Goal: Task Accomplishment & Management: Manage account settings

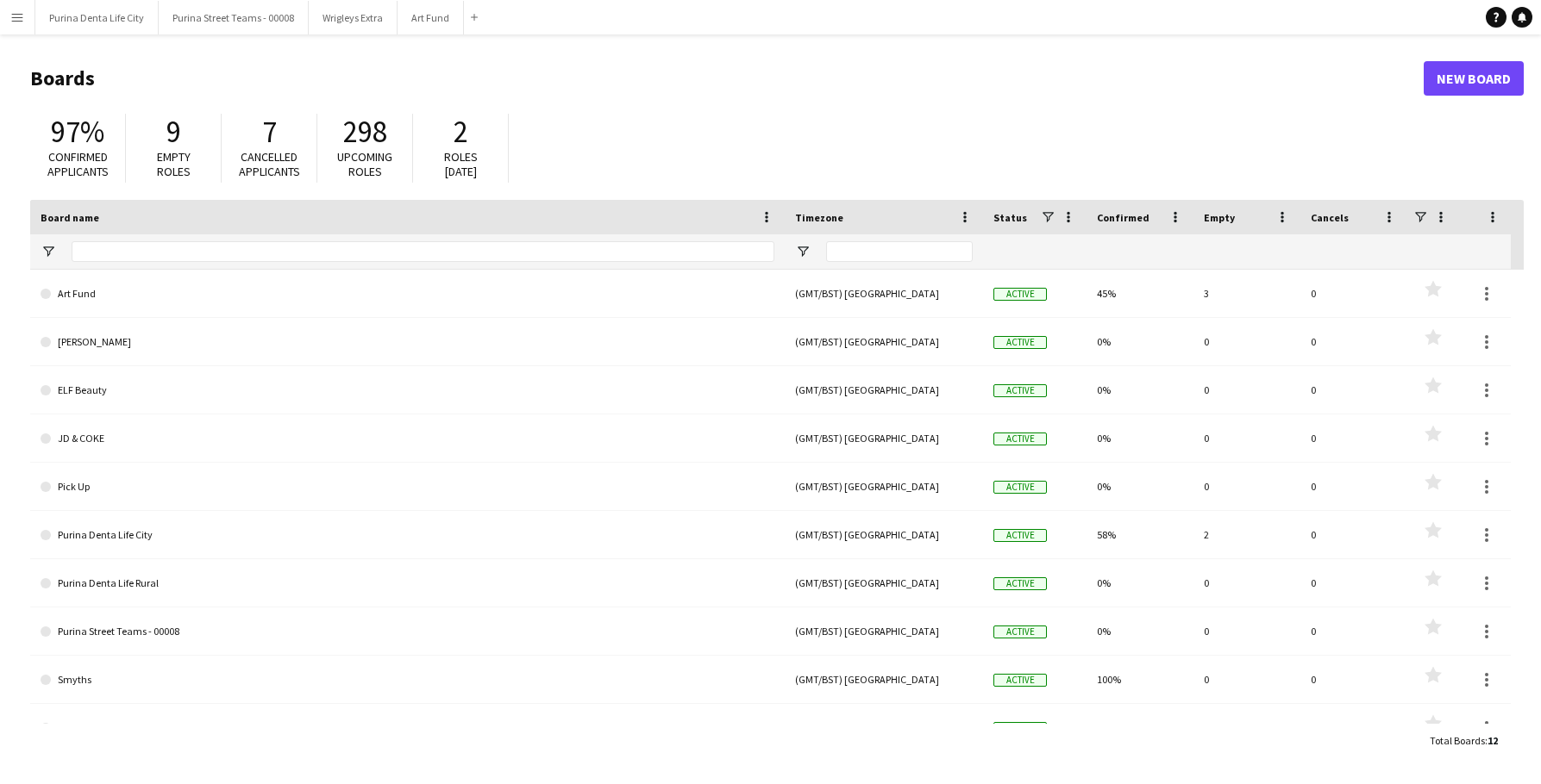
click at [26, 23] on button "Menu" at bounding box center [17, 17] width 35 height 35
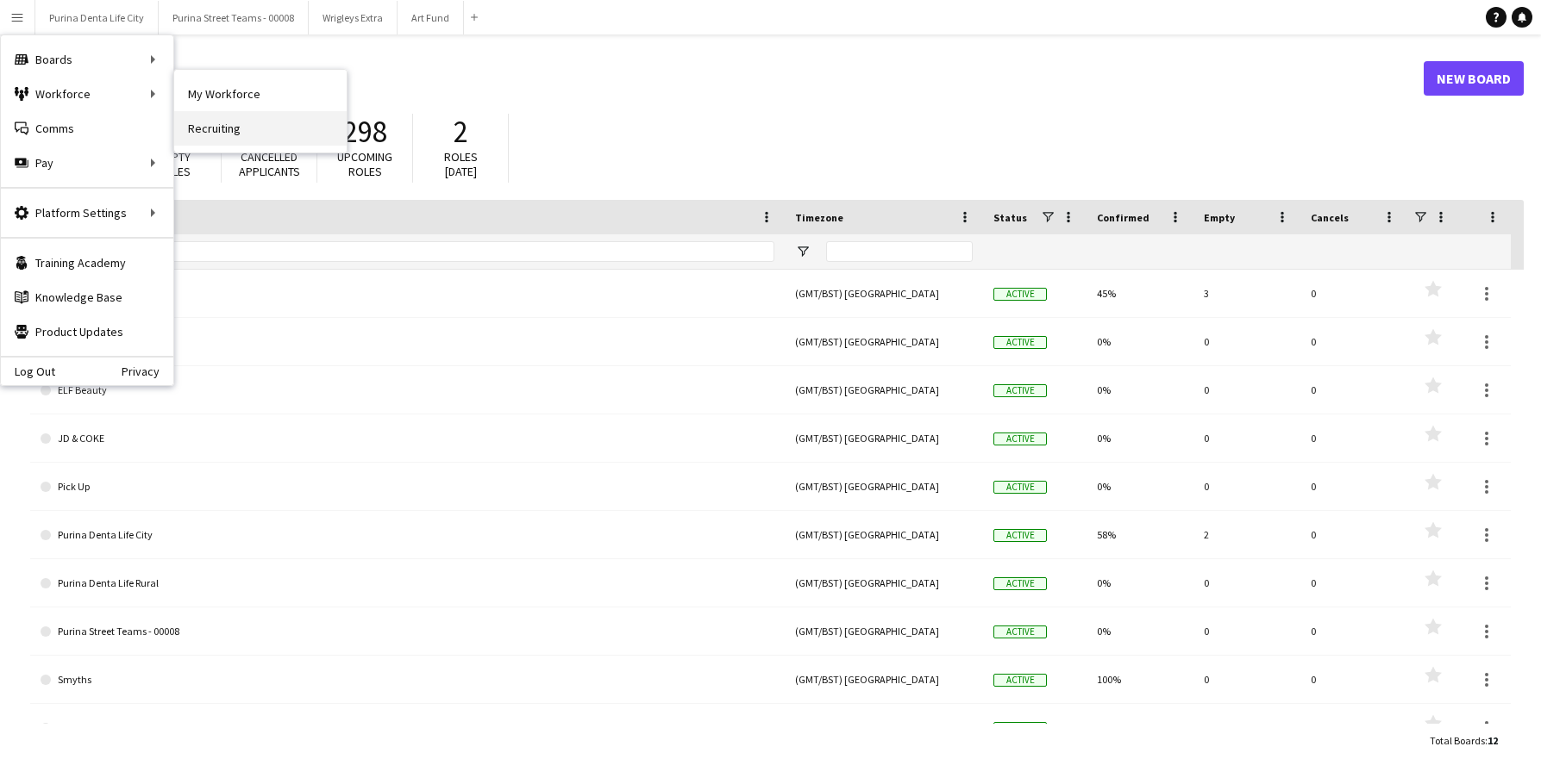
click at [223, 125] on link "Recruiting" at bounding box center [260, 128] width 173 height 35
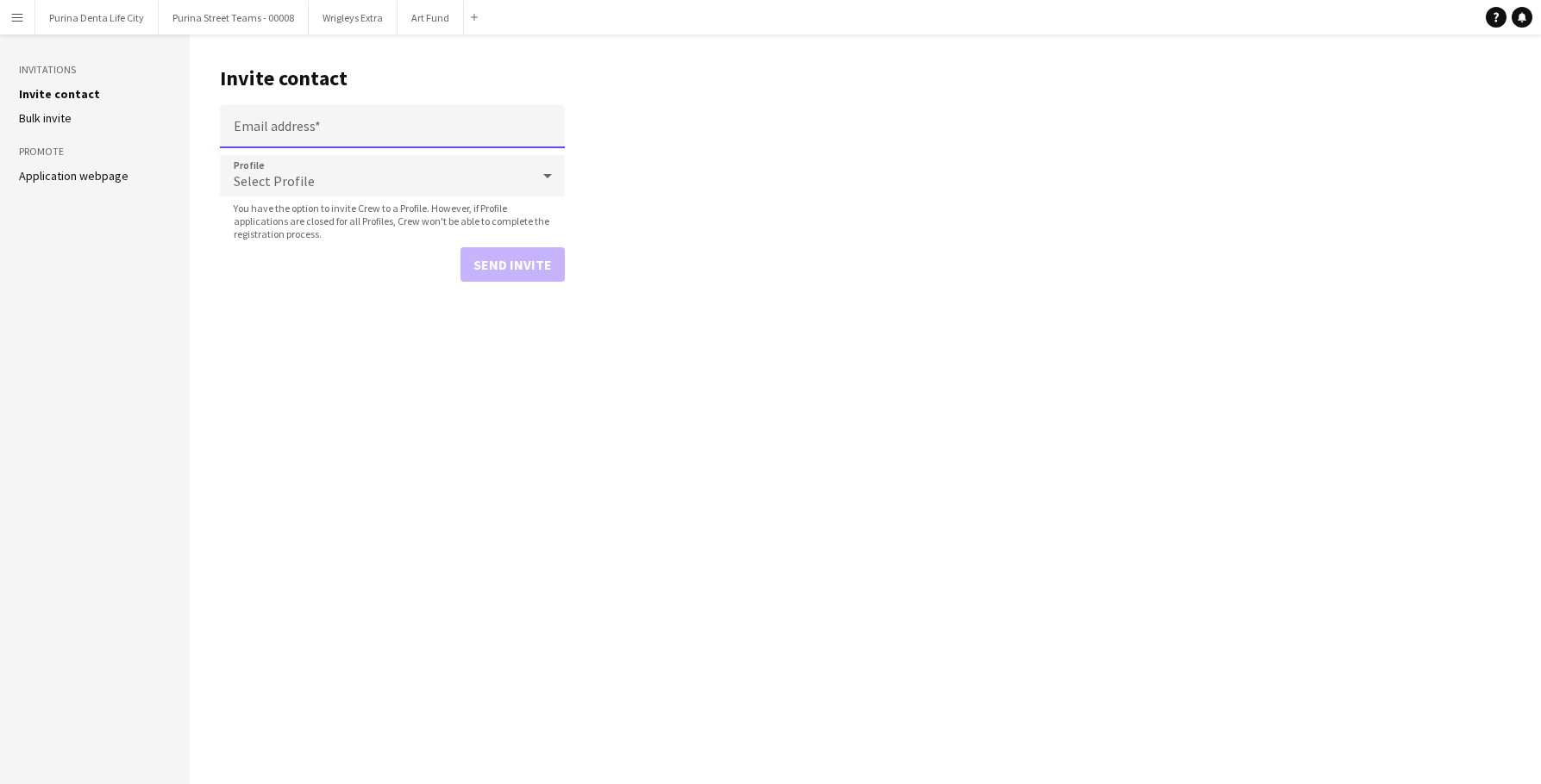
click at [364, 137] on input "Email address" at bounding box center [392, 126] width 345 height 43
paste input "**********"
type input "**********"
click at [364, 173] on div "Select Profile" at bounding box center [375, 176] width 310 height 41
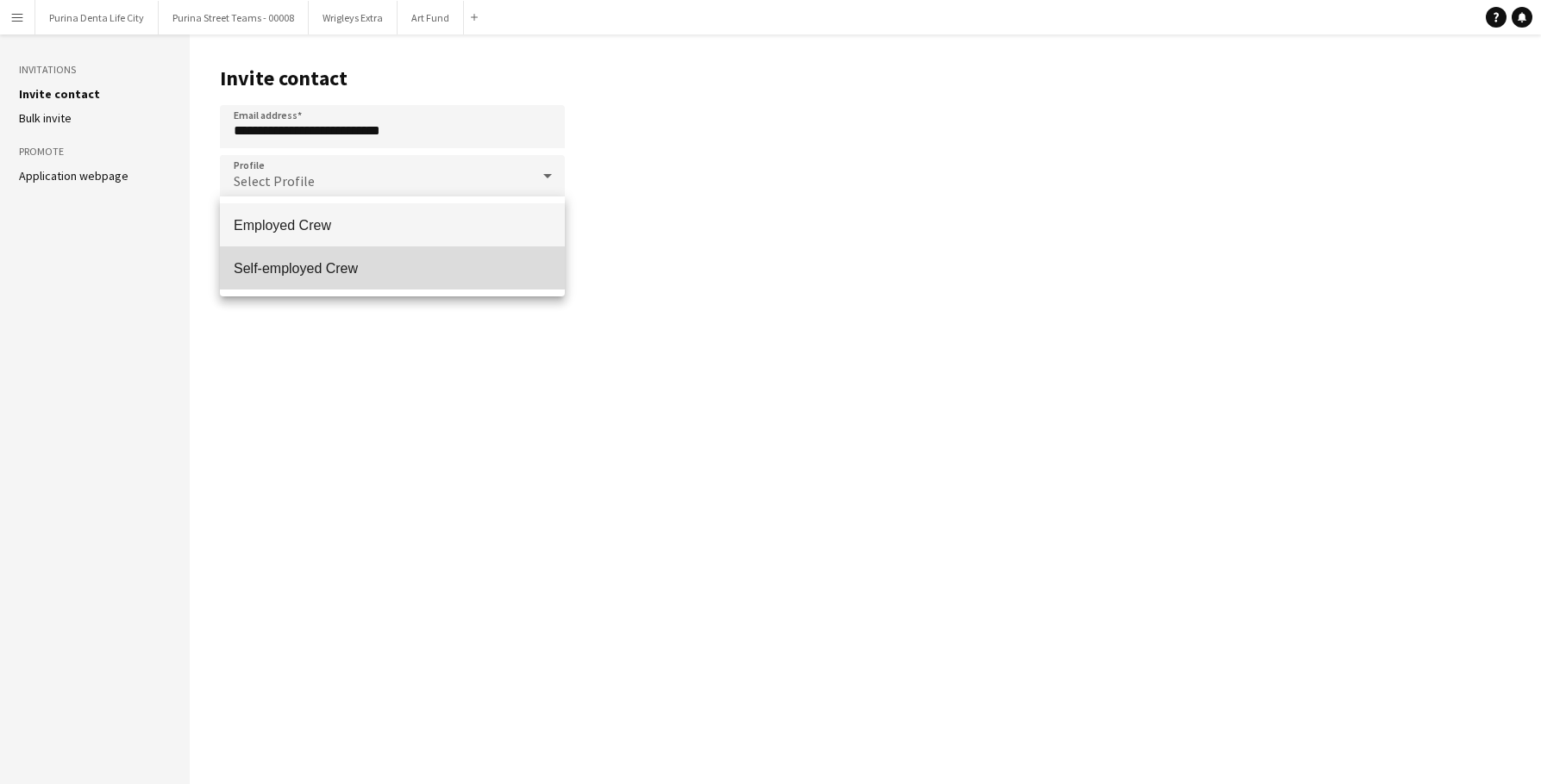
click at [358, 254] on mat-option "Self-employed Crew" at bounding box center [392, 269] width 345 height 43
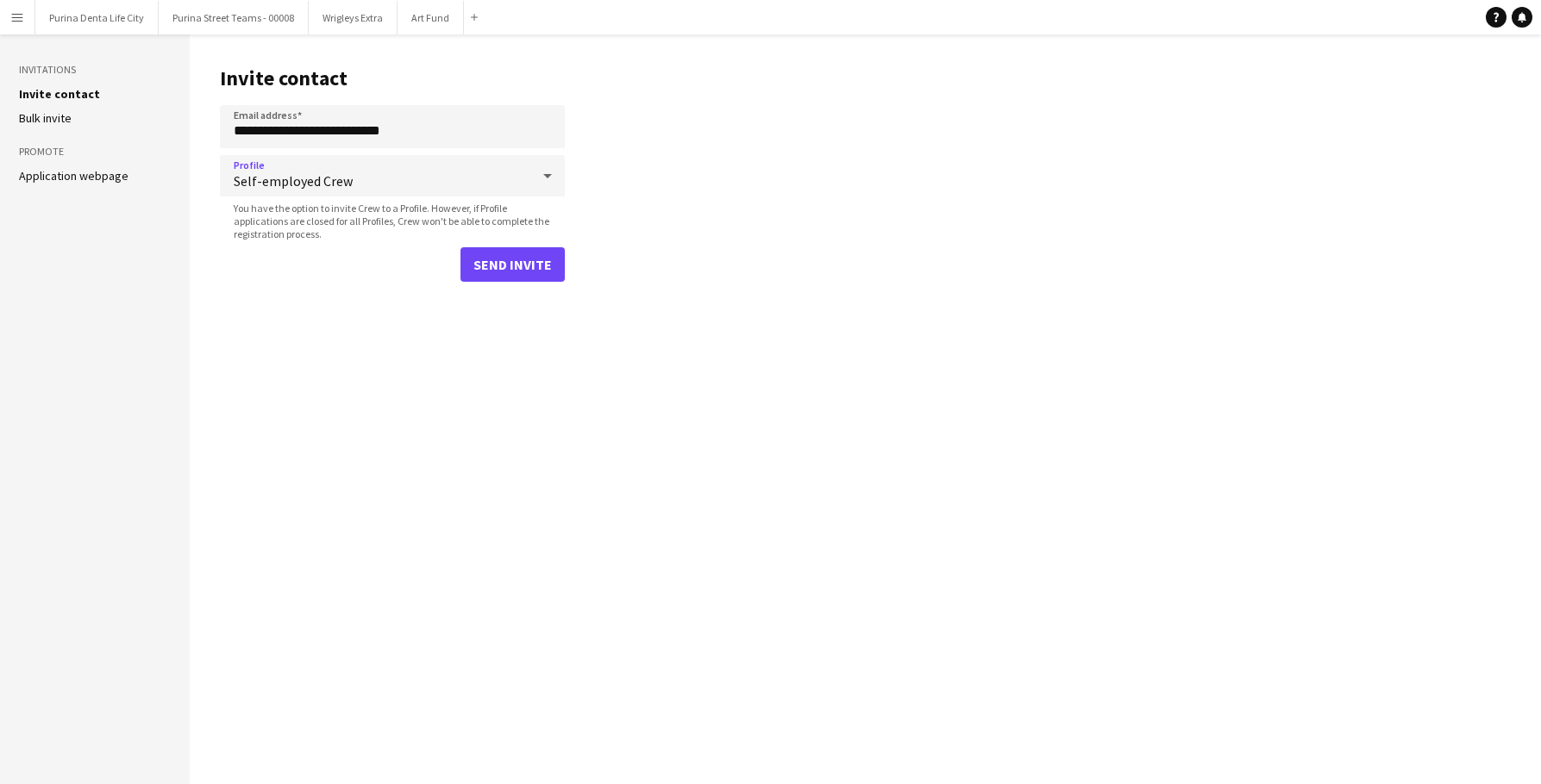
click at [503, 283] on main "**********" at bounding box center [865, 409] width 1351 height 749
click at [499, 278] on button "Send invite" at bounding box center [513, 265] width 105 height 35
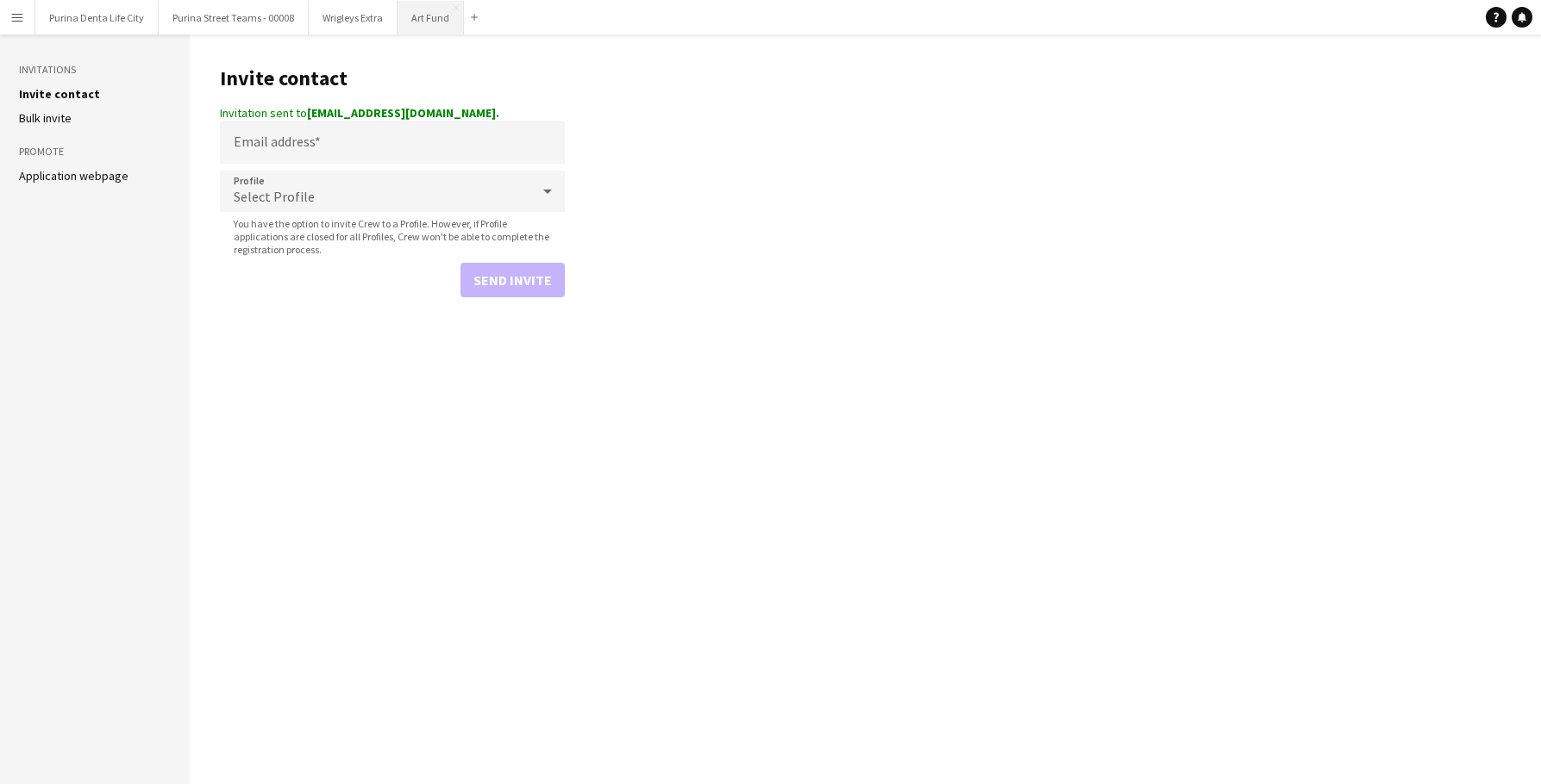
click at [424, 24] on button "Art Fund Close" at bounding box center [430, 18] width 66 height 34
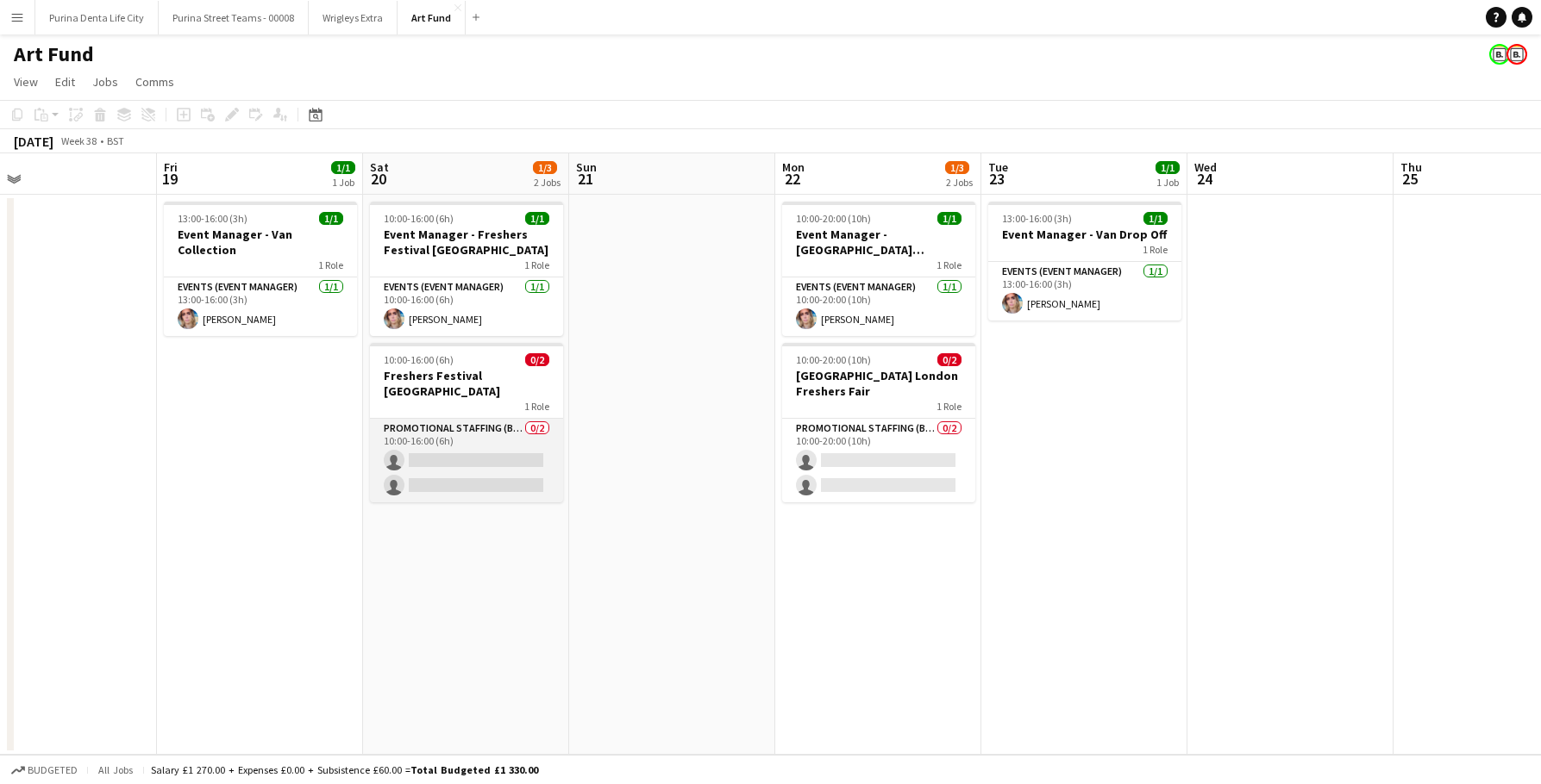
scroll to position [0, 698]
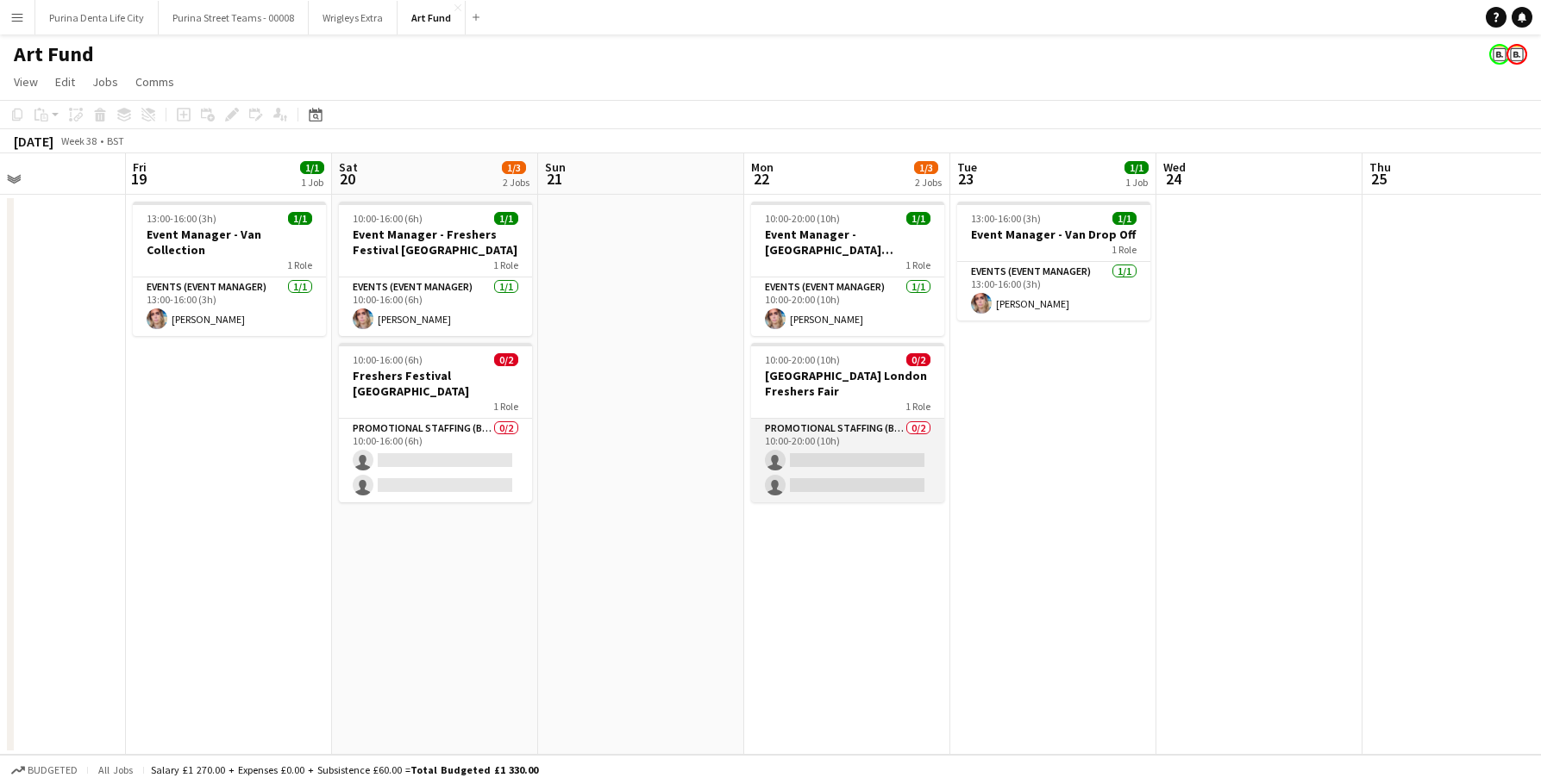
click at [802, 454] on app-card-role "Promotional Staffing (Brand Ambassadors) 0/2 10:00-20:00 (10h) single-neutral-a…" at bounding box center [848, 460] width 194 height 84
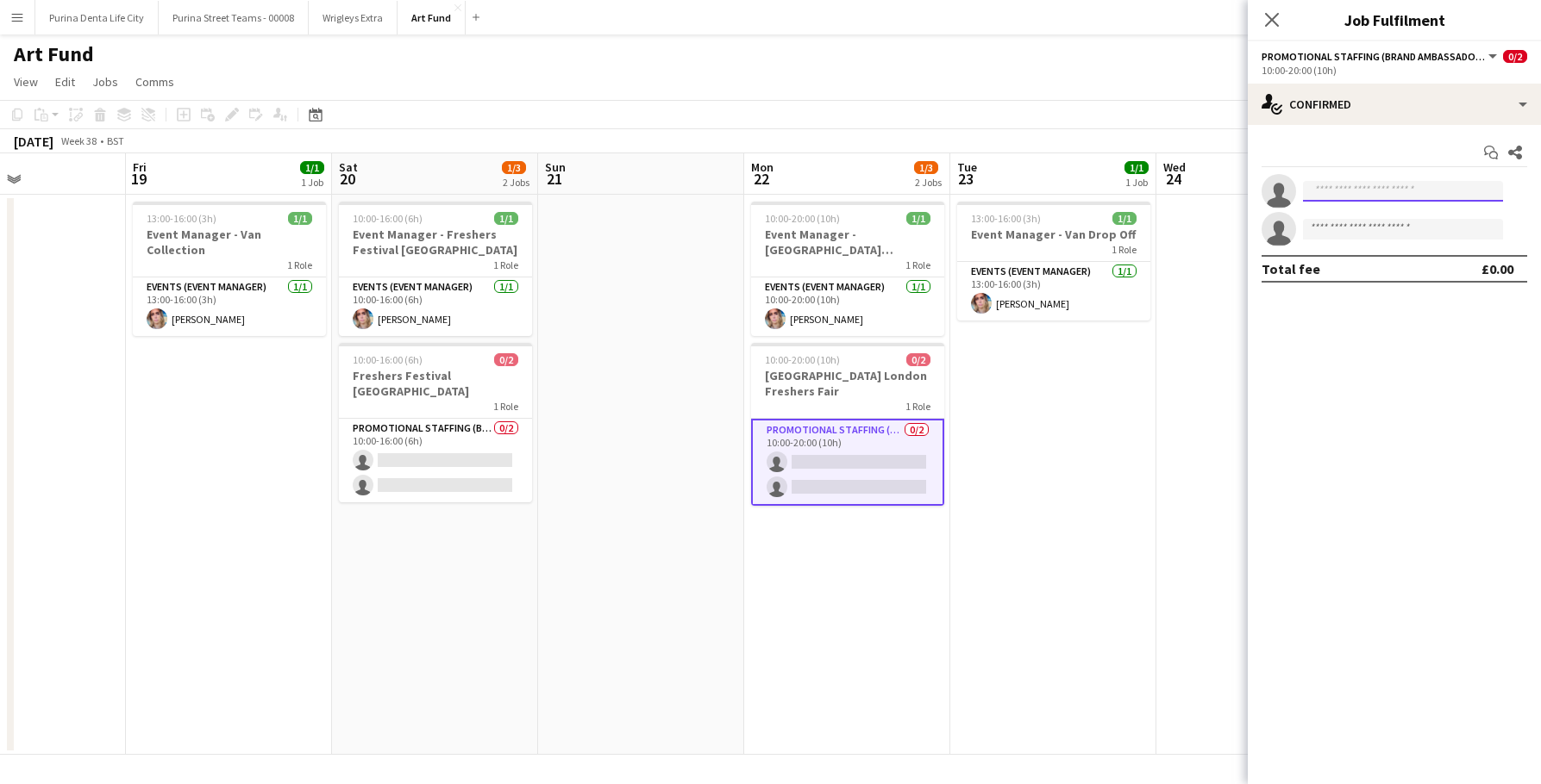
click at [1401, 182] on input at bounding box center [1403, 191] width 201 height 21
type input "***"
click at [1421, 224] on span "[EMAIL_ADDRESS][DOMAIN_NAME]" at bounding box center [1403, 230] width 173 height 14
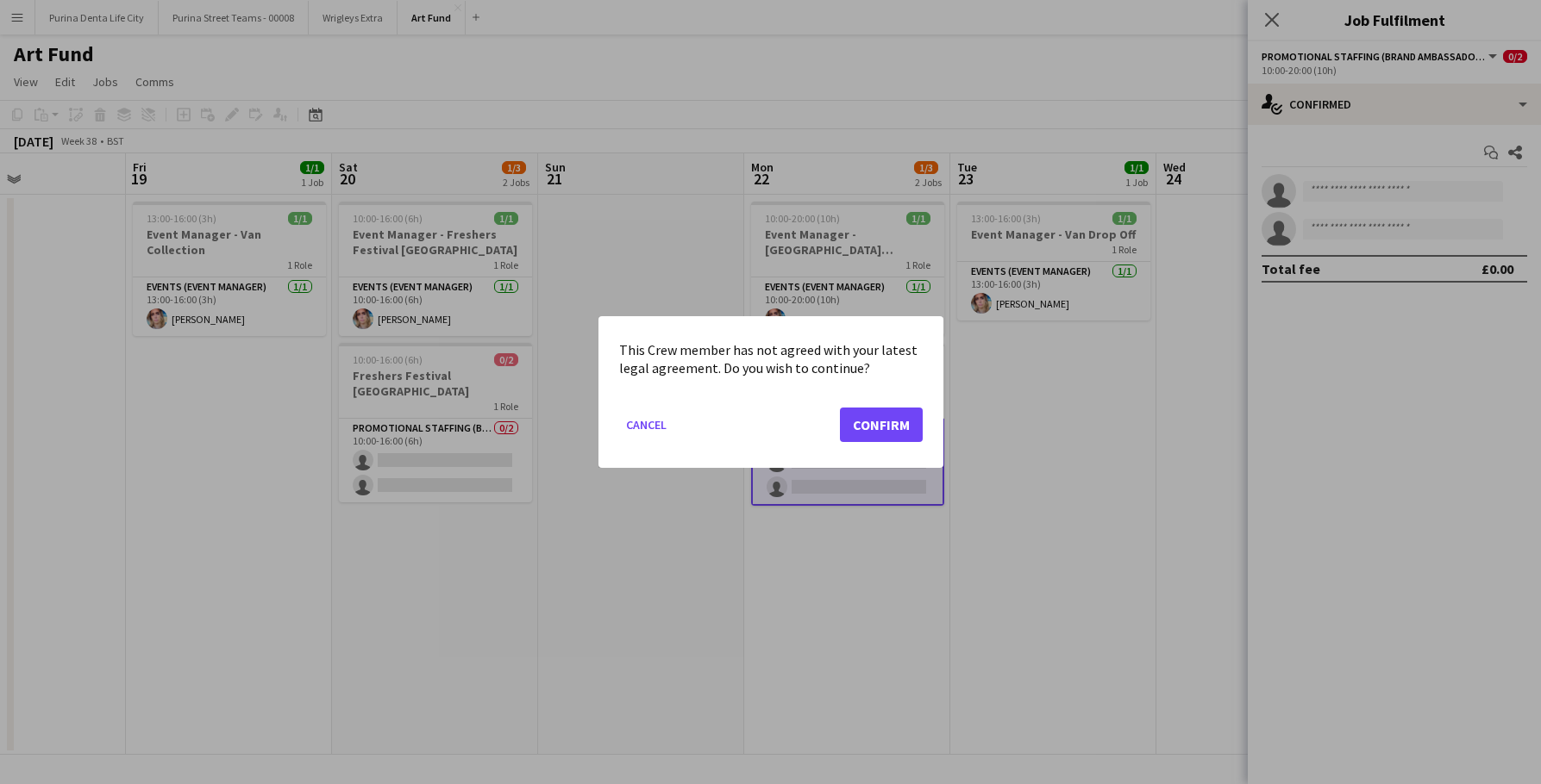
click at [878, 431] on button "Confirm" at bounding box center [881, 425] width 83 height 35
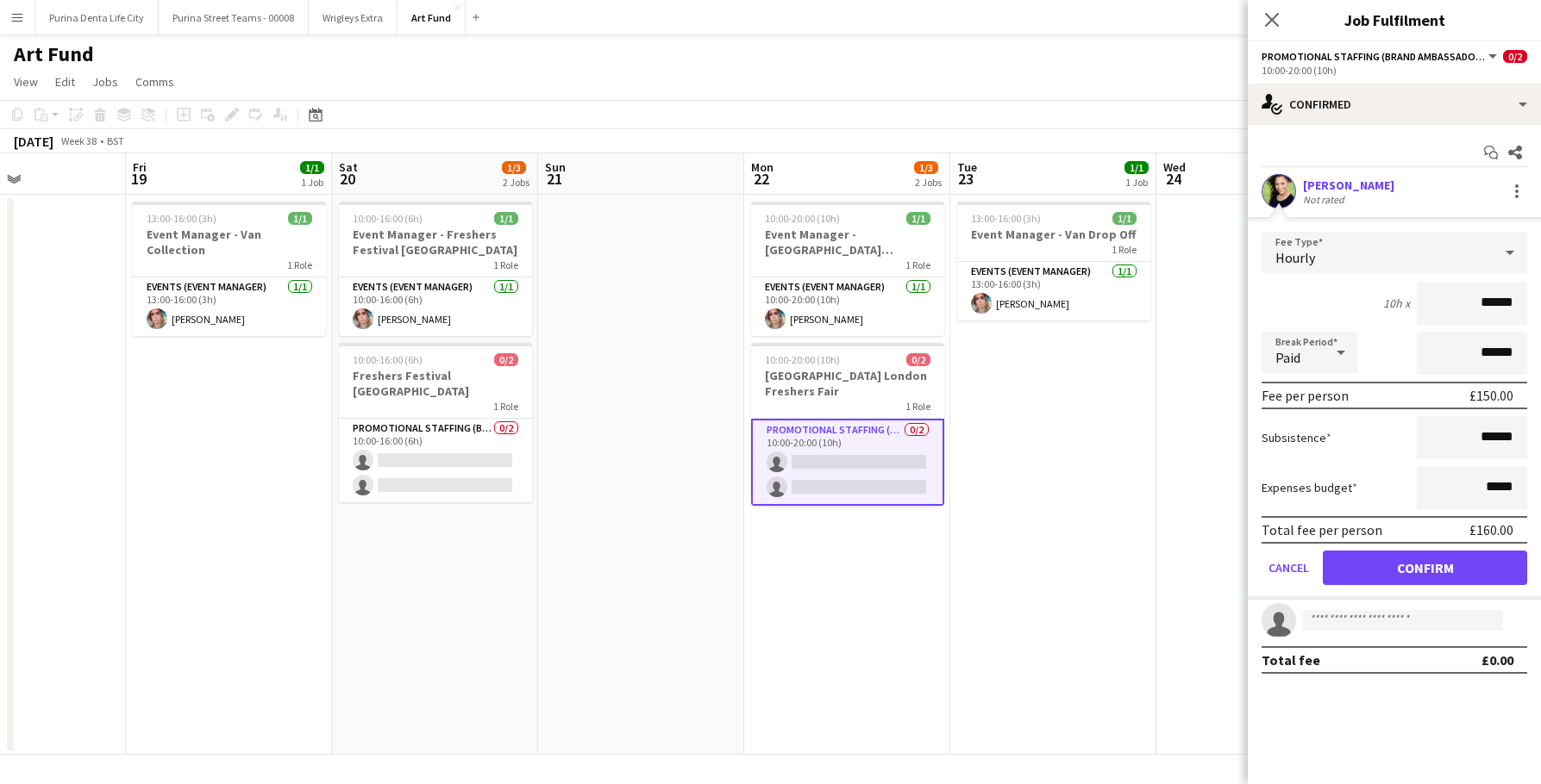
click at [1450, 577] on button "Confirm" at bounding box center [1424, 568] width 204 height 35
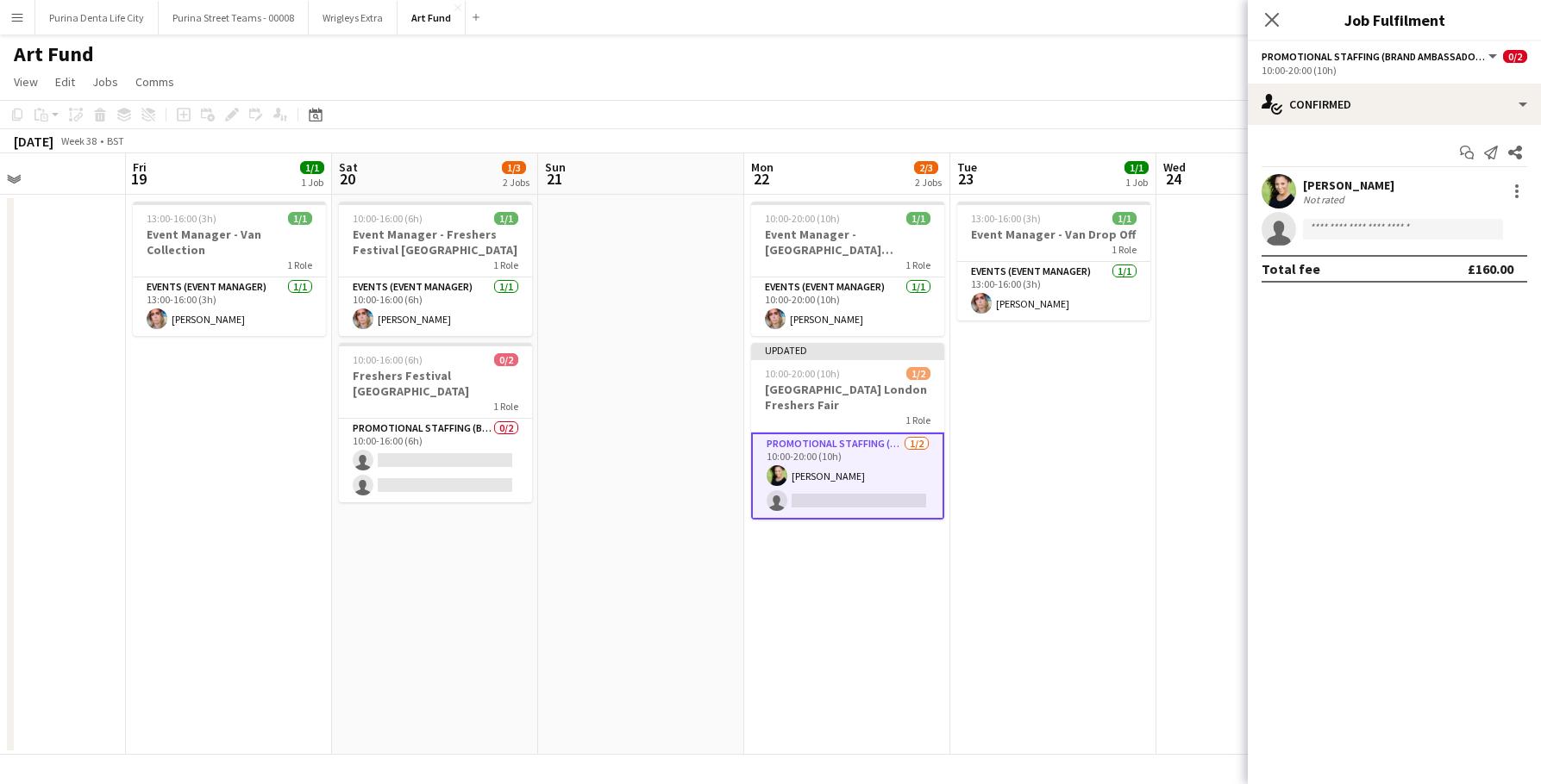
click at [1012, 487] on app-date-cell "13:00-16:00 (3h) 1/1 Event Manager - Van Drop Off 1 Role Events (Event Manager)…" at bounding box center [1053, 474] width 206 height 560
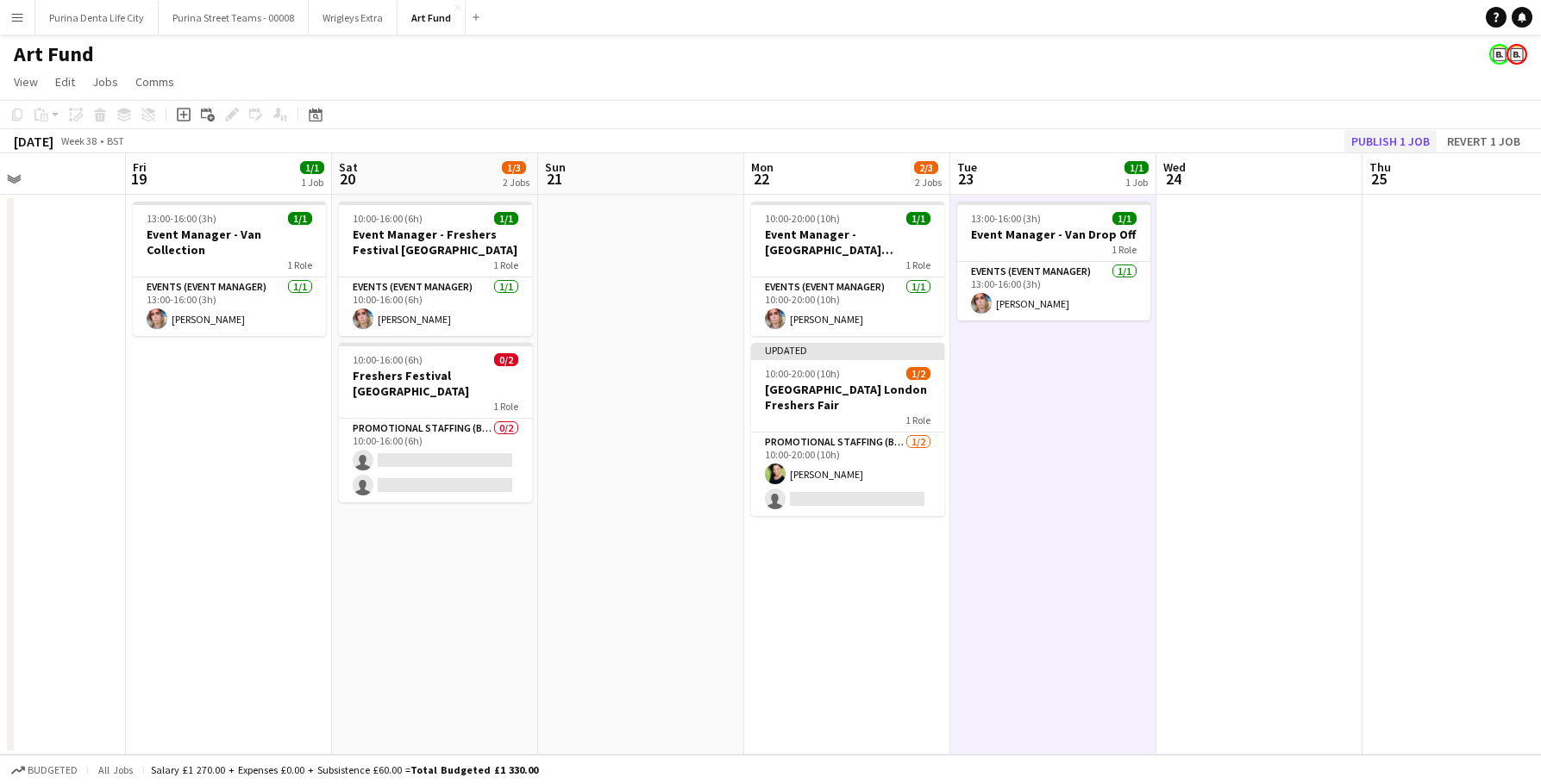
click at [1378, 141] on button "Publish 1 job" at bounding box center [1390, 141] width 92 height 23
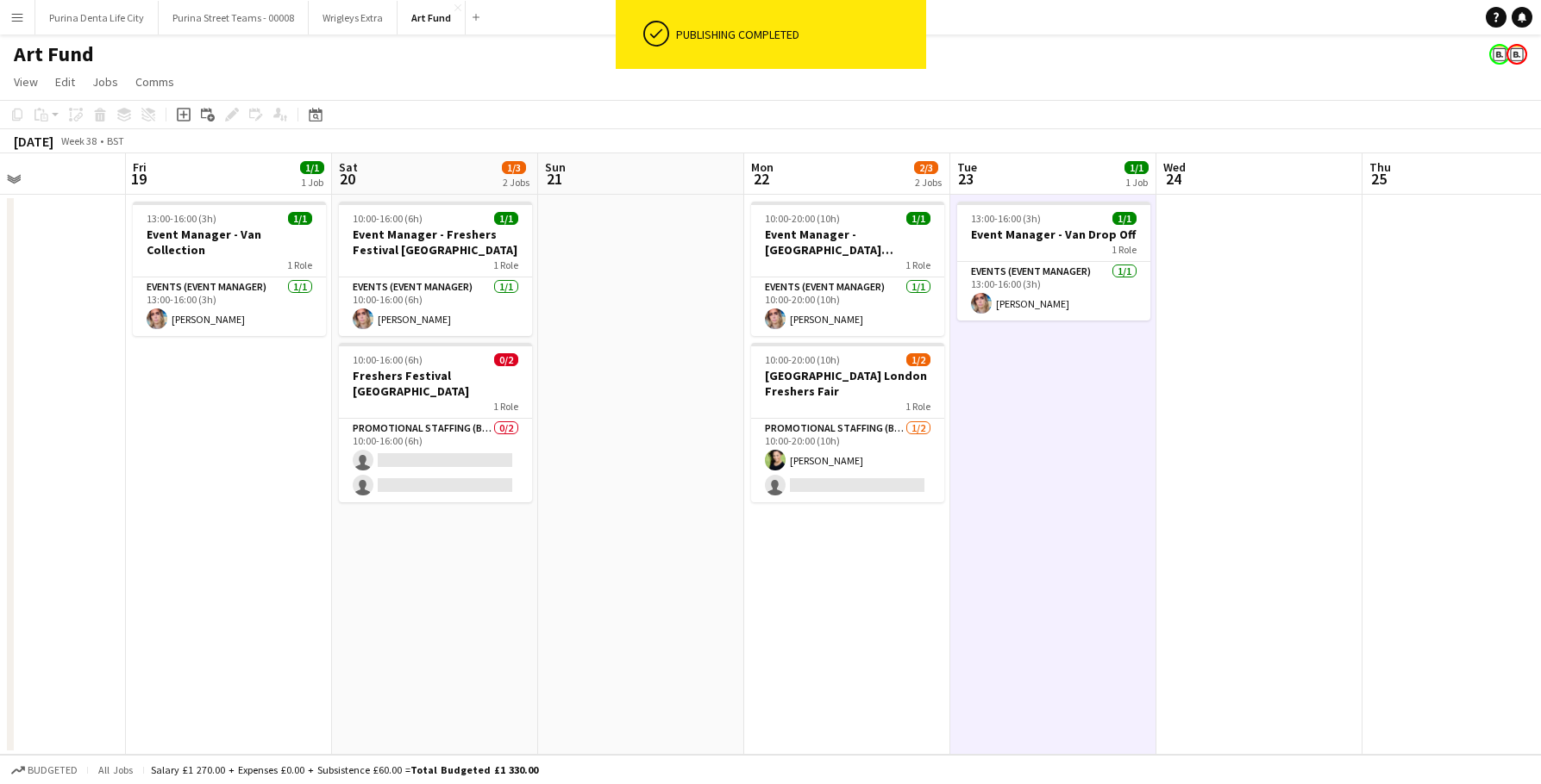
click at [1497, 56] on app-user-avatar at bounding box center [1500, 54] width 21 height 21
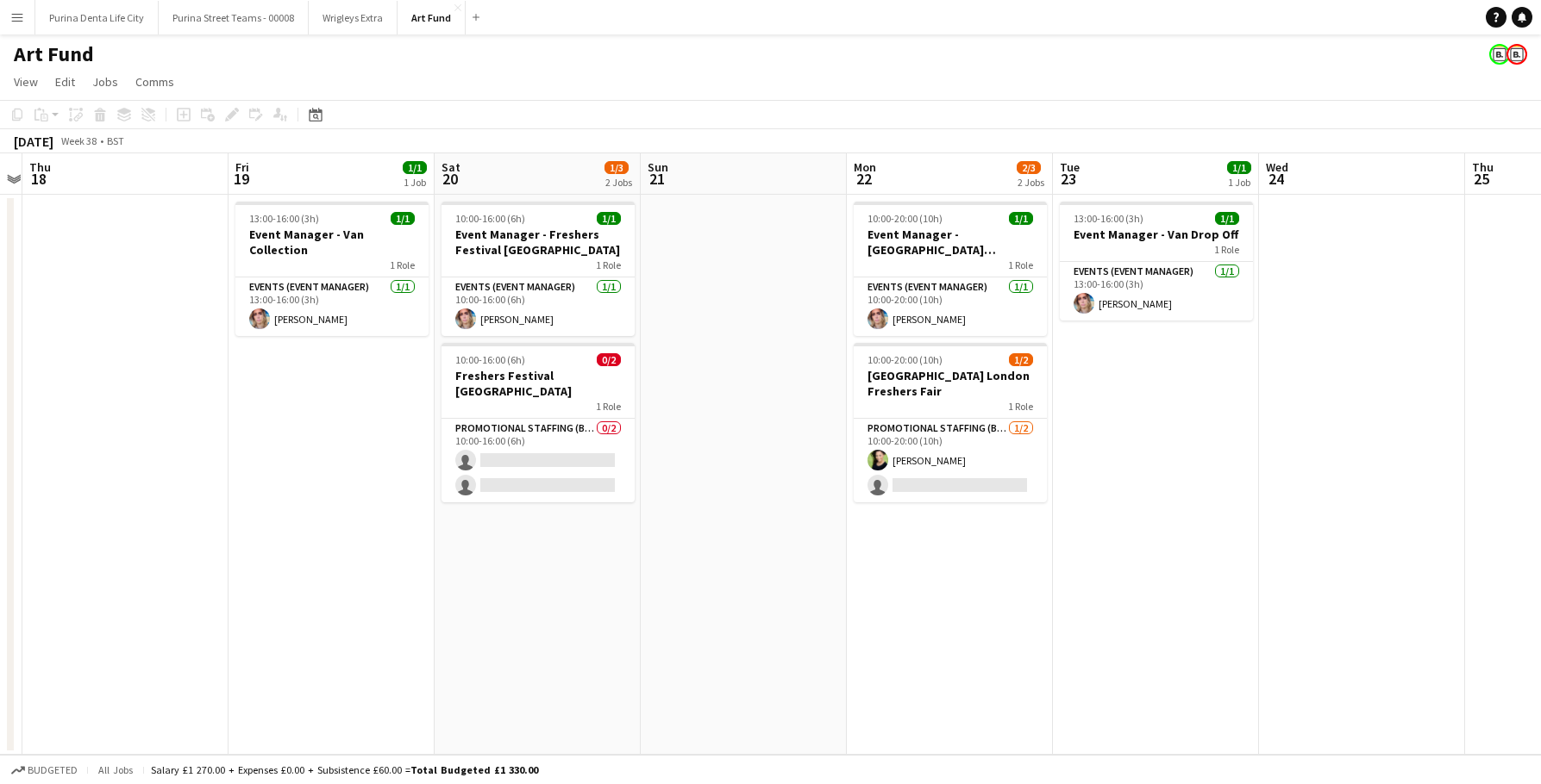
scroll to position [0, 597]
click at [533, 462] on app-card-role "Promotional Staffing (Brand Ambassadors) 0/2 10:00-16:00 (6h) single-neutral-ac…" at bounding box center [537, 460] width 194 height 84
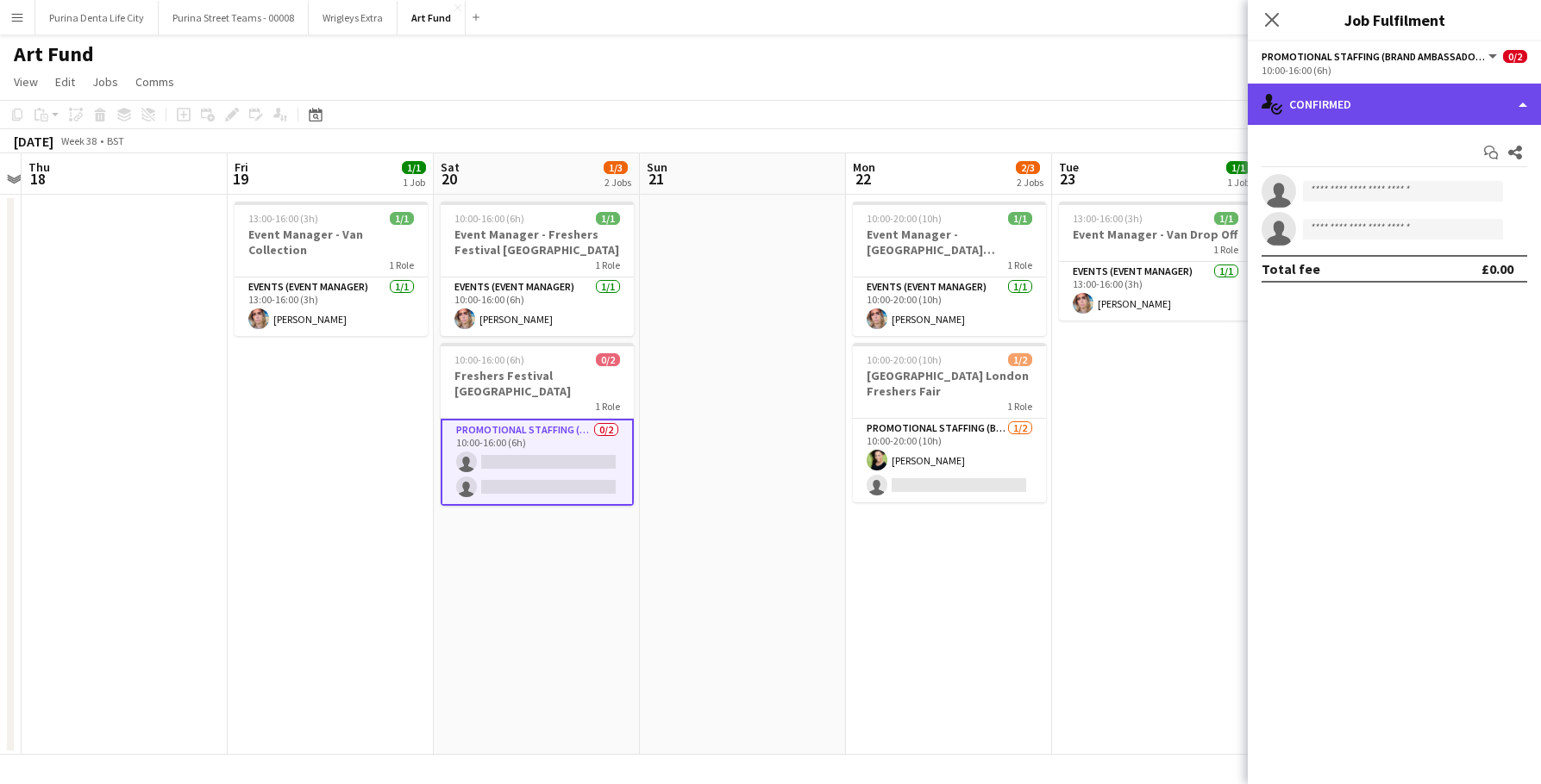
click at [1341, 117] on div "single-neutral-actions-check-2 Confirmed" at bounding box center [1394, 105] width 293 height 41
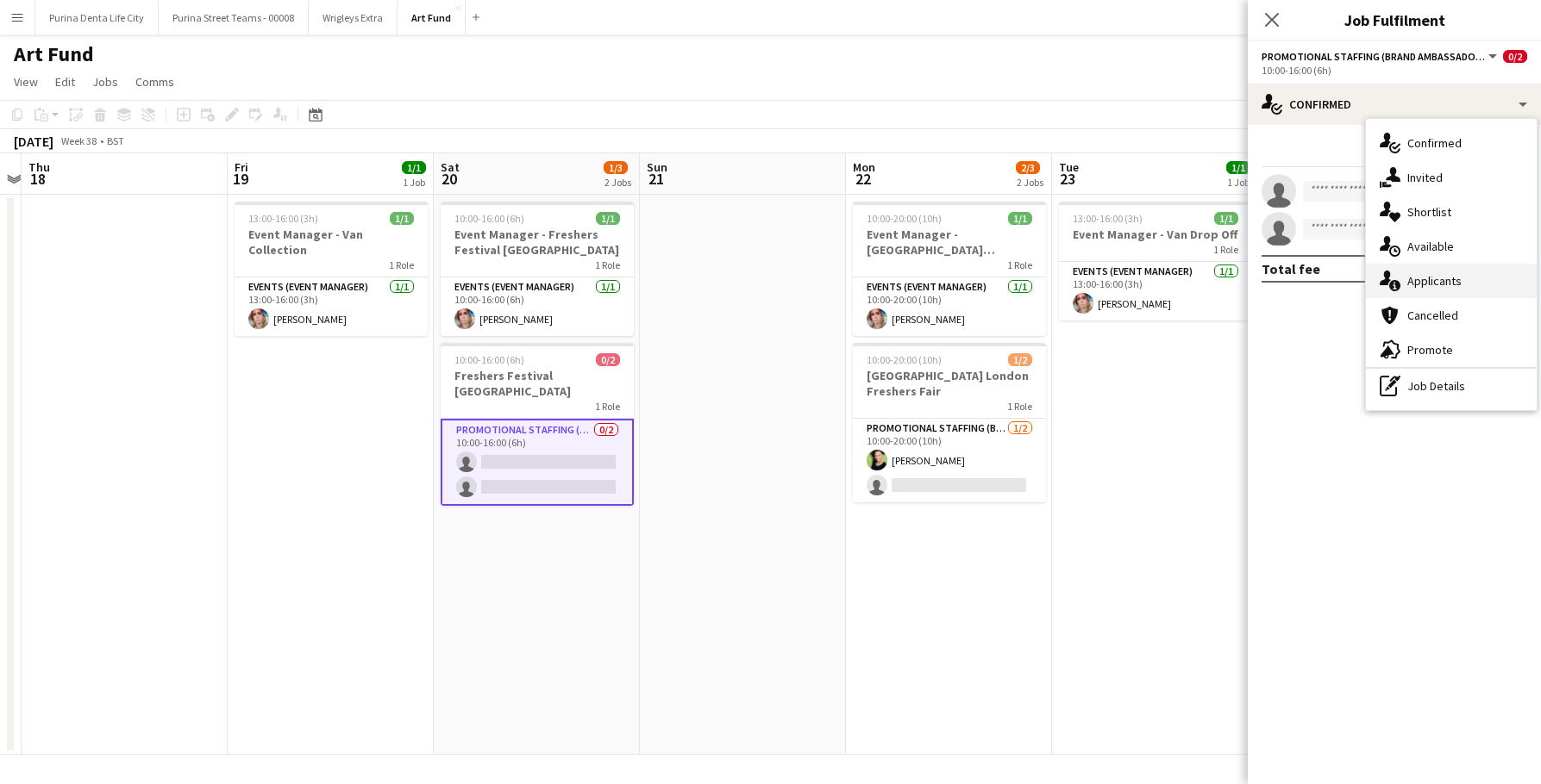
click at [1447, 291] on div "single-neutral-actions-information Applicants" at bounding box center [1451, 280] width 171 height 35
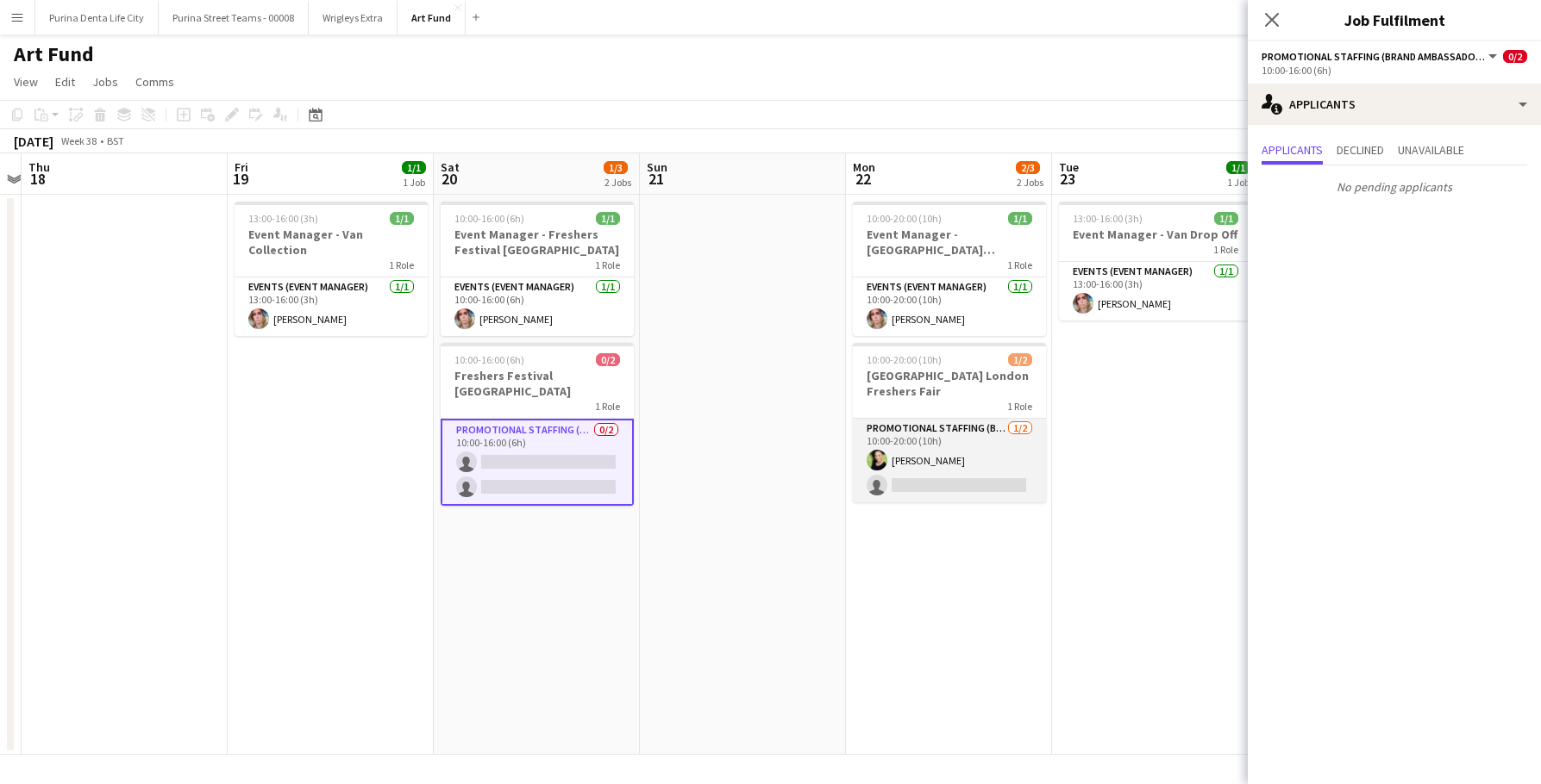
click at [1015, 465] on app-card-role "Promotional Staffing (Brand Ambassadors) [DATE] 10:00-20:00 (10h) [PERSON_NAME]…" at bounding box center [949, 460] width 194 height 84
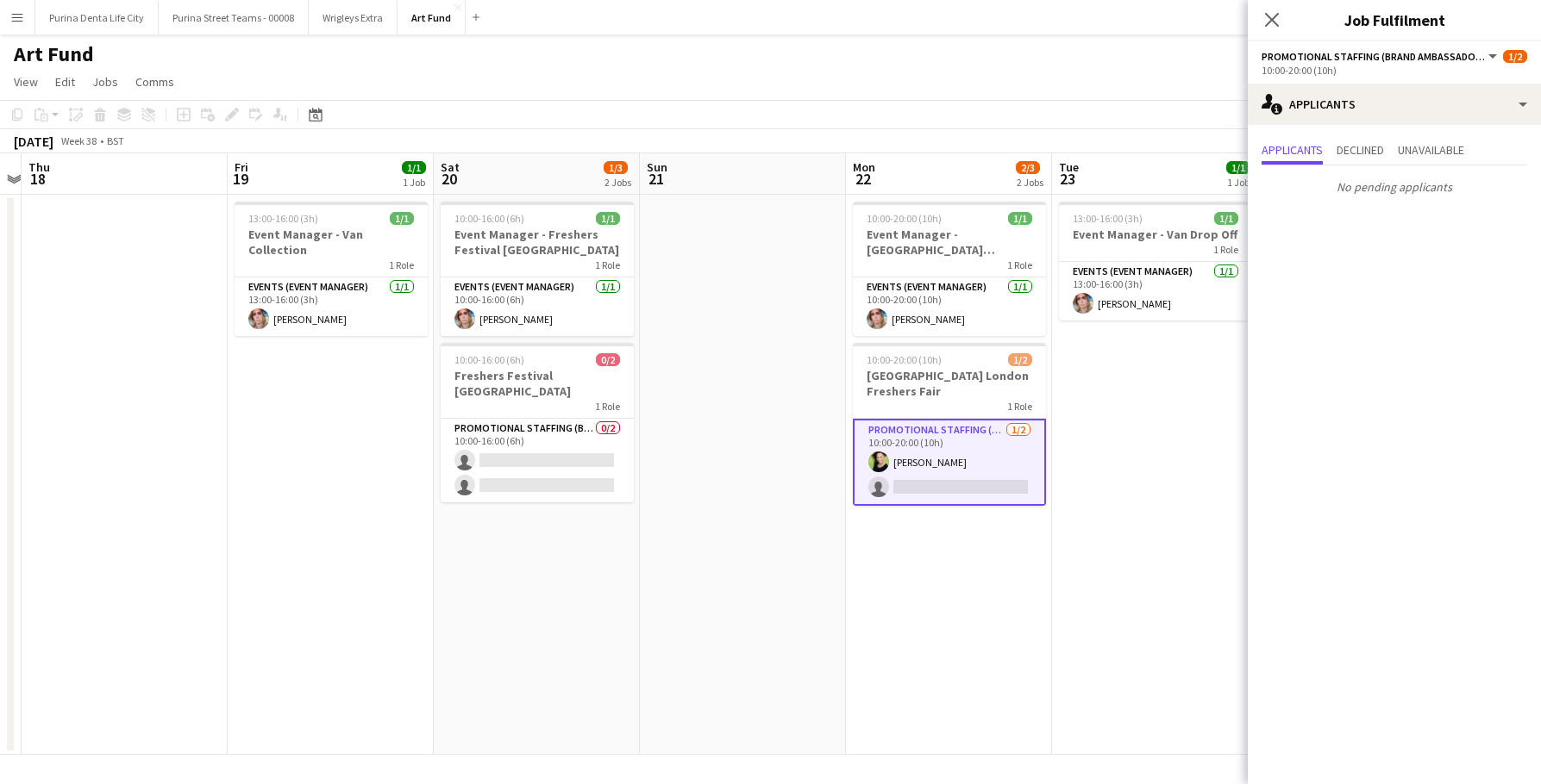
click at [1043, 540] on app-date-cell "10:00-20:00 (10h) 1/1 Event Manager - [GEOGRAPHIC_DATA] [GEOGRAPHIC_DATA] 1 Rol…" at bounding box center [948, 474] width 206 height 560
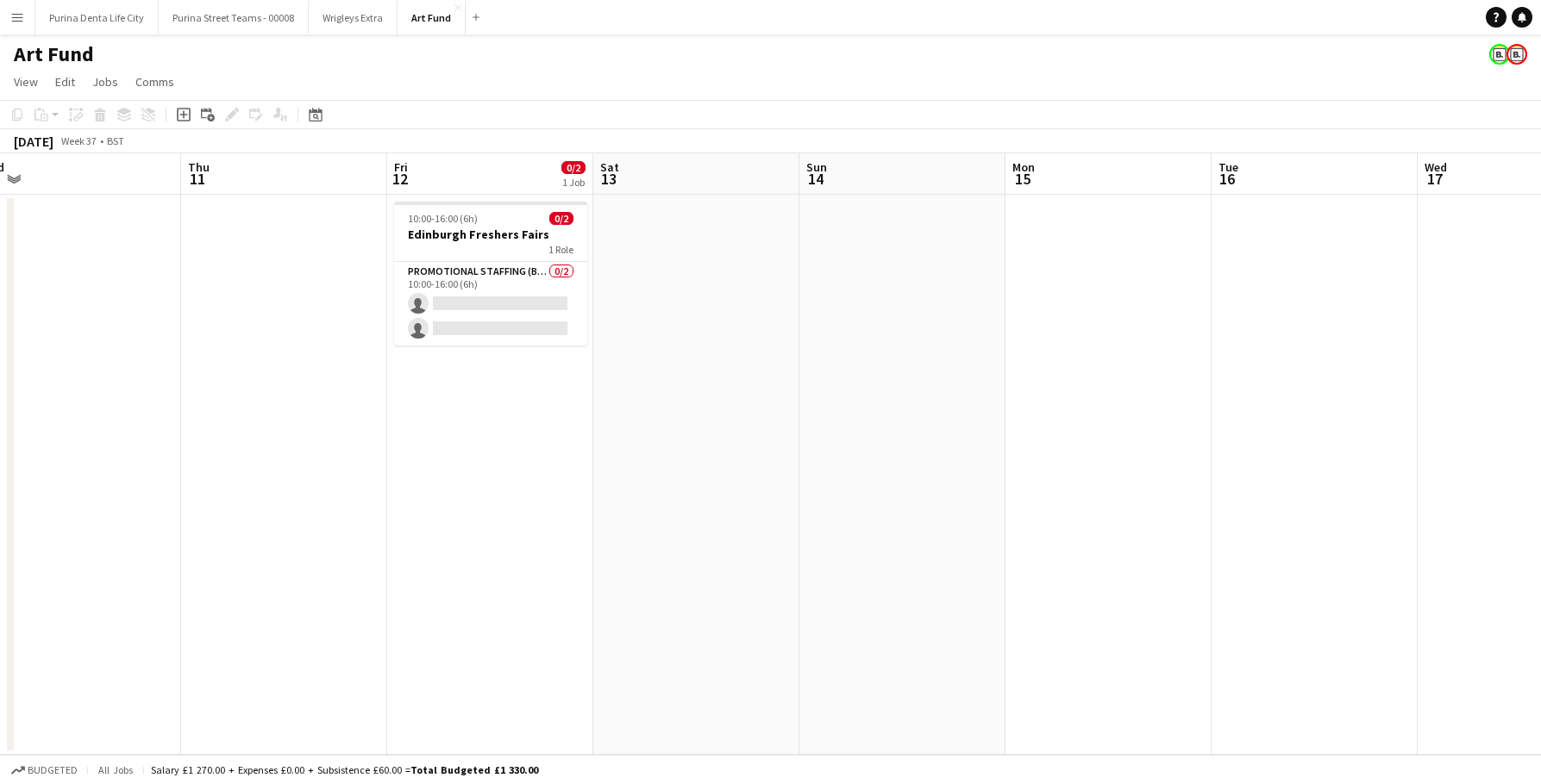
scroll to position [0, 435]
click at [468, 288] on app-card-role "Promotional Staffing (Brand Ambassadors) 0/2 10:00-16:00 (6h) single-neutral-ac…" at bounding box center [494, 303] width 194 height 84
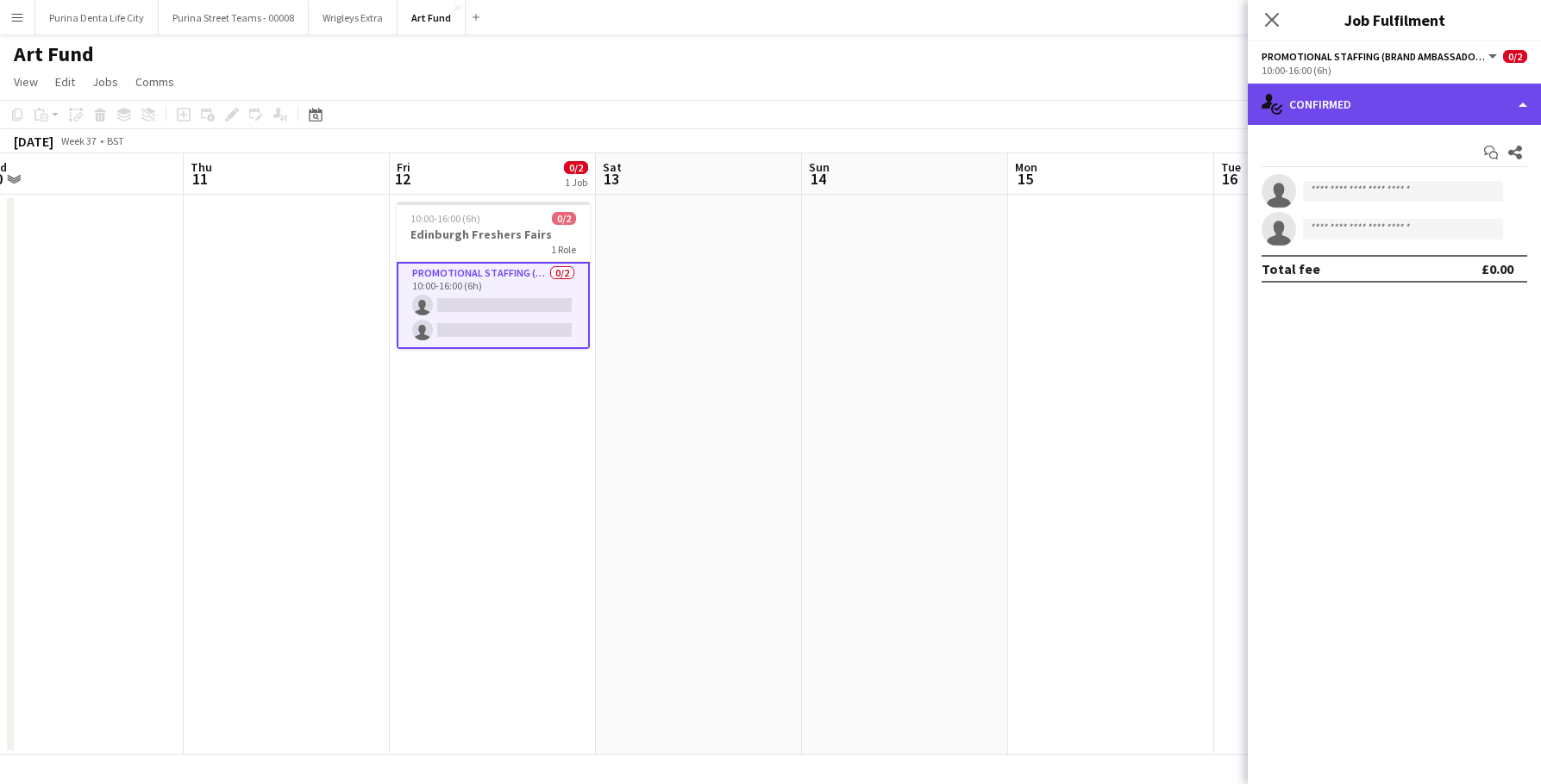
click at [1437, 118] on div "single-neutral-actions-check-2 Confirmed" at bounding box center [1394, 105] width 293 height 41
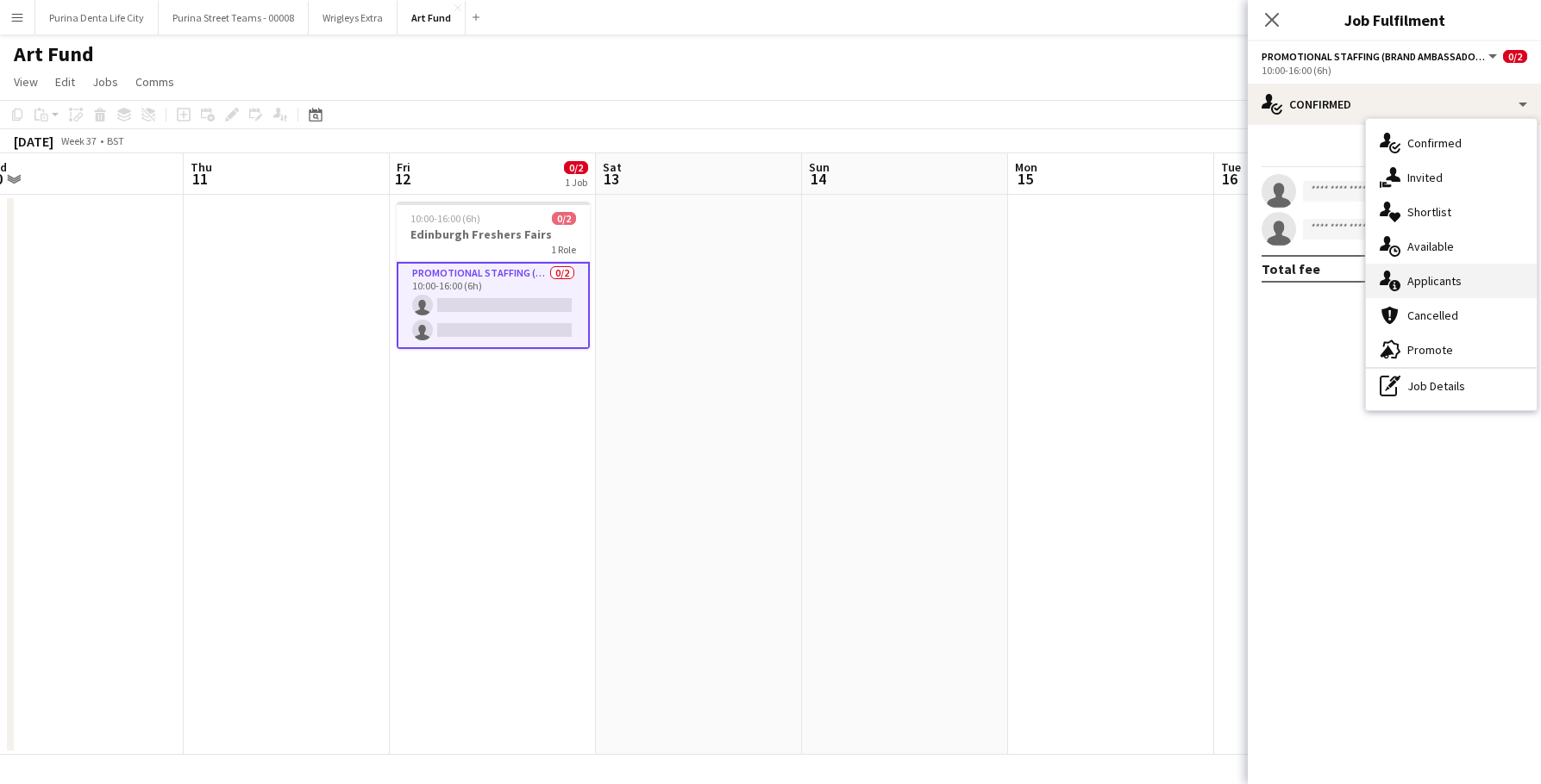
click at [1439, 286] on div "single-neutral-actions-information Applicants" at bounding box center [1451, 280] width 171 height 35
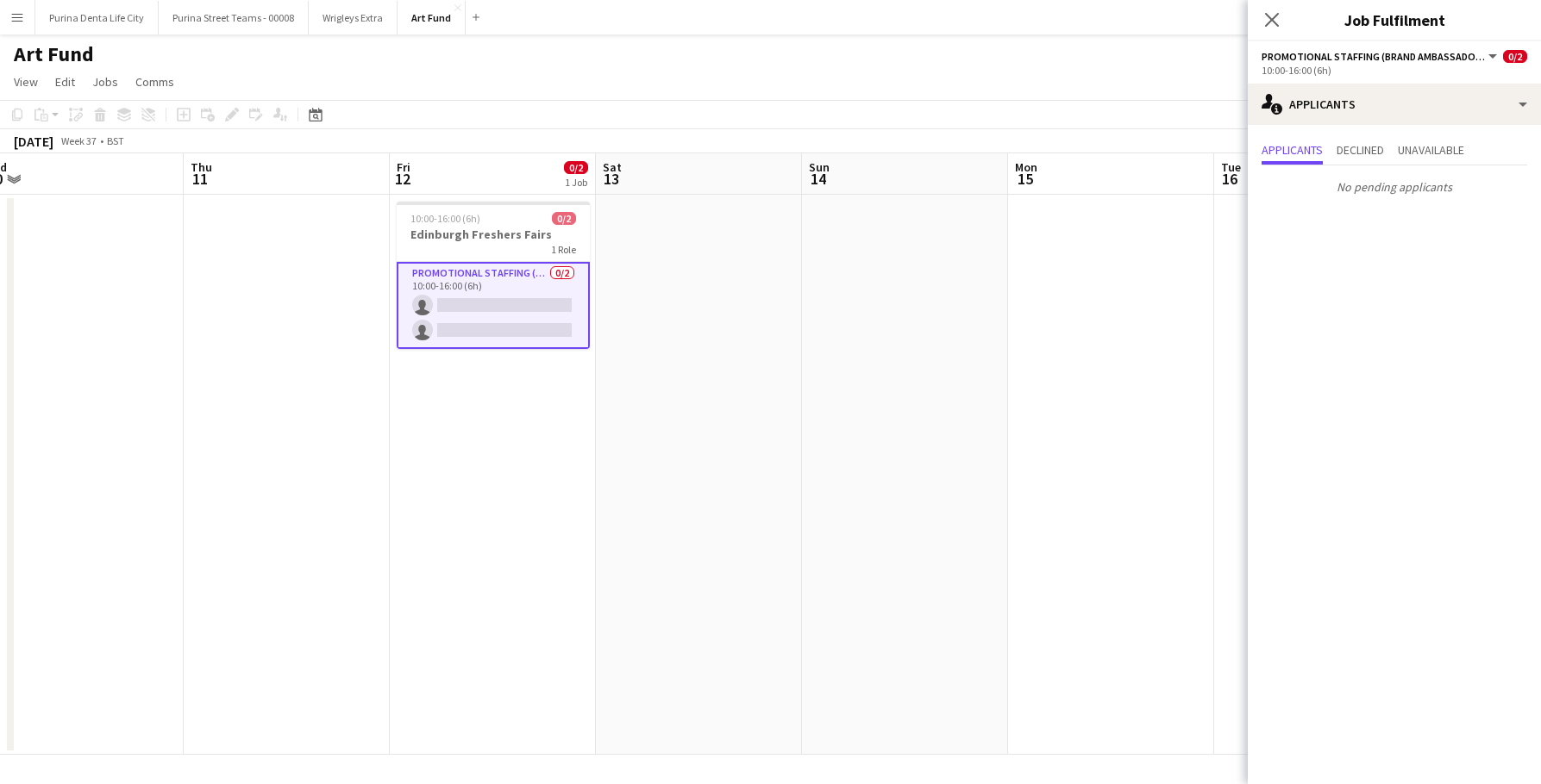
click at [1122, 348] on app-date-cell at bounding box center [1110, 474] width 206 height 560
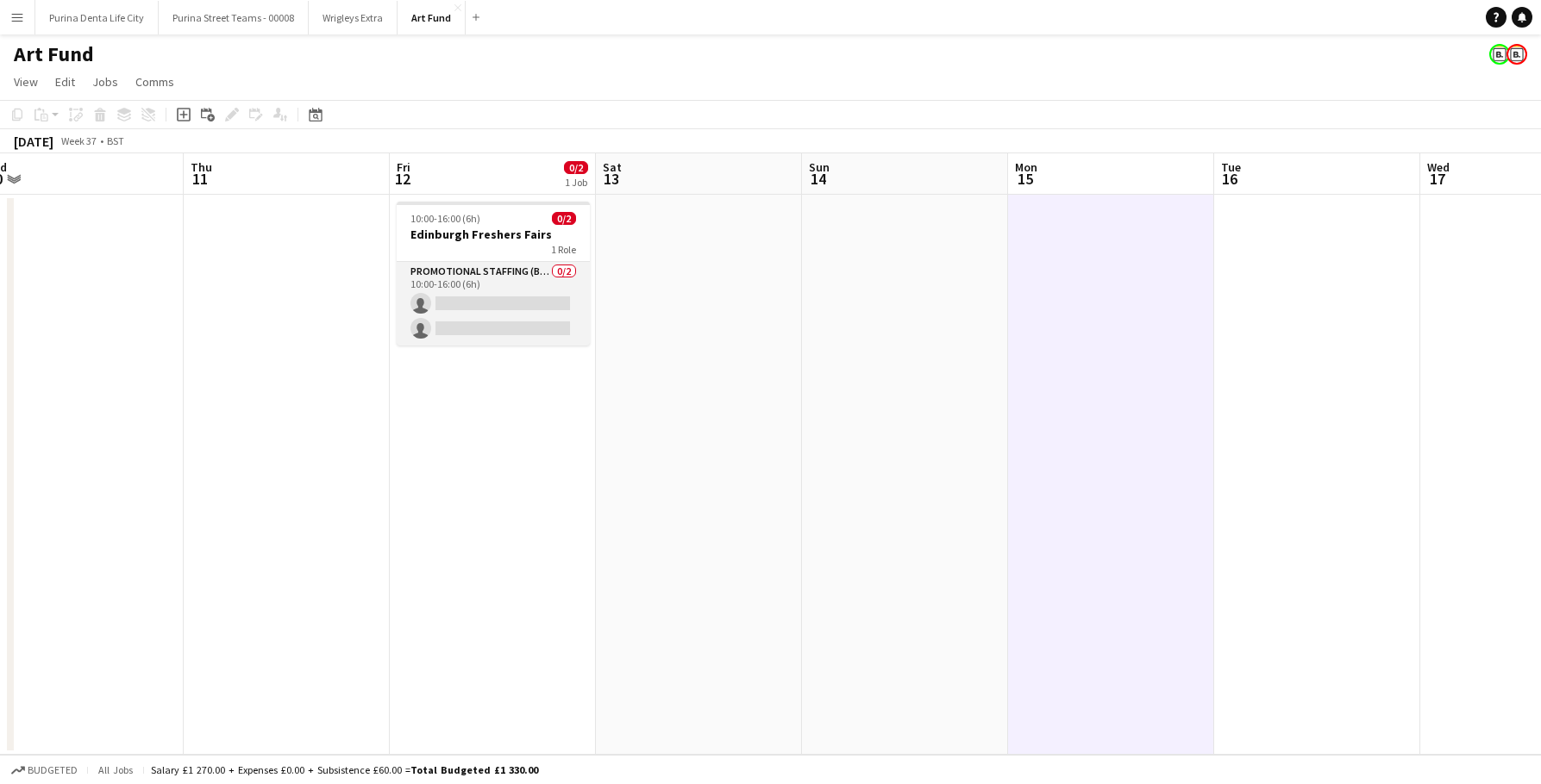
click at [466, 280] on app-card-role "Promotional Staffing (Brand Ambassadors) 0/2 10:00-16:00 (6h) single-neutral-ac…" at bounding box center [494, 303] width 194 height 84
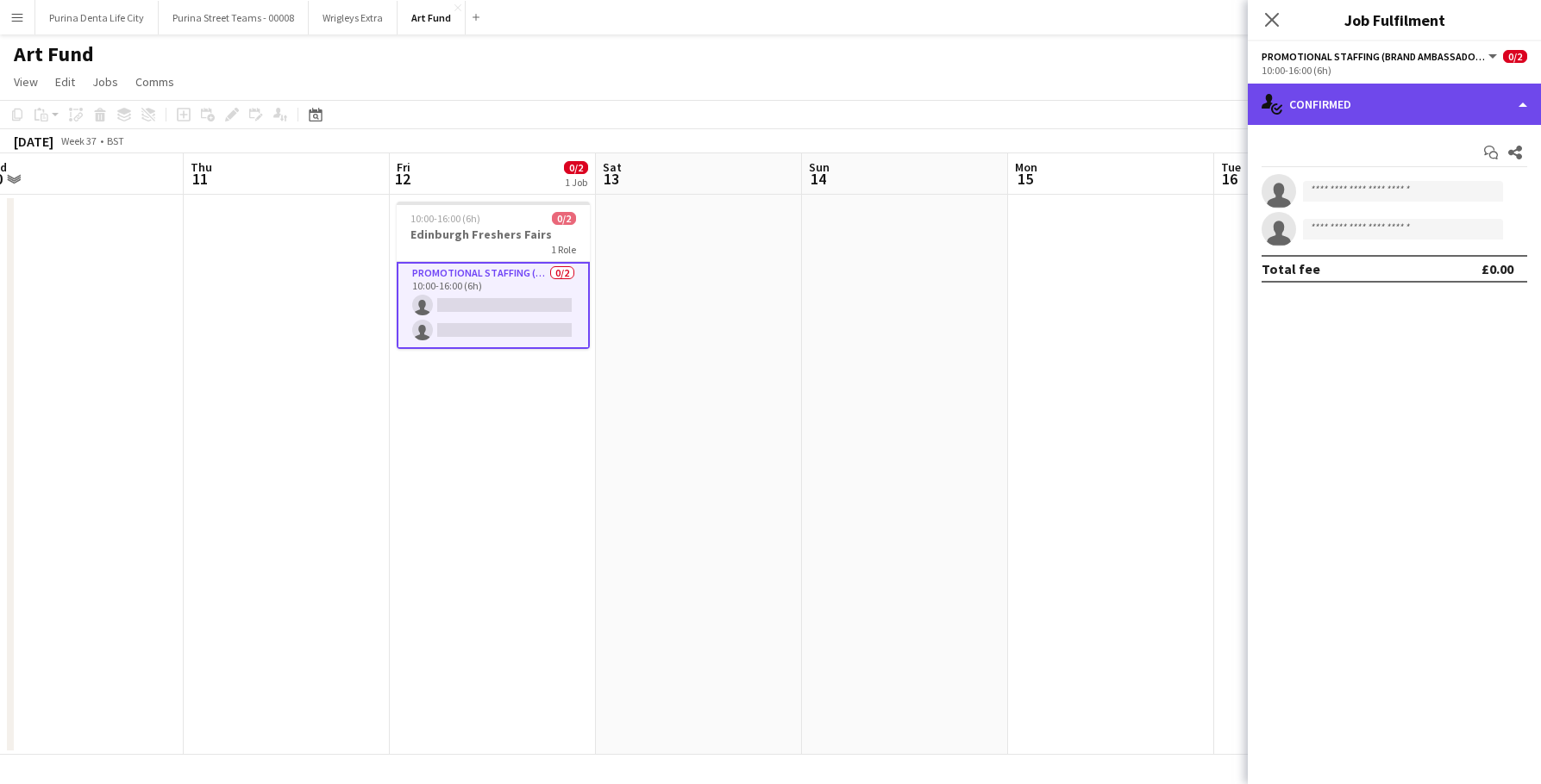
click at [1435, 93] on div "single-neutral-actions-check-2 Confirmed" at bounding box center [1394, 105] width 293 height 41
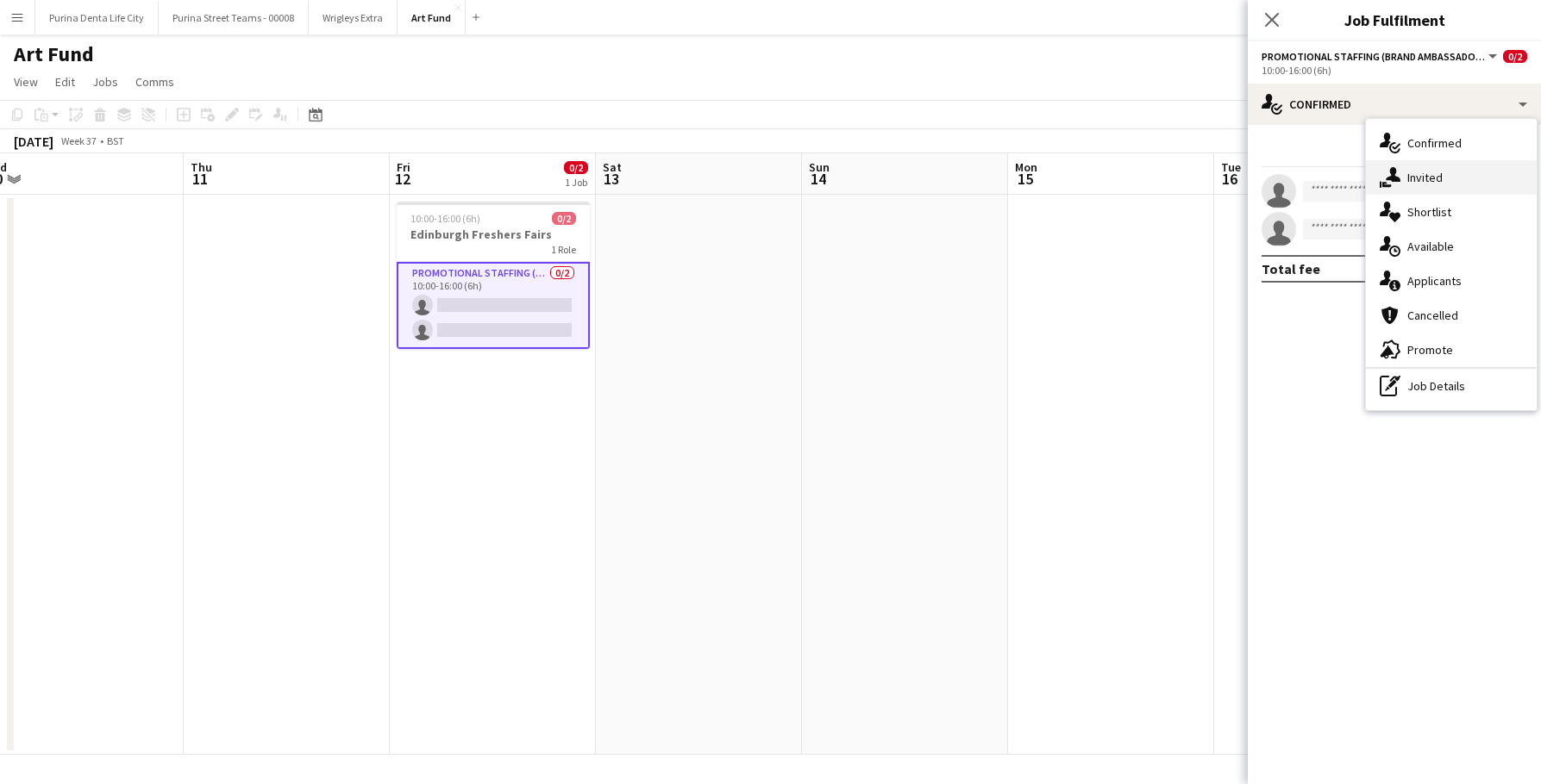
click at [1435, 178] on div "single-neutral-actions-share-1 Invited" at bounding box center [1451, 177] width 171 height 35
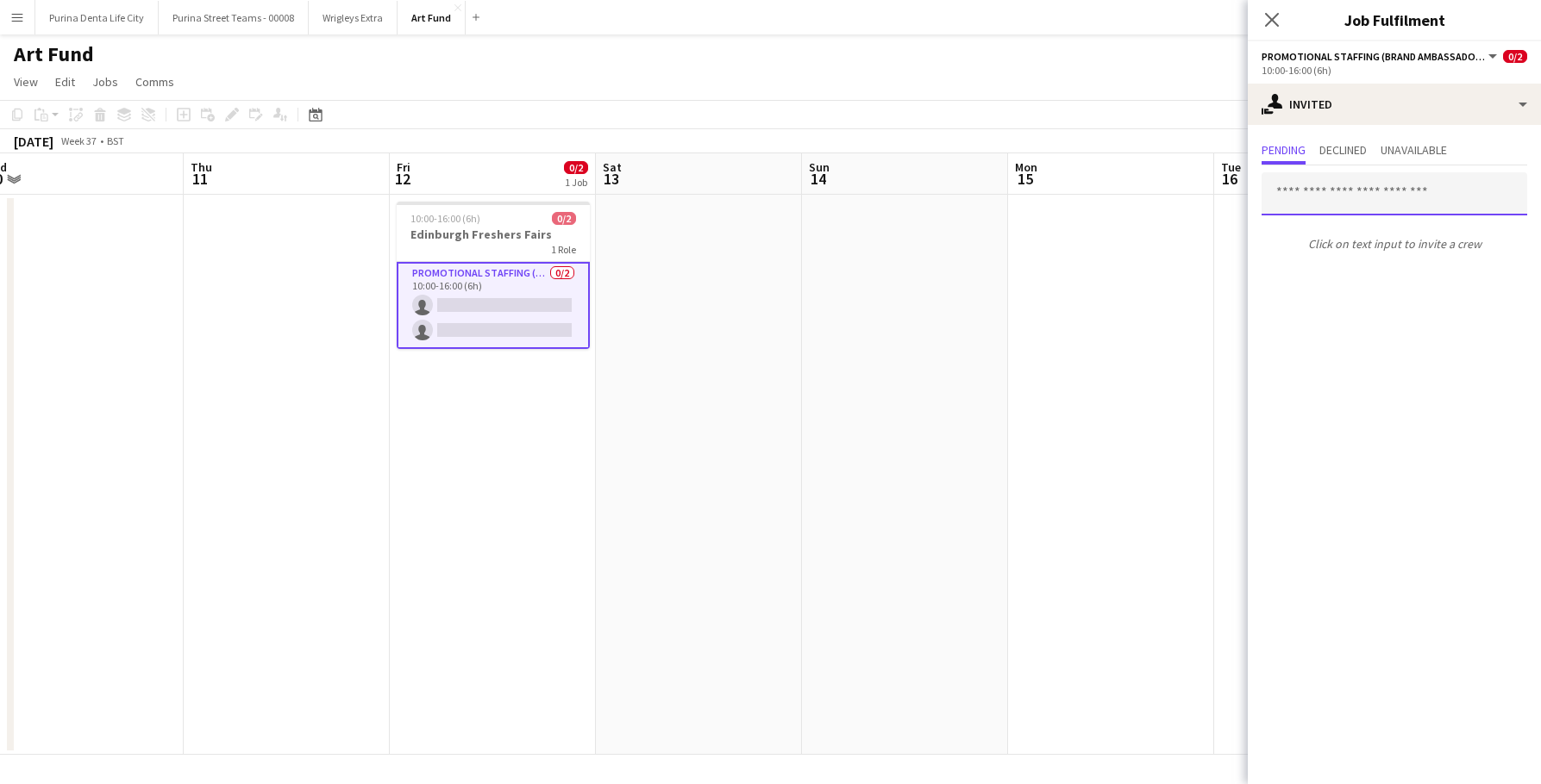
click at [1345, 193] on input "text" at bounding box center [1394, 195] width 266 height 43
type input "*****"
click at [1144, 326] on app-date-cell at bounding box center [1110, 474] width 206 height 560
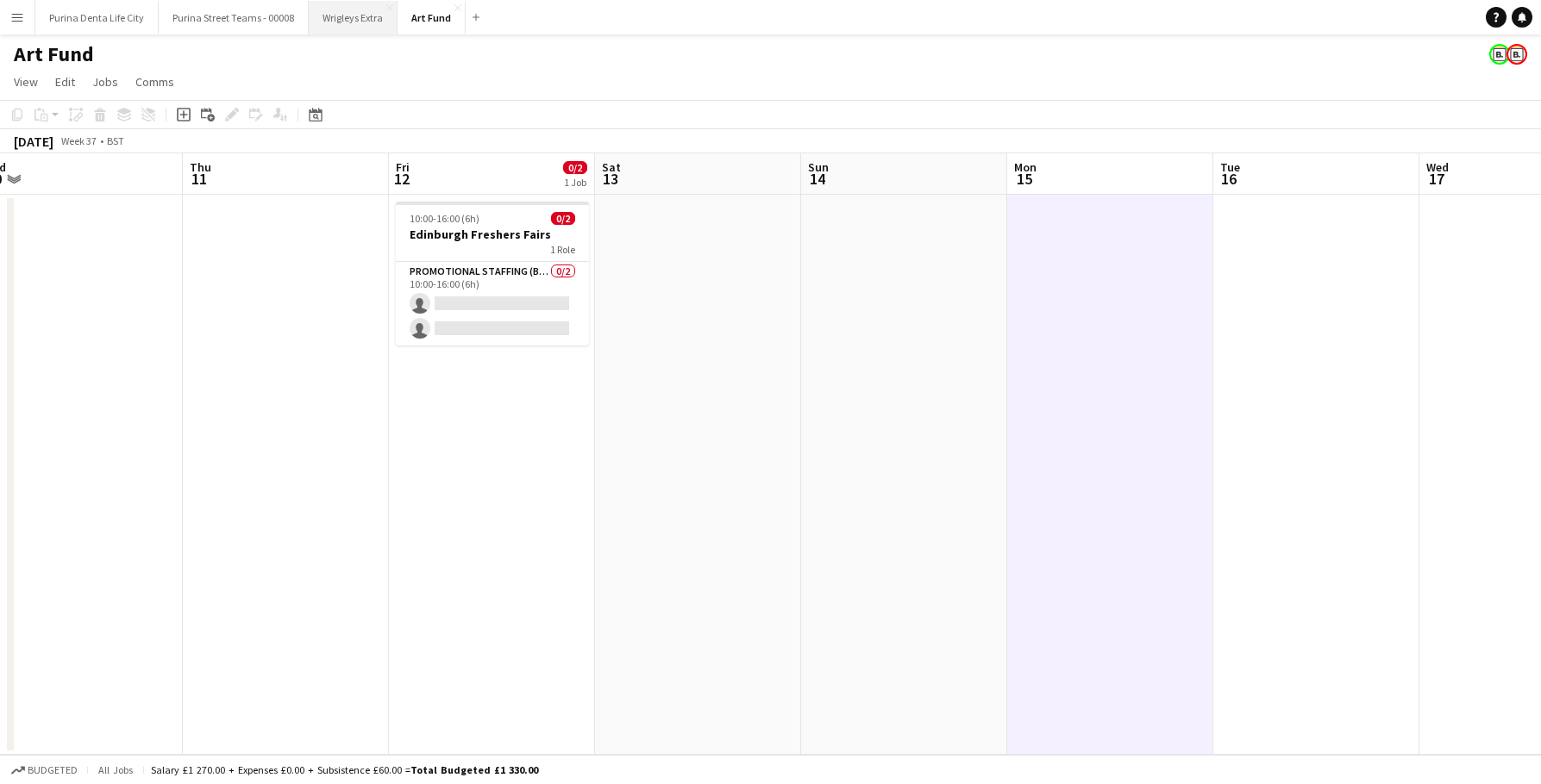
click at [340, 10] on button "Wrigleys Extra Close" at bounding box center [354, 18] width 89 height 34
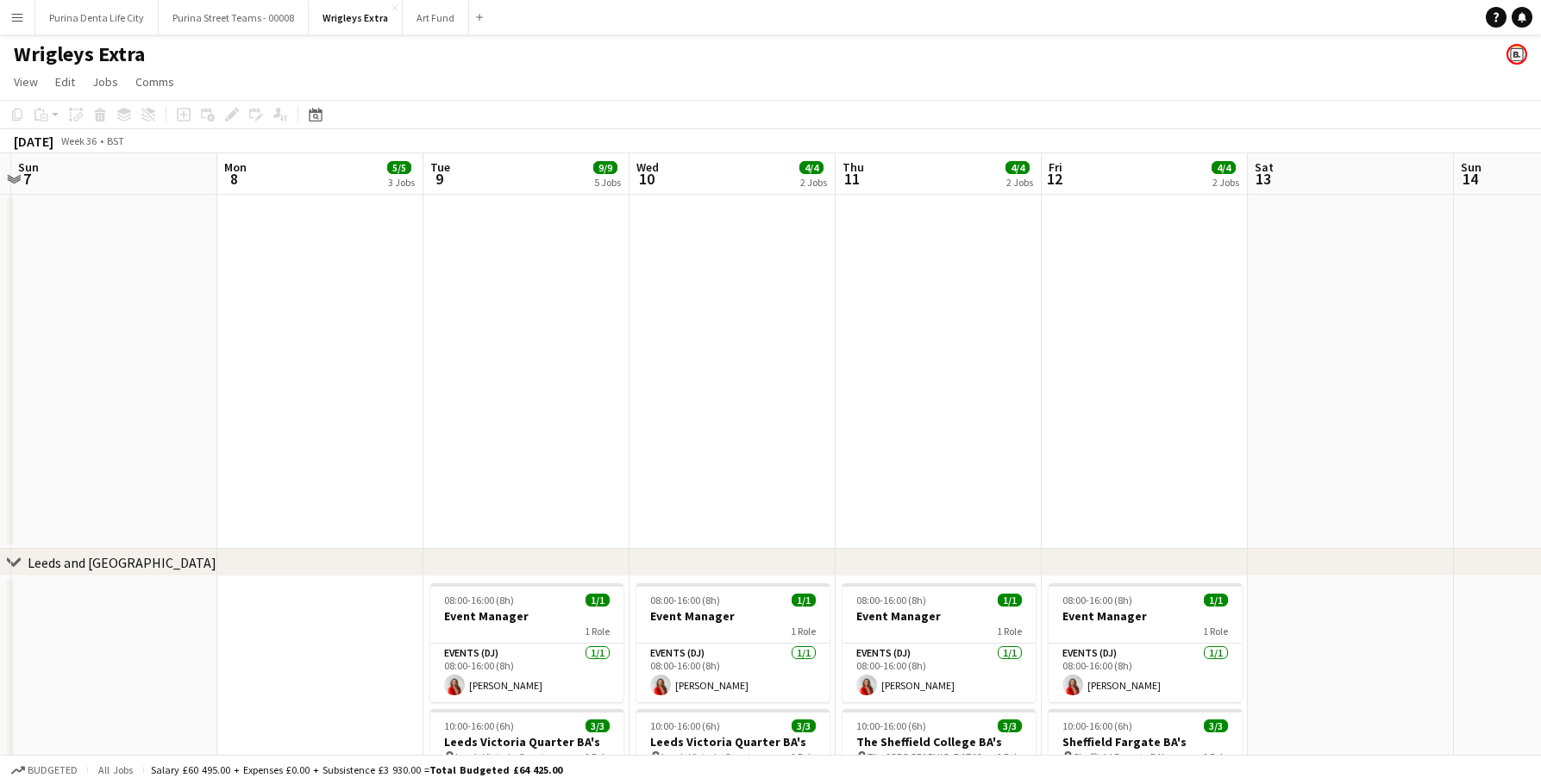
click at [6, 16] on button "Menu" at bounding box center [17, 17] width 35 height 35
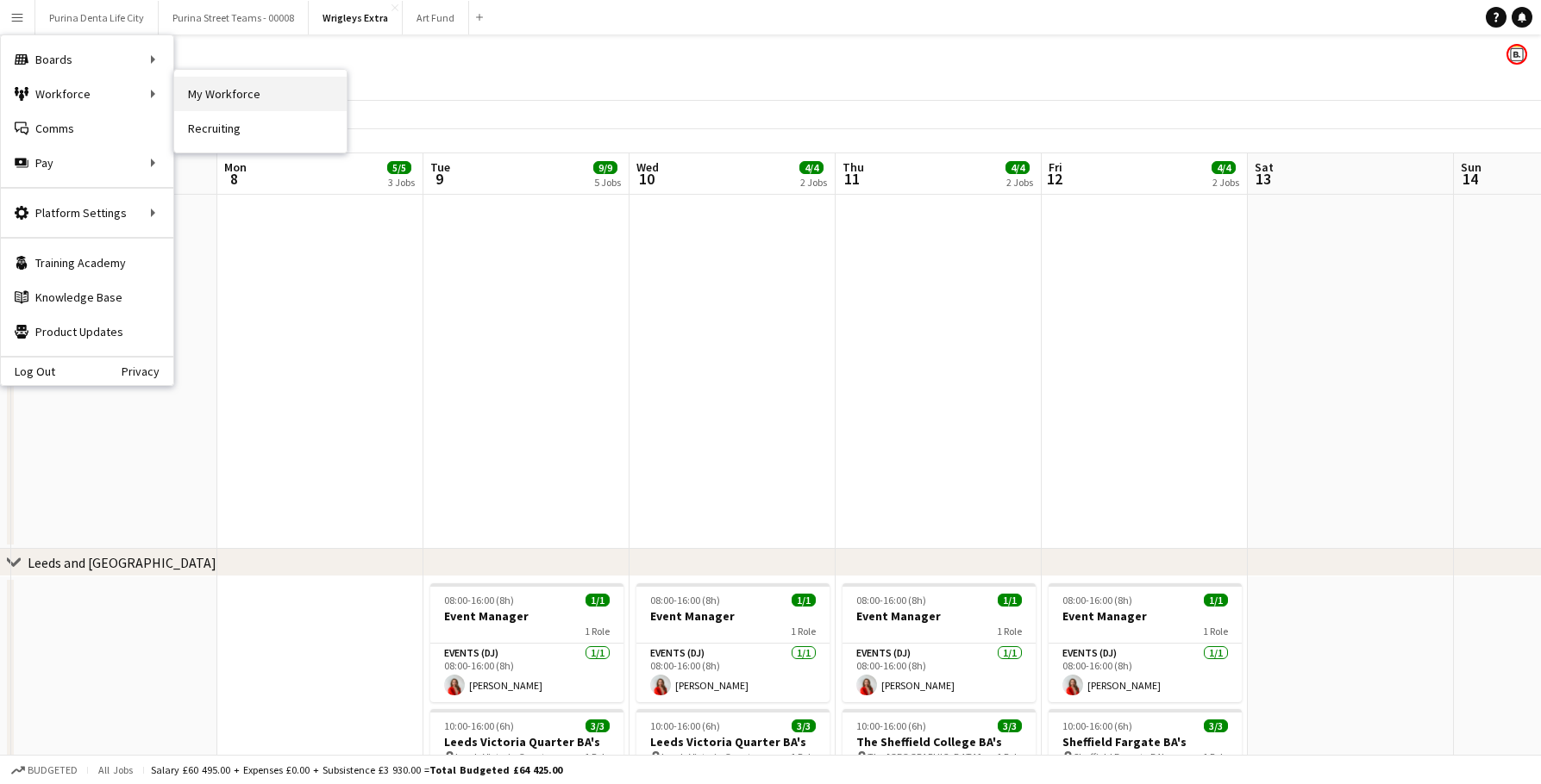
click at [235, 93] on link "My Workforce" at bounding box center [260, 94] width 173 height 35
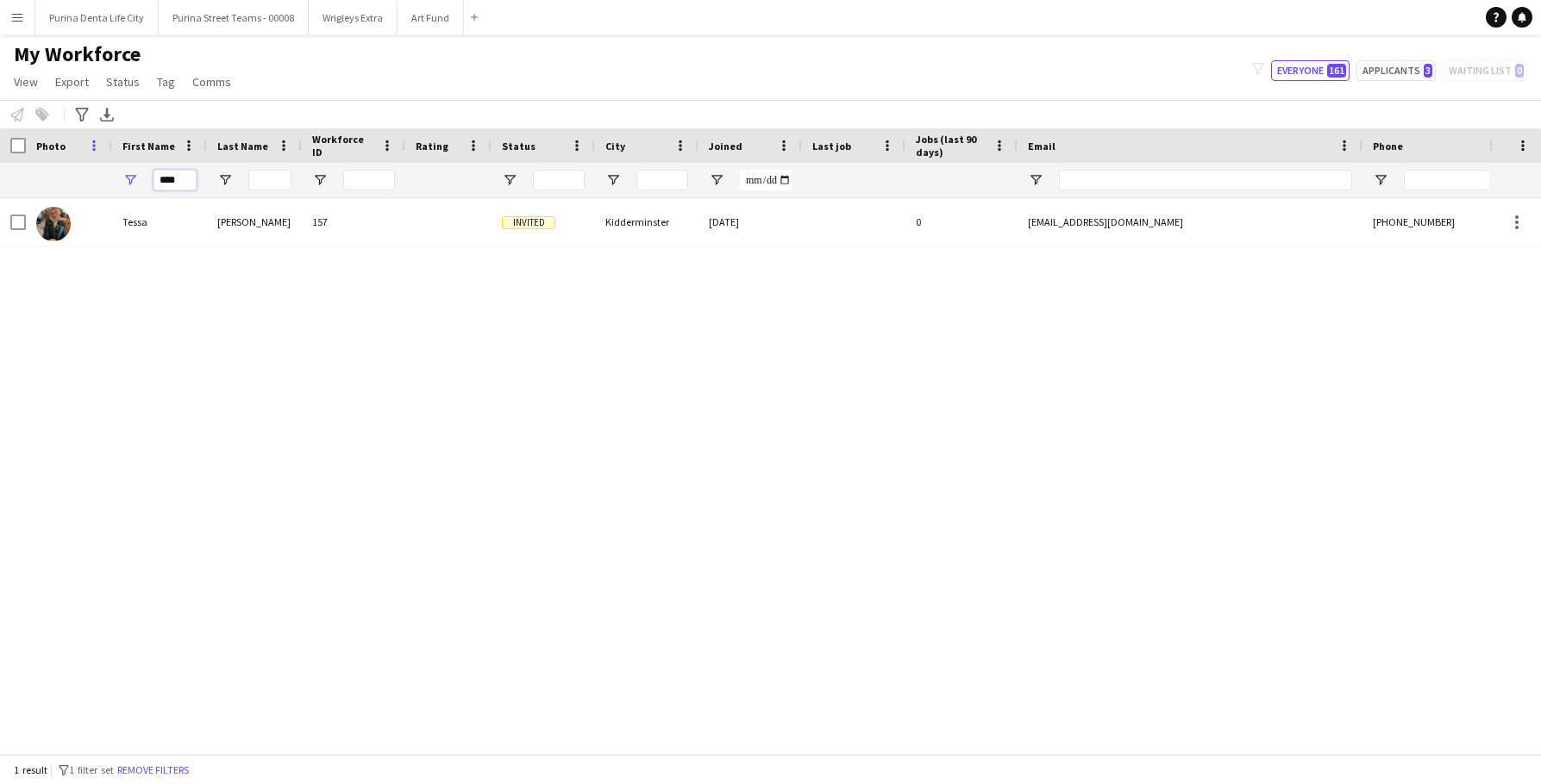
drag, startPoint x: 191, startPoint y: 181, endPoint x: 86, endPoint y: 148, distance: 110.1
click at [86, 148] on div "Workforce Details Photo First Name" at bounding box center [934, 163] width 1869 height 70
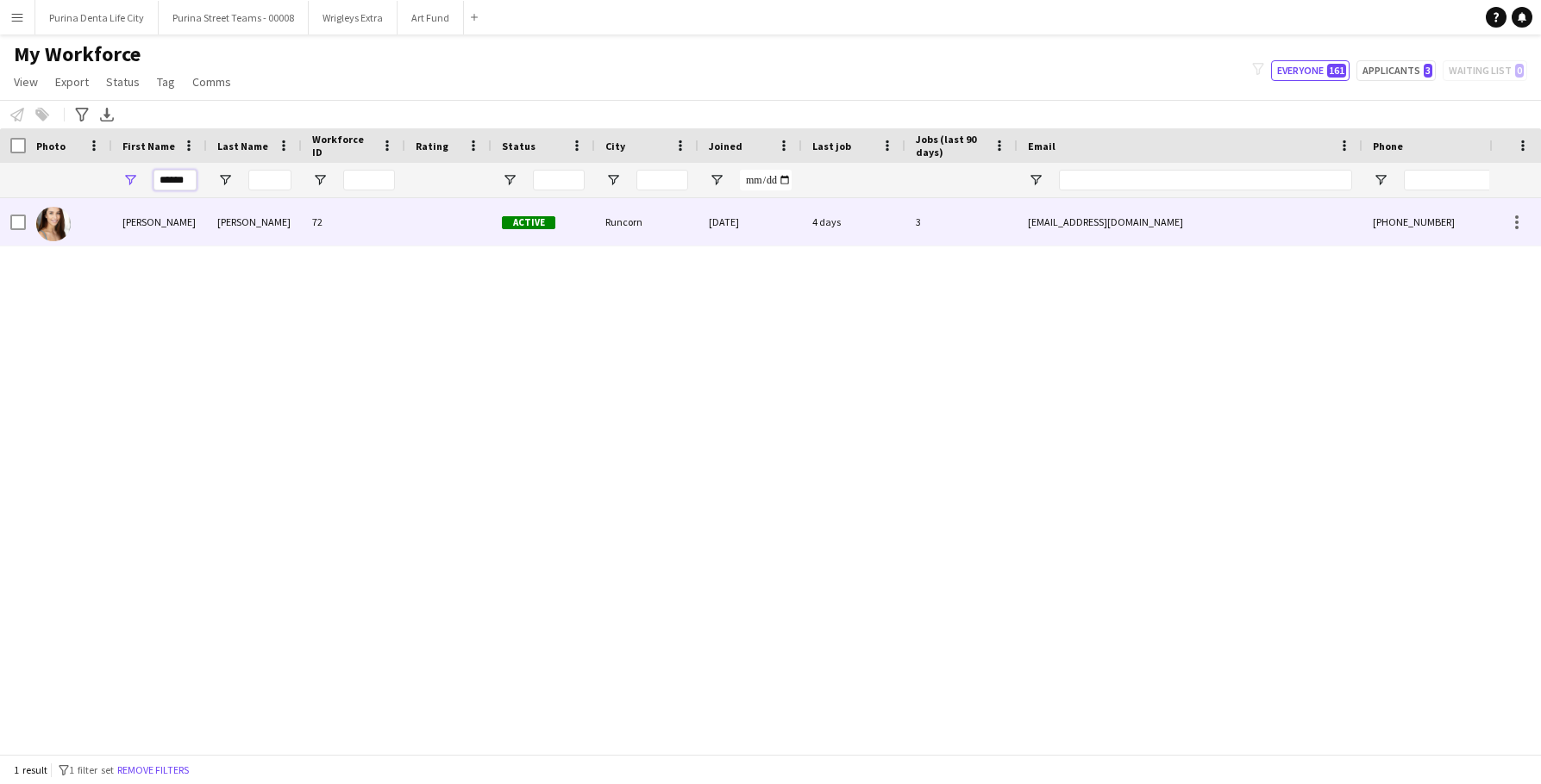
type input "******"
drag, startPoint x: 193, startPoint y: 207, endPoint x: 201, endPoint y: 227, distance: 21.5
click at [201, 227] on div "[PERSON_NAME]" at bounding box center [159, 222] width 95 height 47
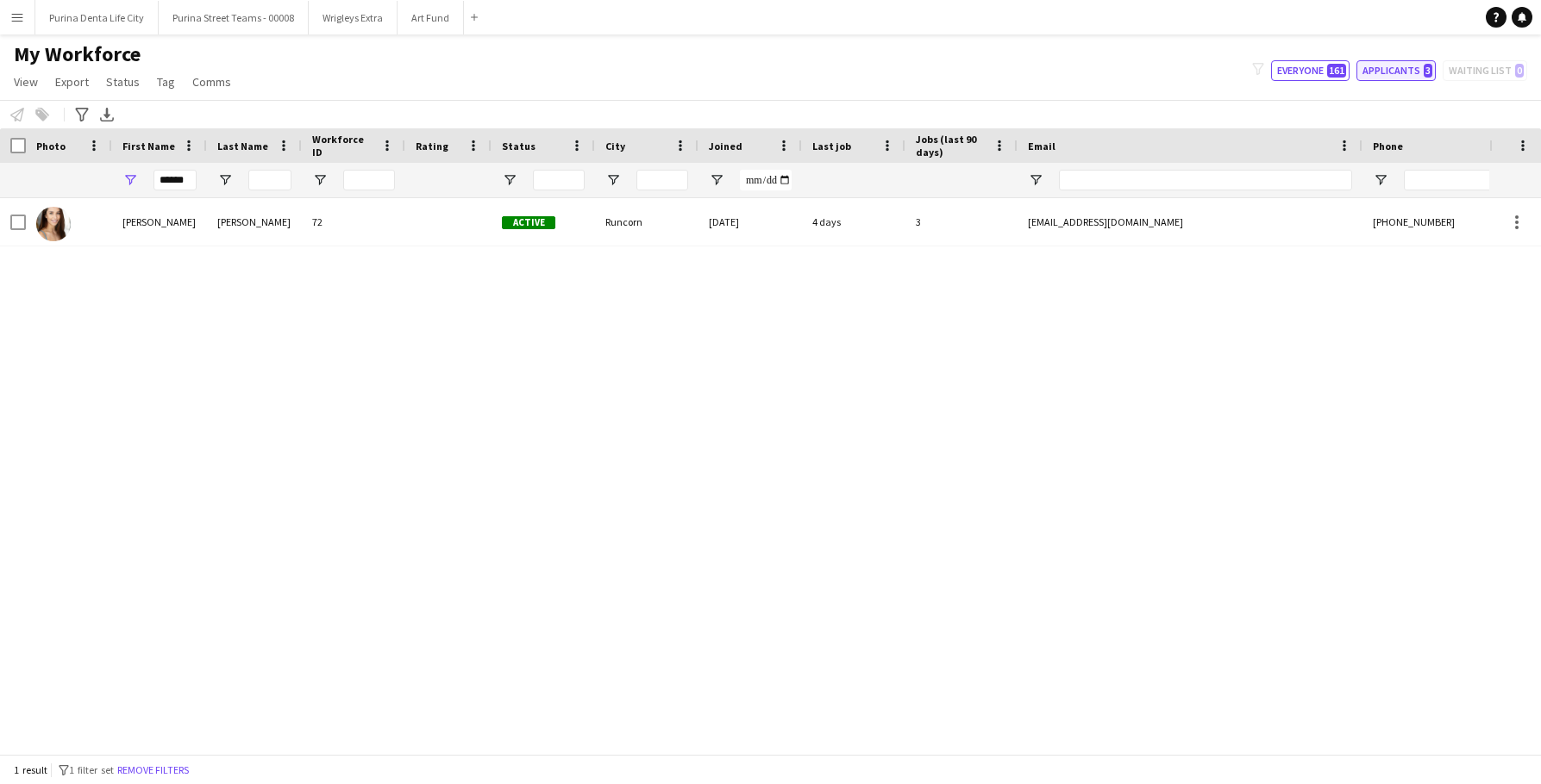
click at [1391, 74] on button "Applicants 3" at bounding box center [1396, 70] width 79 height 21
type input "**********"
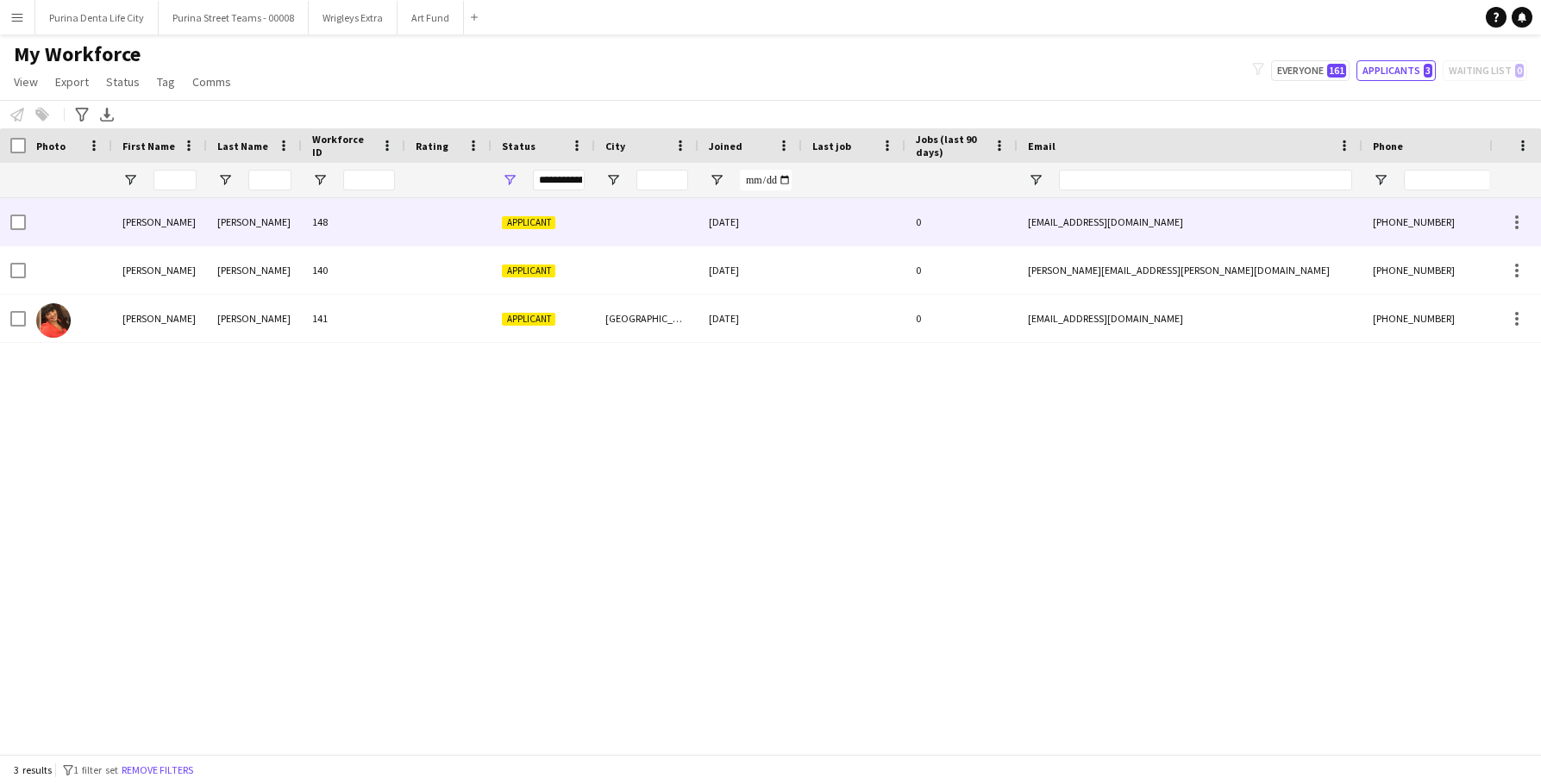
click at [720, 213] on div "[DATE]" at bounding box center [750, 222] width 104 height 47
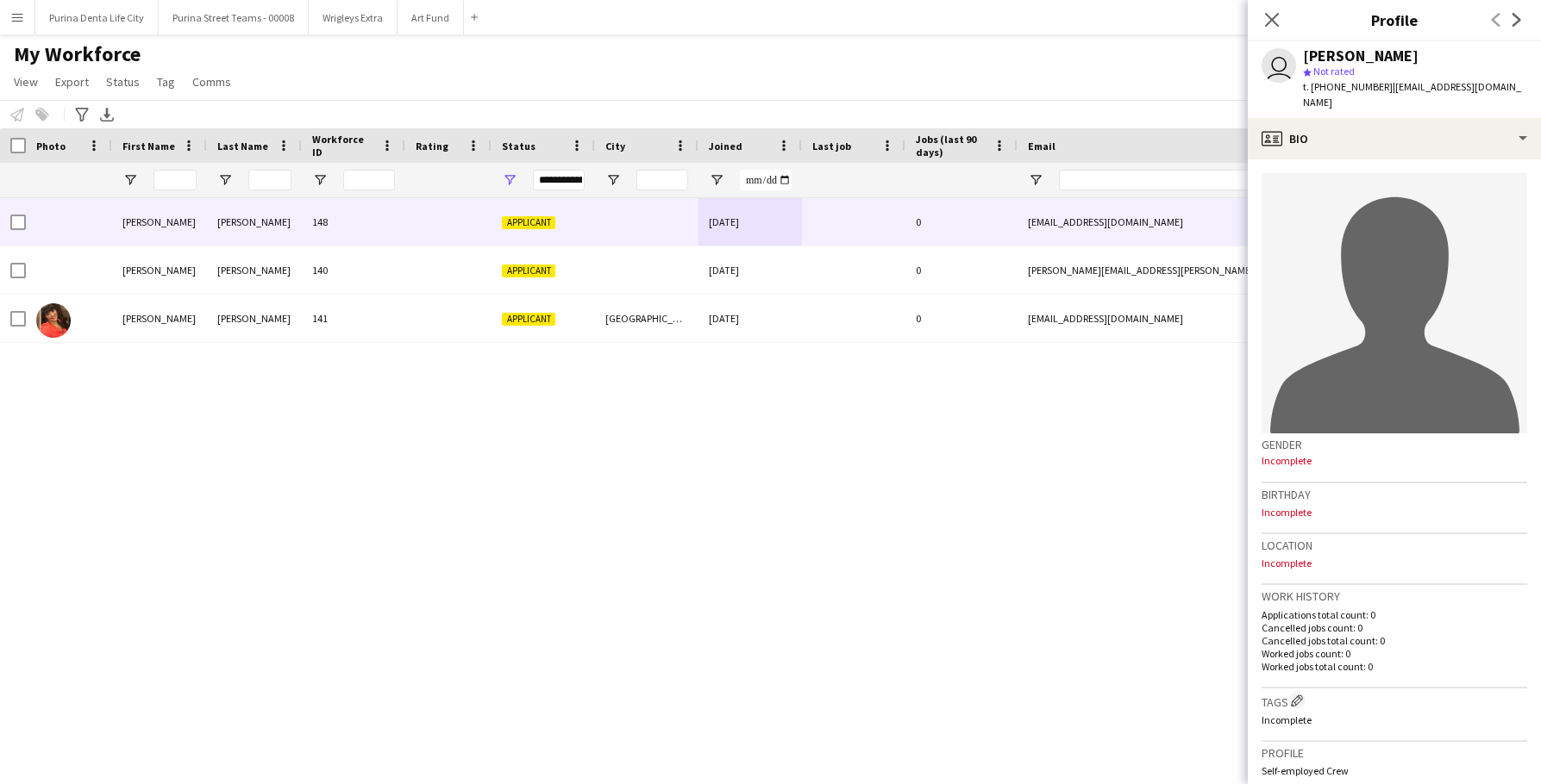
click at [1072, 519] on div "[PERSON_NAME] 148 Applicant [DATE] 0 [EMAIL_ADDRESS][DOMAIN_NAME] [PHONE_NUMBER…" at bounding box center [745, 476] width 1490 height 556
click at [288, 85] on div "My Workforce View Views Default view New view Update view Delete view Edit name…" at bounding box center [770, 70] width 1541 height 58
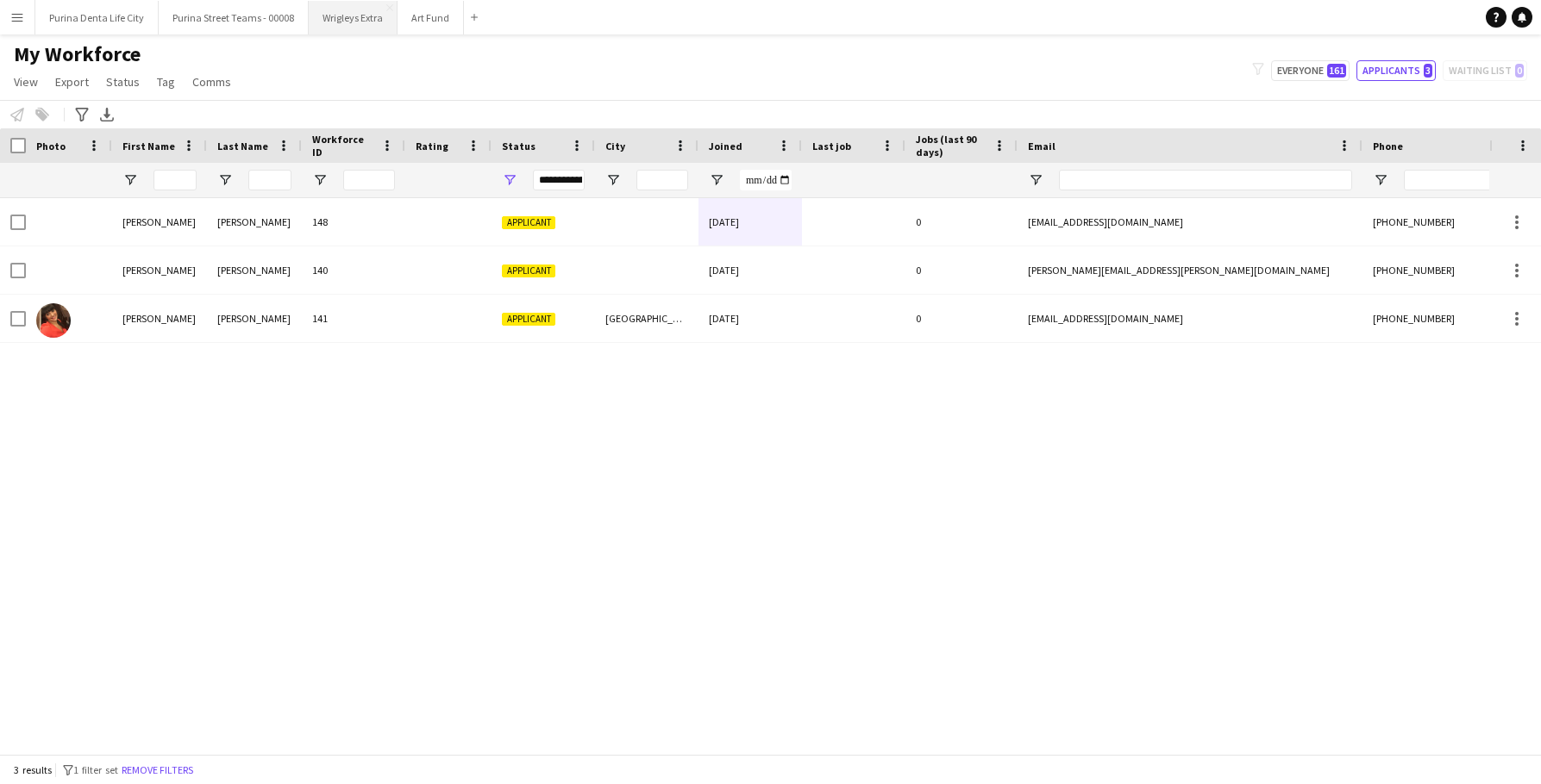
click at [342, 20] on button "Wrigleys Extra Close" at bounding box center [354, 18] width 89 height 34
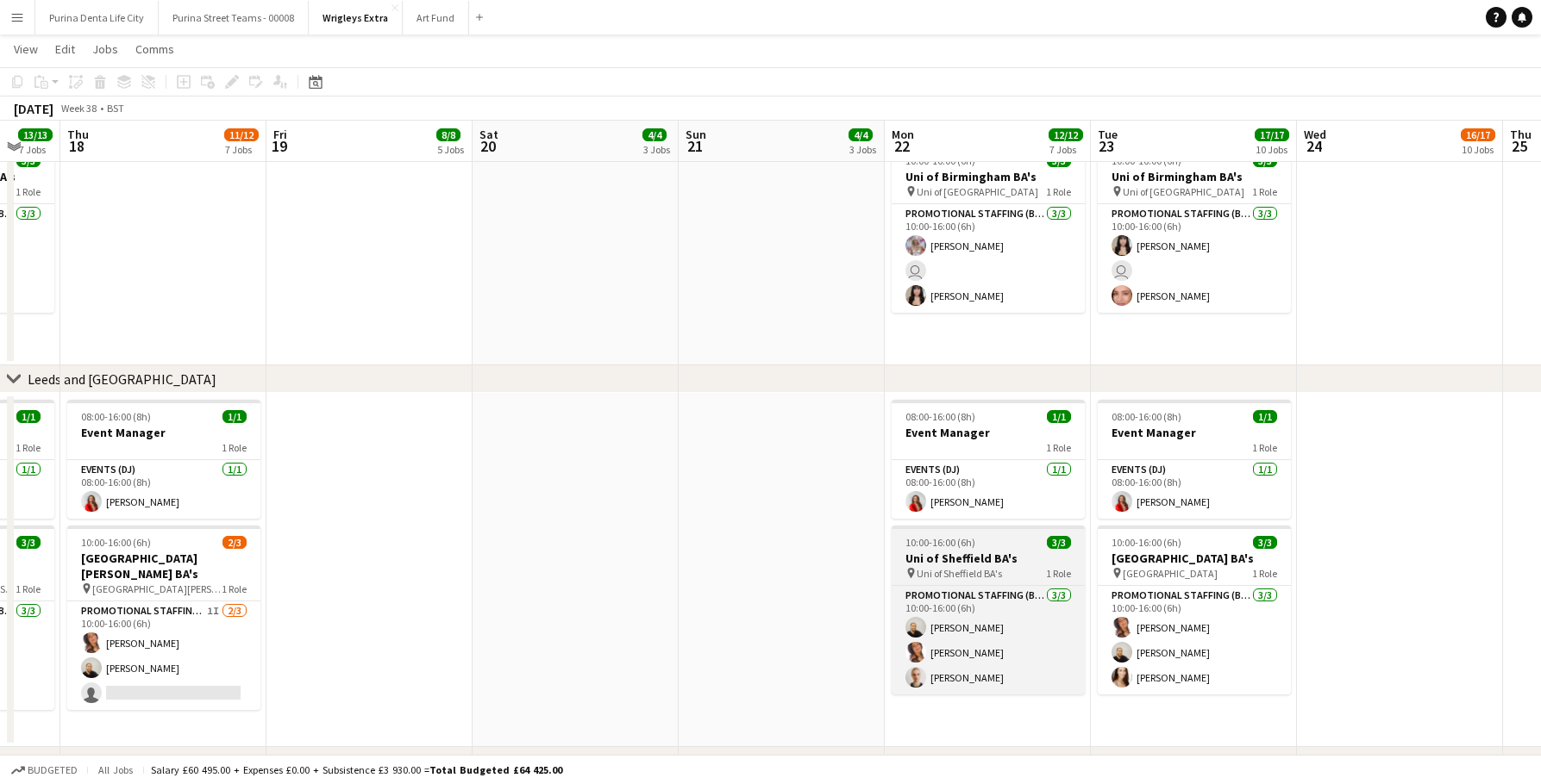
scroll to position [0, 482]
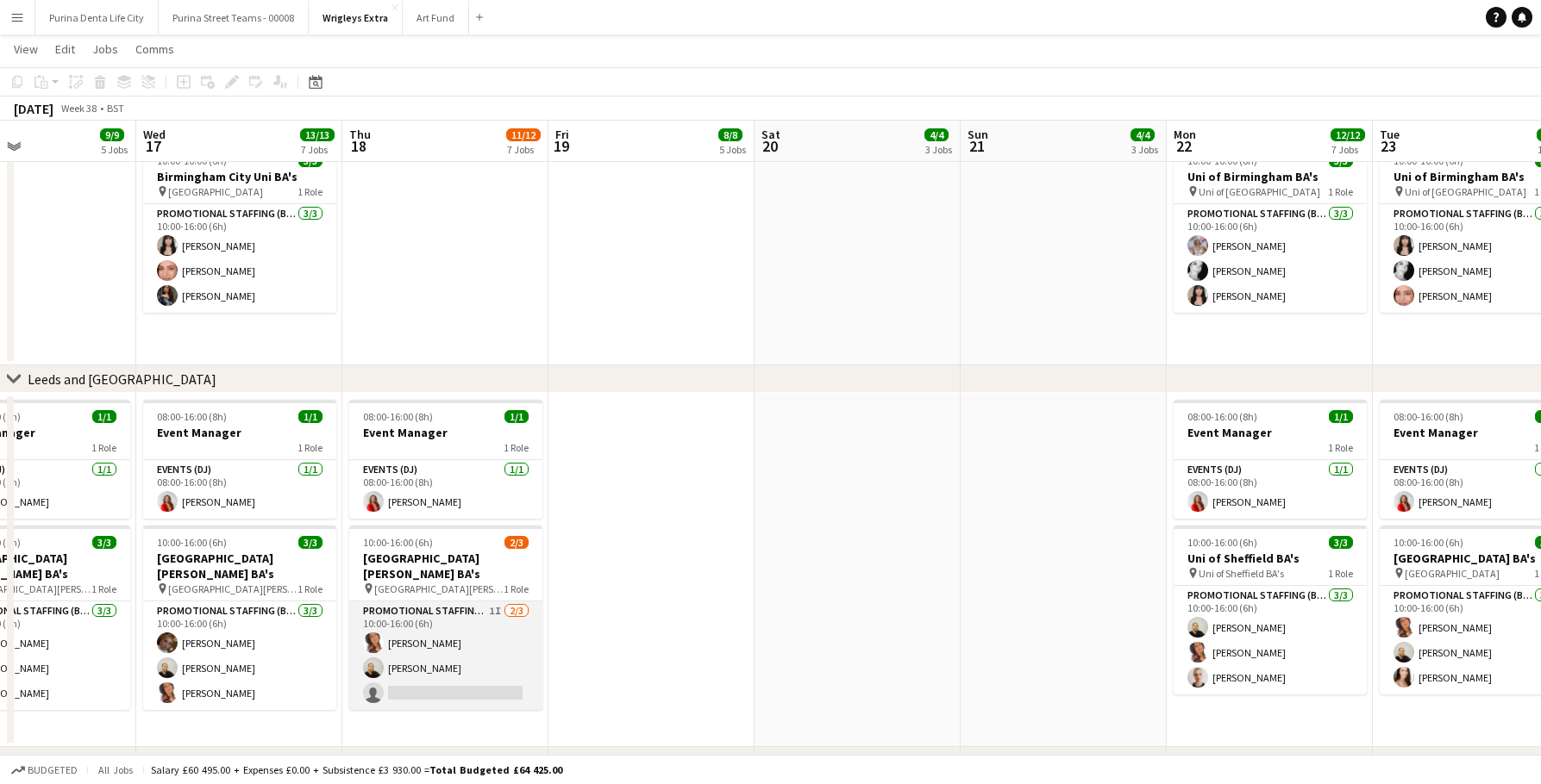
click at [438, 638] on app-card-role "Promotional Staffing (Brand Ambassadors) 1I [DATE] 10:00-16:00 (6h) [PERSON_NAM…" at bounding box center [446, 656] width 194 height 109
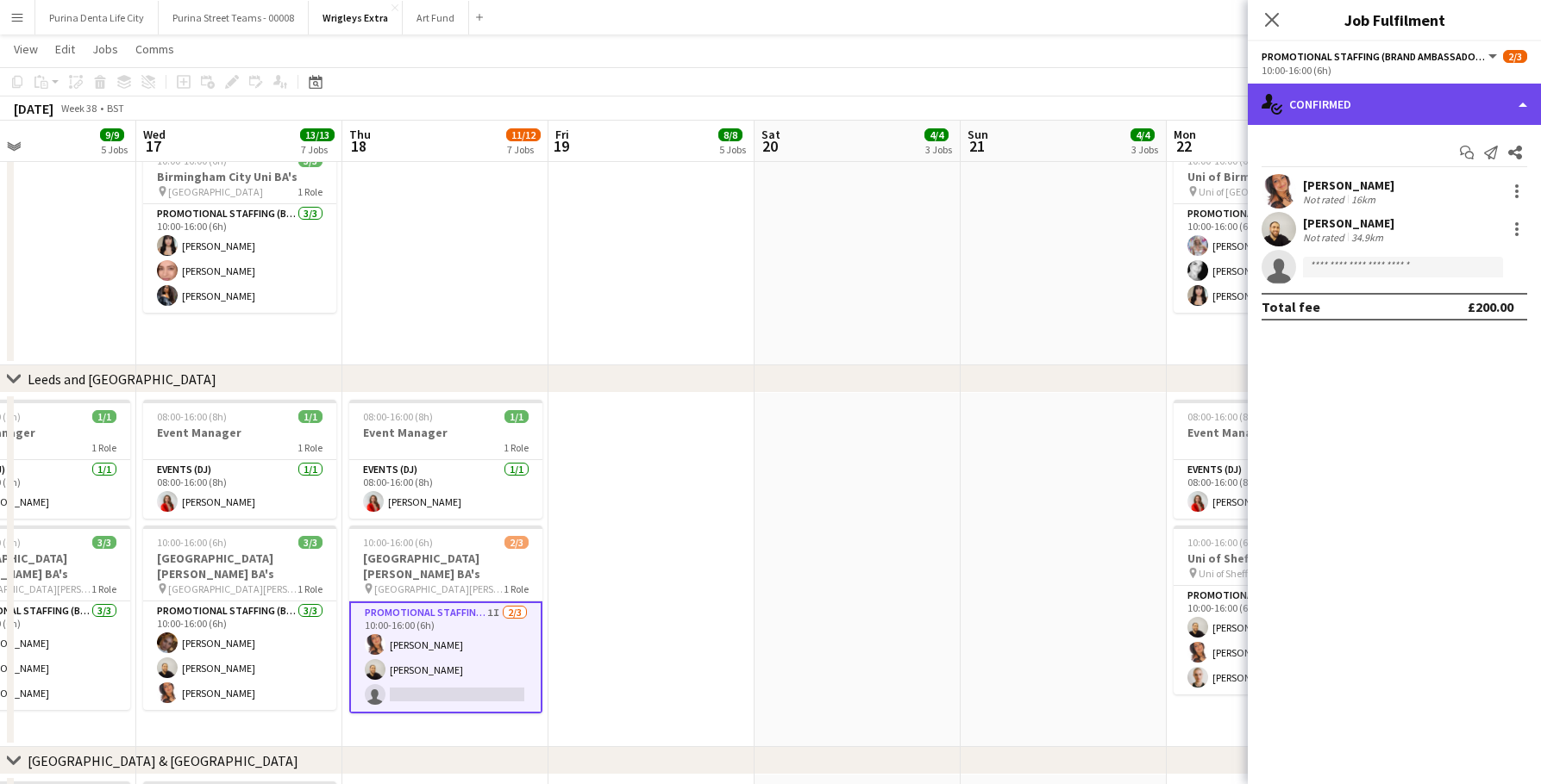
click at [1358, 118] on div "single-neutral-actions-check-2 Confirmed" at bounding box center [1394, 105] width 293 height 41
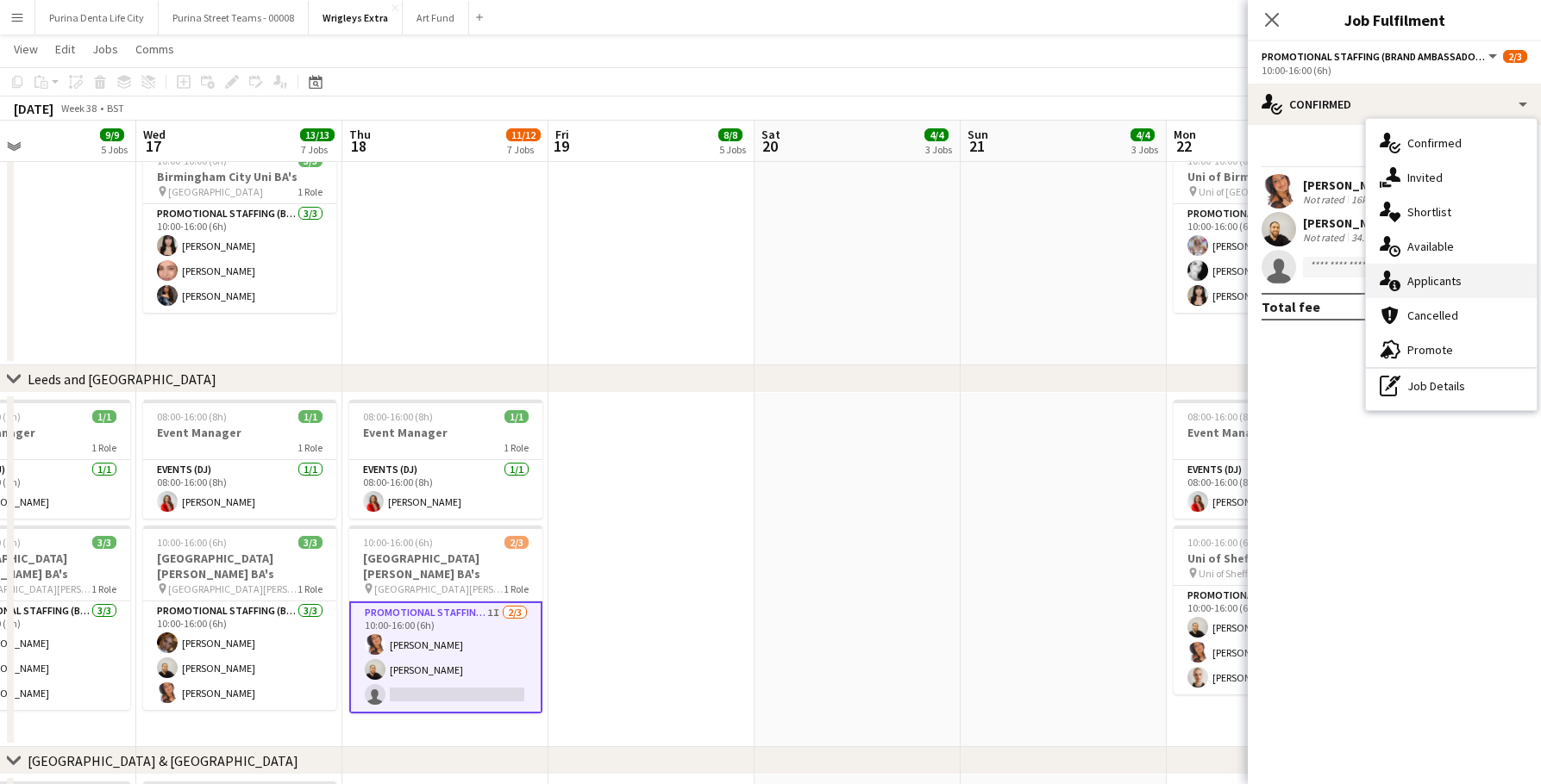
click at [1483, 271] on div "single-neutral-actions-information Applicants" at bounding box center [1451, 280] width 171 height 35
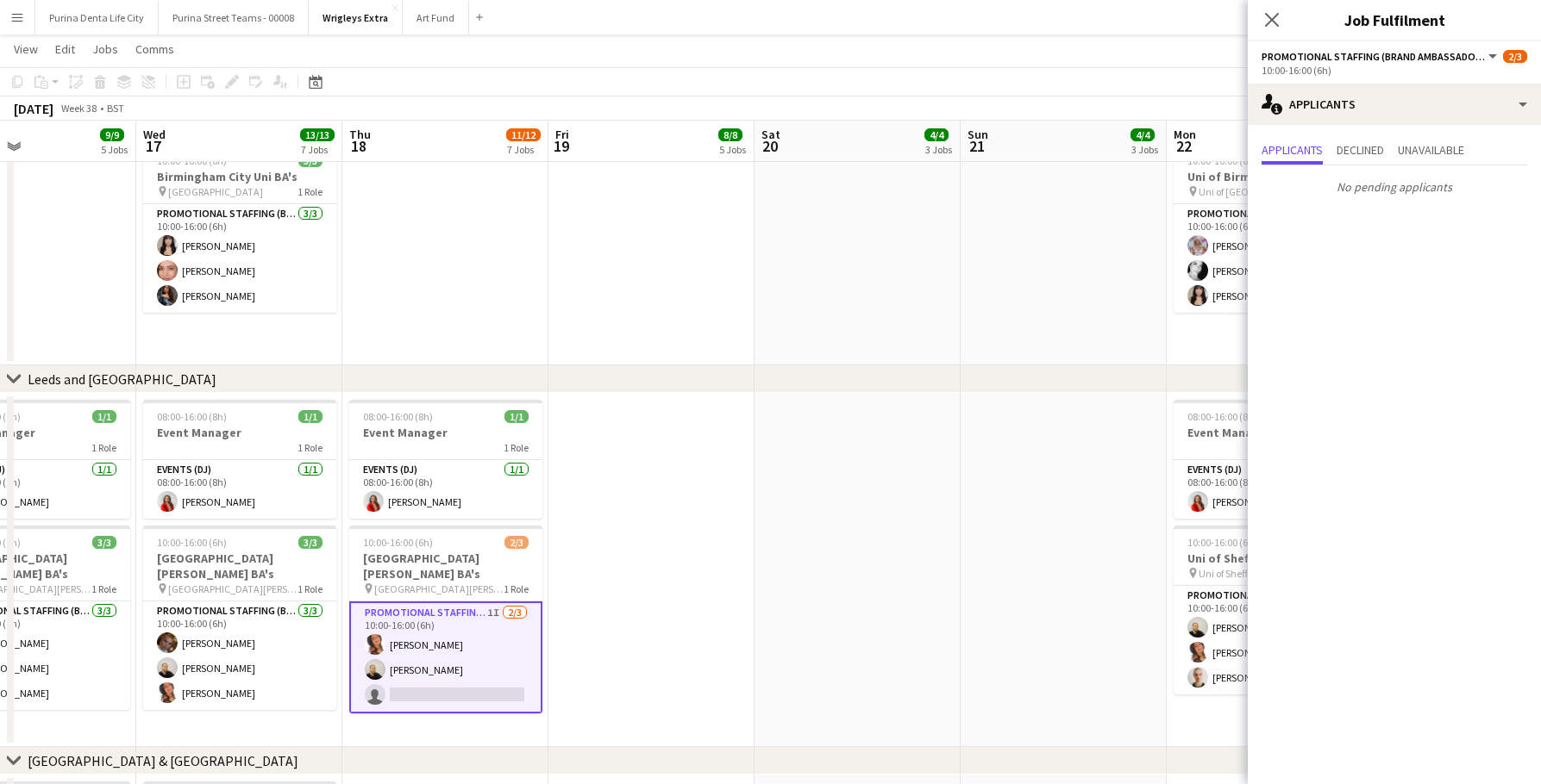
click at [925, 549] on app-date-cell at bounding box center [857, 570] width 206 height 354
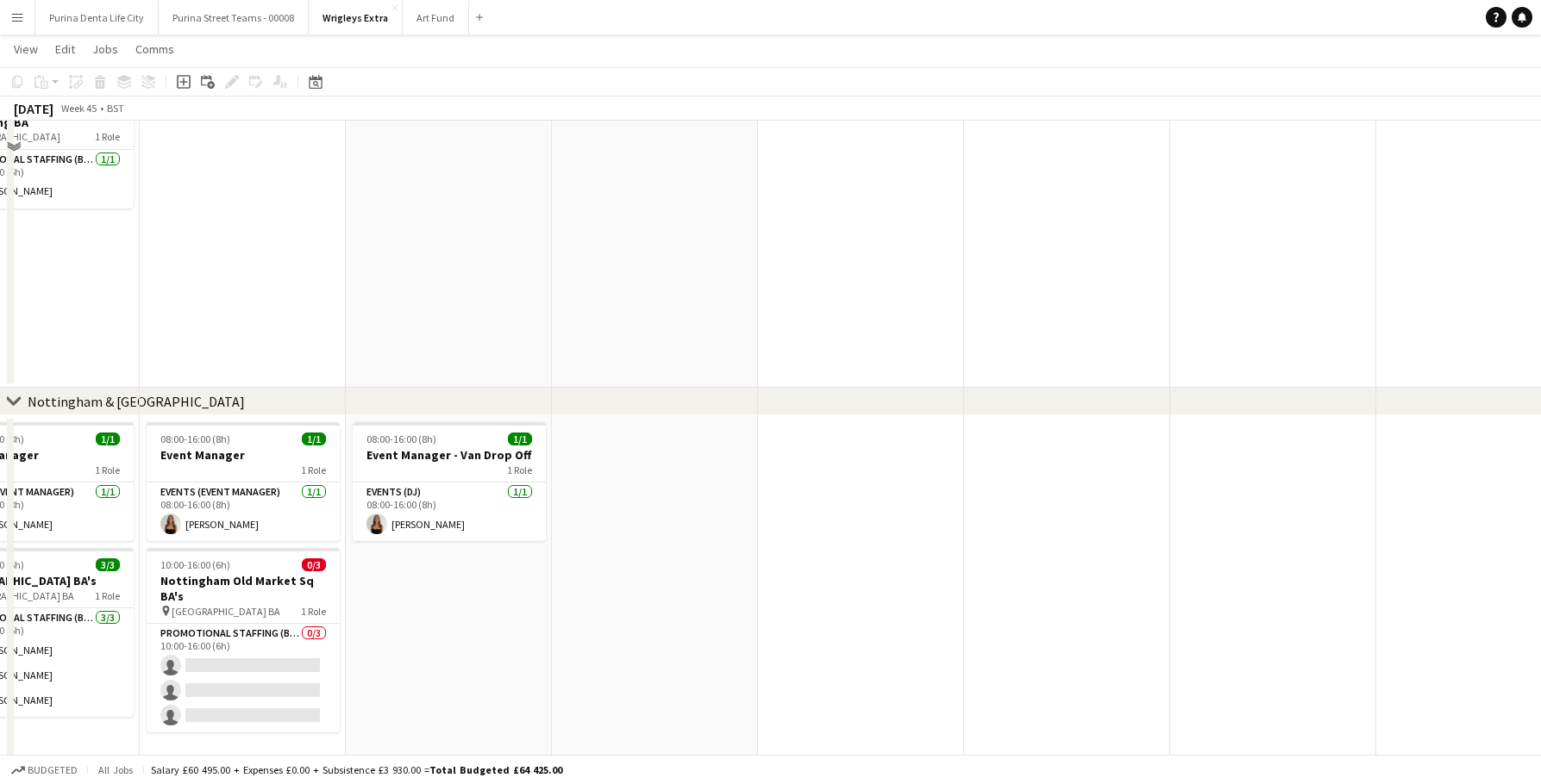
scroll to position [1549, 0]
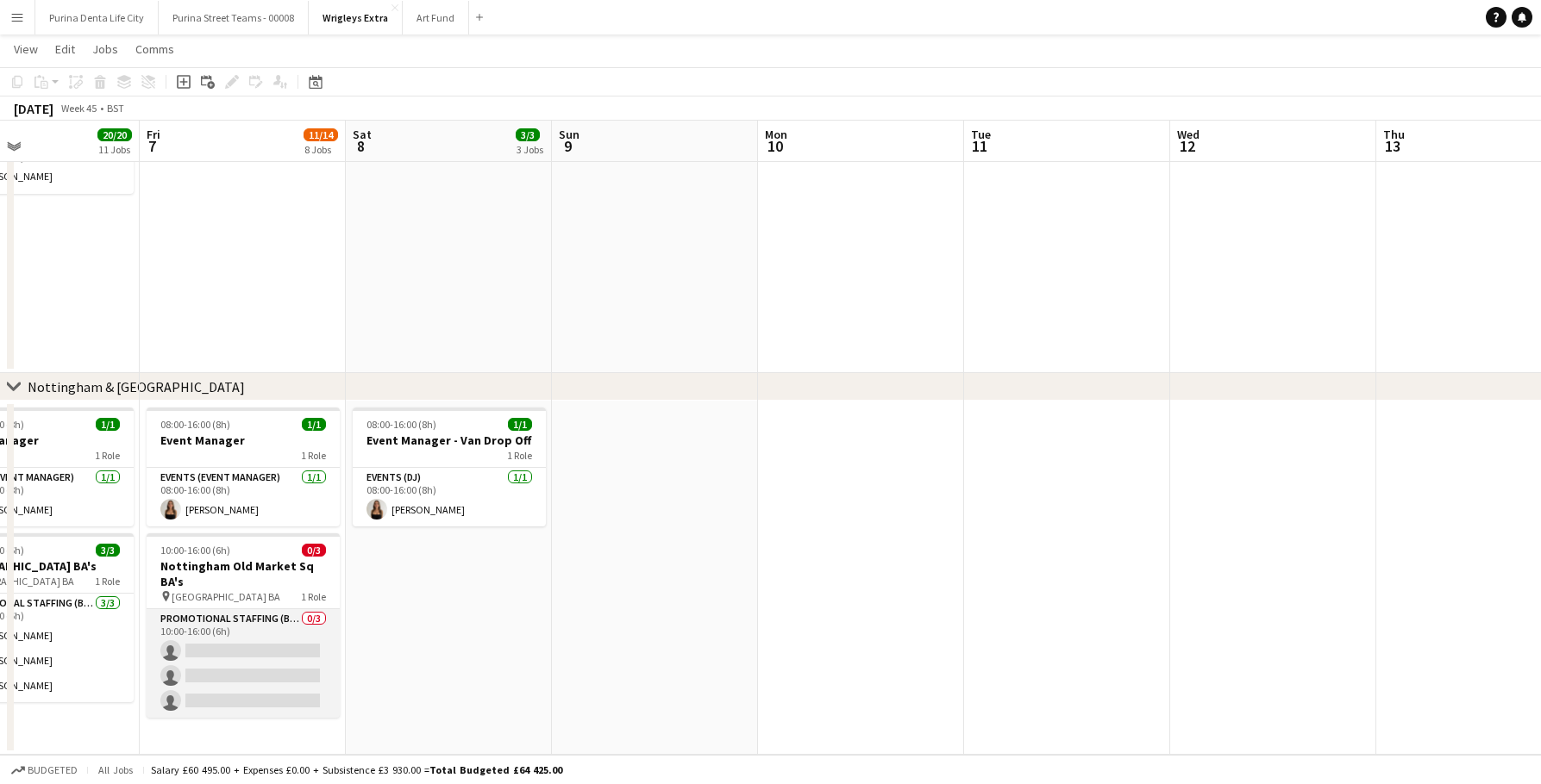
click at [261, 640] on app-card-role "Promotional Staffing (Brand Ambassadors) 0/3 10:00-16:00 (6h) single-neutral-ac…" at bounding box center [243, 664] width 194 height 109
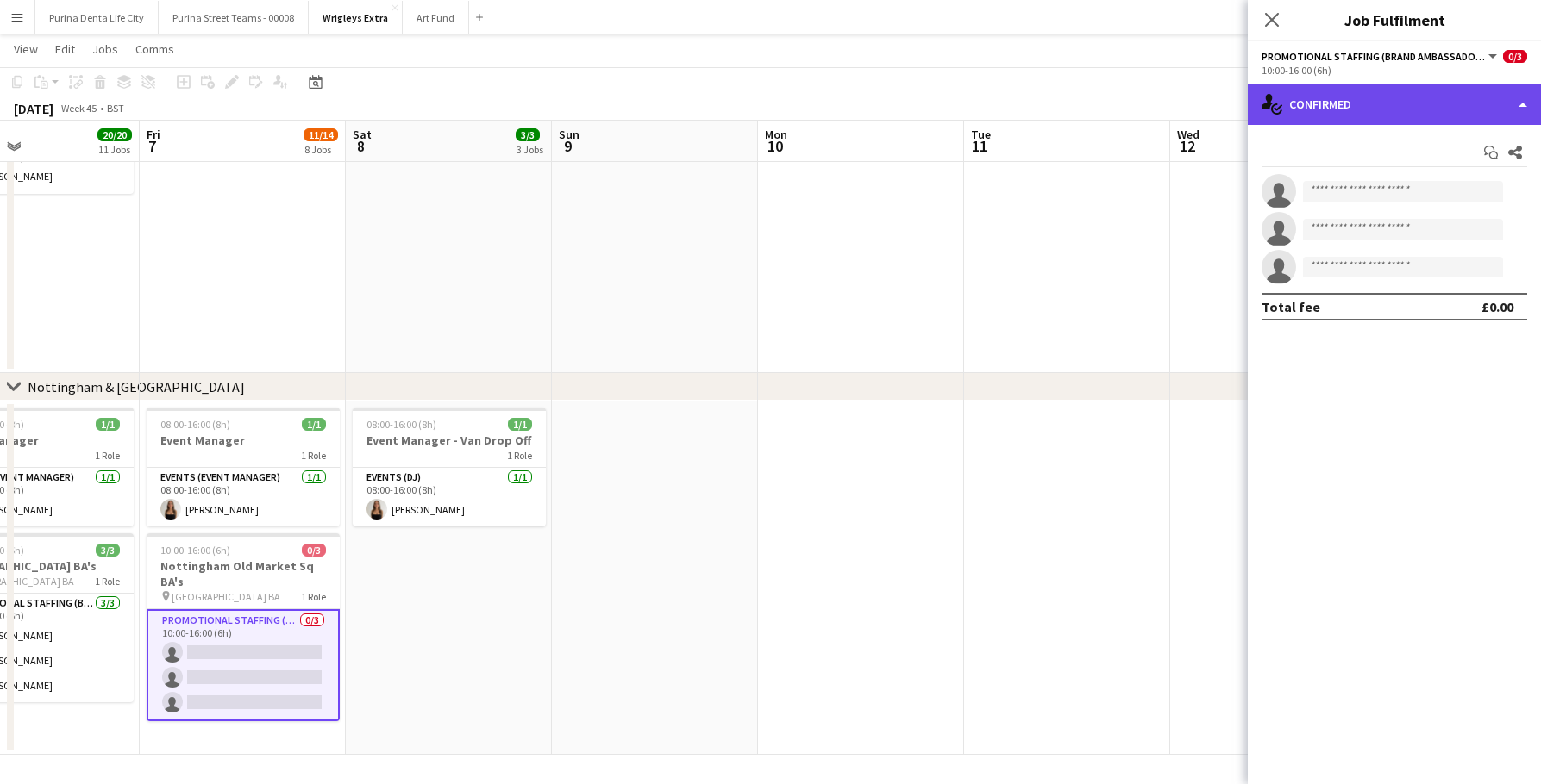
click at [1432, 112] on div "single-neutral-actions-check-2 Confirmed" at bounding box center [1394, 105] width 293 height 41
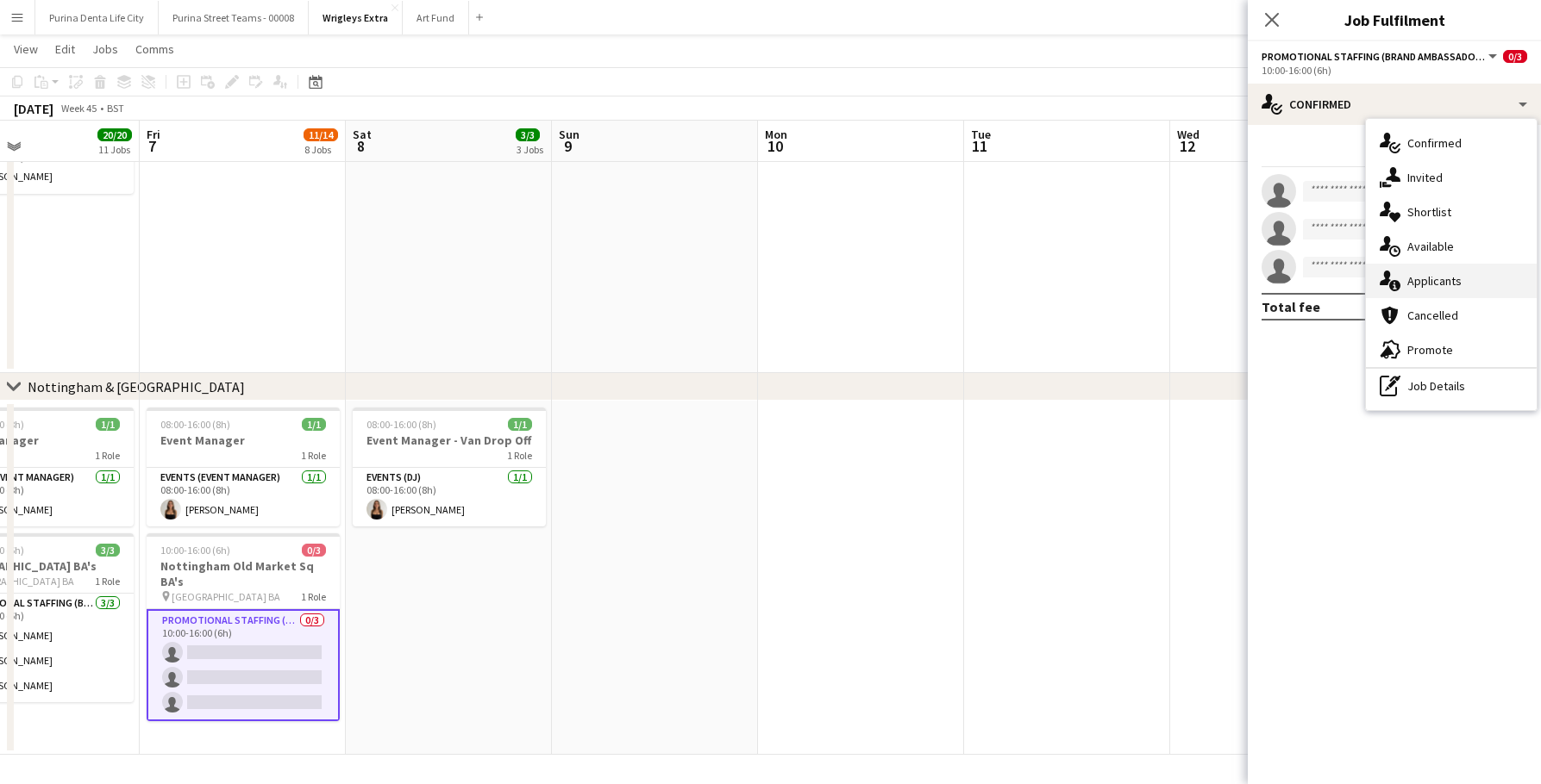
click at [1430, 290] on div "single-neutral-actions-information Applicants" at bounding box center [1451, 280] width 171 height 35
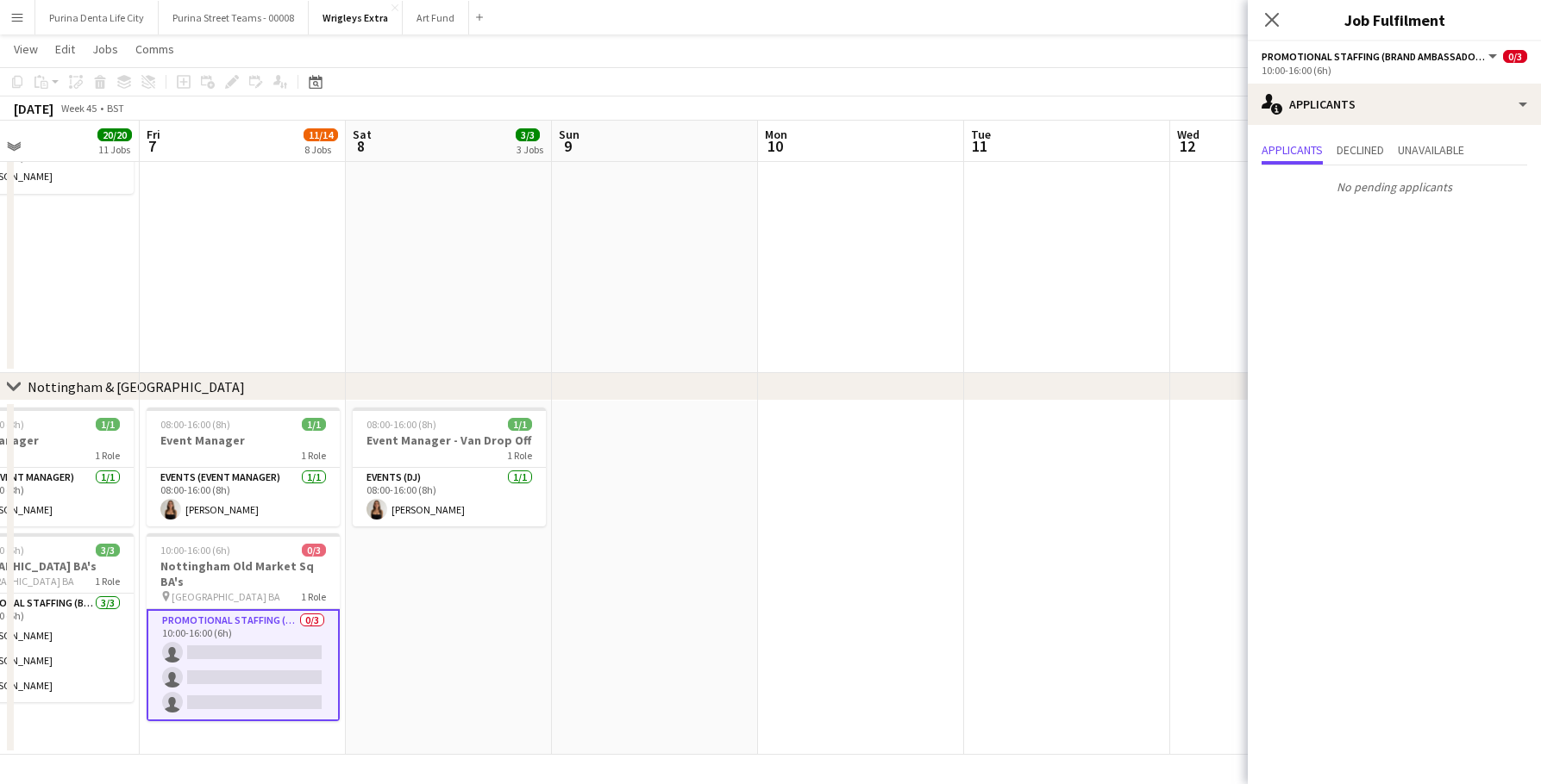
click at [933, 246] on app-date-cell at bounding box center [860, 145] width 206 height 457
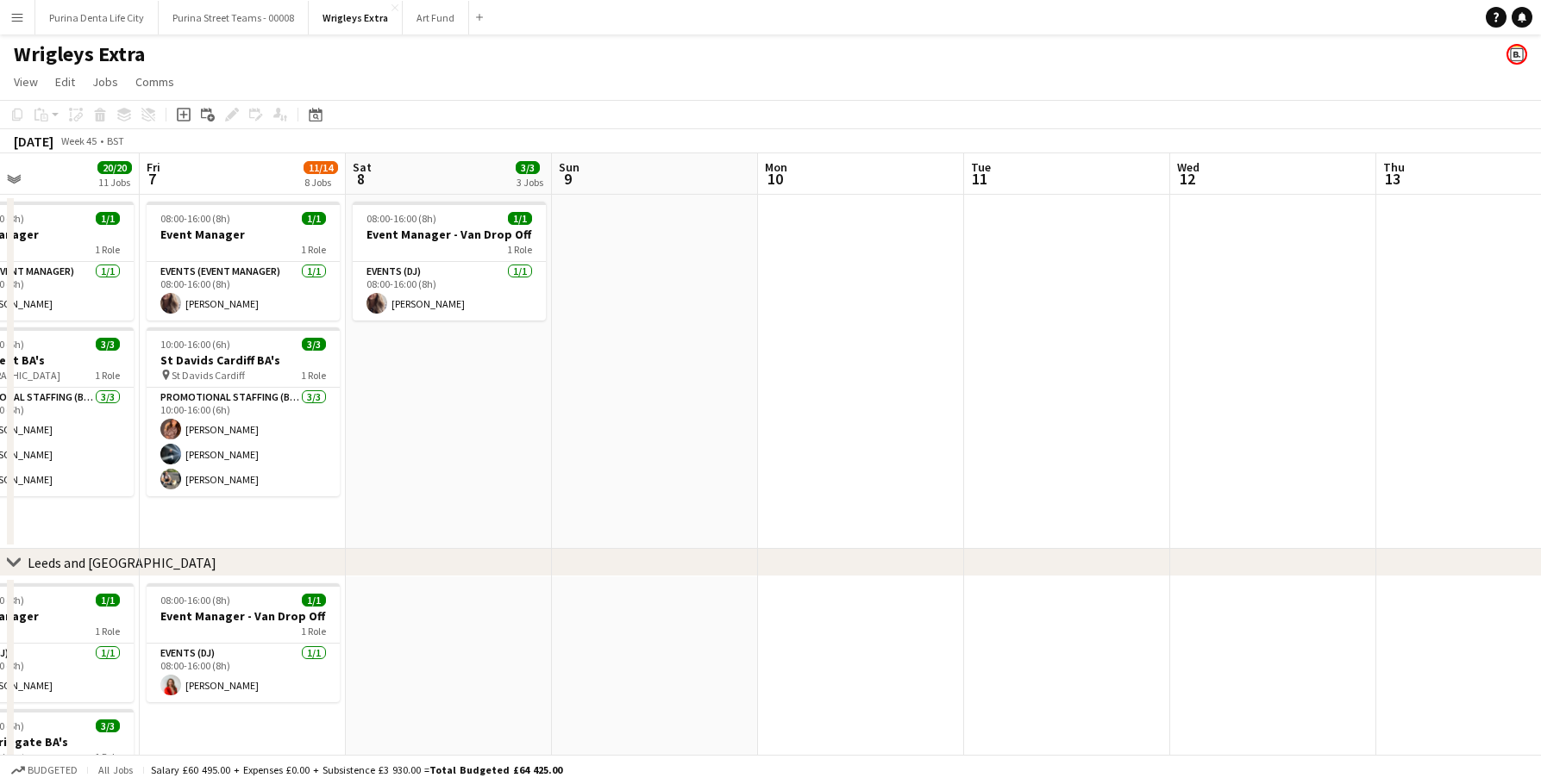
scroll to position [0, 0]
click at [10, 19] on button "Menu" at bounding box center [17, 17] width 35 height 35
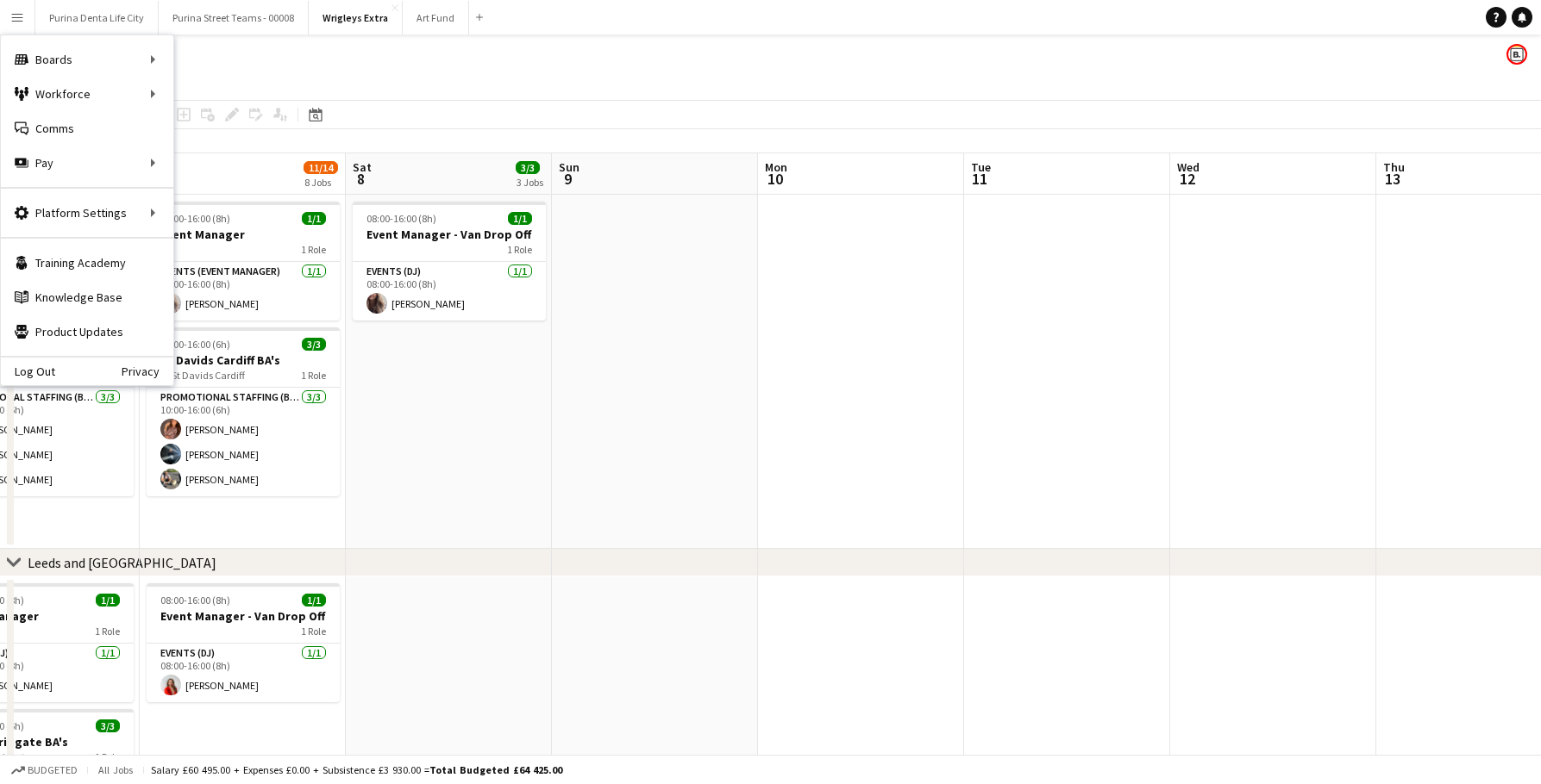
click at [327, 82] on app-page-menu "View Day view expanded Day view collapsed Month view Date picker Jump to [DATE]…" at bounding box center [770, 83] width 1541 height 33
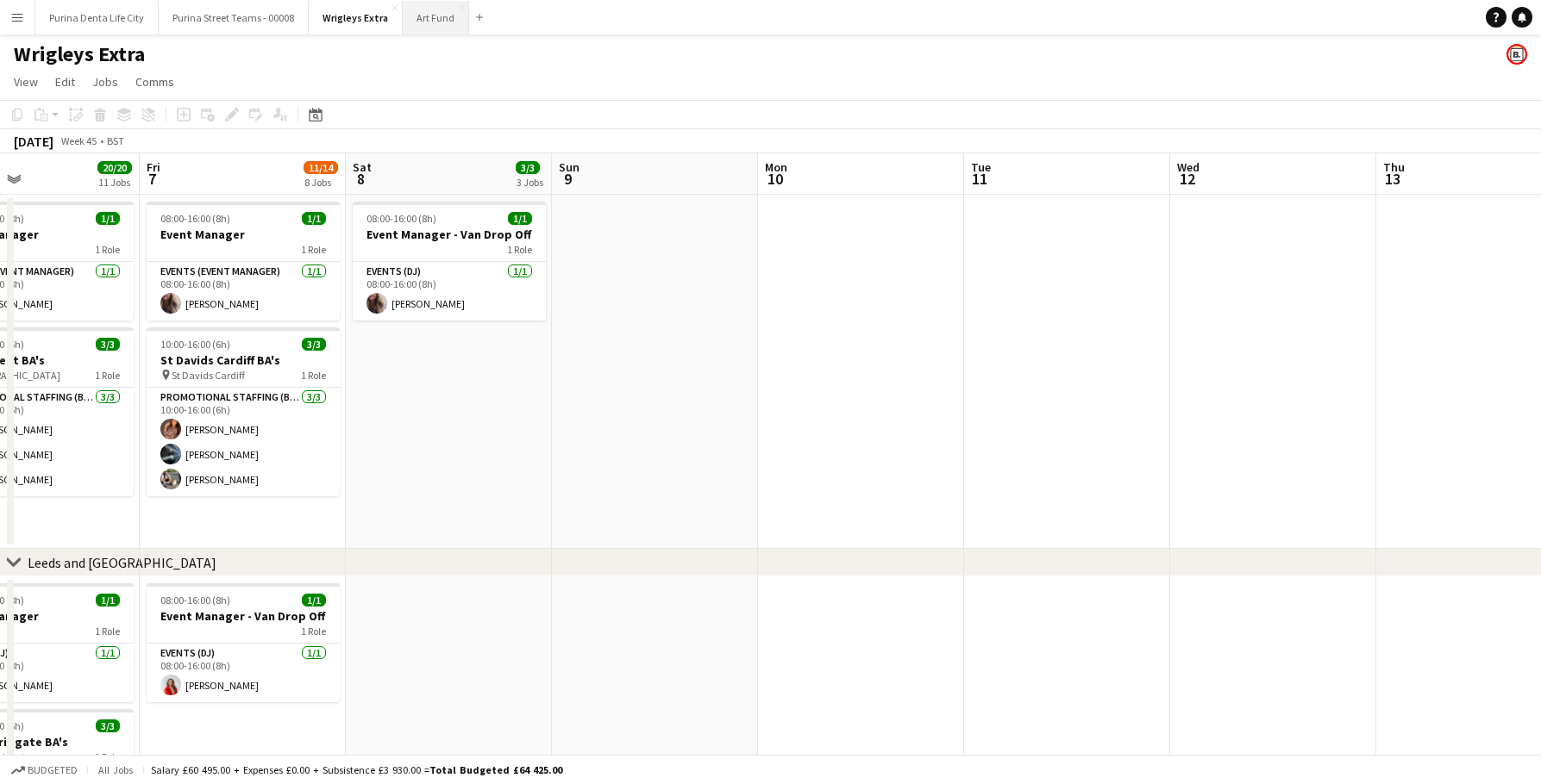
click at [424, 17] on button "Art Fund Close" at bounding box center [436, 18] width 66 height 34
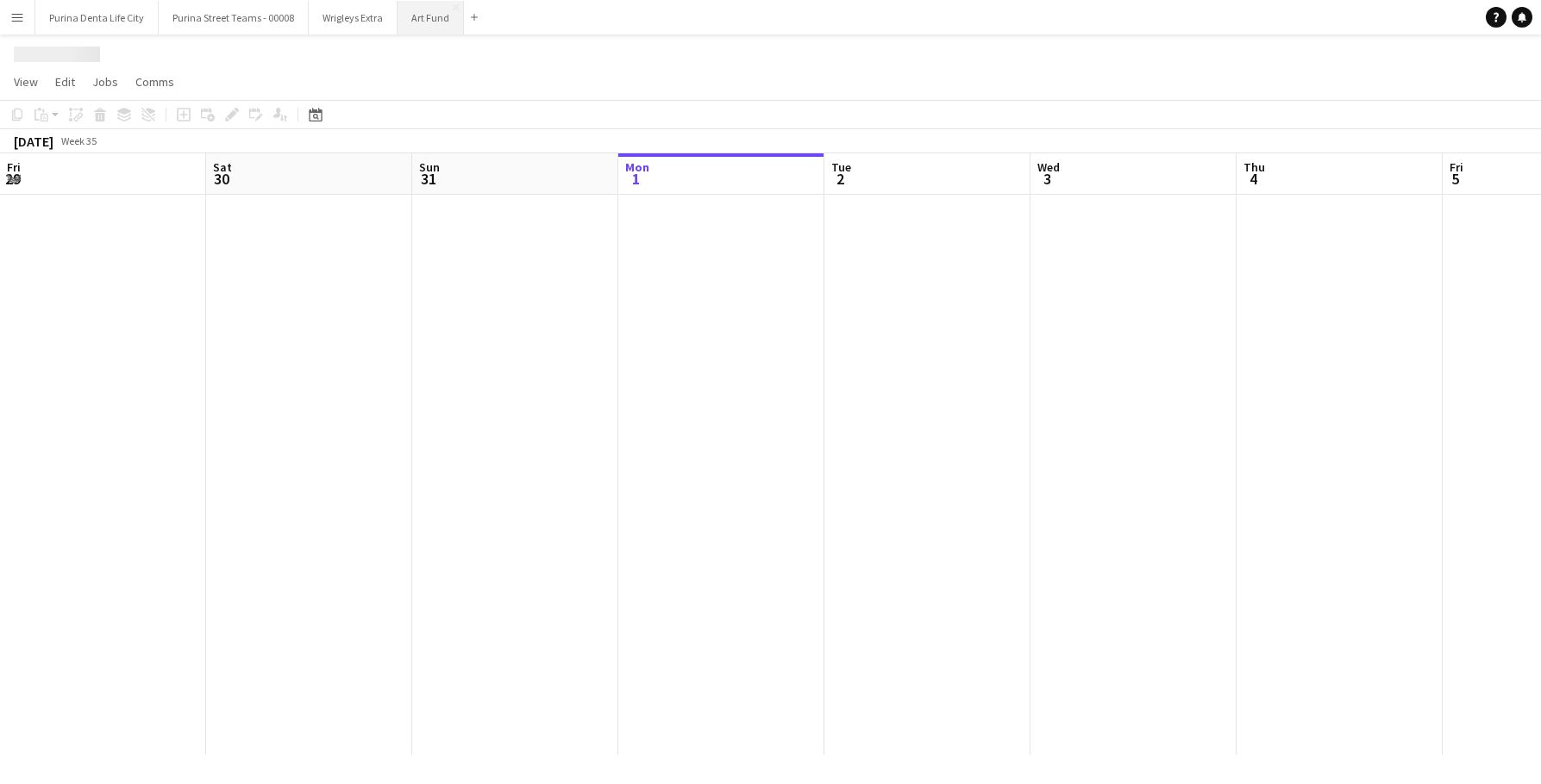
click at [424, 17] on button "Art Fund Close" at bounding box center [430, 18] width 66 height 34
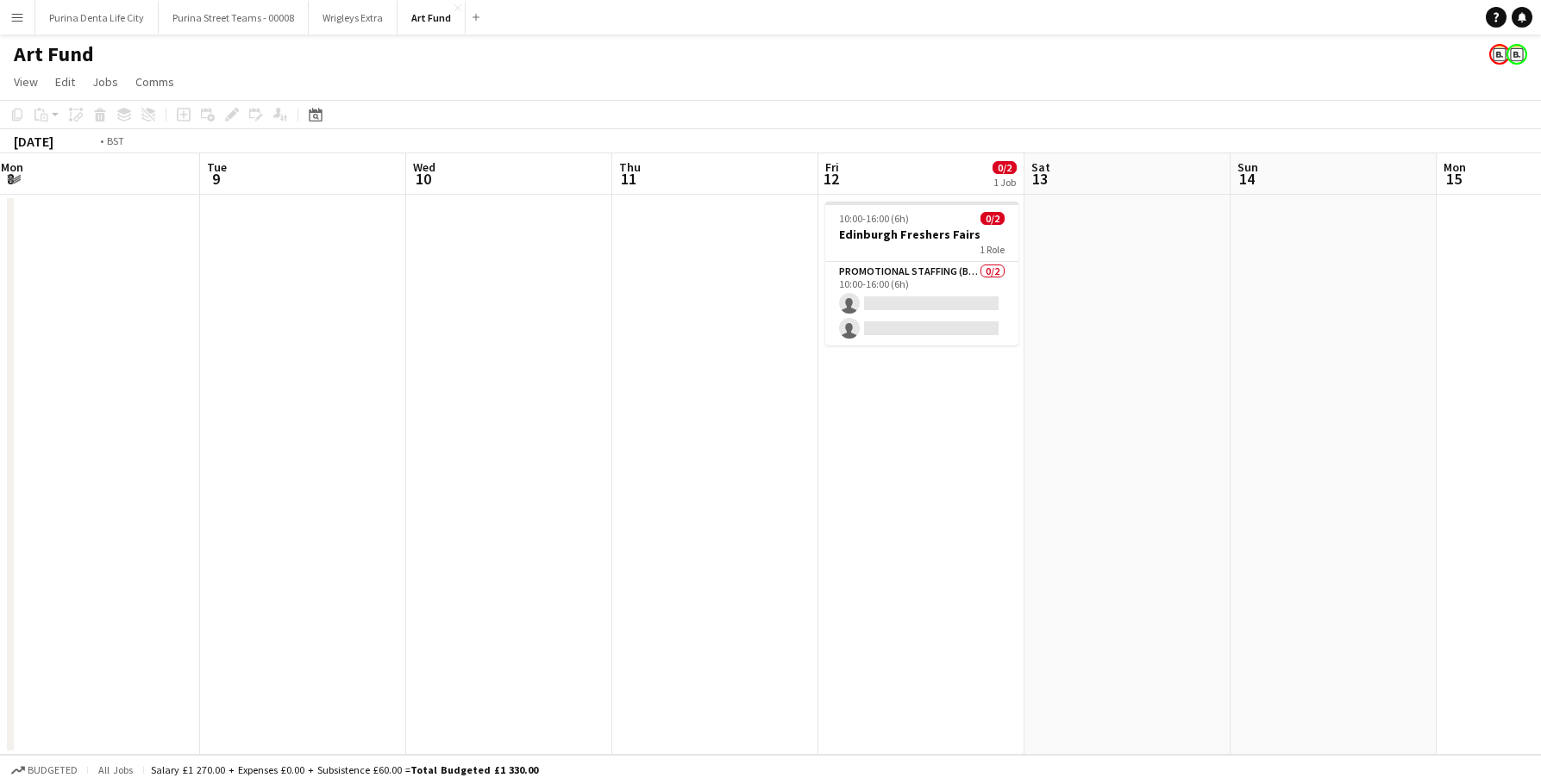
scroll to position [0, 655]
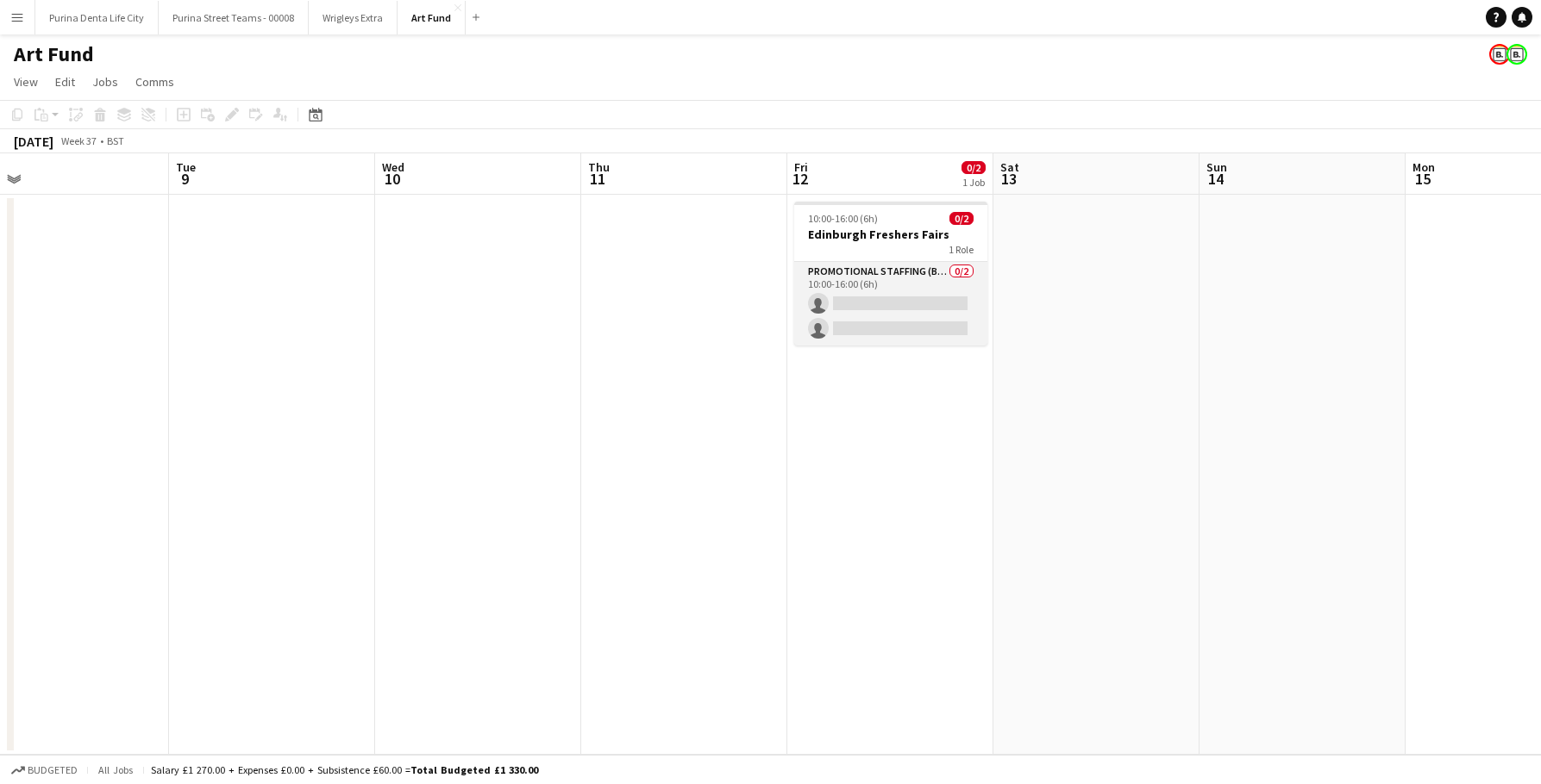
click at [872, 289] on app-card-role "Promotional Staffing (Brand Ambassadors) 0/2 10:00-16:00 (6h) single-neutral-ac…" at bounding box center [891, 303] width 194 height 84
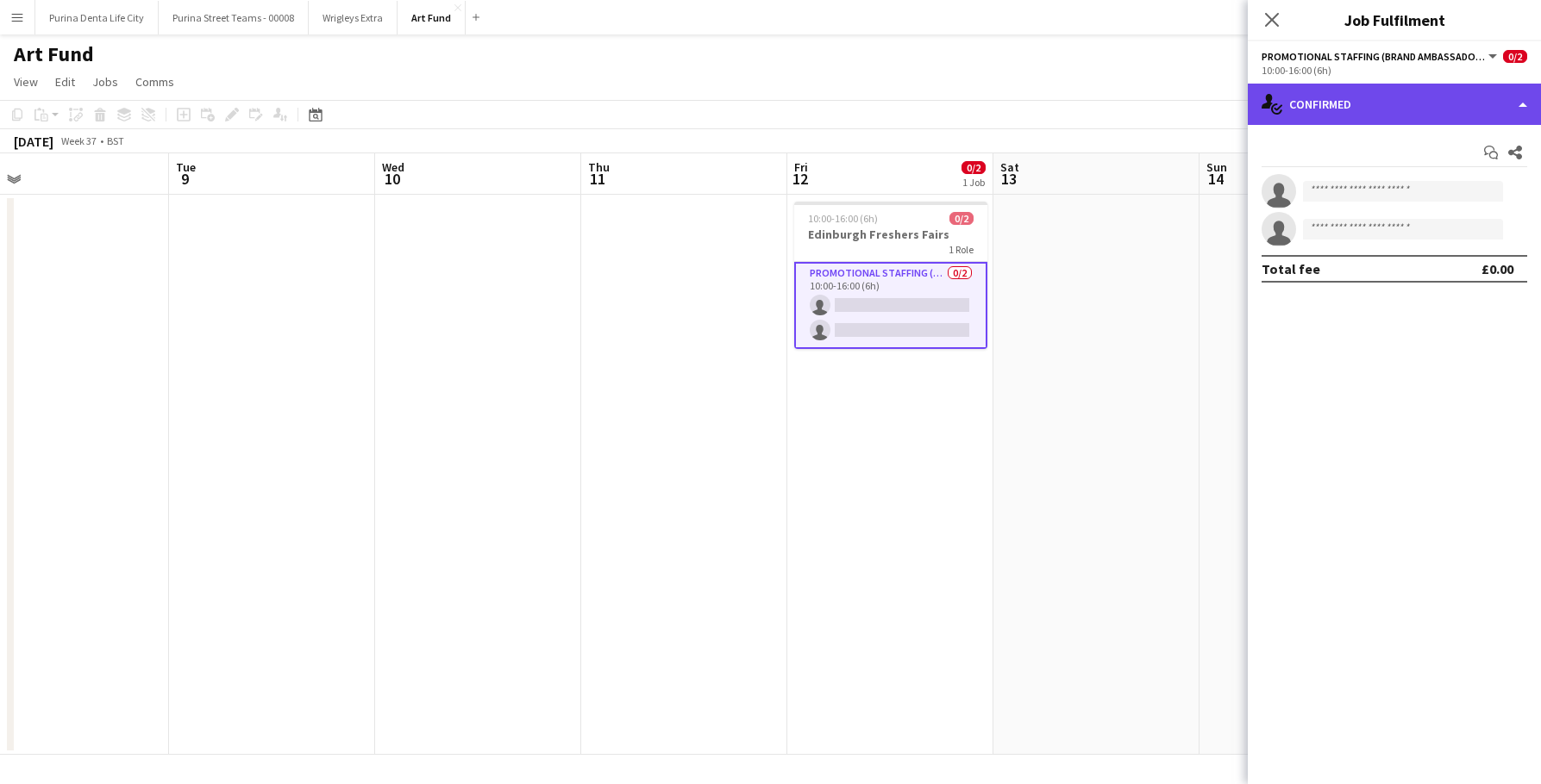
click at [1385, 119] on div "single-neutral-actions-check-2 Confirmed" at bounding box center [1394, 105] width 293 height 41
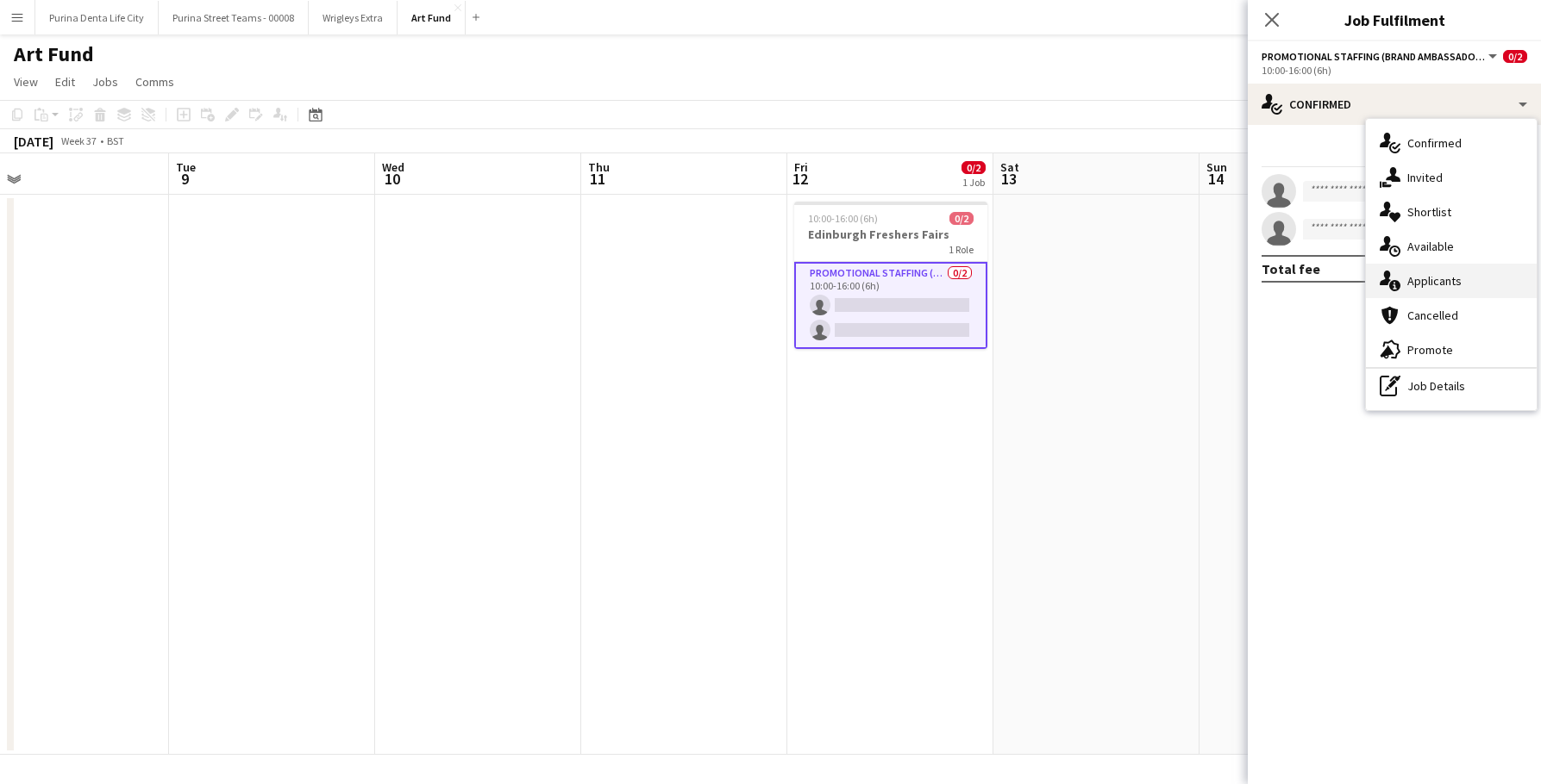
click at [1436, 267] on div "single-neutral-actions-information Applicants" at bounding box center [1451, 280] width 171 height 35
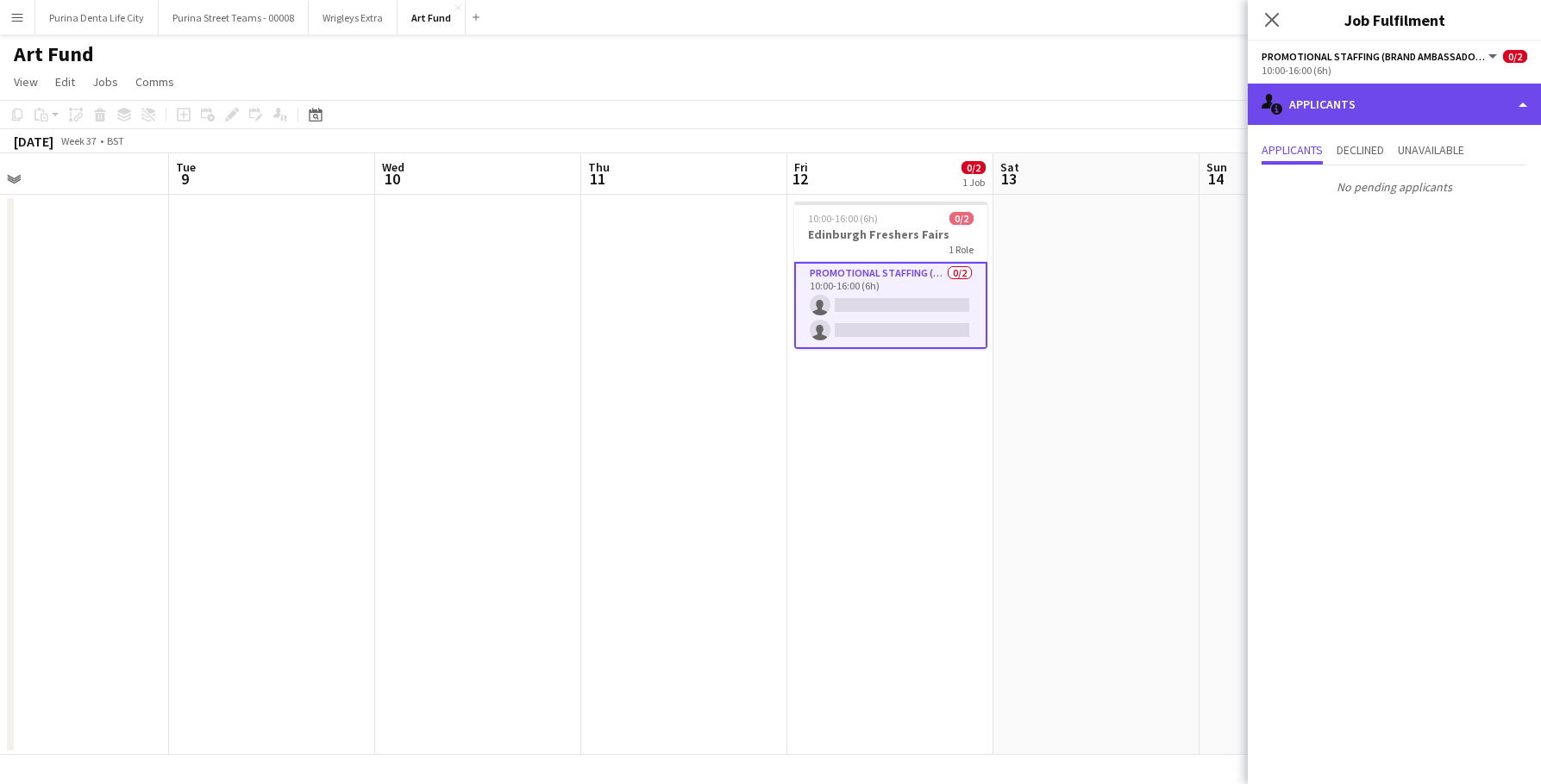
click at [1371, 104] on div "single-neutral-actions-information Applicants" at bounding box center [1394, 105] width 293 height 41
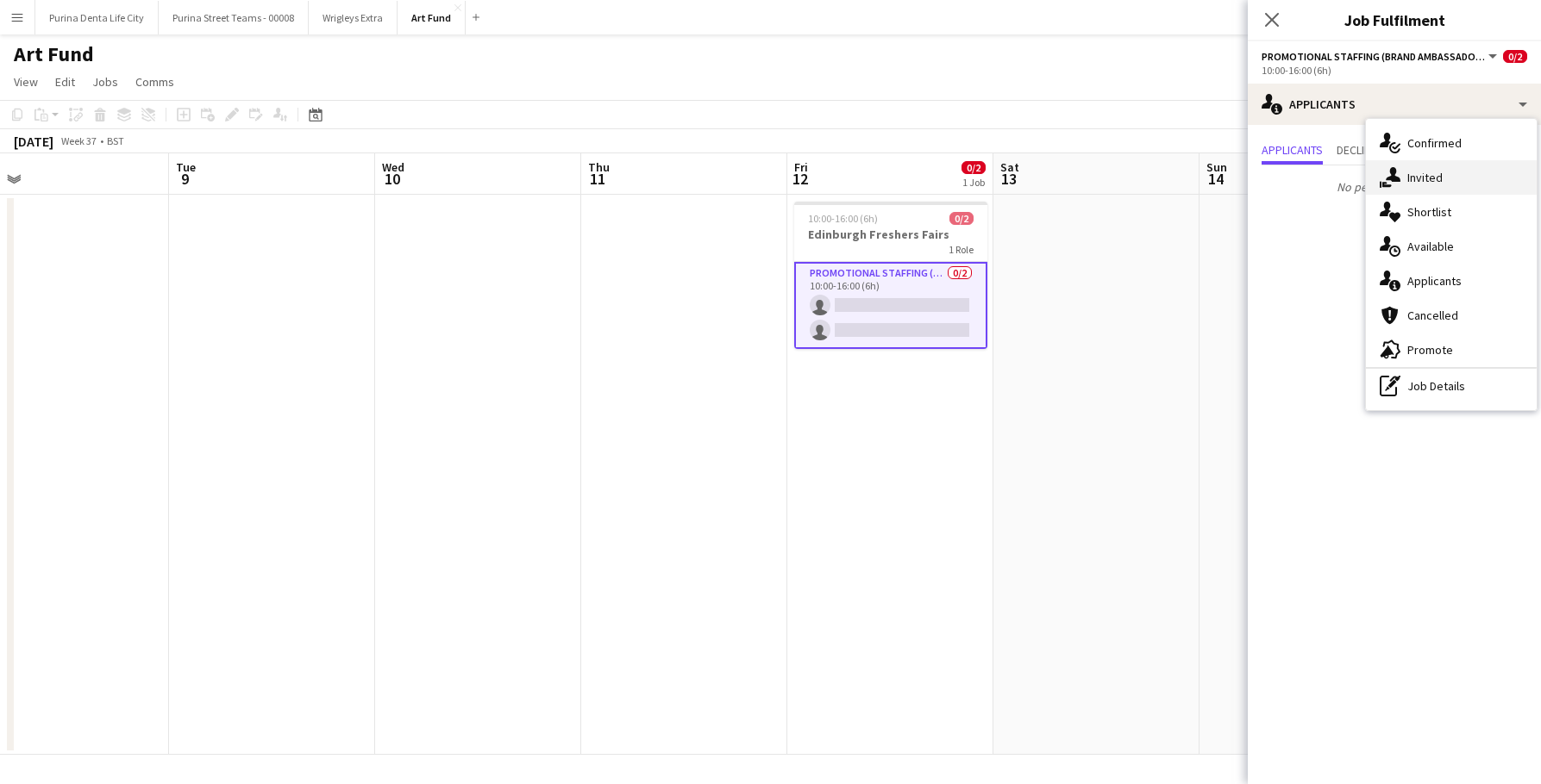
click at [1411, 175] on div "single-neutral-actions-share-1 Invited" at bounding box center [1451, 177] width 171 height 35
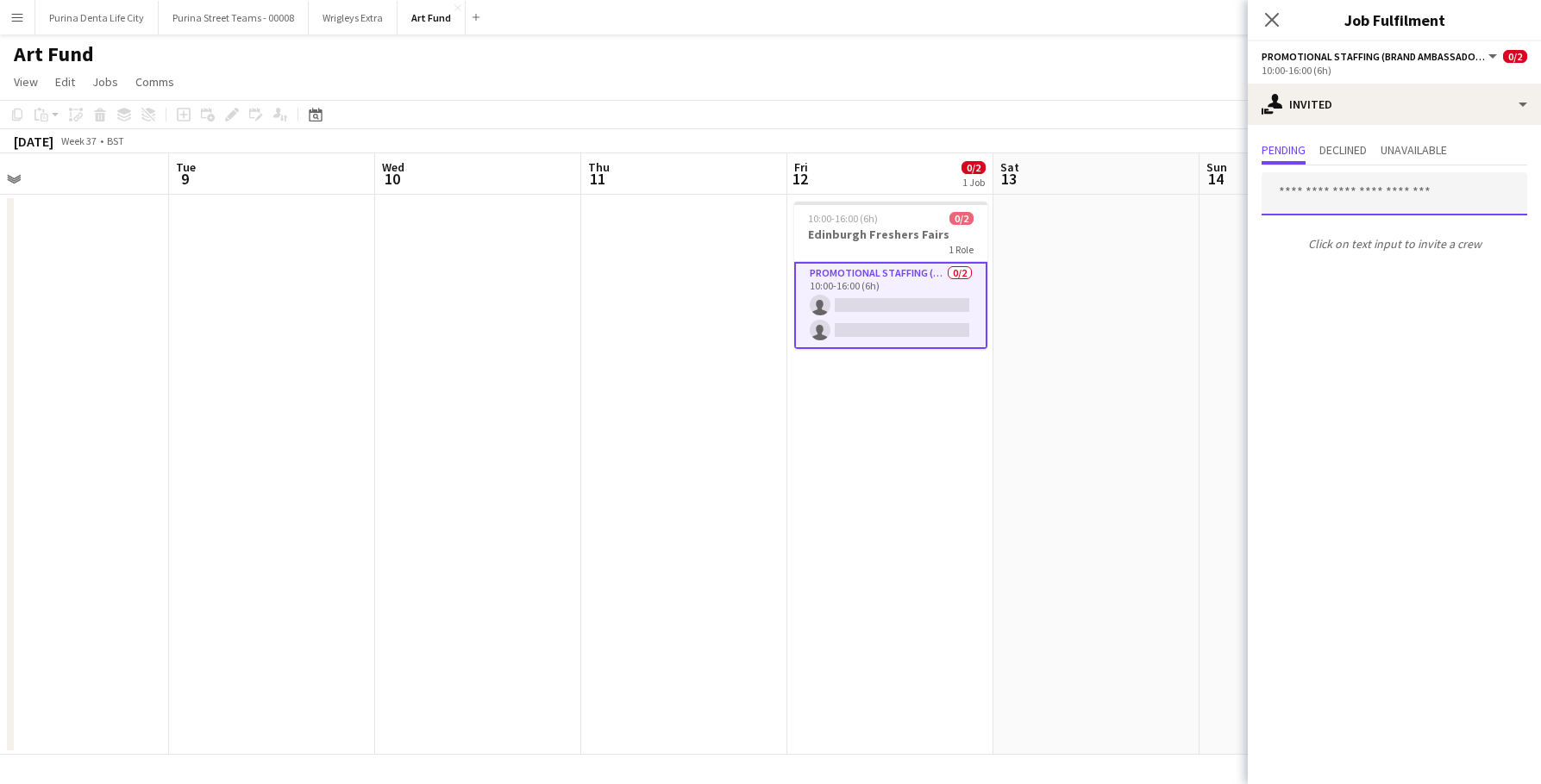
click at [1362, 194] on input "text" at bounding box center [1394, 195] width 266 height 43
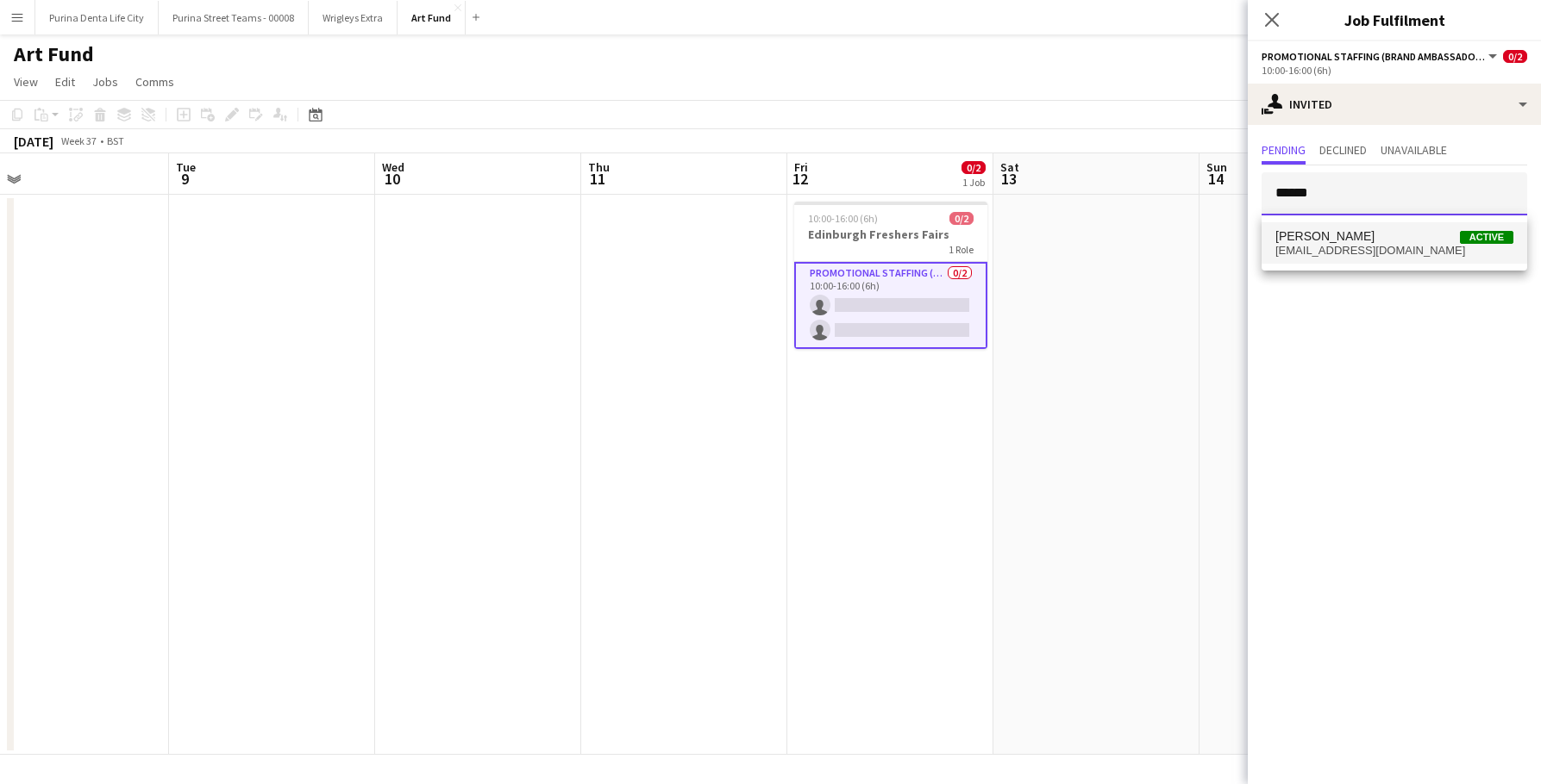
type input "******"
click at [1365, 237] on span "[PERSON_NAME] Active" at bounding box center [1394, 236] width 238 height 15
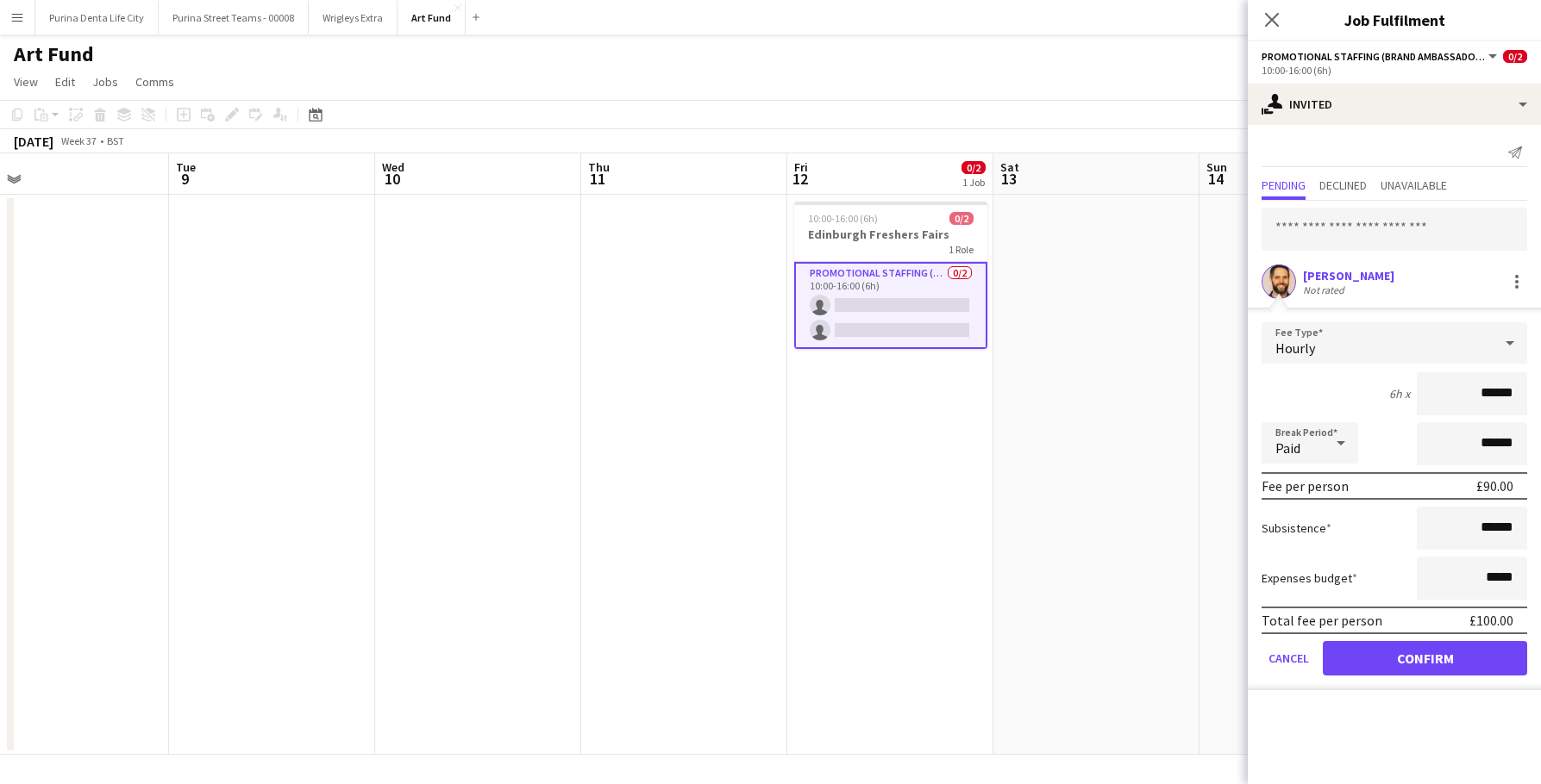
click at [1402, 652] on button "Confirm" at bounding box center [1424, 658] width 204 height 35
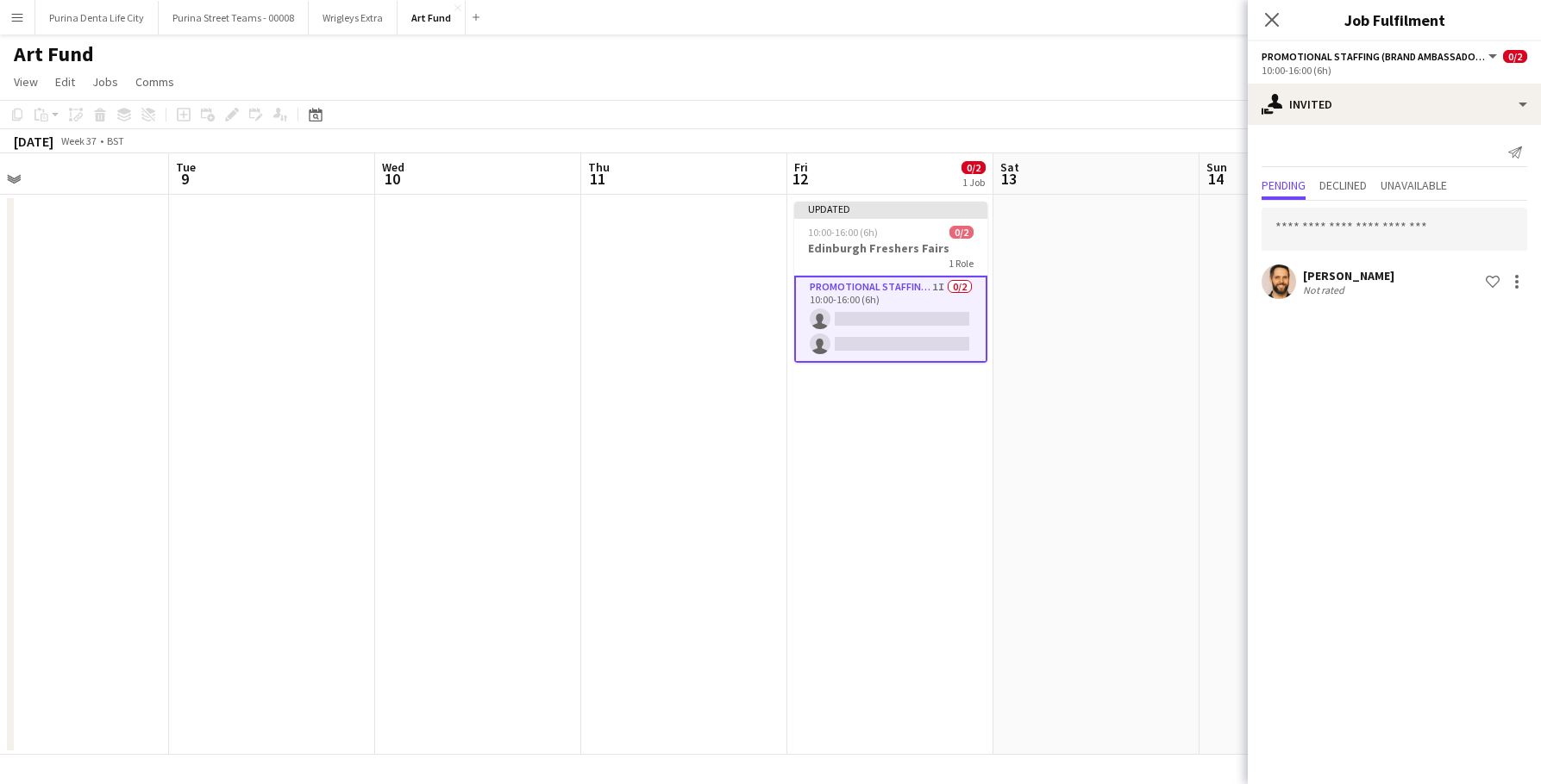
click at [1130, 327] on app-date-cell at bounding box center [1096, 474] width 206 height 560
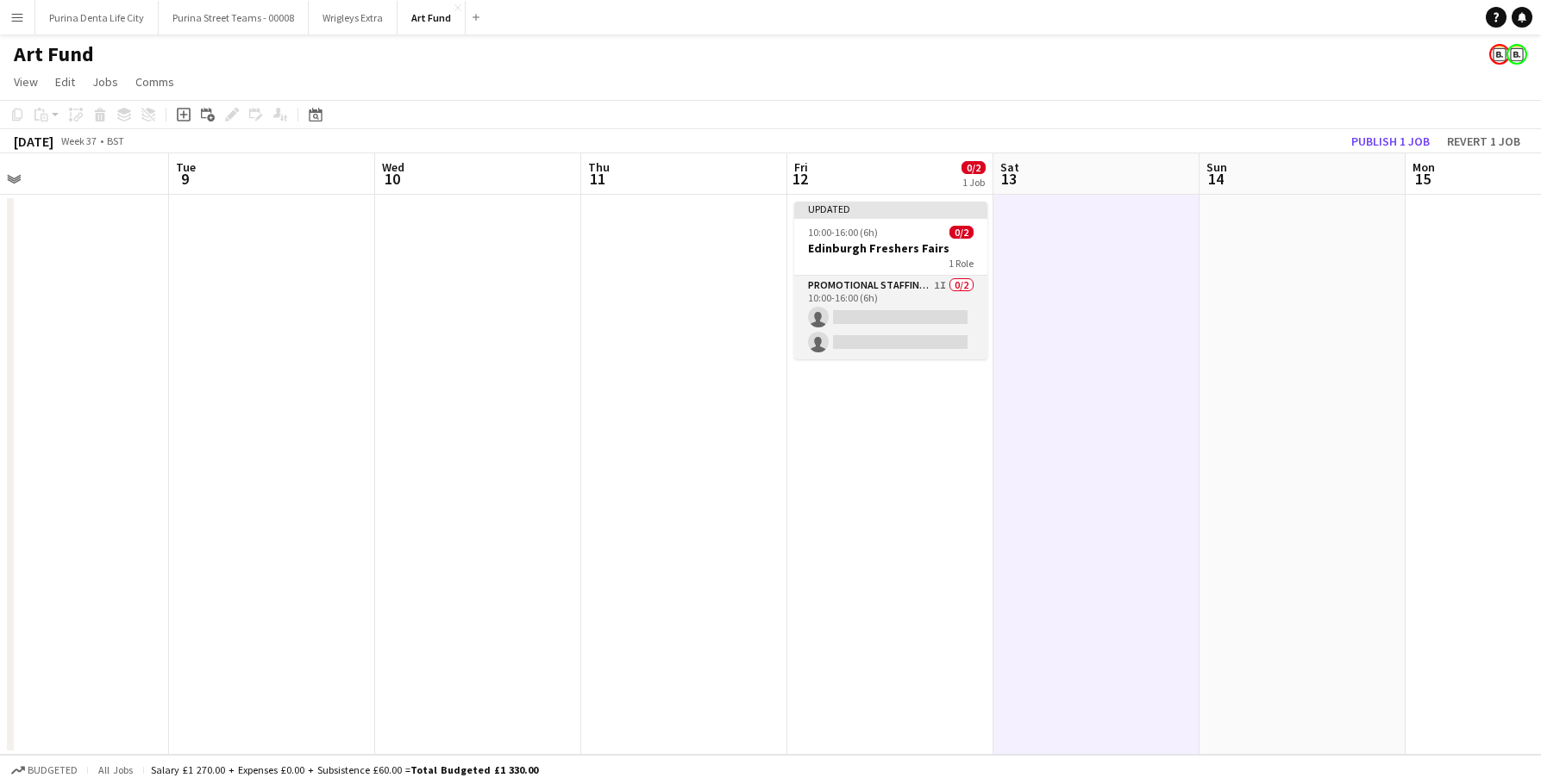
click at [798, 323] on app-card-role "Promotional Staffing (Brand Ambassadors) 1I 0/2 10:00-16:00 (6h) single-neutral…" at bounding box center [891, 317] width 194 height 84
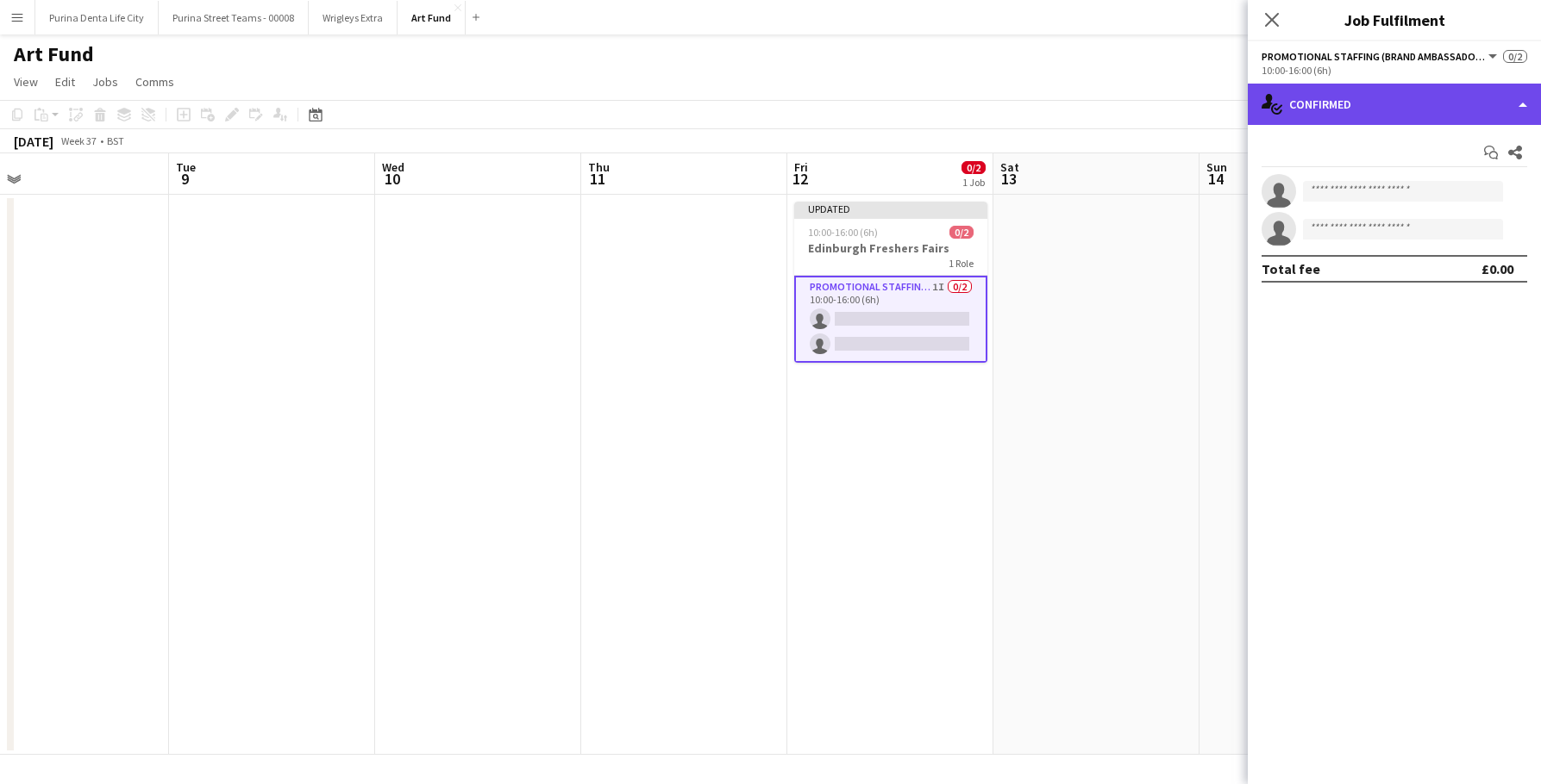
click at [1283, 113] on div "single-neutral-actions-check-2 Confirmed" at bounding box center [1394, 105] width 293 height 41
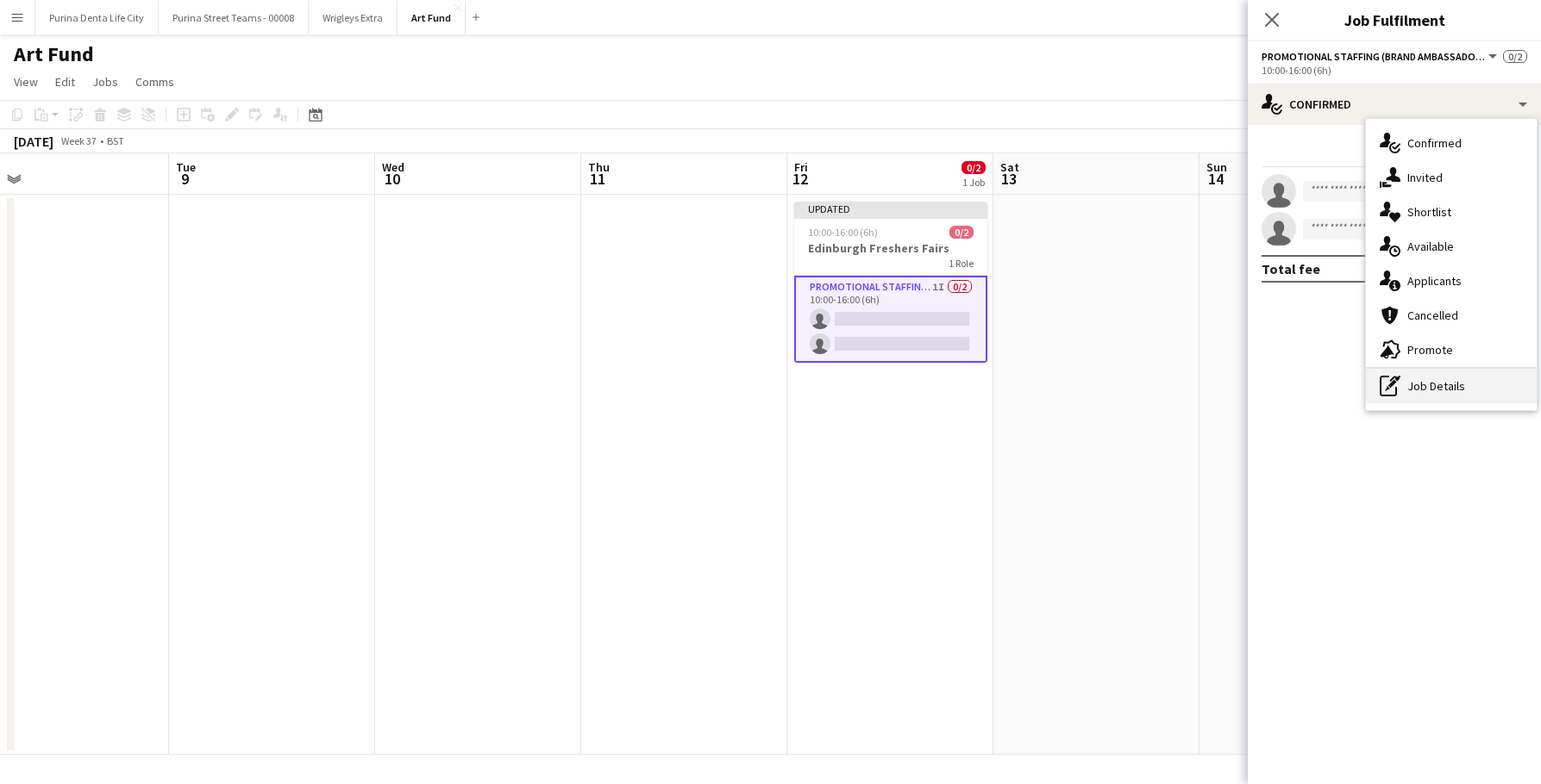
click at [1414, 369] on div "pen-write Job Details" at bounding box center [1451, 386] width 171 height 35
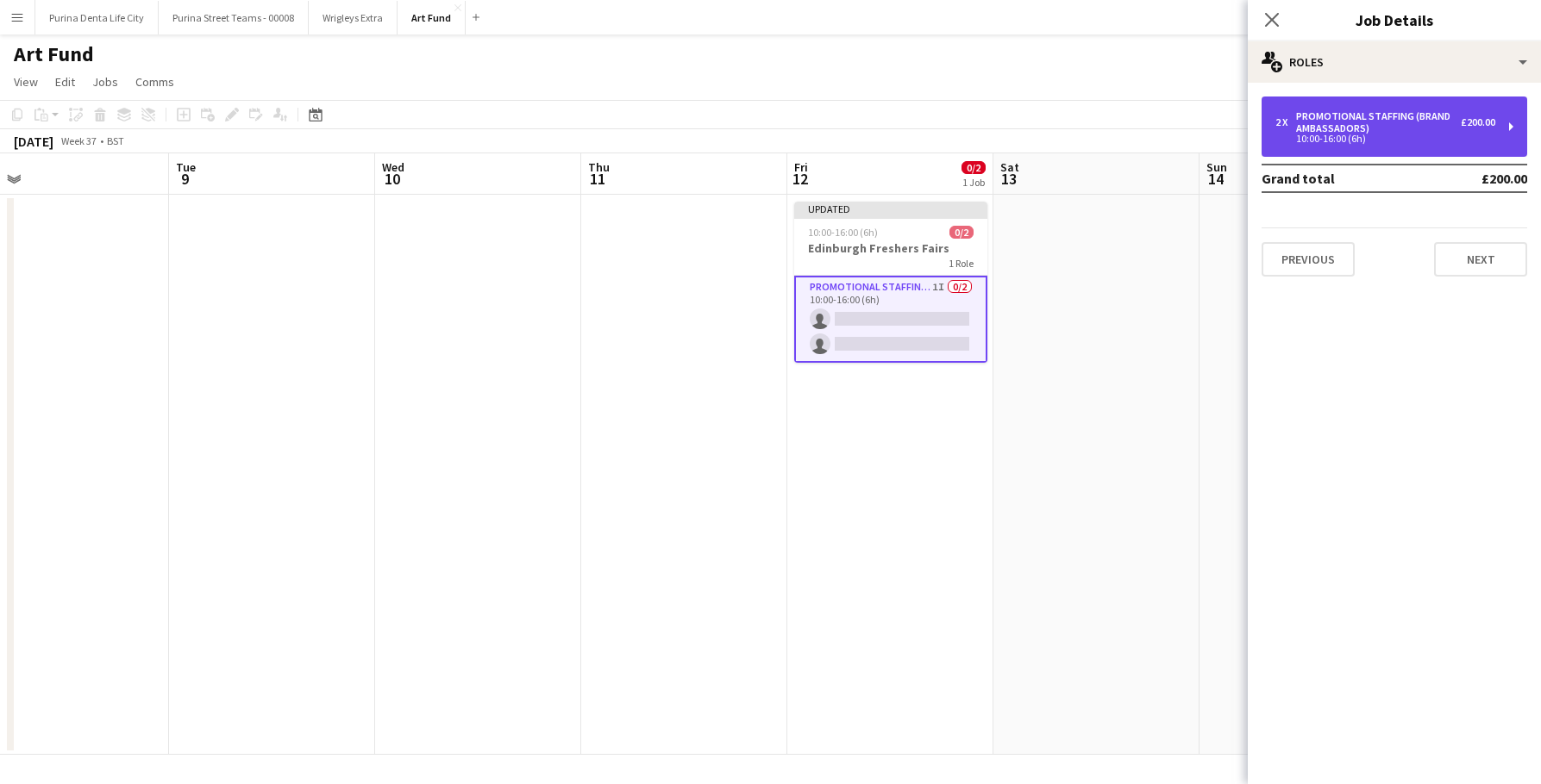
click at [1367, 139] on div "10:00-16:00 (6h)" at bounding box center [1385, 138] width 220 height 9
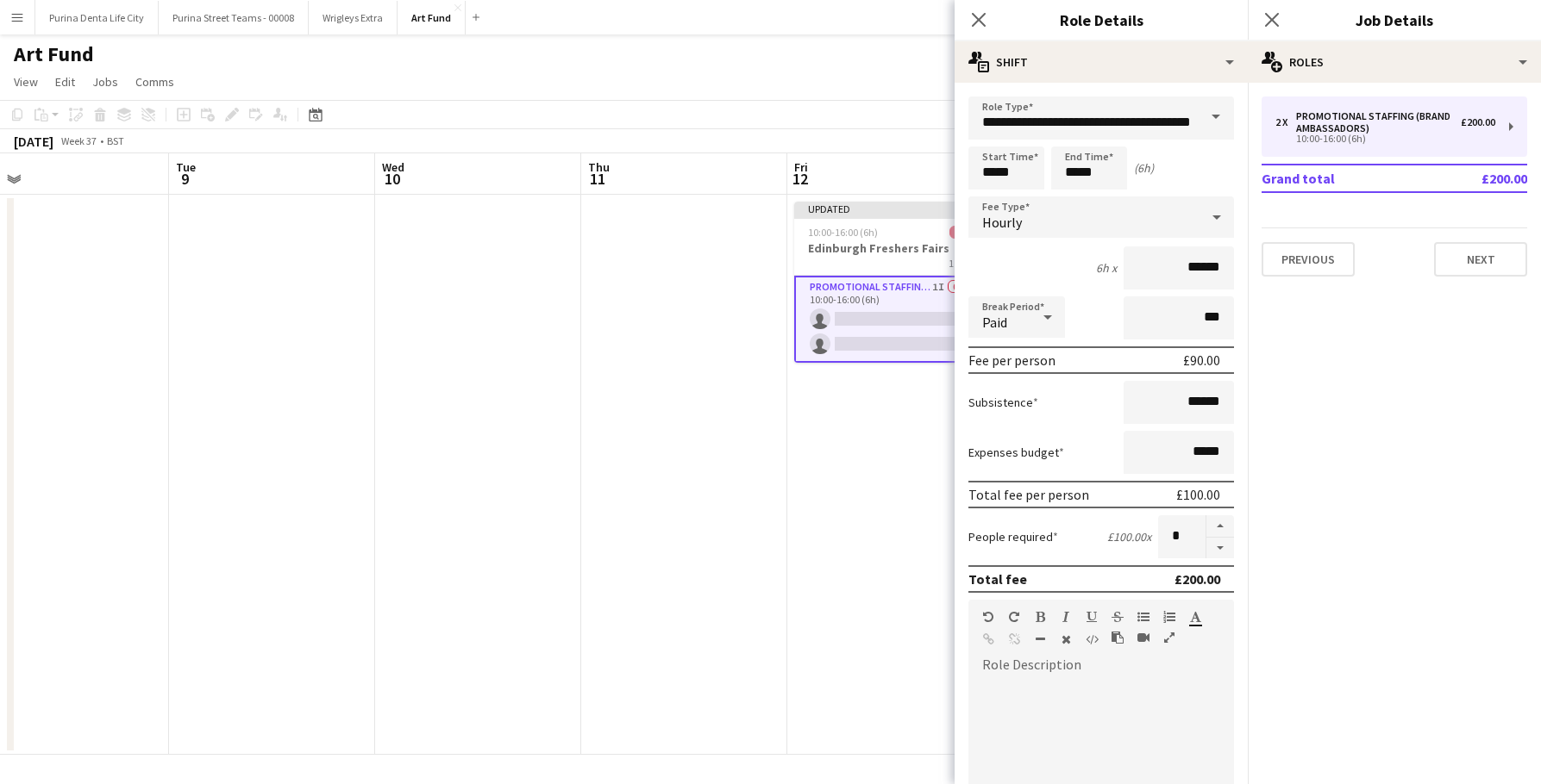
click at [881, 570] on app-date-cell "Updated 10:00-16:00 (6h) 0/2 Edinburgh Freshers Fairs 1 Role Promotional Staffi…" at bounding box center [890, 474] width 206 height 560
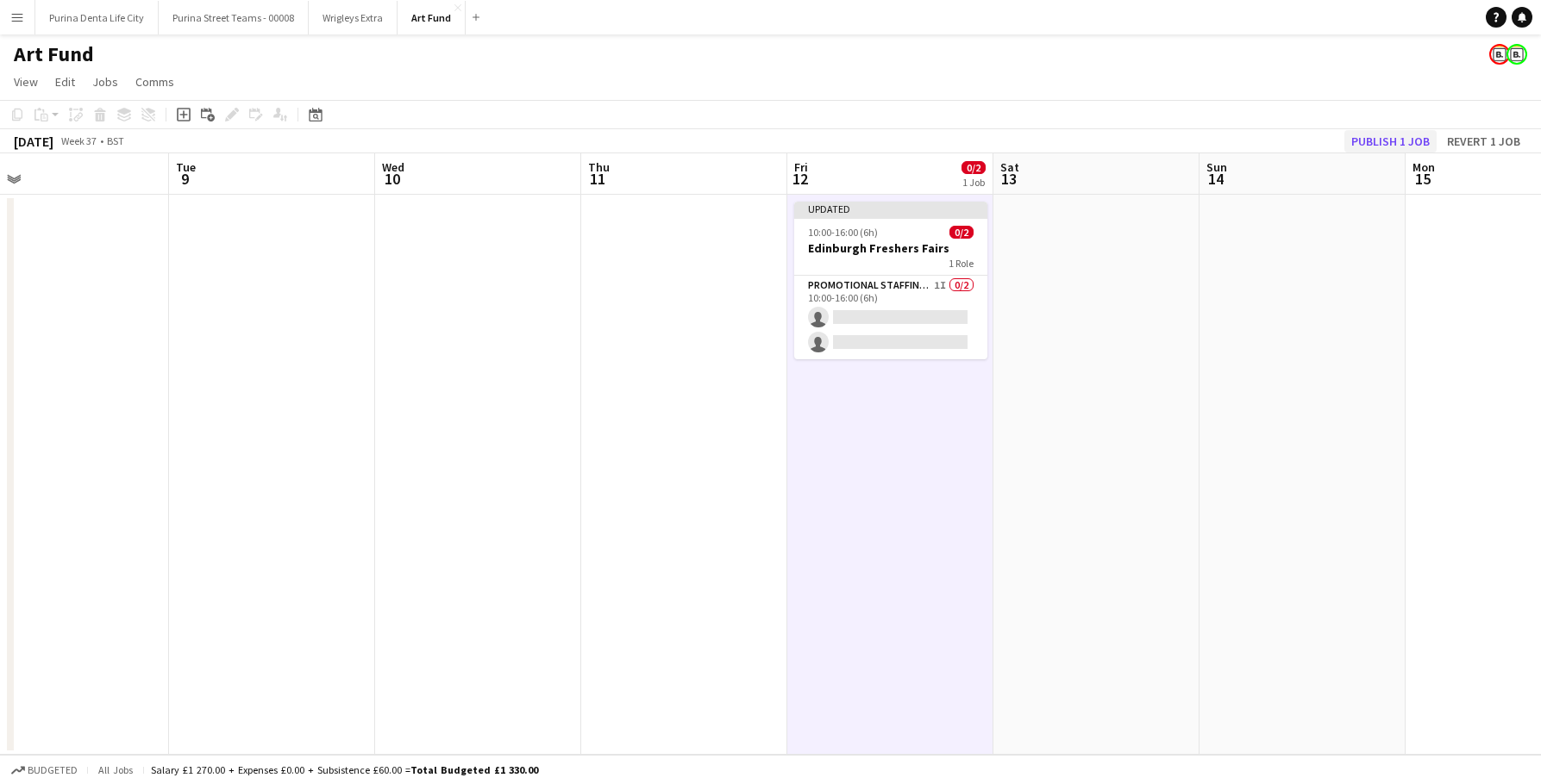
click at [1400, 130] on button "Publish 1 job" at bounding box center [1390, 141] width 92 height 23
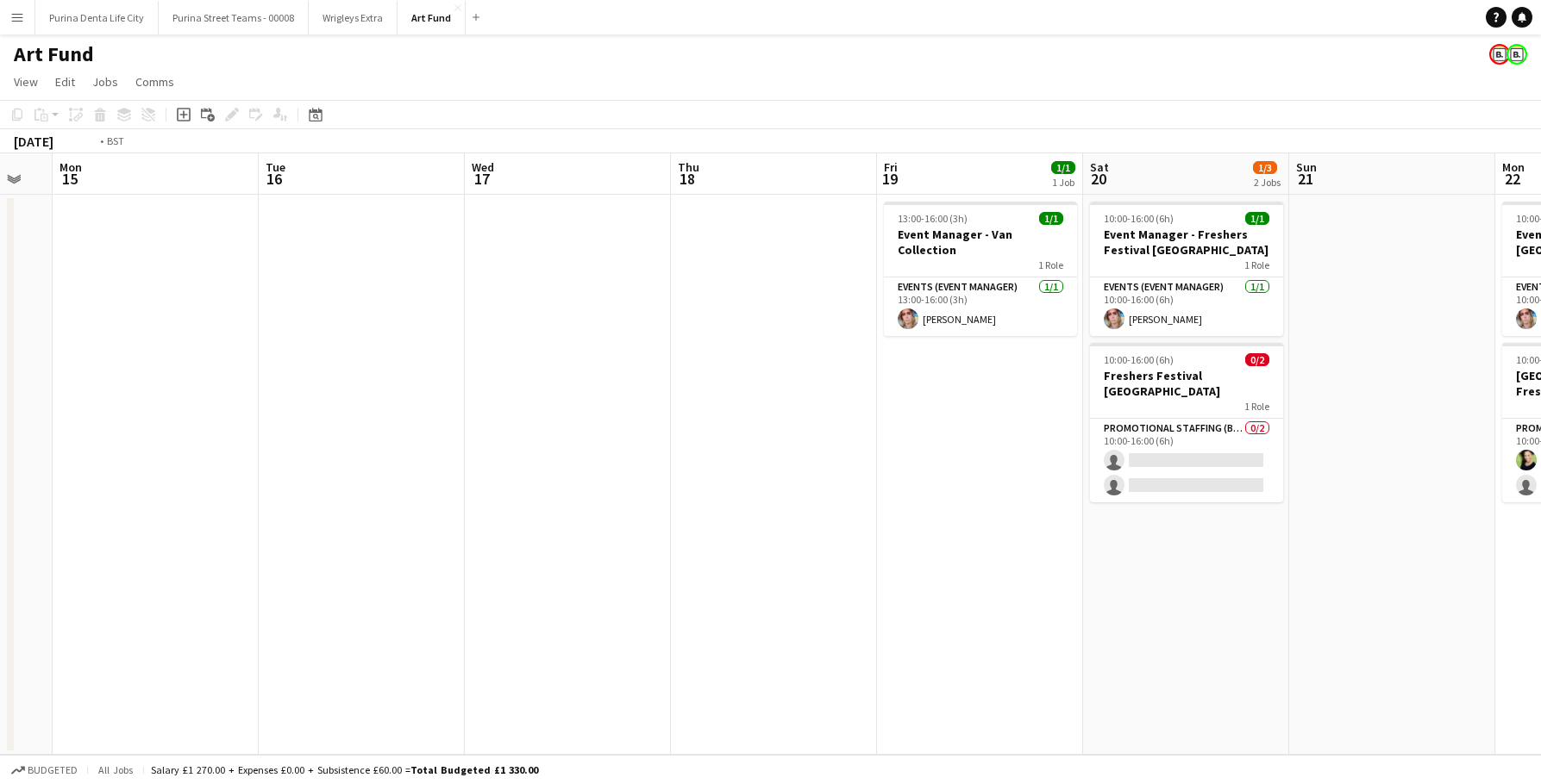
scroll to position [0, 465]
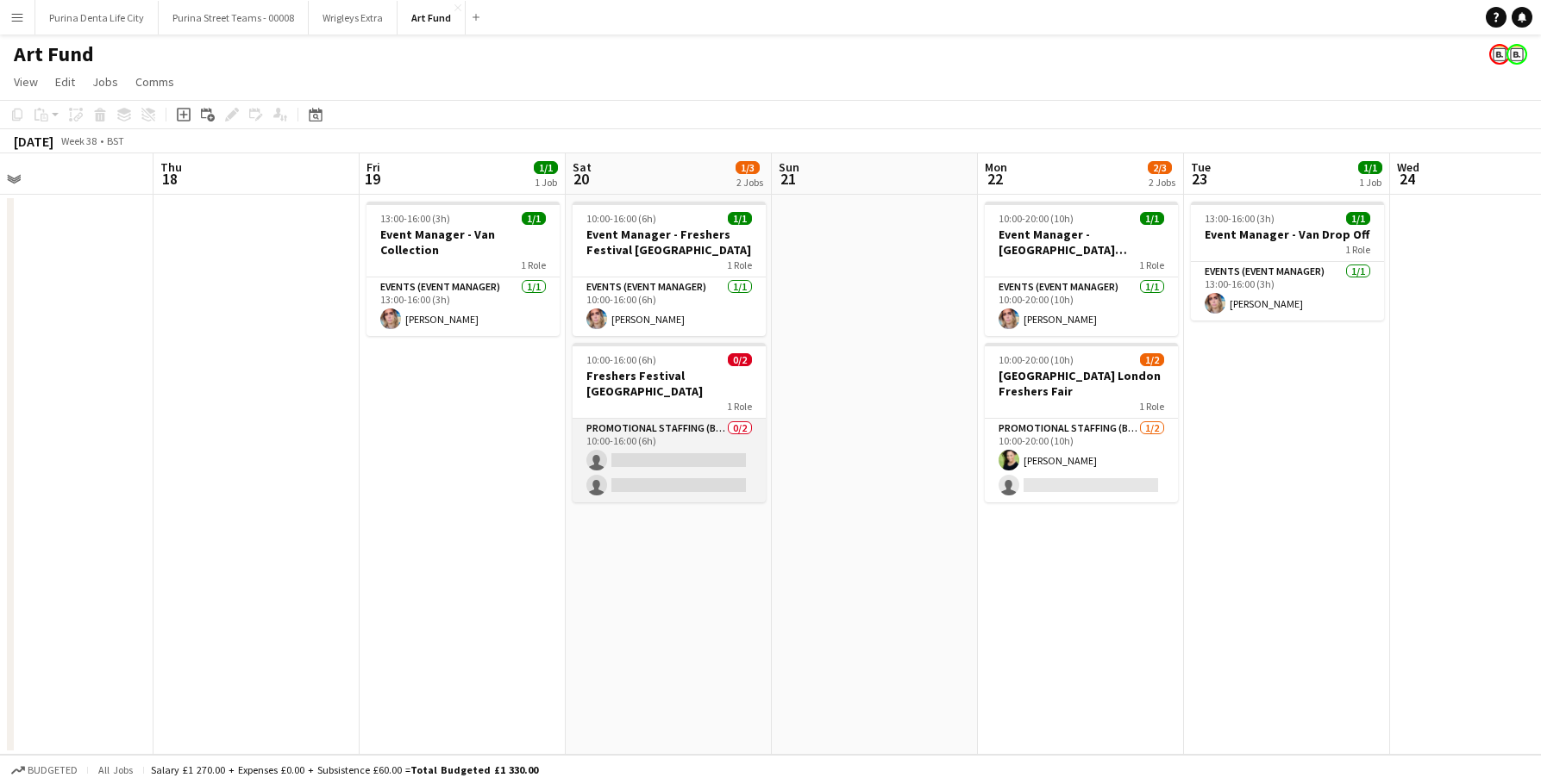
click at [720, 444] on app-card-role "Promotional Staffing (Brand Ambassadors) 0/2 10:00-16:00 (6h) single-neutral-ac…" at bounding box center [670, 460] width 194 height 84
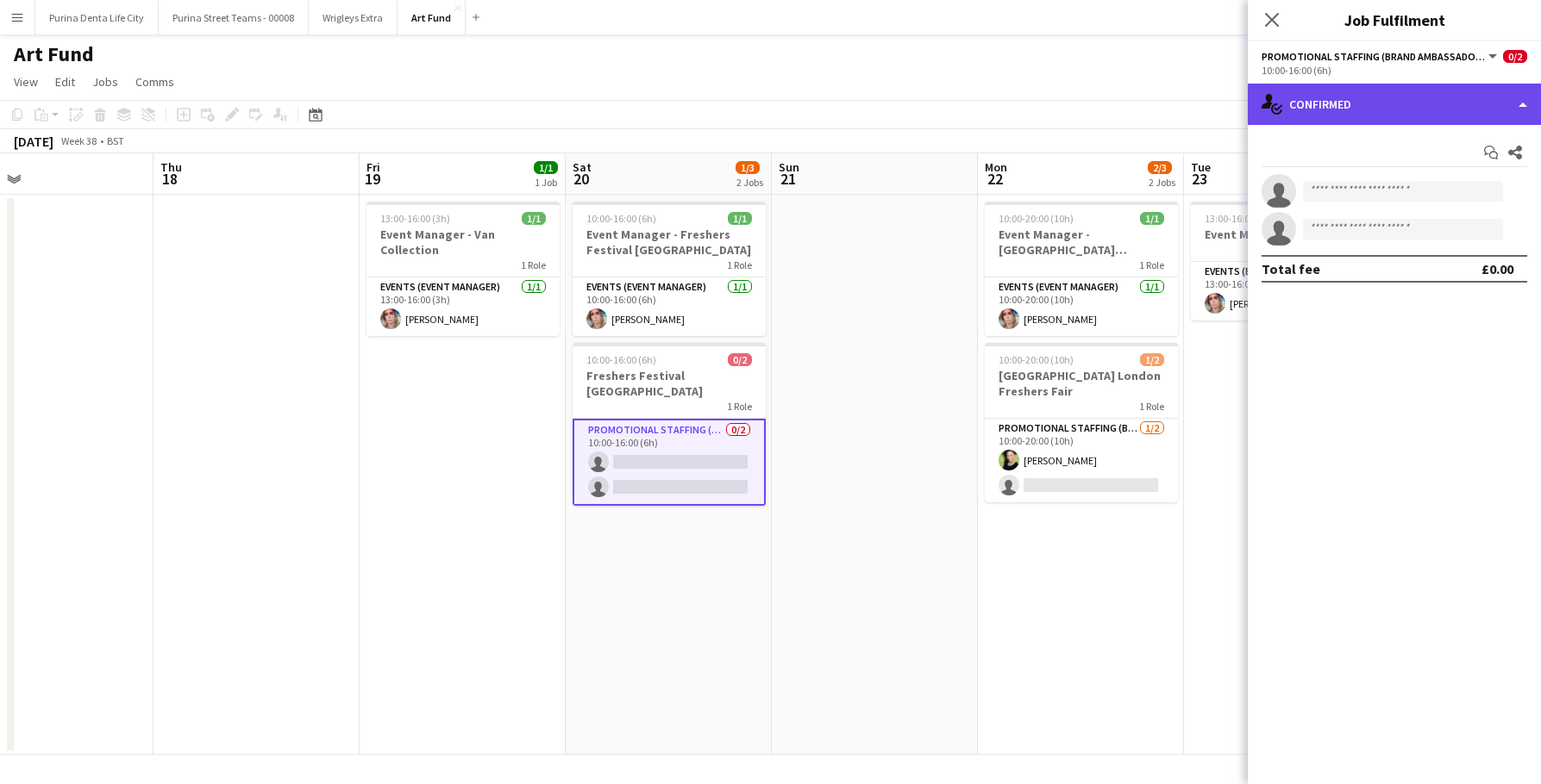
click at [1389, 99] on div "single-neutral-actions-check-2 Confirmed" at bounding box center [1394, 105] width 293 height 41
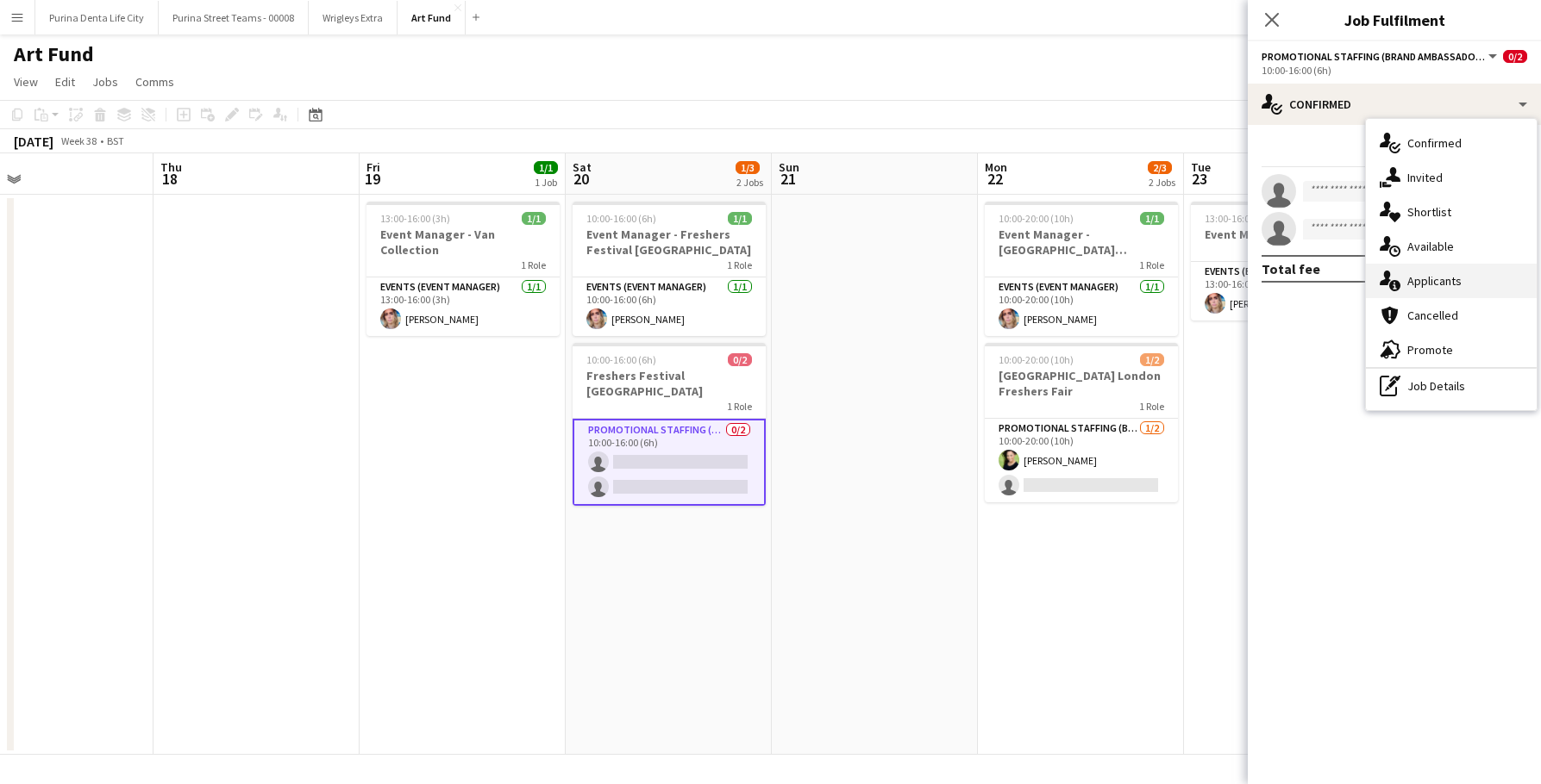
click at [1434, 292] on div "single-neutral-actions-information Applicants" at bounding box center [1451, 280] width 171 height 35
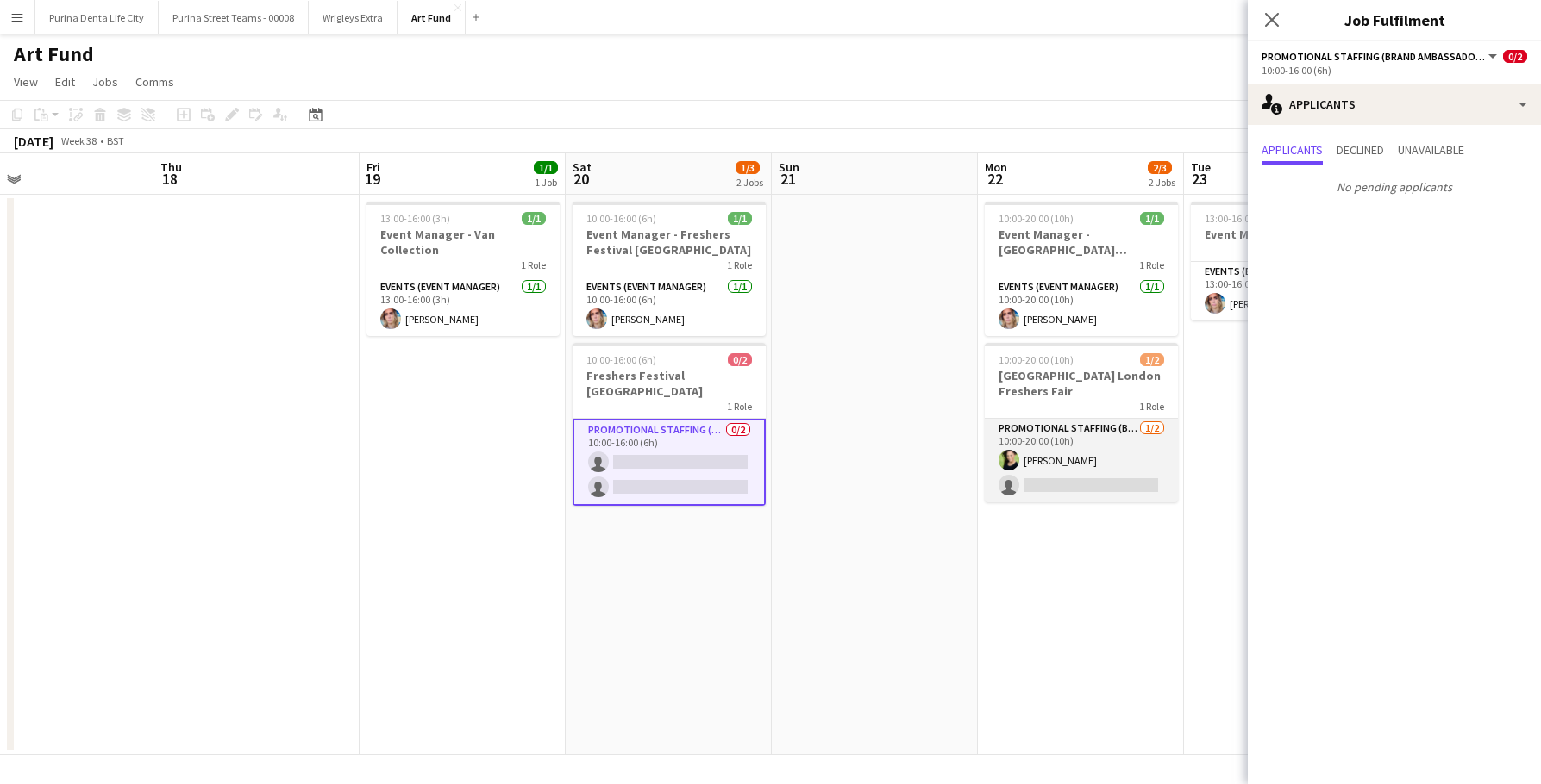
click at [1095, 470] on app-card-role "Promotional Staffing (Brand Ambassadors) [DATE] 10:00-20:00 (10h) [PERSON_NAME]…" at bounding box center [1082, 460] width 194 height 84
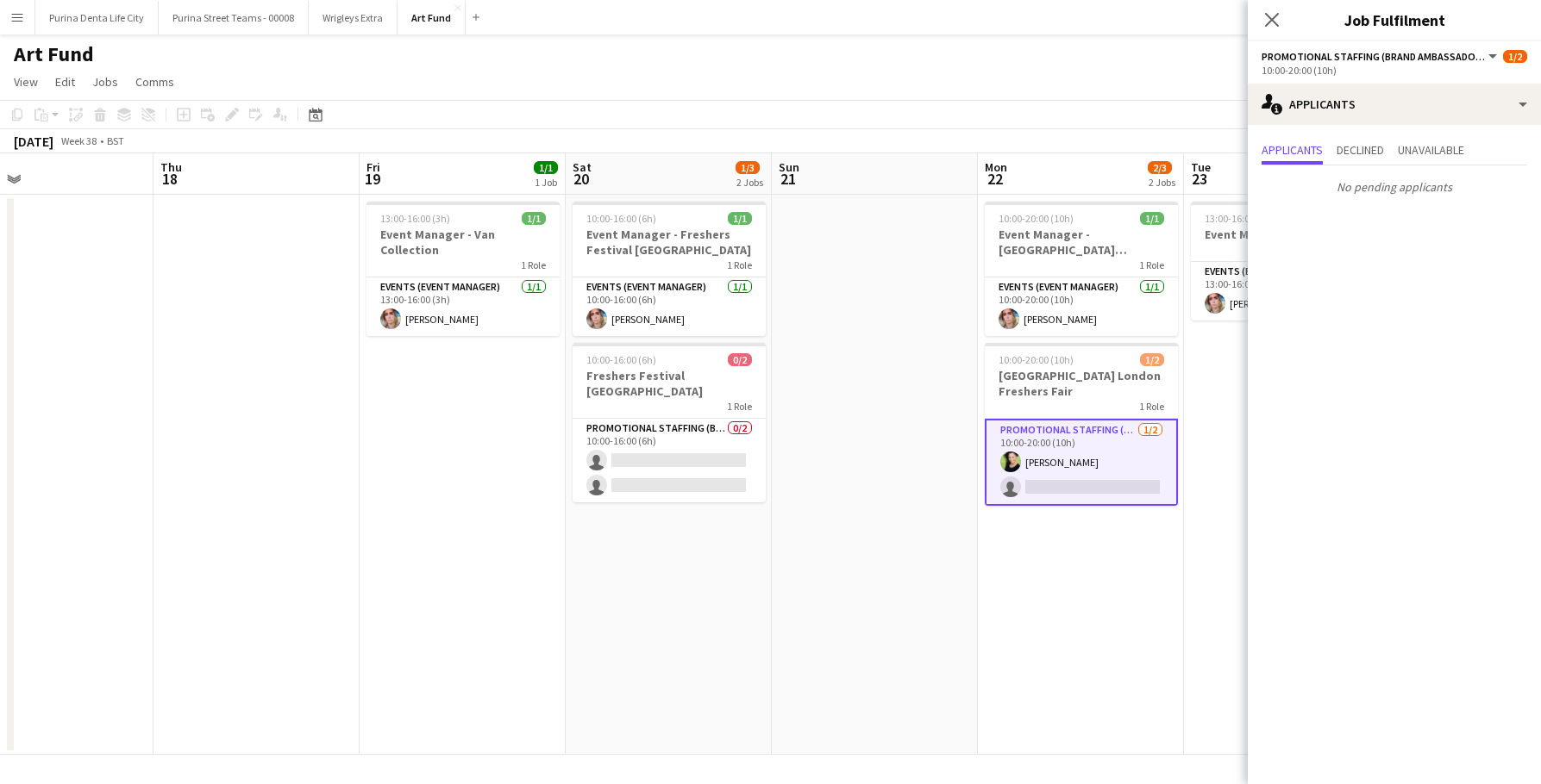
click at [871, 467] on app-date-cell at bounding box center [874, 474] width 206 height 560
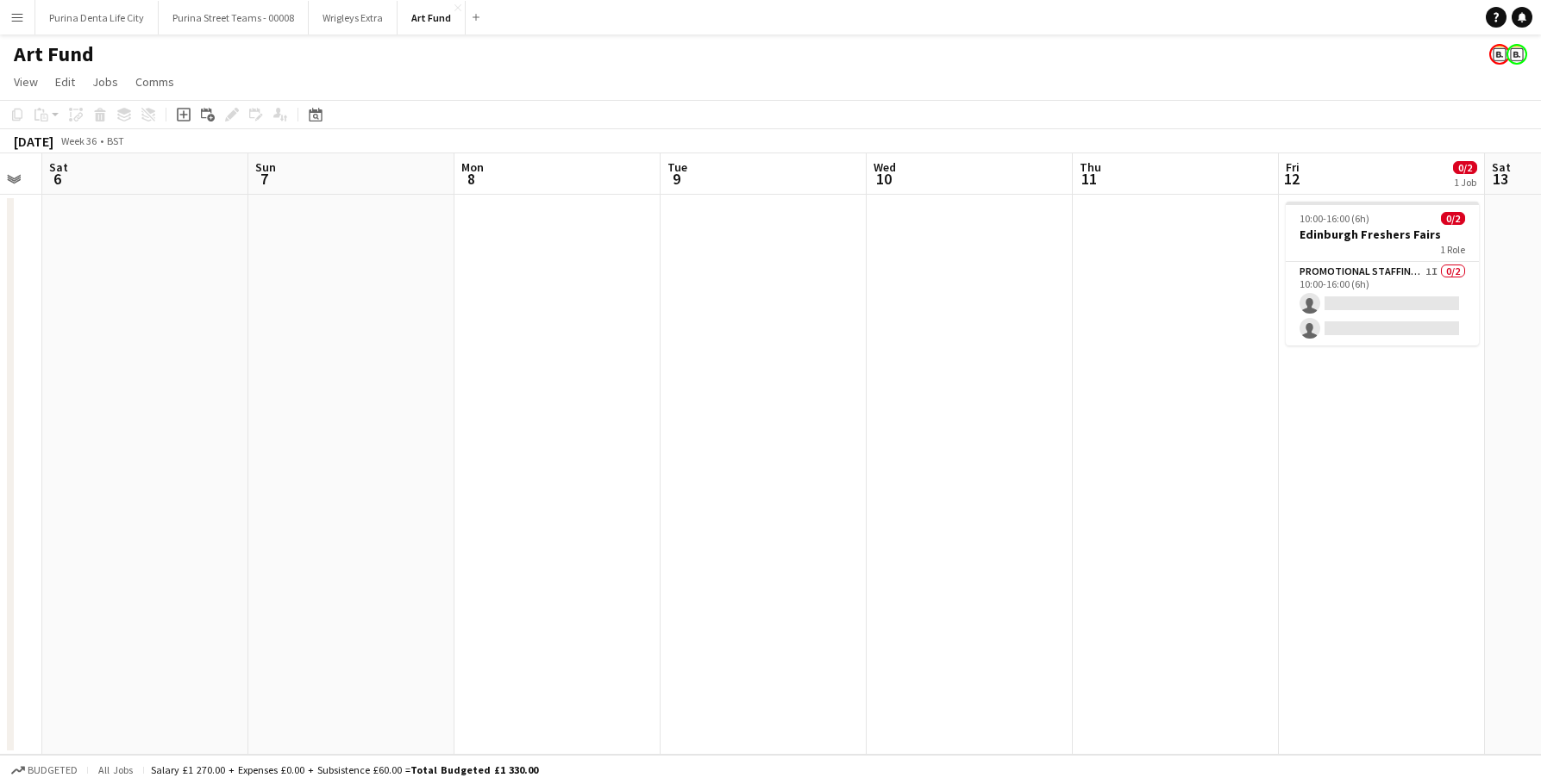
scroll to position [0, 688]
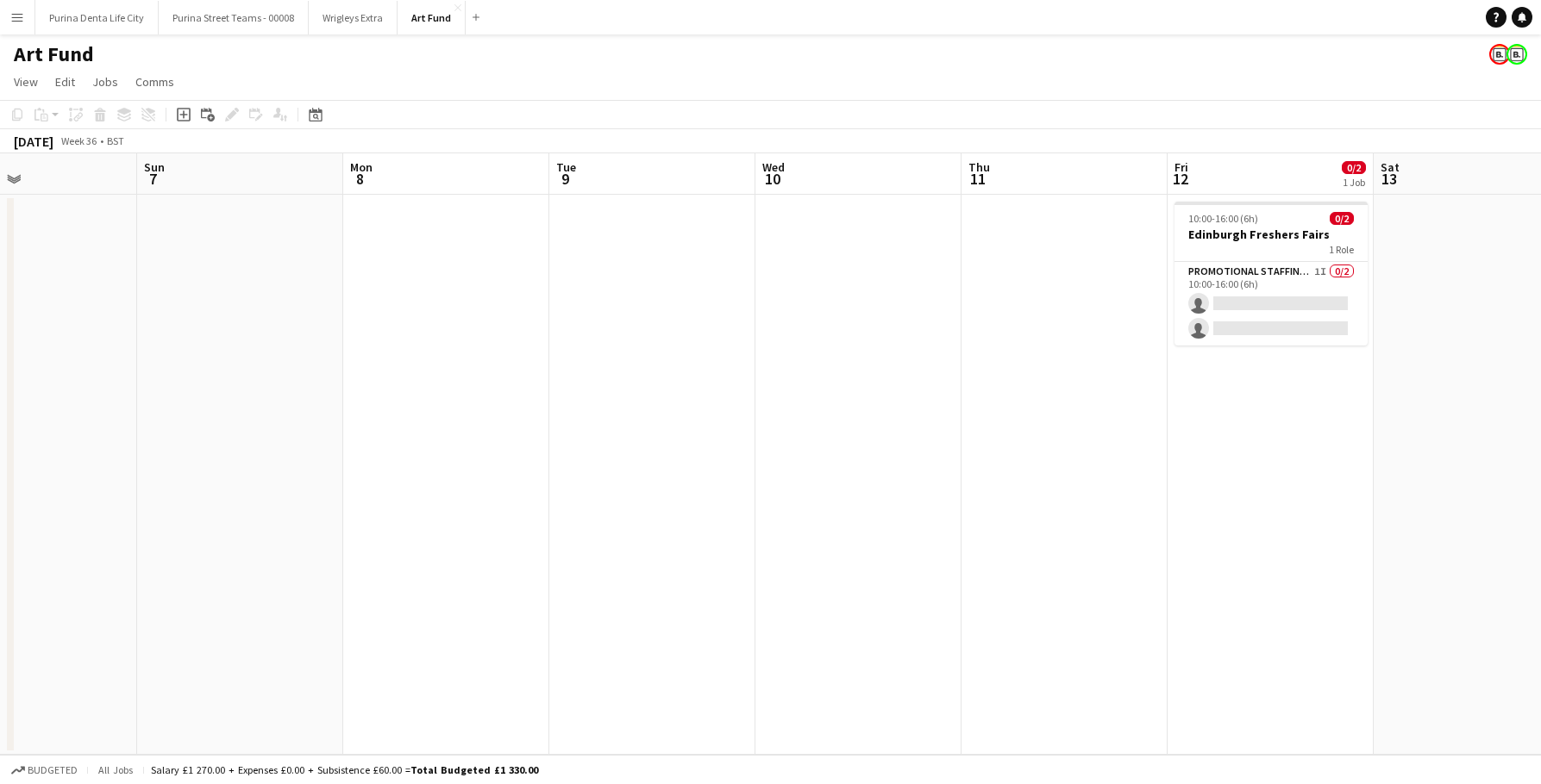
click at [15, 22] on app-icon "Menu" at bounding box center [17, 17] width 14 height 14
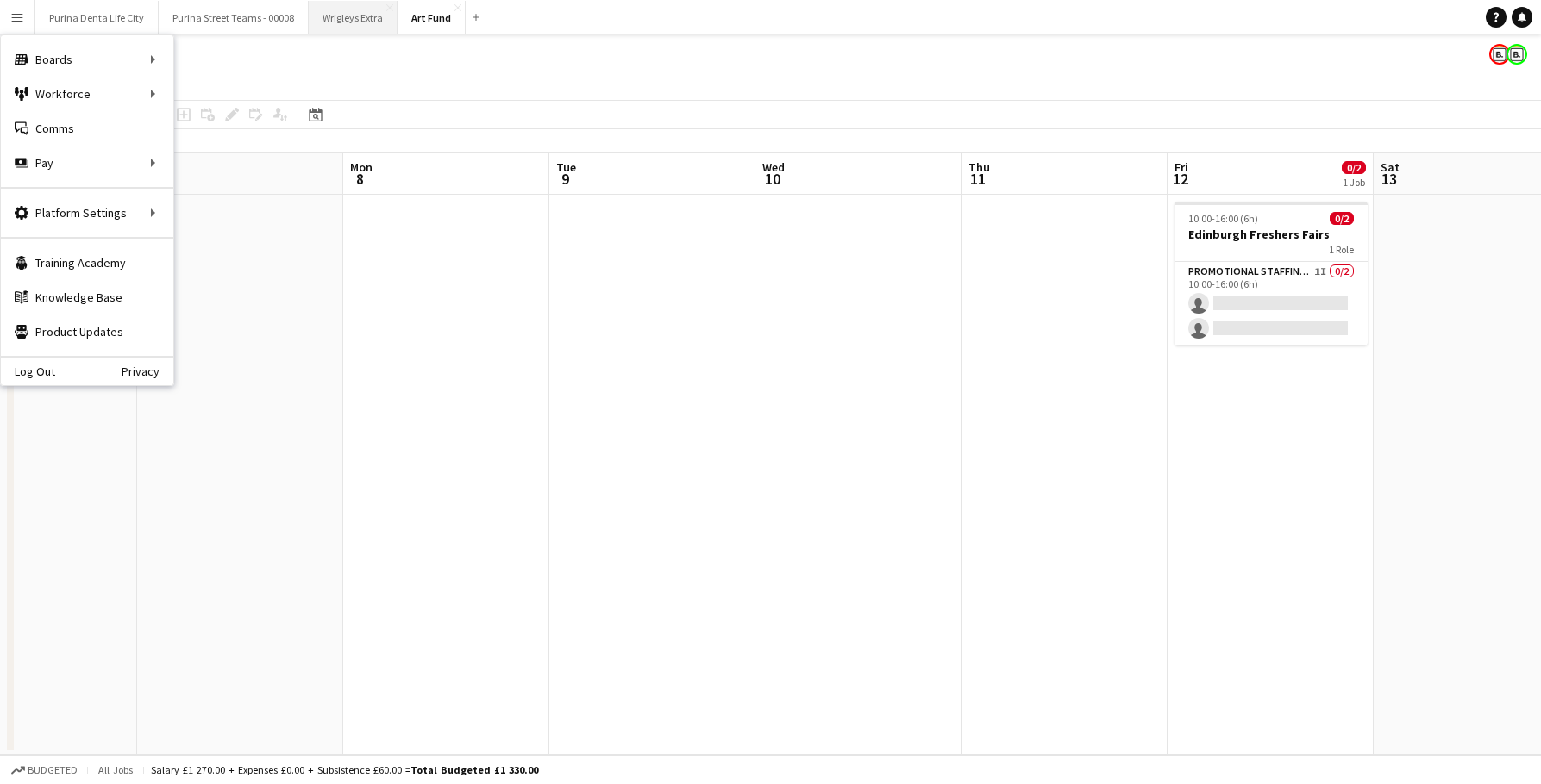
click at [344, 31] on button "Wrigleys Extra Close" at bounding box center [354, 18] width 89 height 34
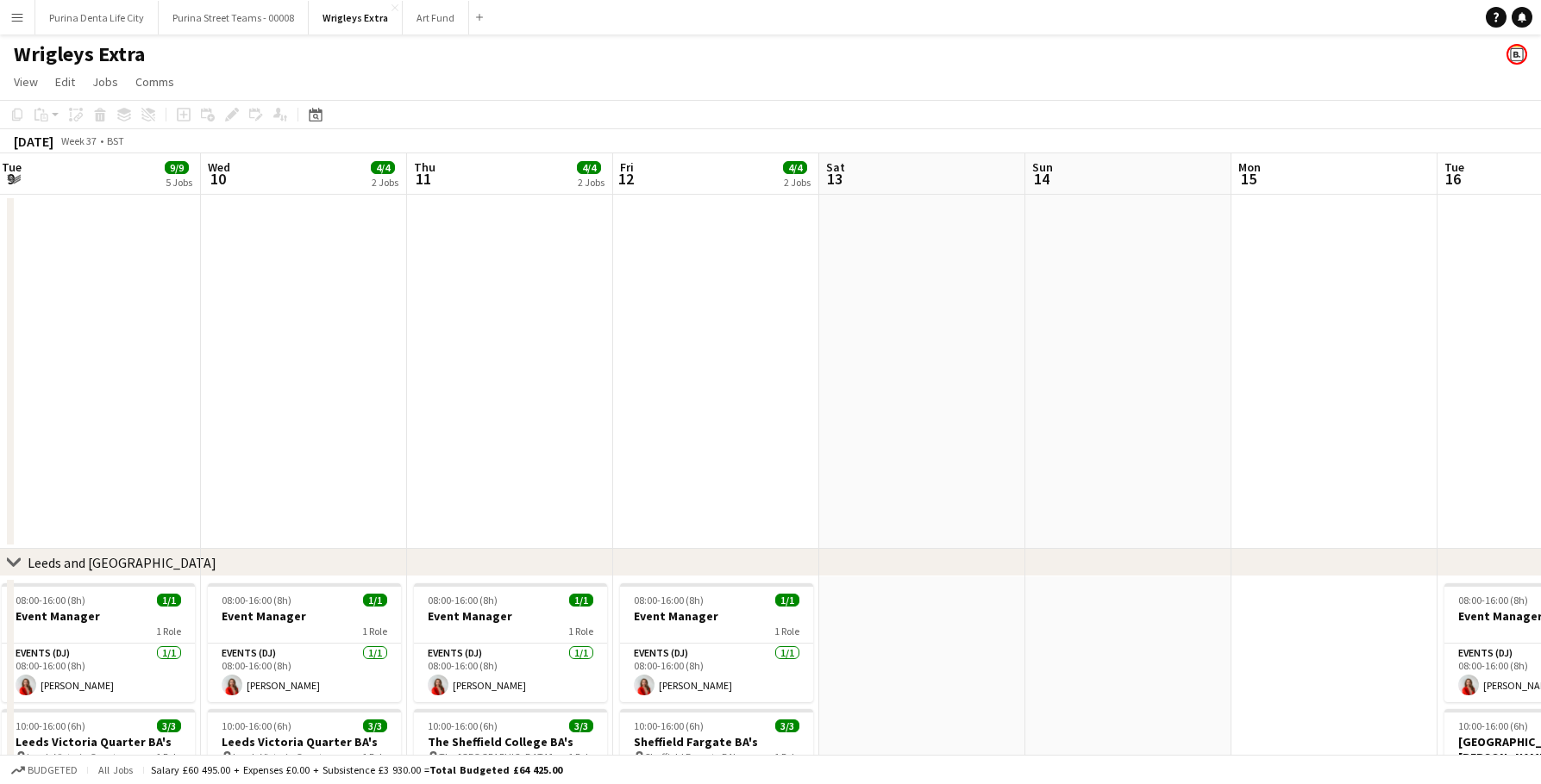
click at [20, 8] on button "Menu" at bounding box center [17, 17] width 35 height 35
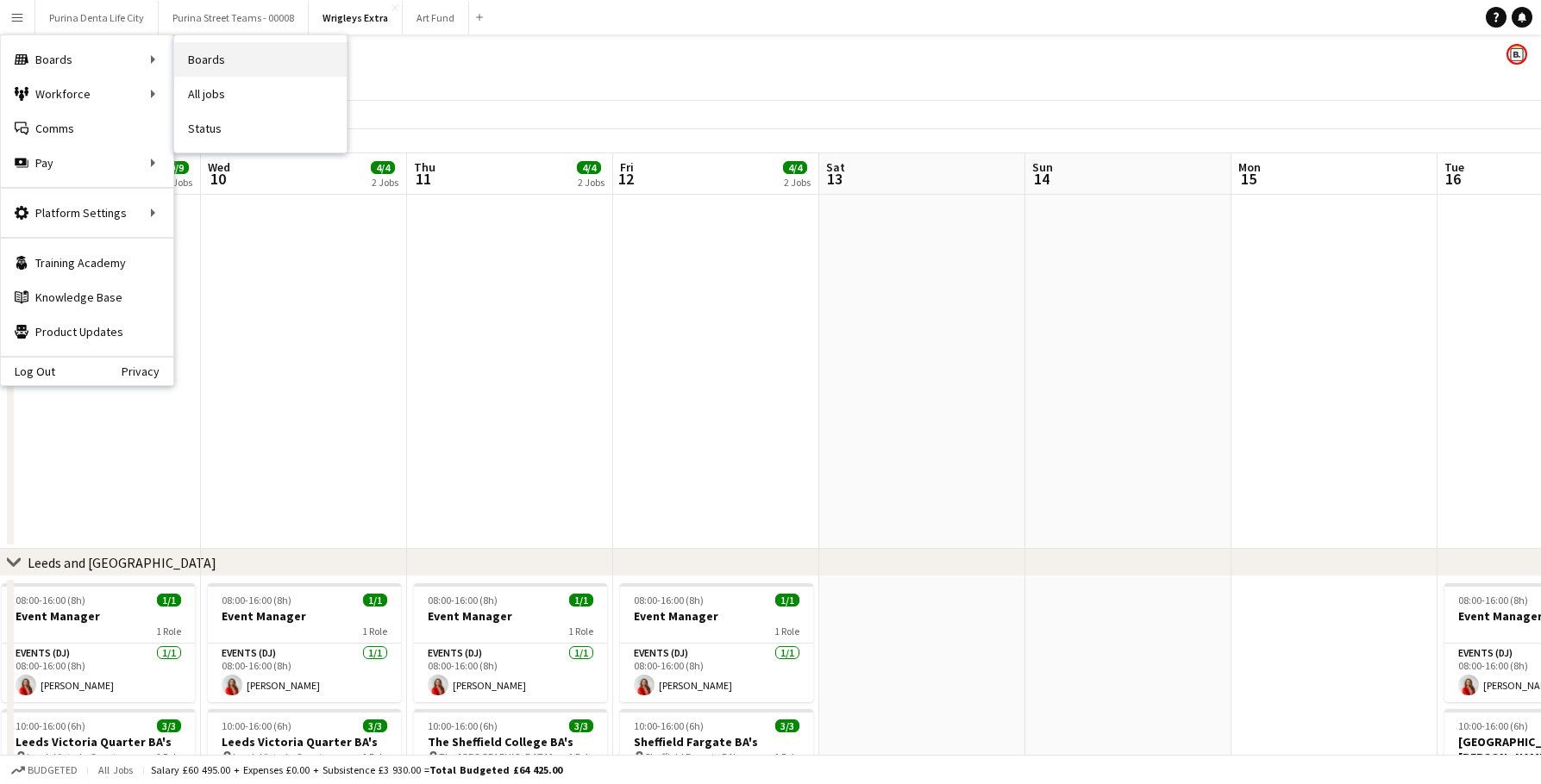
click at [213, 55] on link "Boards" at bounding box center [260, 59] width 173 height 35
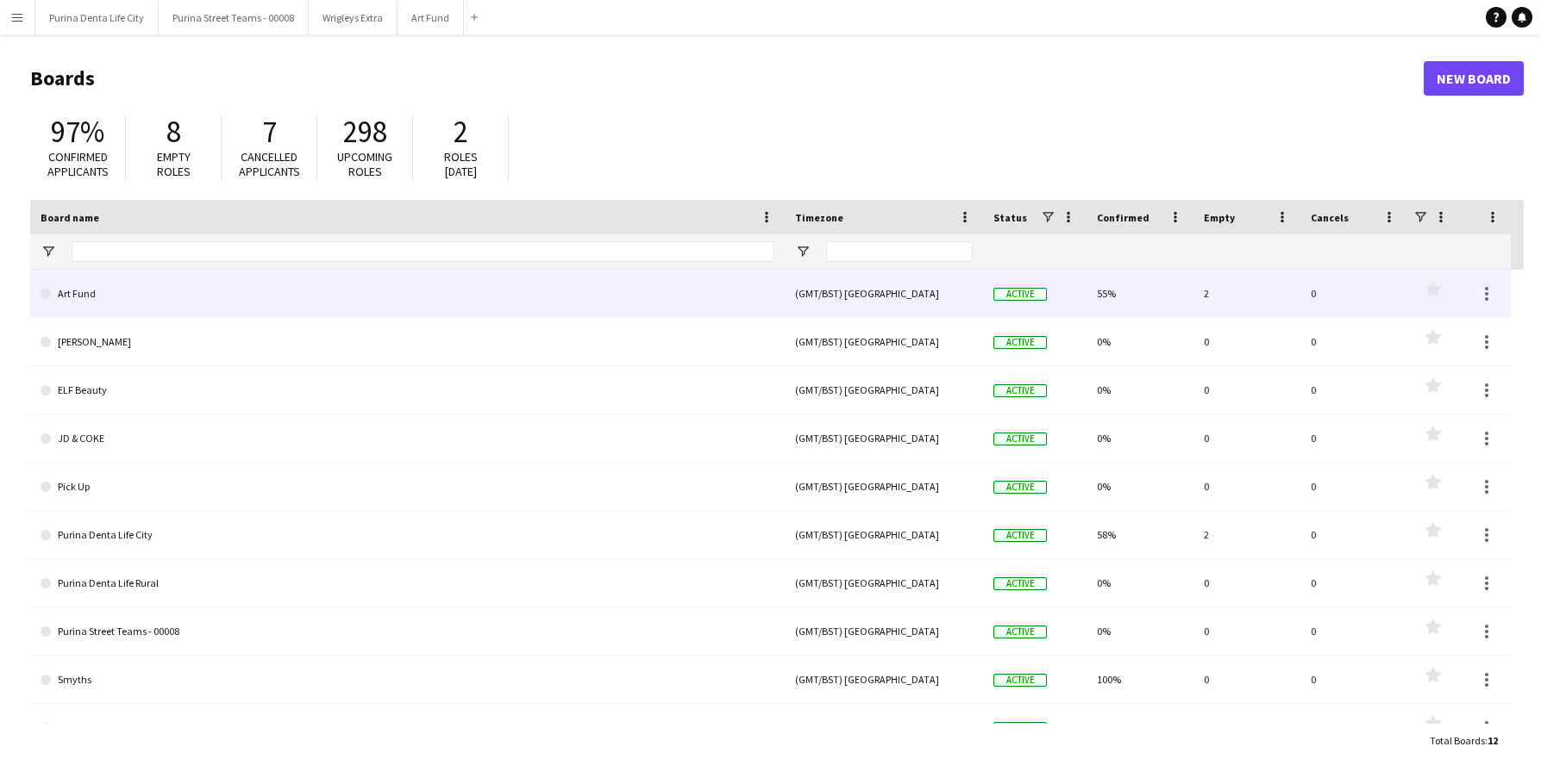
click at [398, 284] on link "Art Fund" at bounding box center [407, 293] width 734 height 48
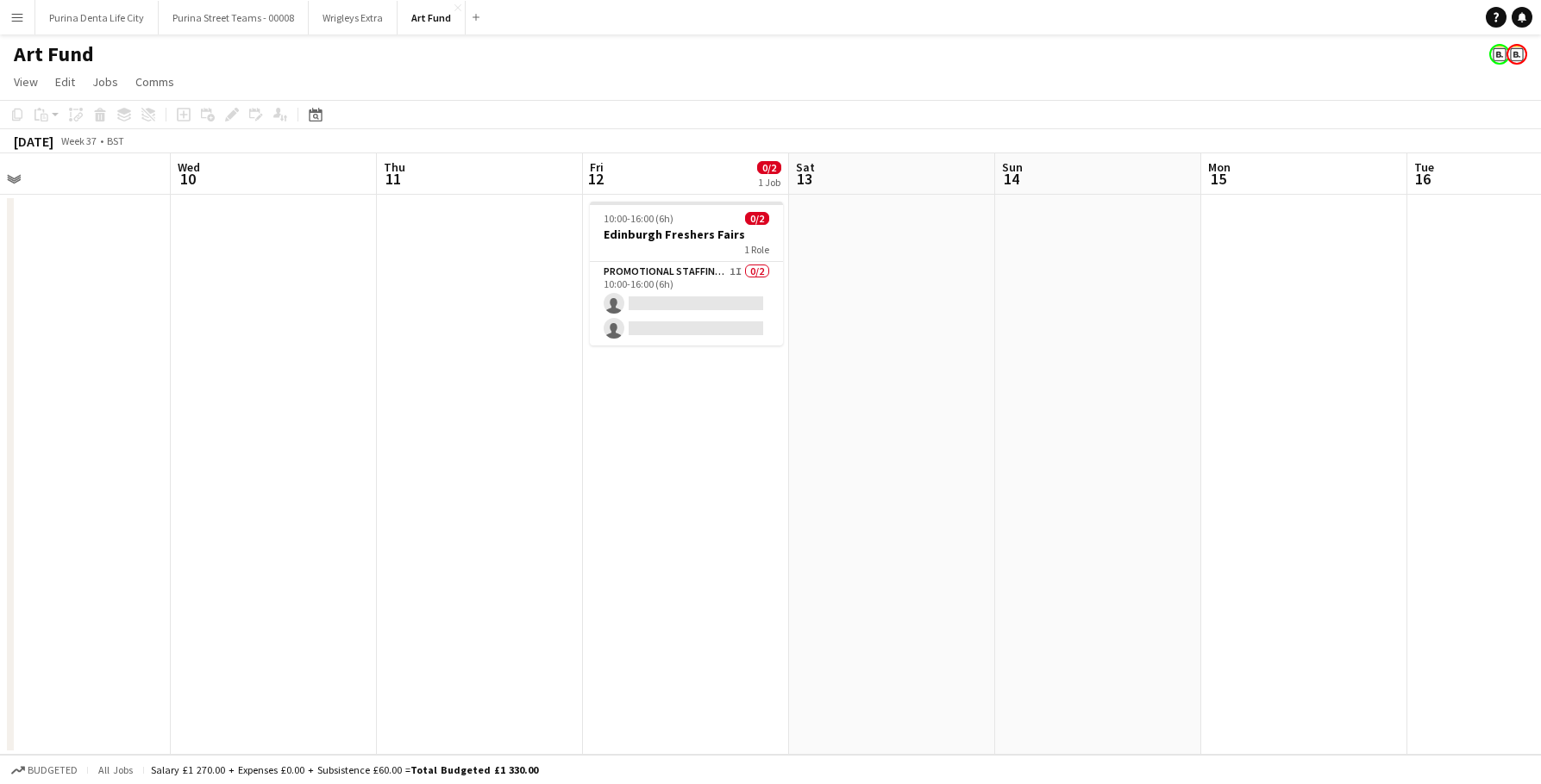
scroll to position [0, 659]
click at [660, 305] on app-card-role "Promotional Staffing (Brand Ambassadors) 1I 0/2 10:00-16:00 (6h) single-neutral…" at bounding box center [682, 303] width 194 height 84
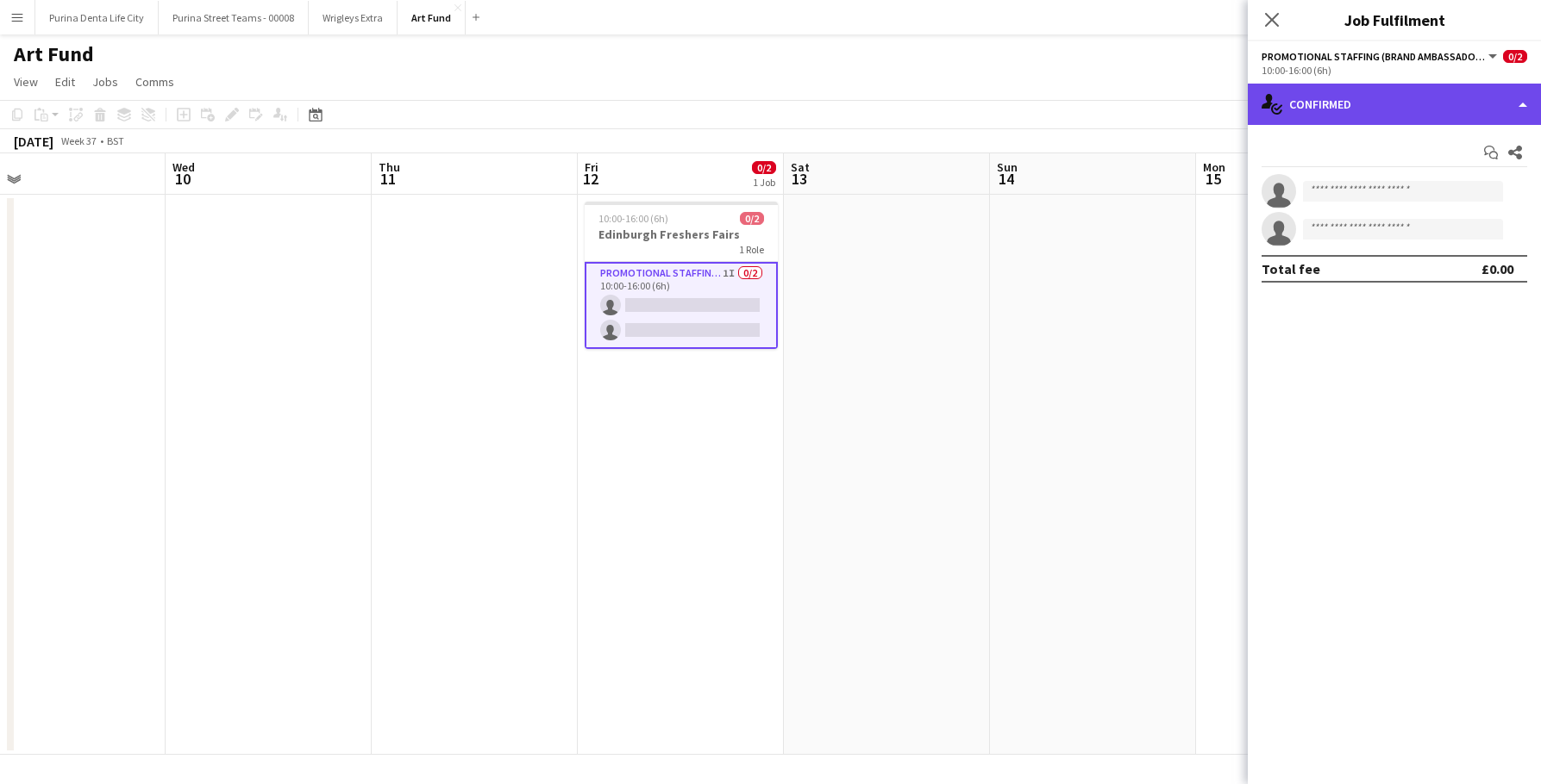
click at [1403, 99] on div "single-neutral-actions-check-2 Confirmed" at bounding box center [1394, 105] width 293 height 41
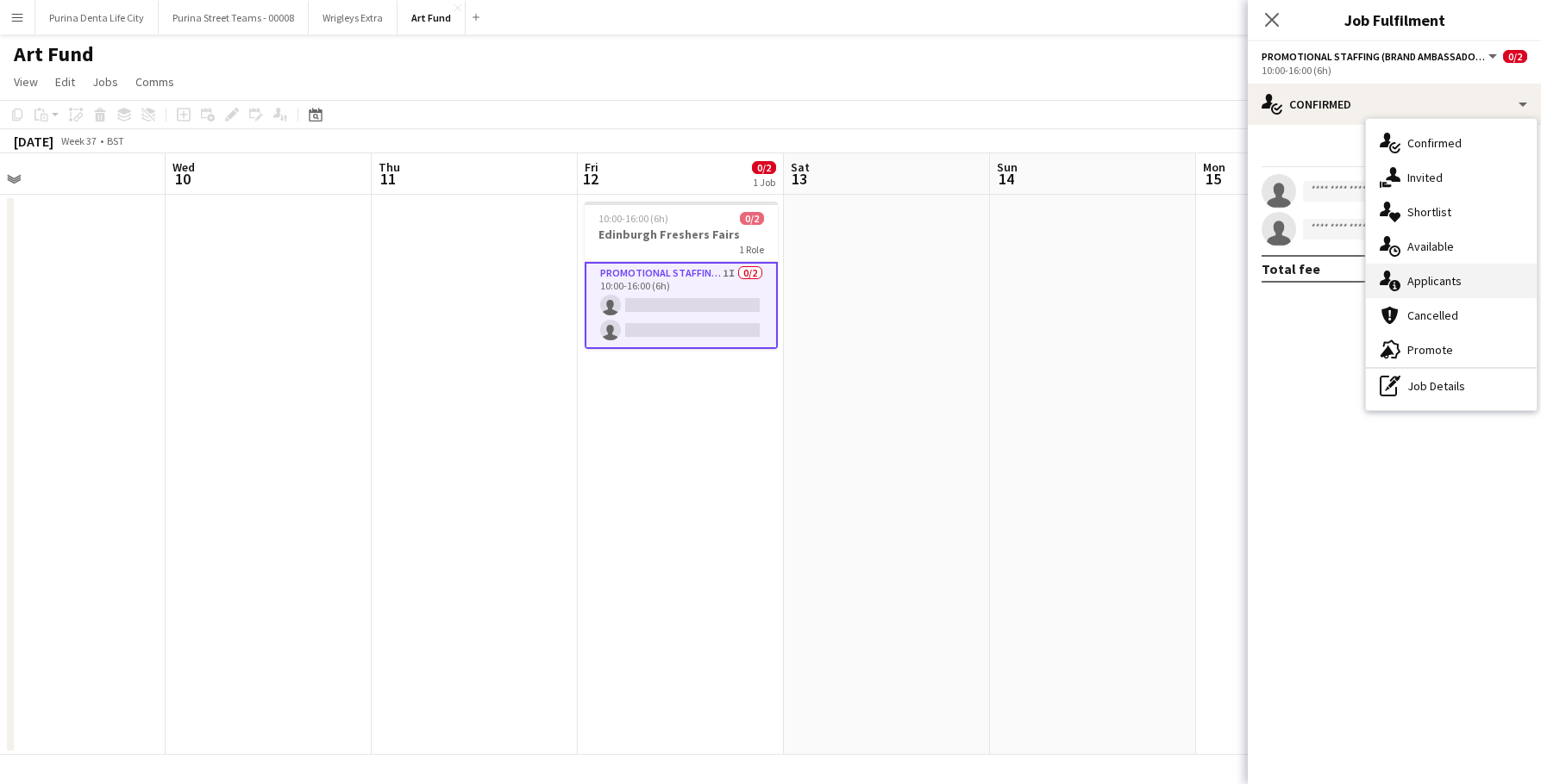
click at [1452, 279] on div "single-neutral-actions-information Applicants" at bounding box center [1451, 280] width 171 height 35
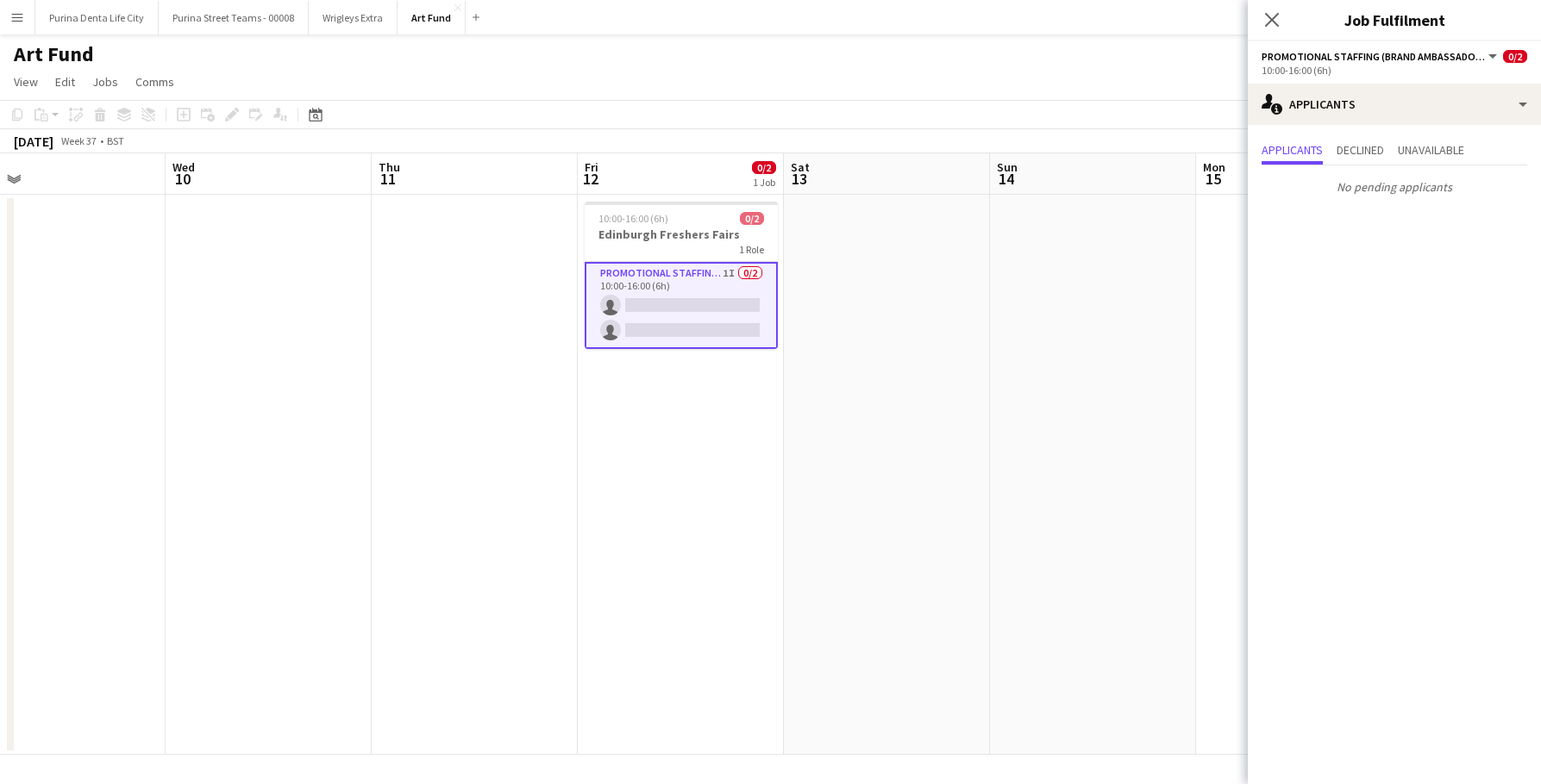
click at [1111, 445] on app-date-cell at bounding box center [1093, 474] width 206 height 560
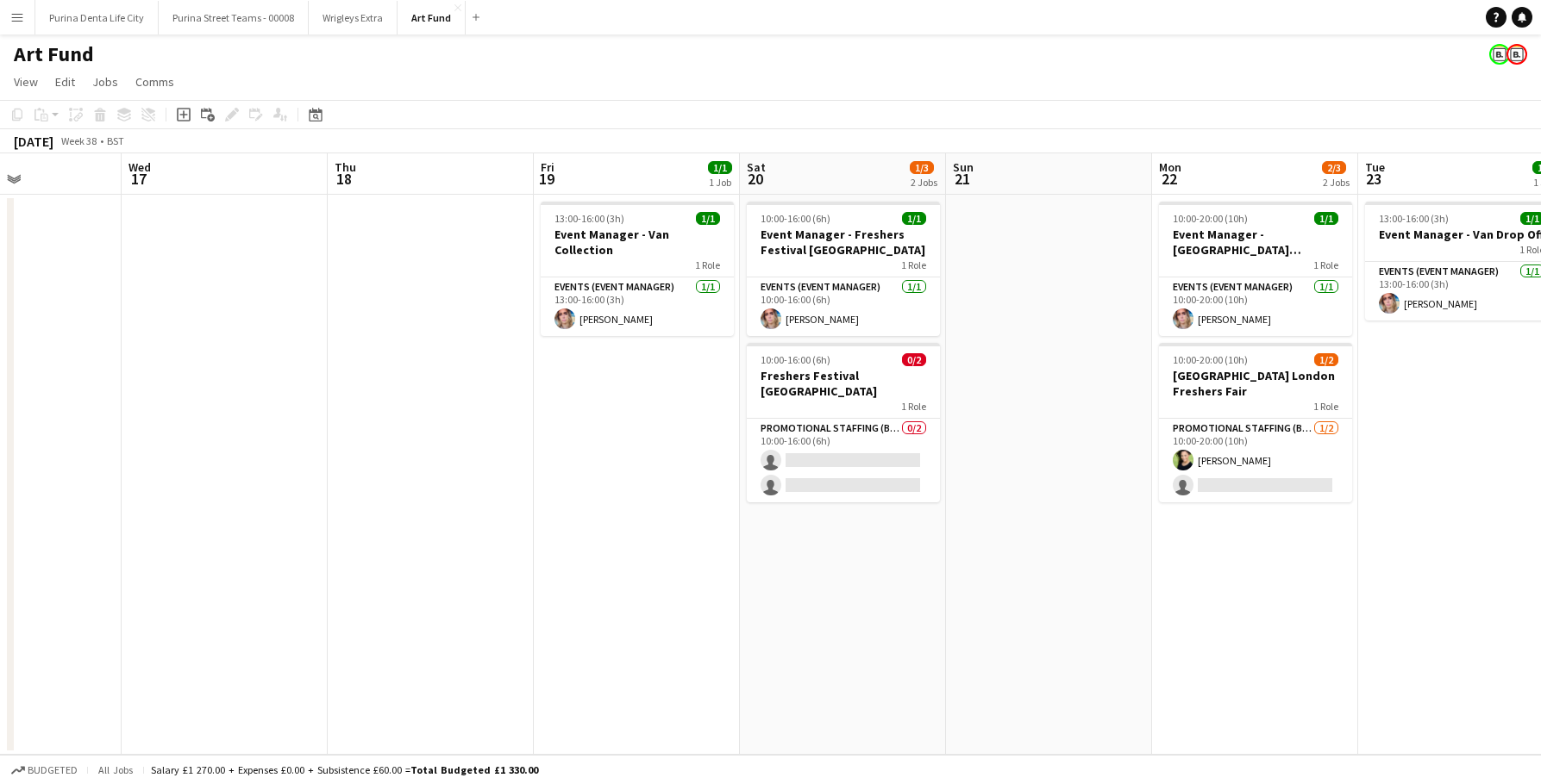
scroll to position [0, 599]
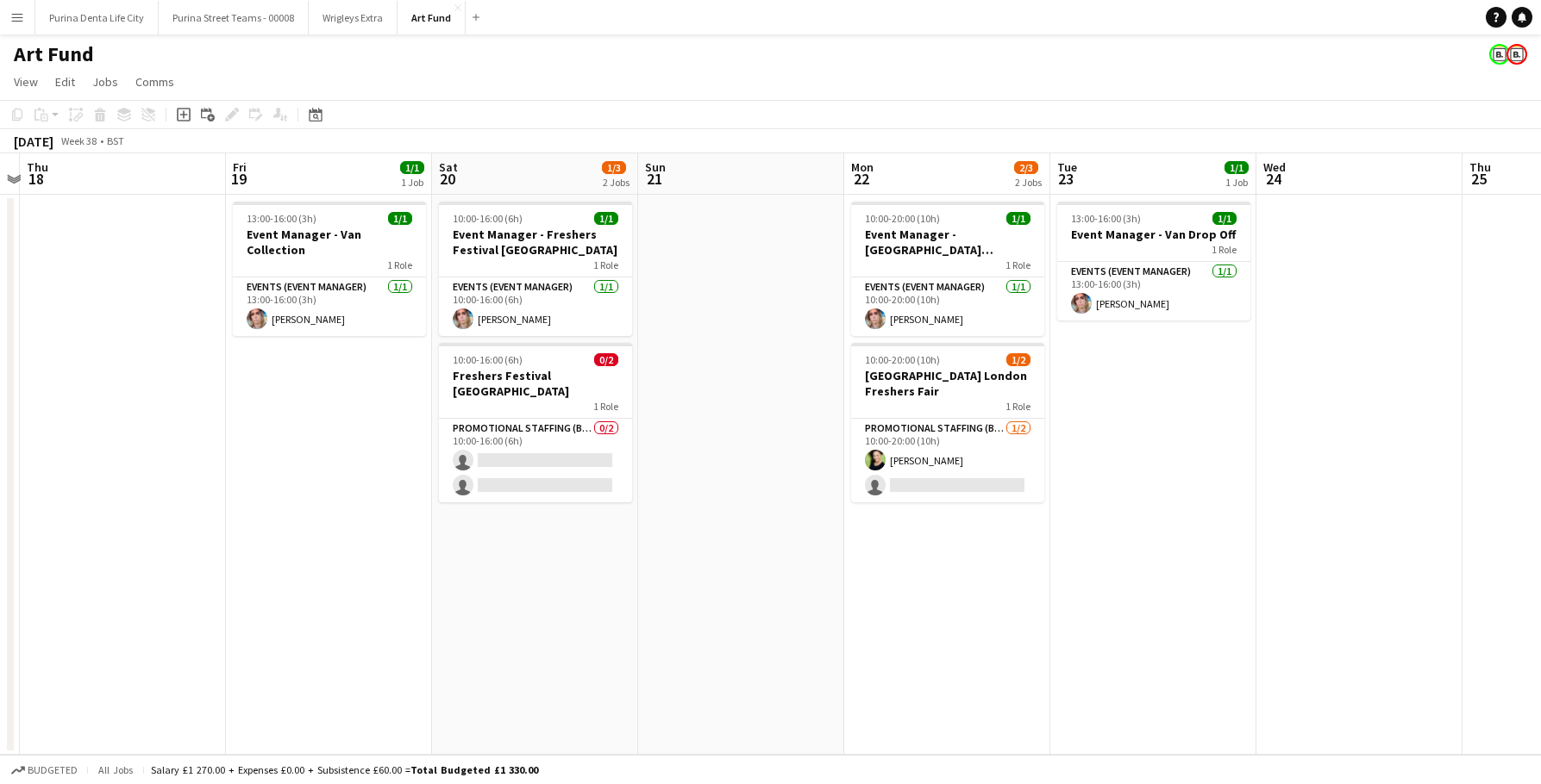
click at [480, 516] on app-date-cell "10:00-16:00 (6h) 1/1 Event Manager - Freshers Festival [GEOGRAPHIC_DATA] 1 Role…" at bounding box center [534, 474] width 206 height 560
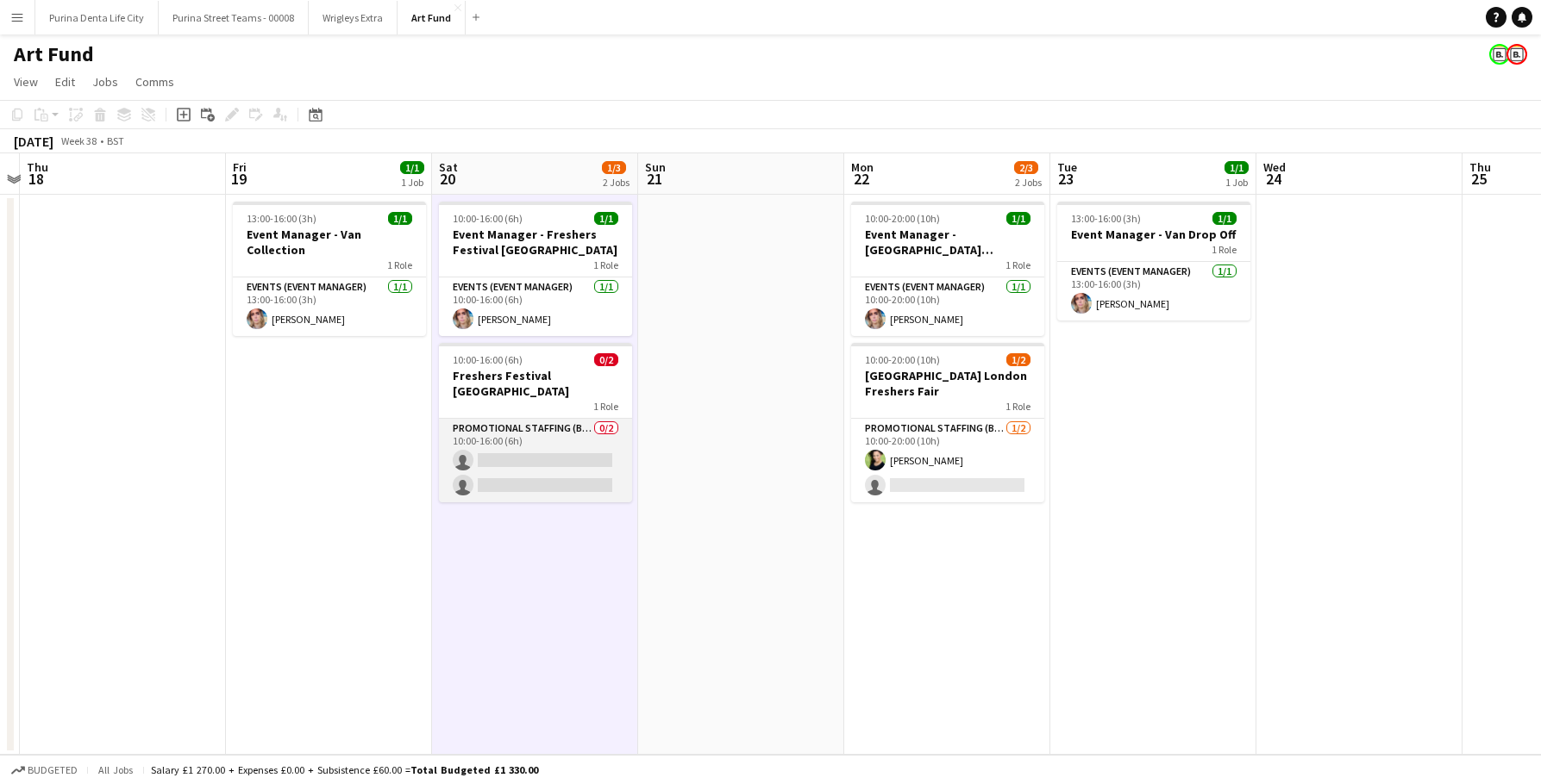
click at [496, 472] on app-card-role "Promotional Staffing (Brand Ambassadors) 0/2 10:00-16:00 (6h) single-neutral-ac…" at bounding box center [535, 460] width 194 height 84
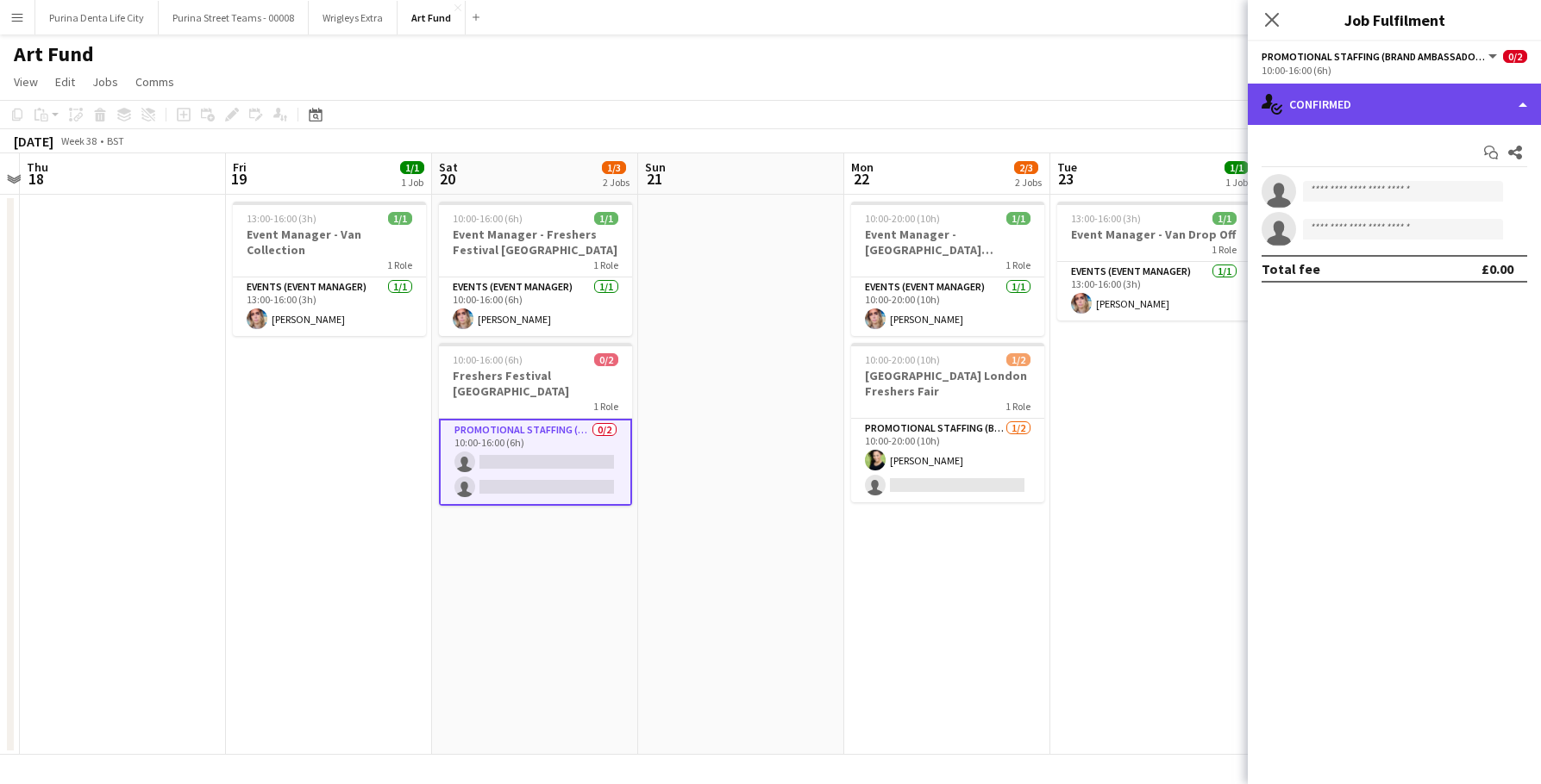
click at [1320, 109] on div "single-neutral-actions-check-2 Confirmed" at bounding box center [1394, 105] width 293 height 41
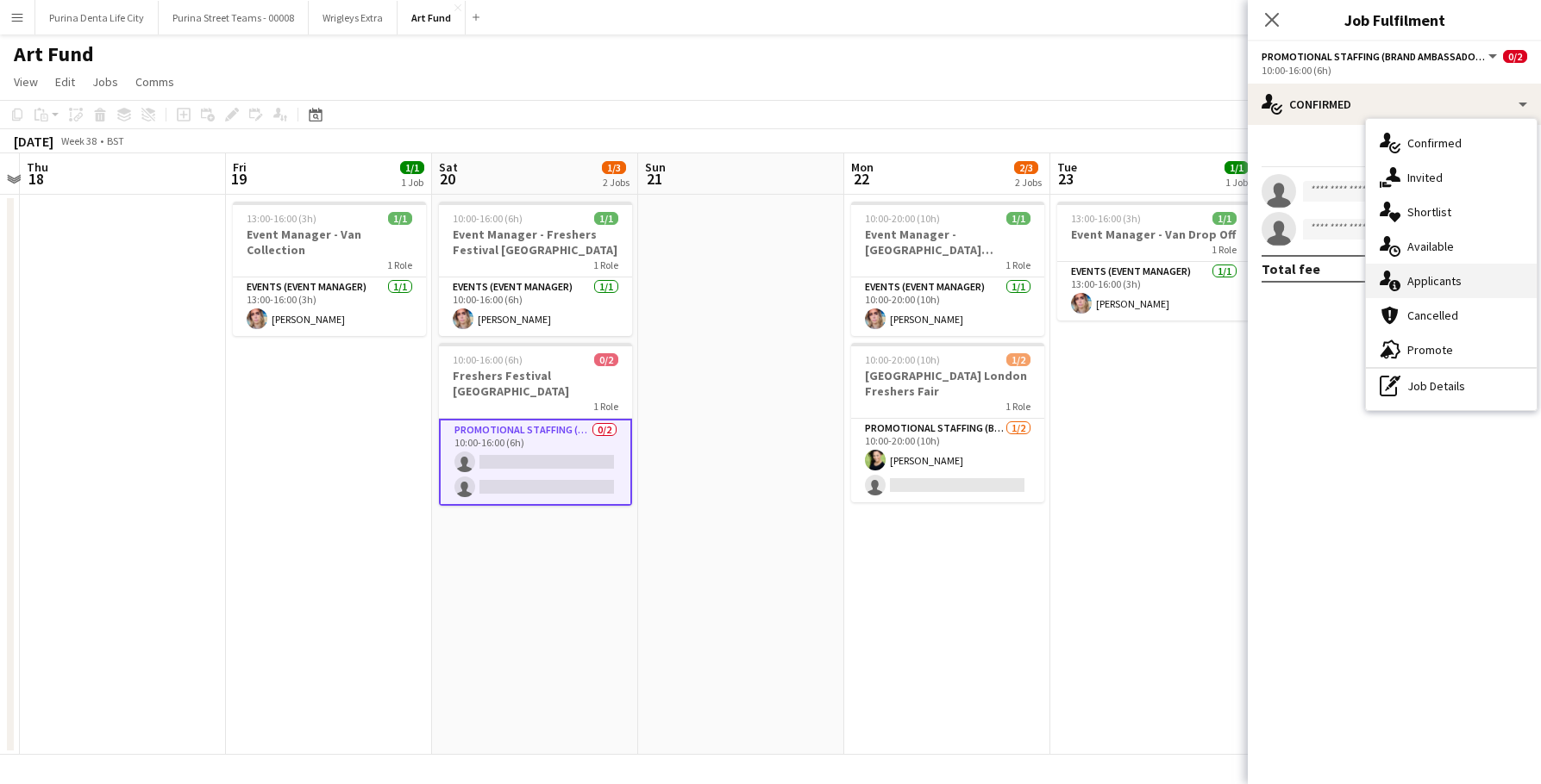
click at [1441, 294] on div "single-neutral-actions-information Applicants" at bounding box center [1451, 280] width 171 height 35
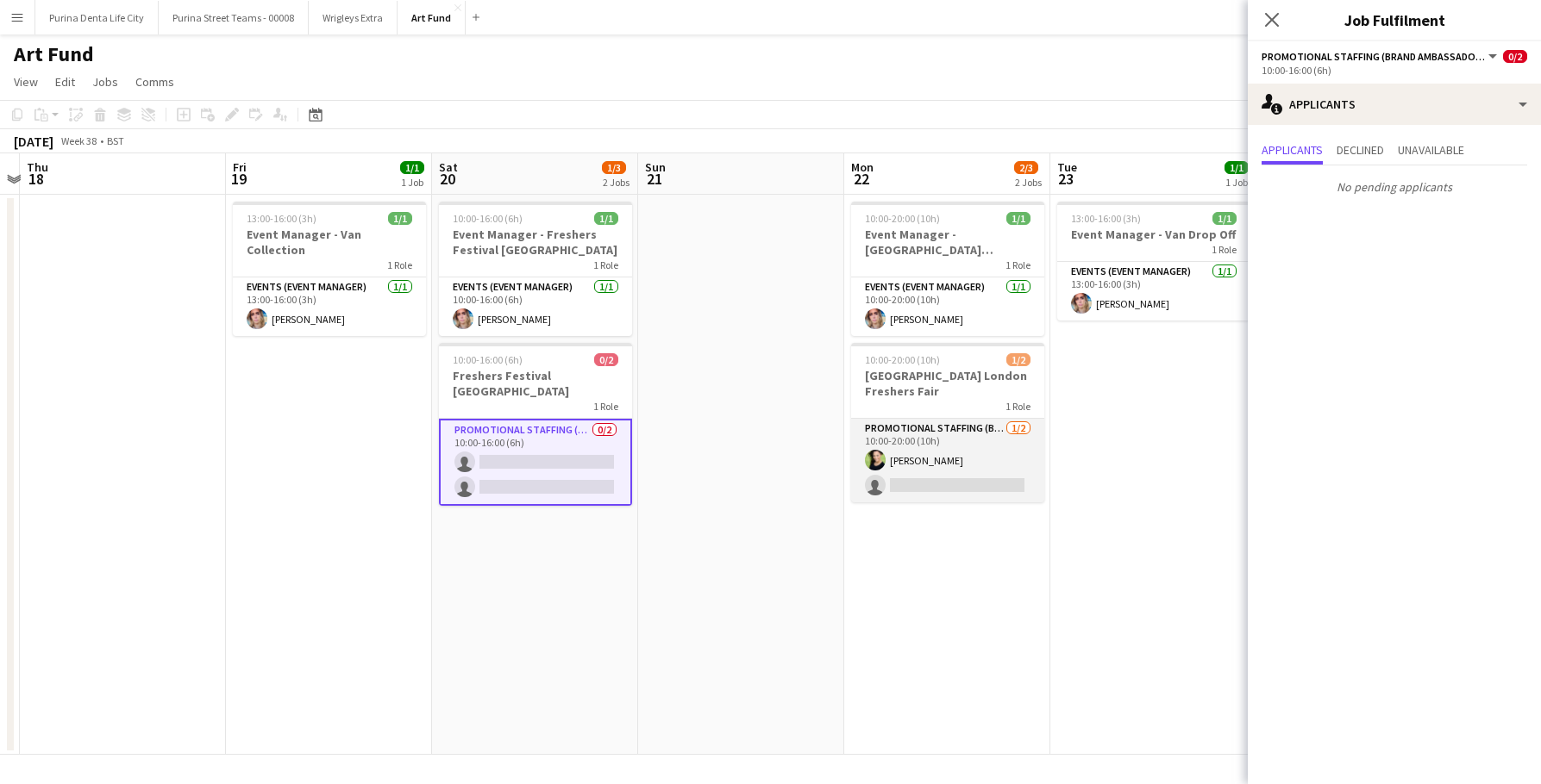
click at [1001, 425] on app-card-role "Promotional Staffing (Brand Ambassadors) [DATE] 10:00-20:00 (10h) [PERSON_NAME]…" at bounding box center [948, 460] width 194 height 84
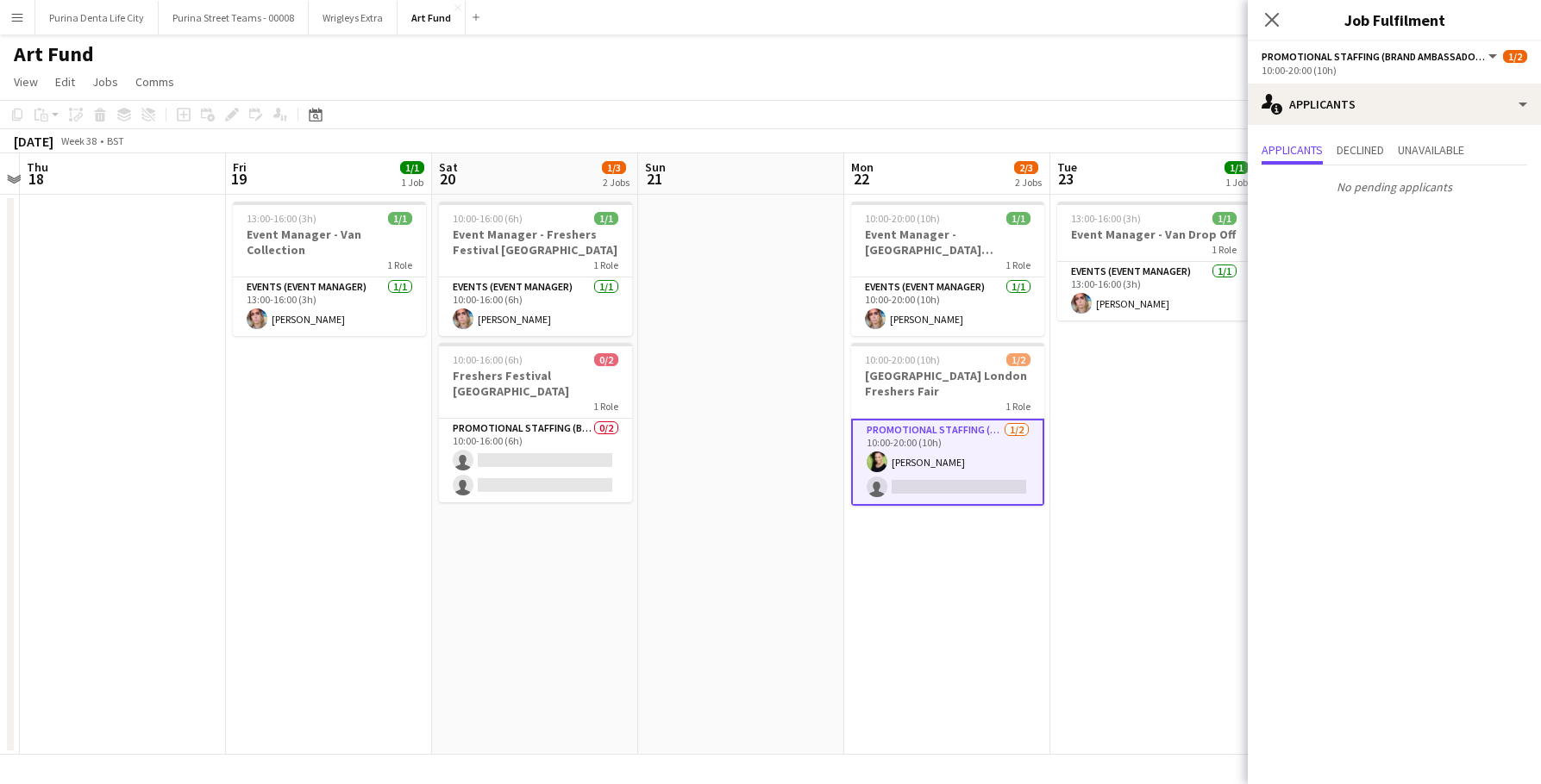
click at [614, 508] on app-date-cell "10:00-16:00 (6h) 1/1 Event Manager - Freshers Festival [GEOGRAPHIC_DATA] 1 Role…" at bounding box center [534, 474] width 206 height 560
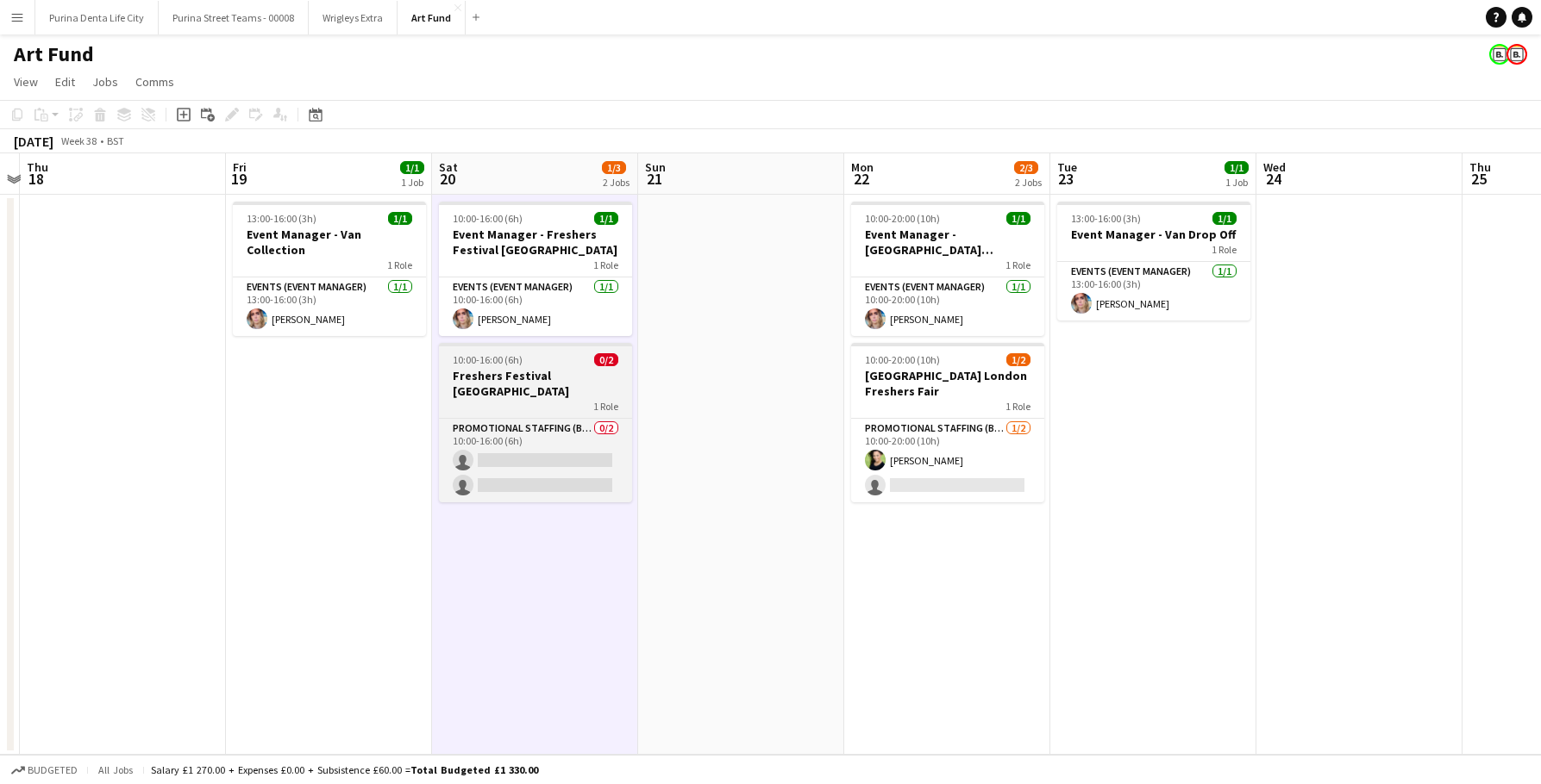
click at [480, 350] on app-job-card "10:00-16:00 (6h) 0/2 Freshers Festival London 1 Role Promotional Staffing (Bran…" at bounding box center [535, 422] width 194 height 159
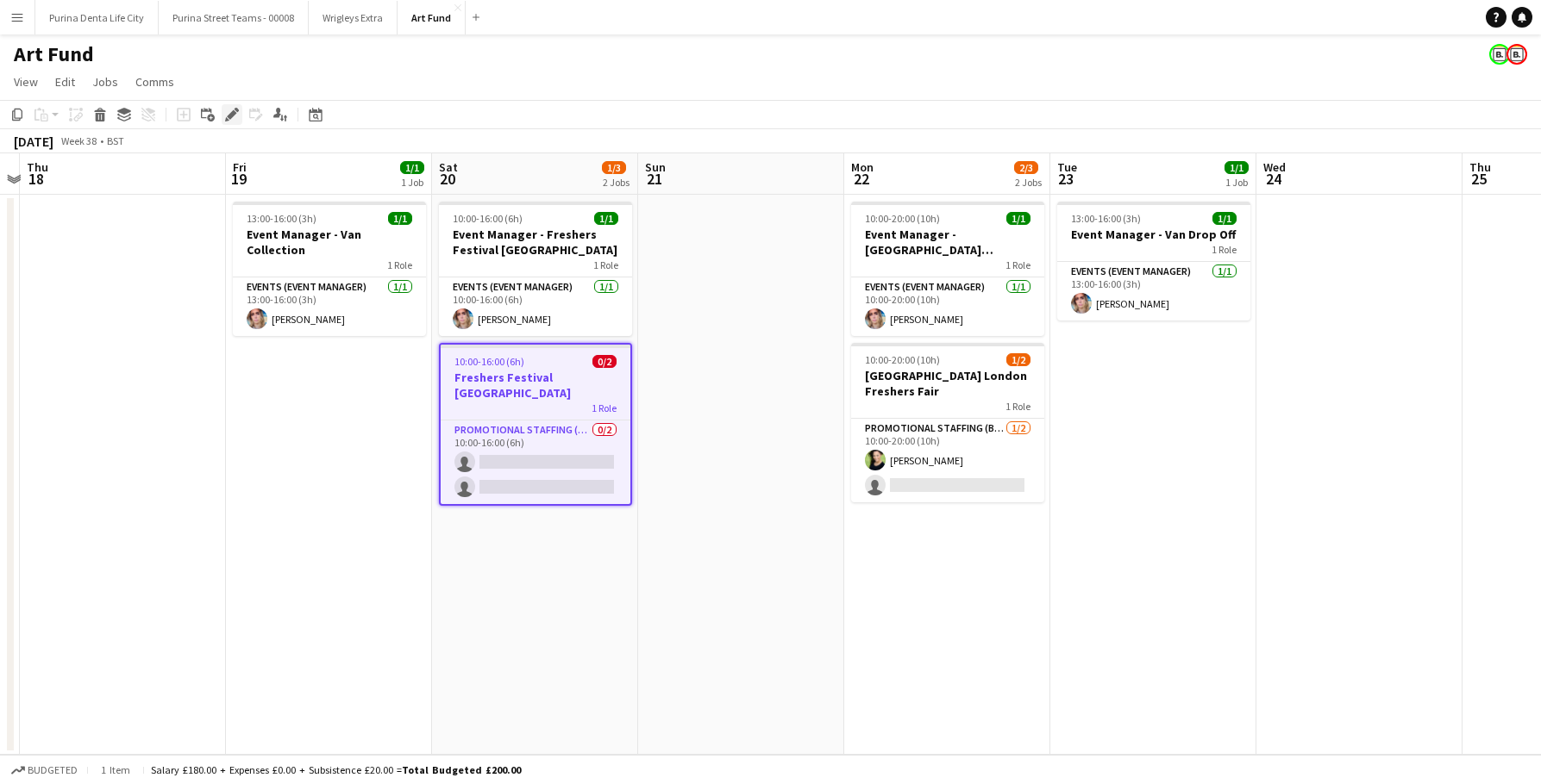
click at [234, 111] on icon "Edit" at bounding box center [232, 115] width 14 height 14
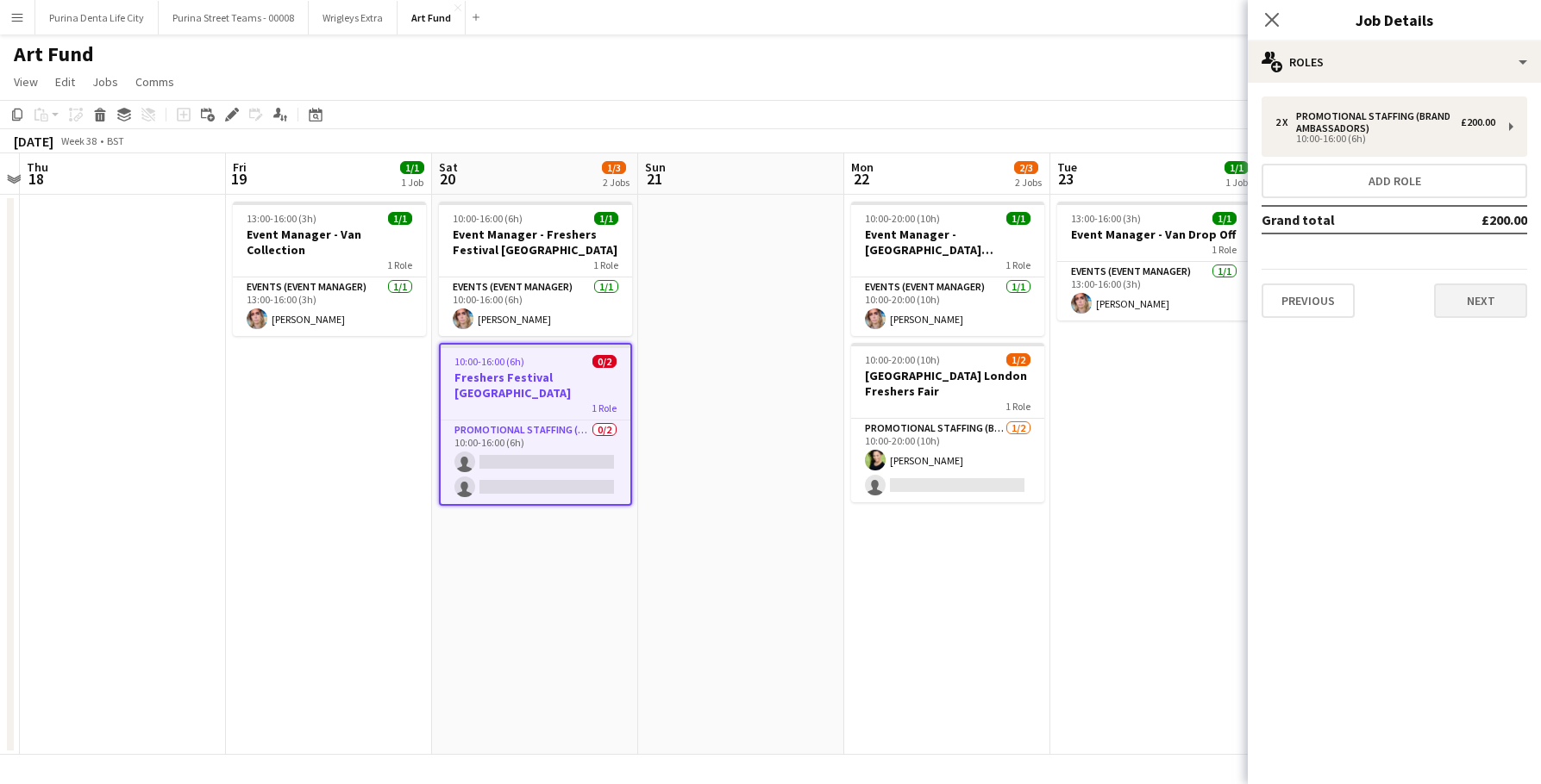
click at [1486, 311] on button "Next" at bounding box center [1481, 300] width 93 height 35
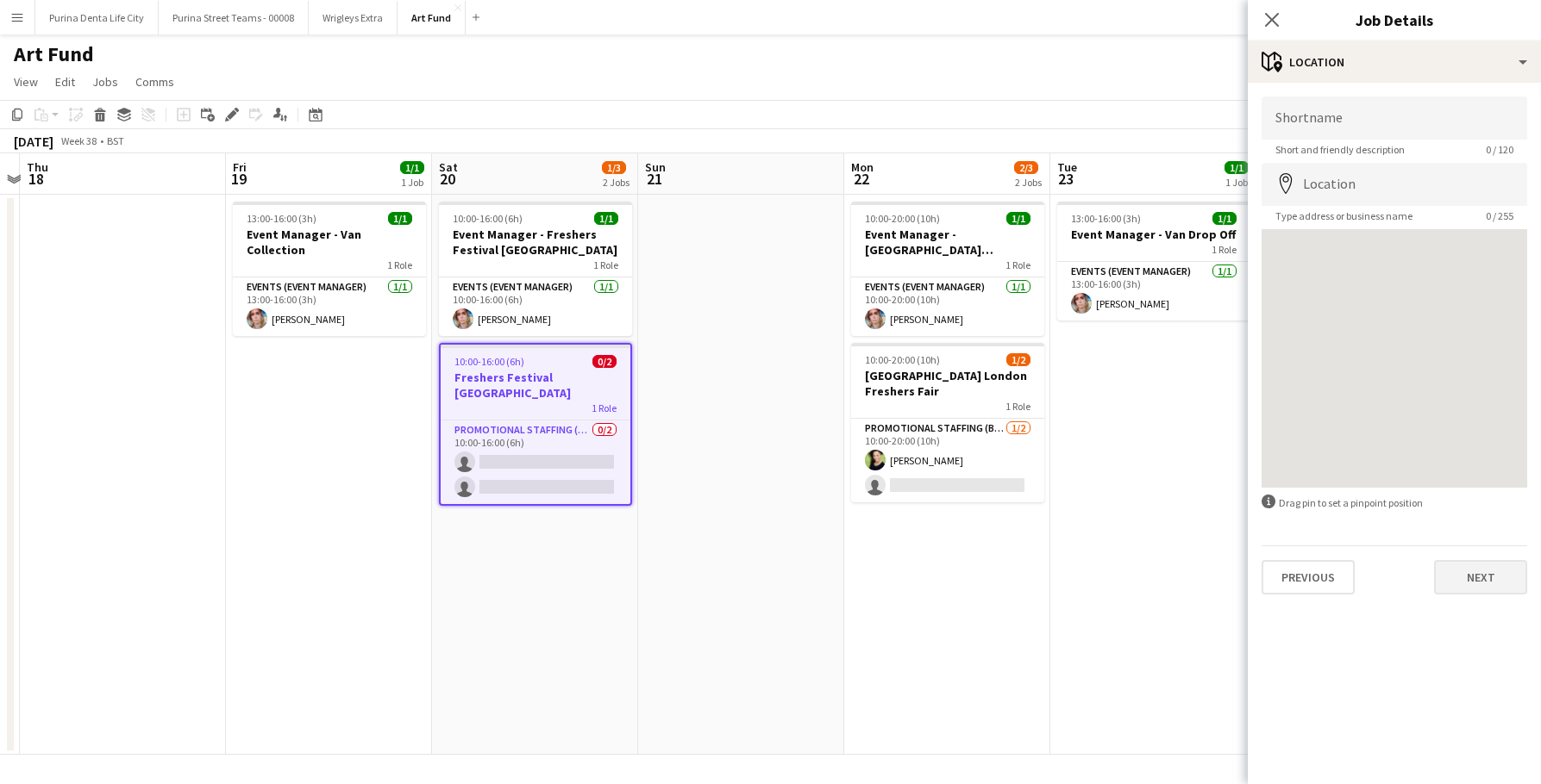
click at [1482, 578] on button "Next" at bounding box center [1481, 577] width 93 height 35
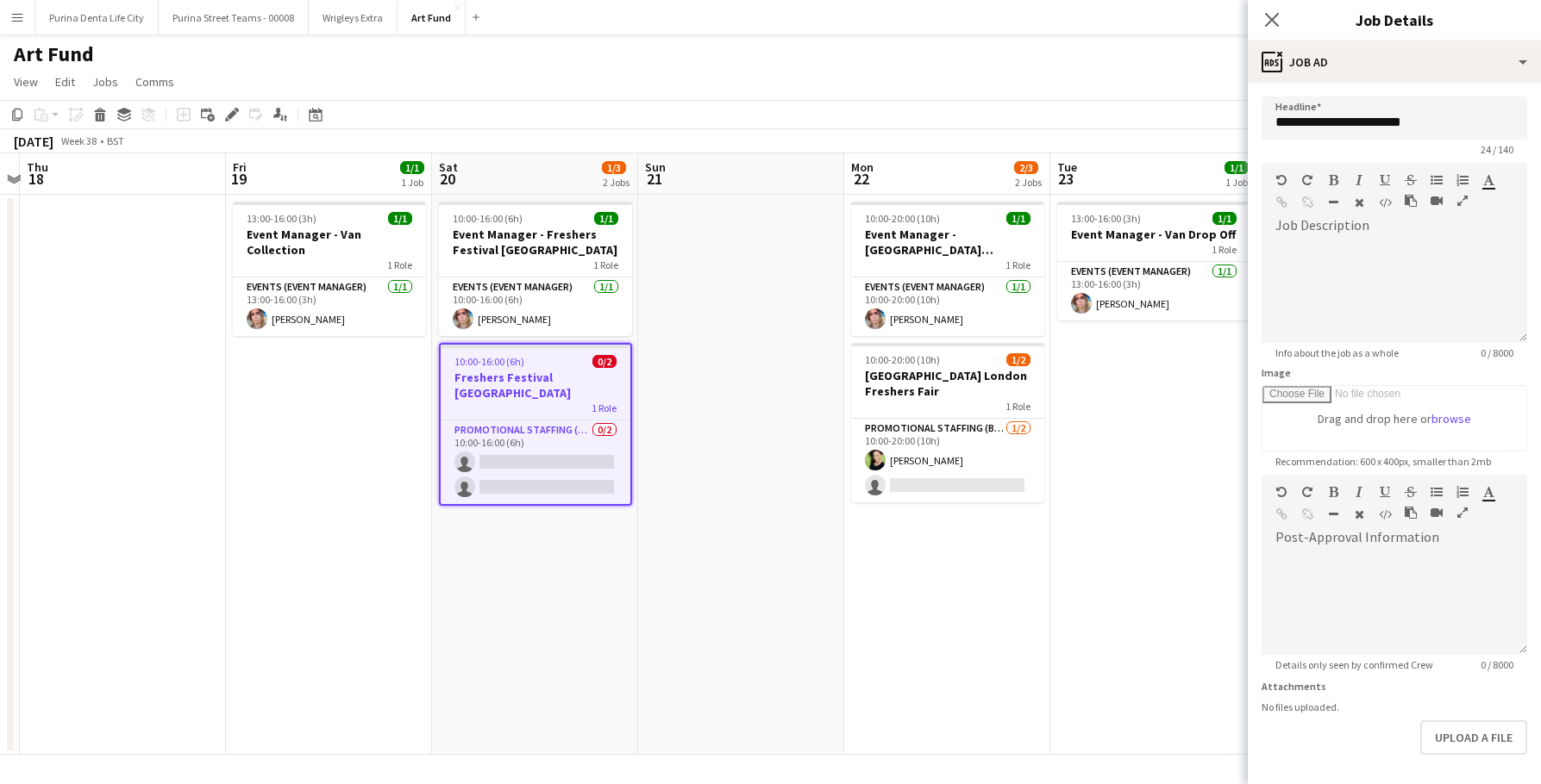
click at [939, 618] on app-date-cell "10:00-20:00 (10h) 1/1 Event Manager - [GEOGRAPHIC_DATA] [GEOGRAPHIC_DATA] 1 Rol…" at bounding box center [947, 474] width 206 height 560
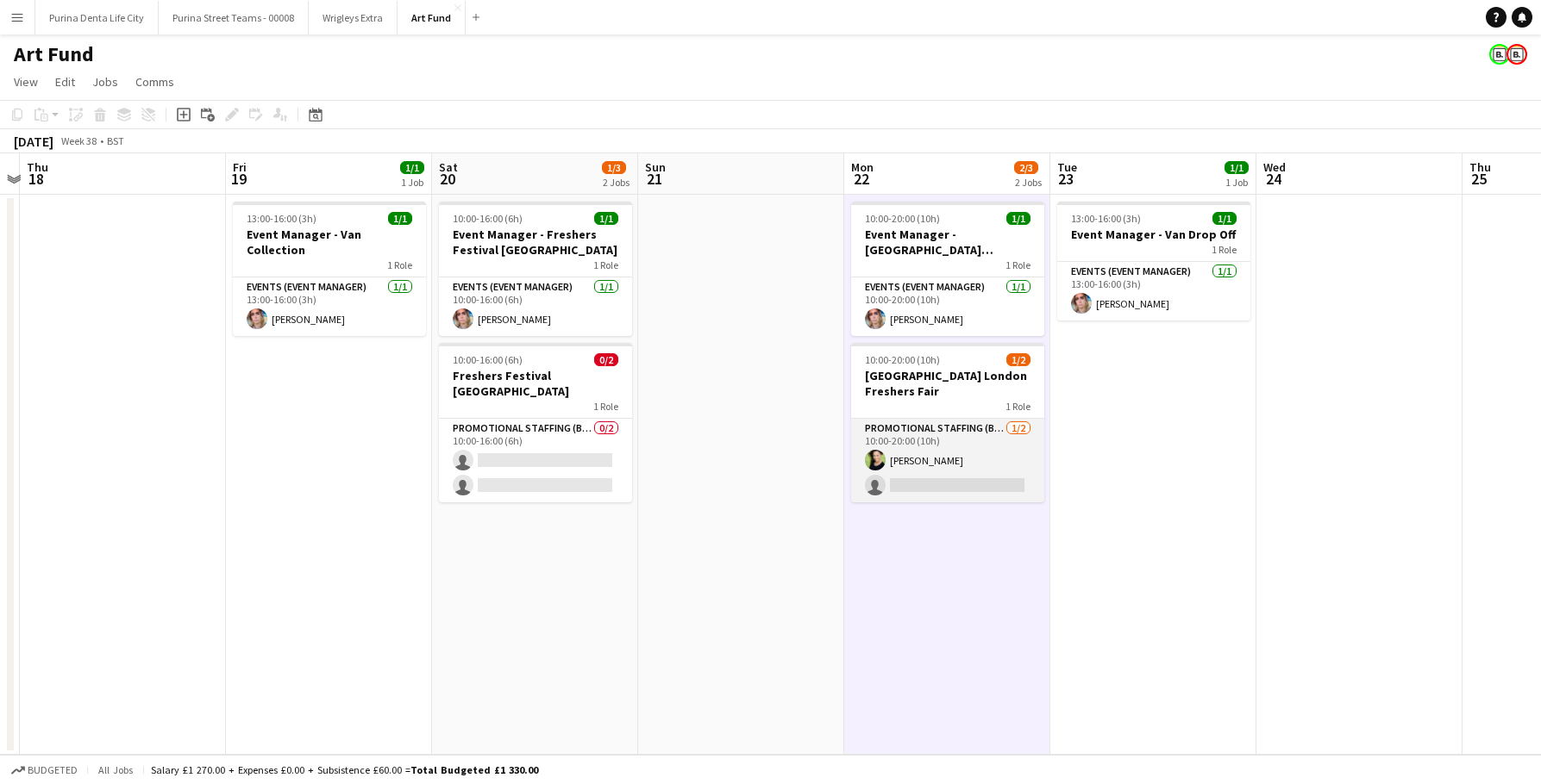
click at [947, 474] on app-card-role "Promotional Staffing (Brand Ambassadors) [DATE] 10:00-20:00 (10h) [PERSON_NAME]…" at bounding box center [948, 460] width 194 height 84
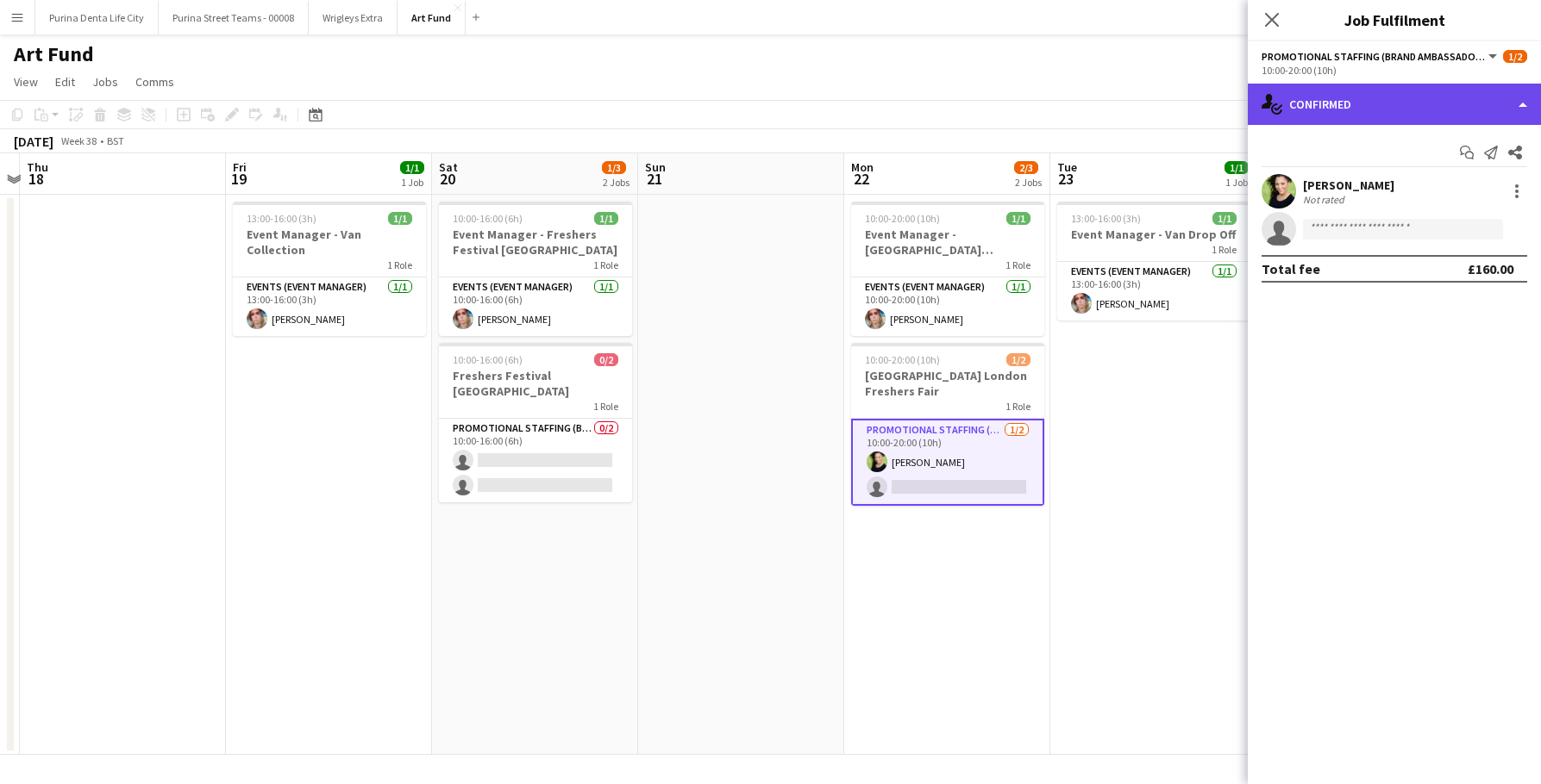
click at [1403, 86] on div "single-neutral-actions-check-2 Confirmed" at bounding box center [1394, 105] width 293 height 41
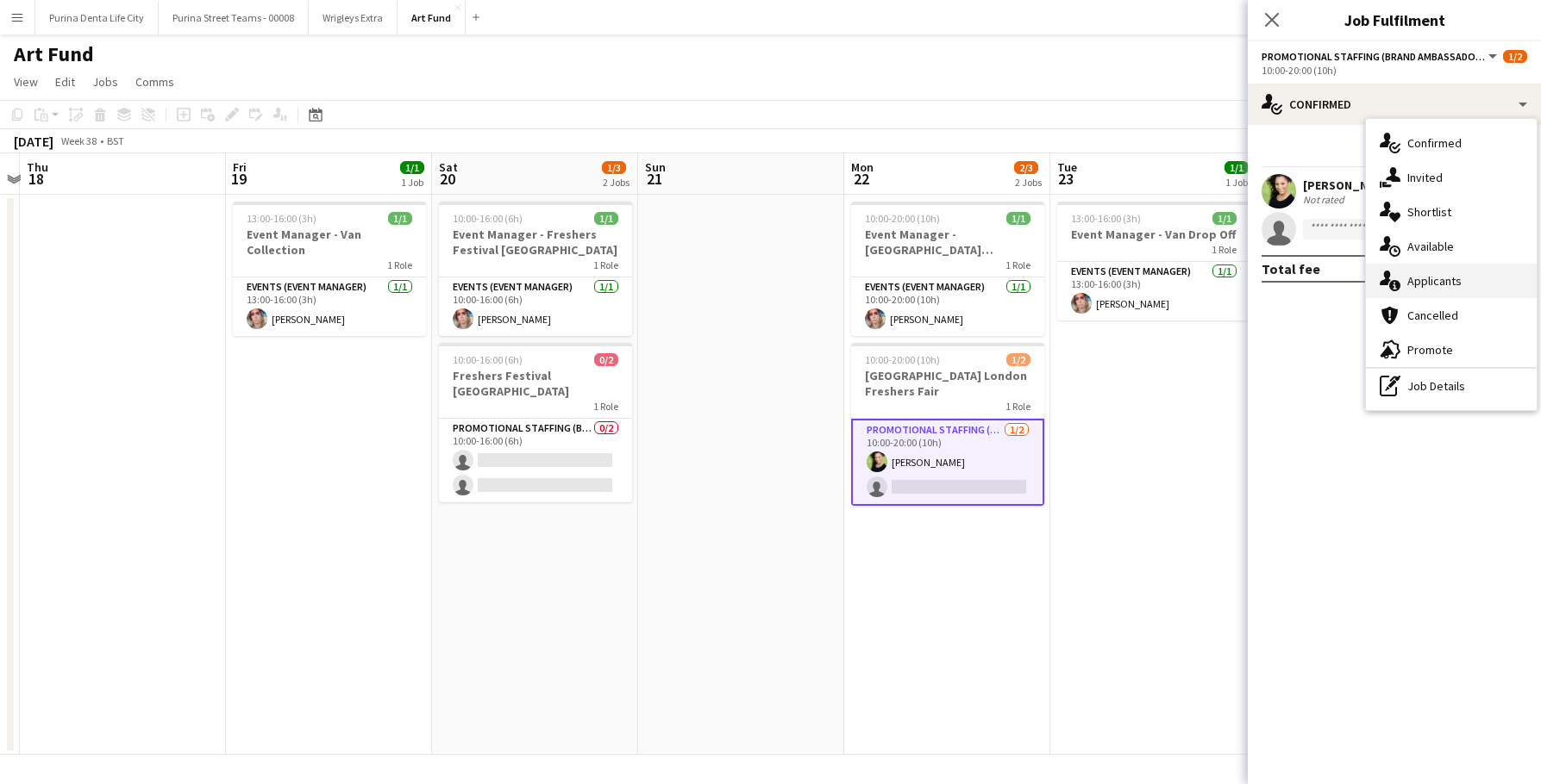
click at [1440, 285] on div "single-neutral-actions-information Applicants" at bounding box center [1451, 280] width 171 height 35
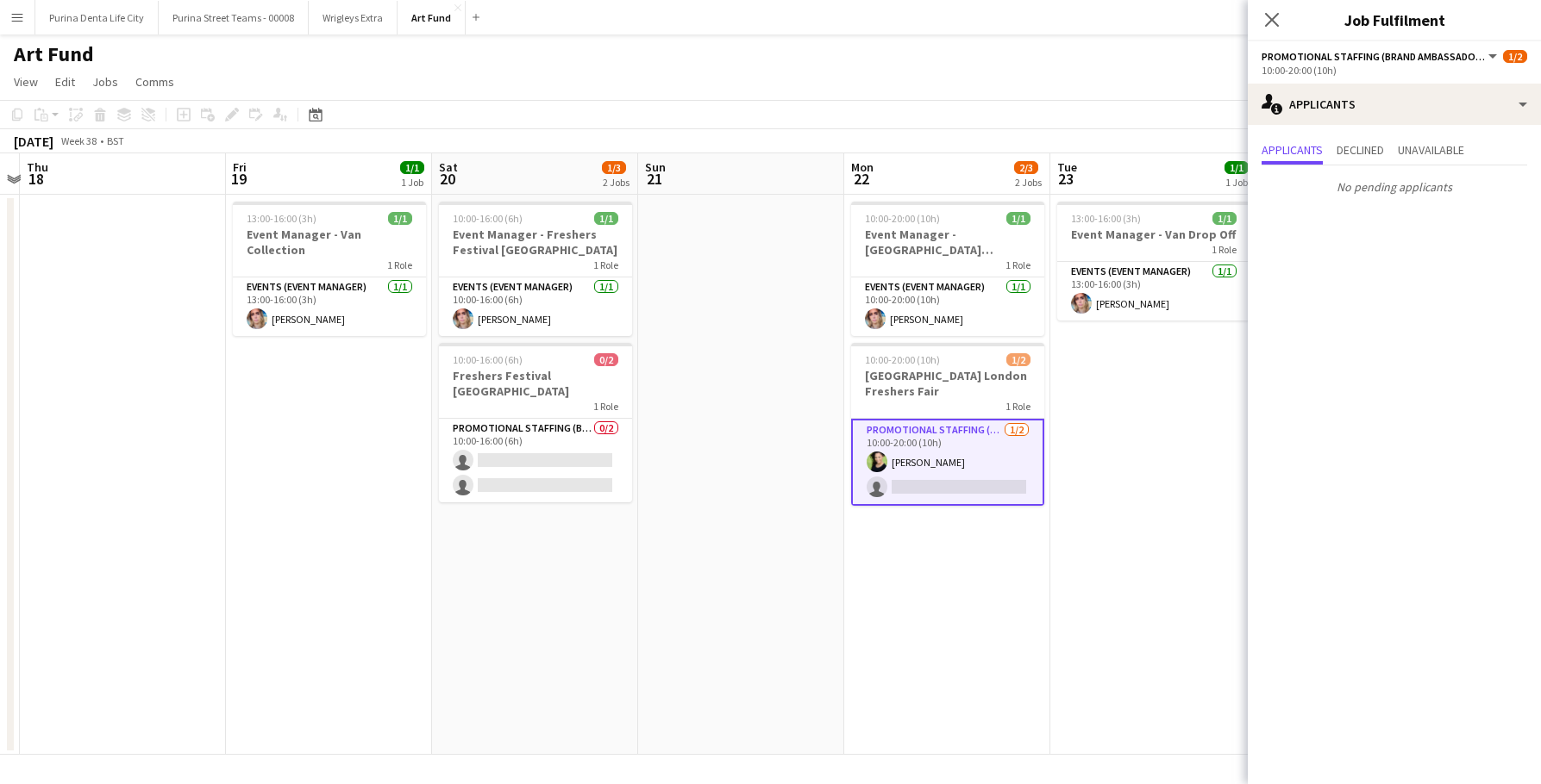
click at [1041, 627] on app-date-cell "10:00-20:00 (10h) 1/1 Event Manager - [GEOGRAPHIC_DATA] [GEOGRAPHIC_DATA] 1 Rol…" at bounding box center [947, 474] width 206 height 560
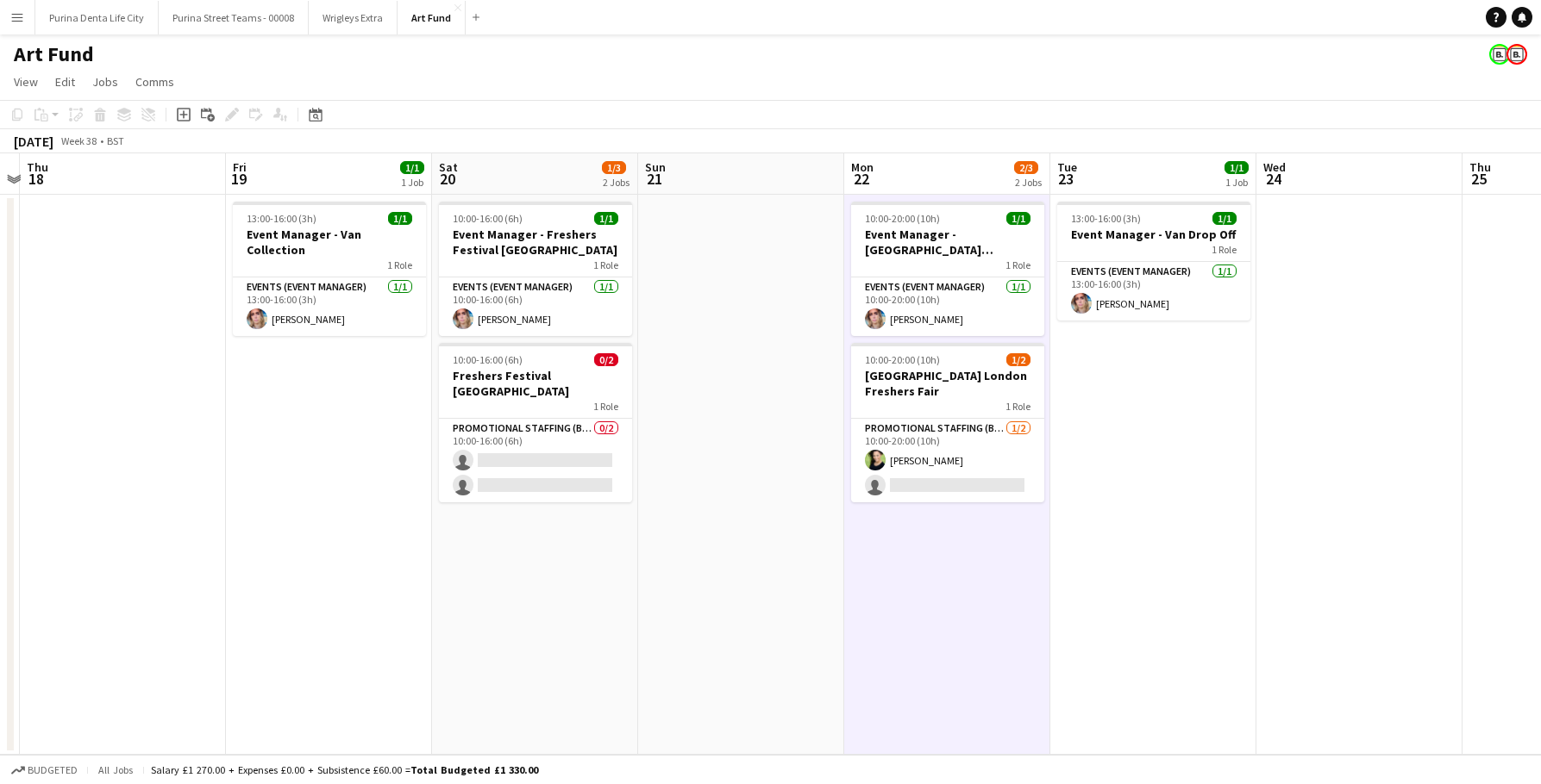
click at [486, 506] on app-date-cell "10:00-16:00 (6h) 1/1 Event Manager - Freshers Festival [GEOGRAPHIC_DATA] 1 Role…" at bounding box center [534, 474] width 206 height 560
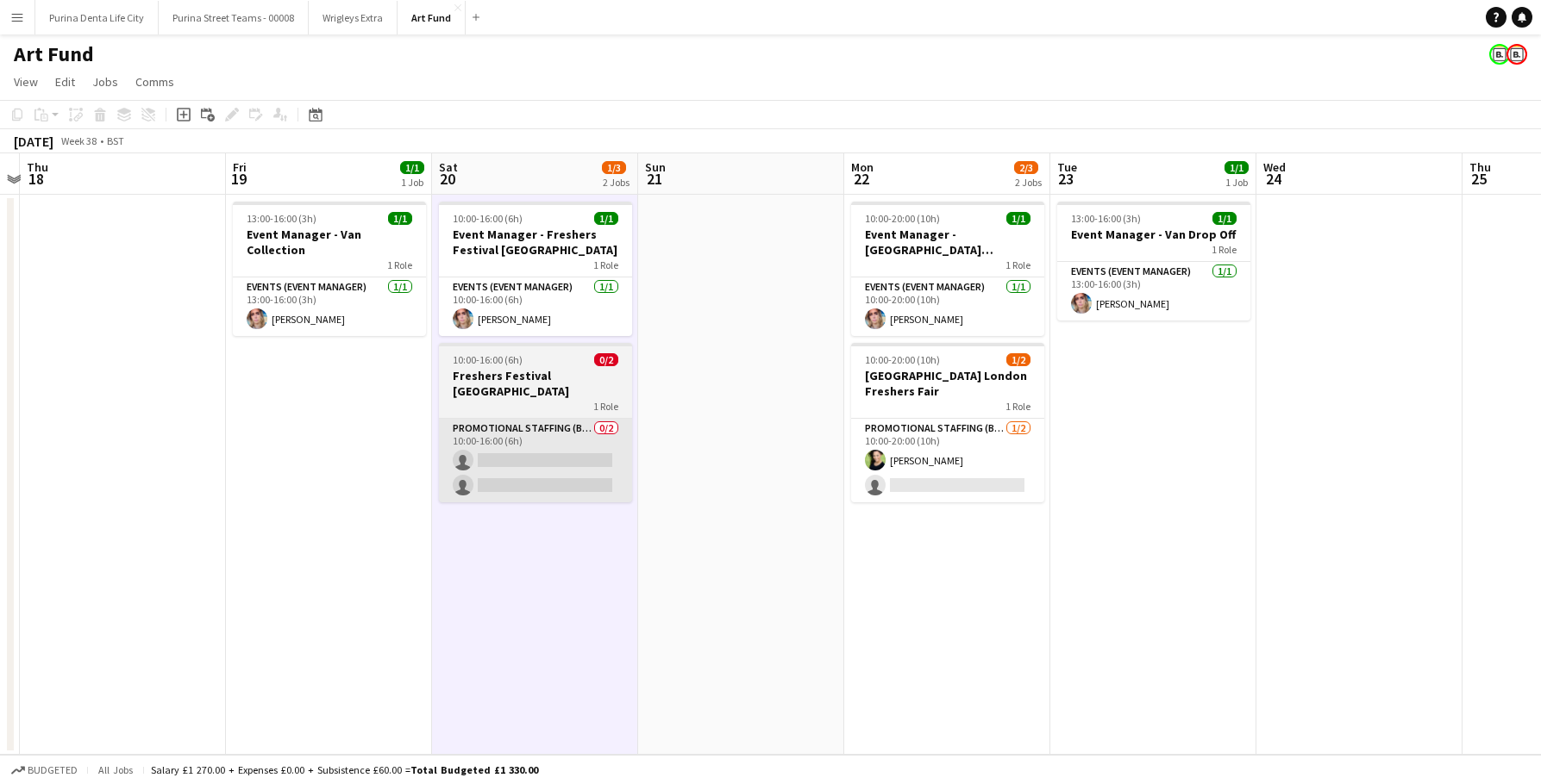
click at [494, 424] on app-card-role "Promotional Staffing (Brand Ambassadors) 0/2 10:00-16:00 (6h) single-neutral-ac…" at bounding box center [535, 460] width 194 height 84
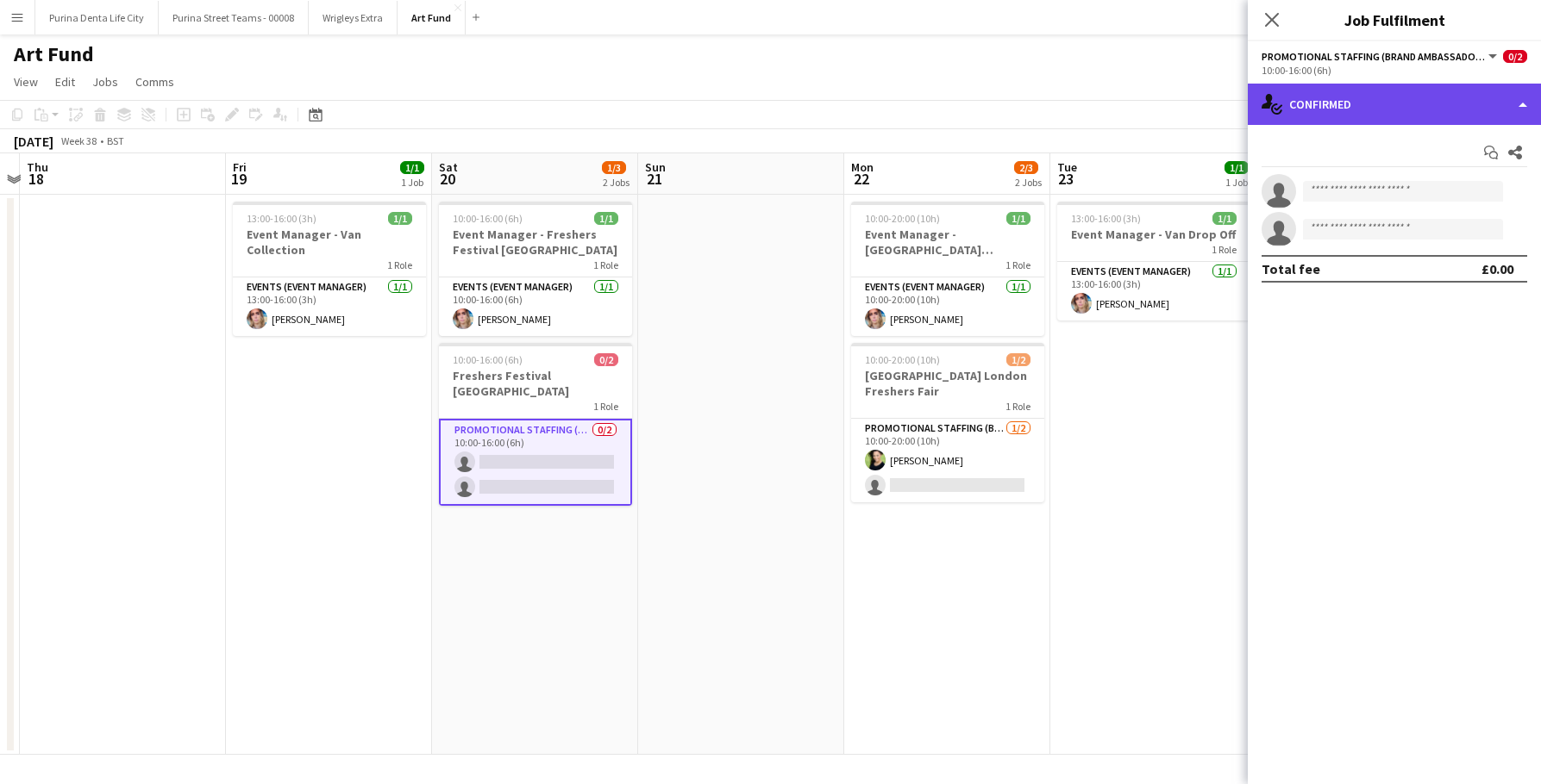
click at [1350, 93] on div "single-neutral-actions-check-2 Confirmed" at bounding box center [1394, 105] width 293 height 41
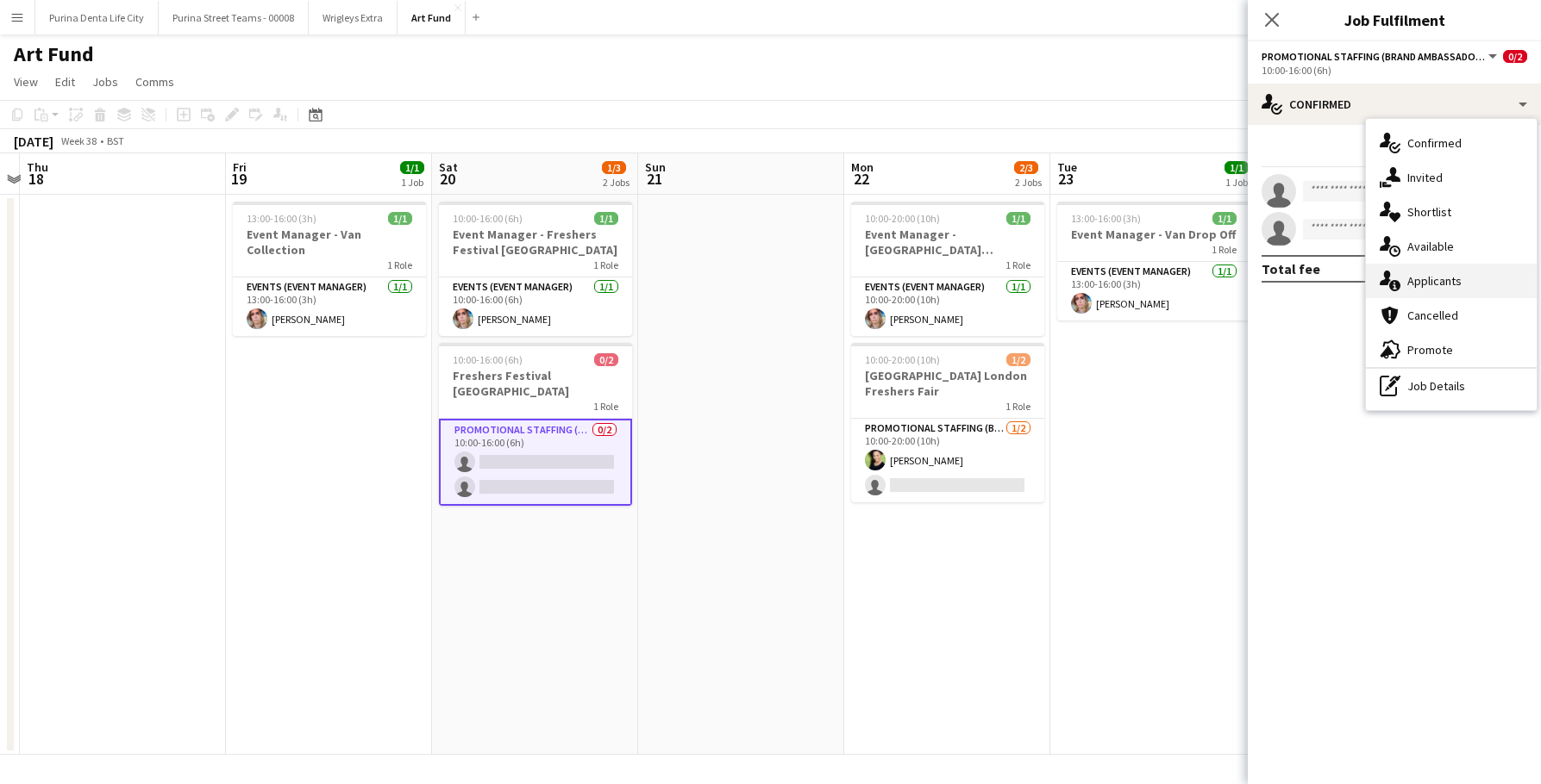
click at [1422, 275] on div "single-neutral-actions-information Applicants" at bounding box center [1451, 280] width 171 height 35
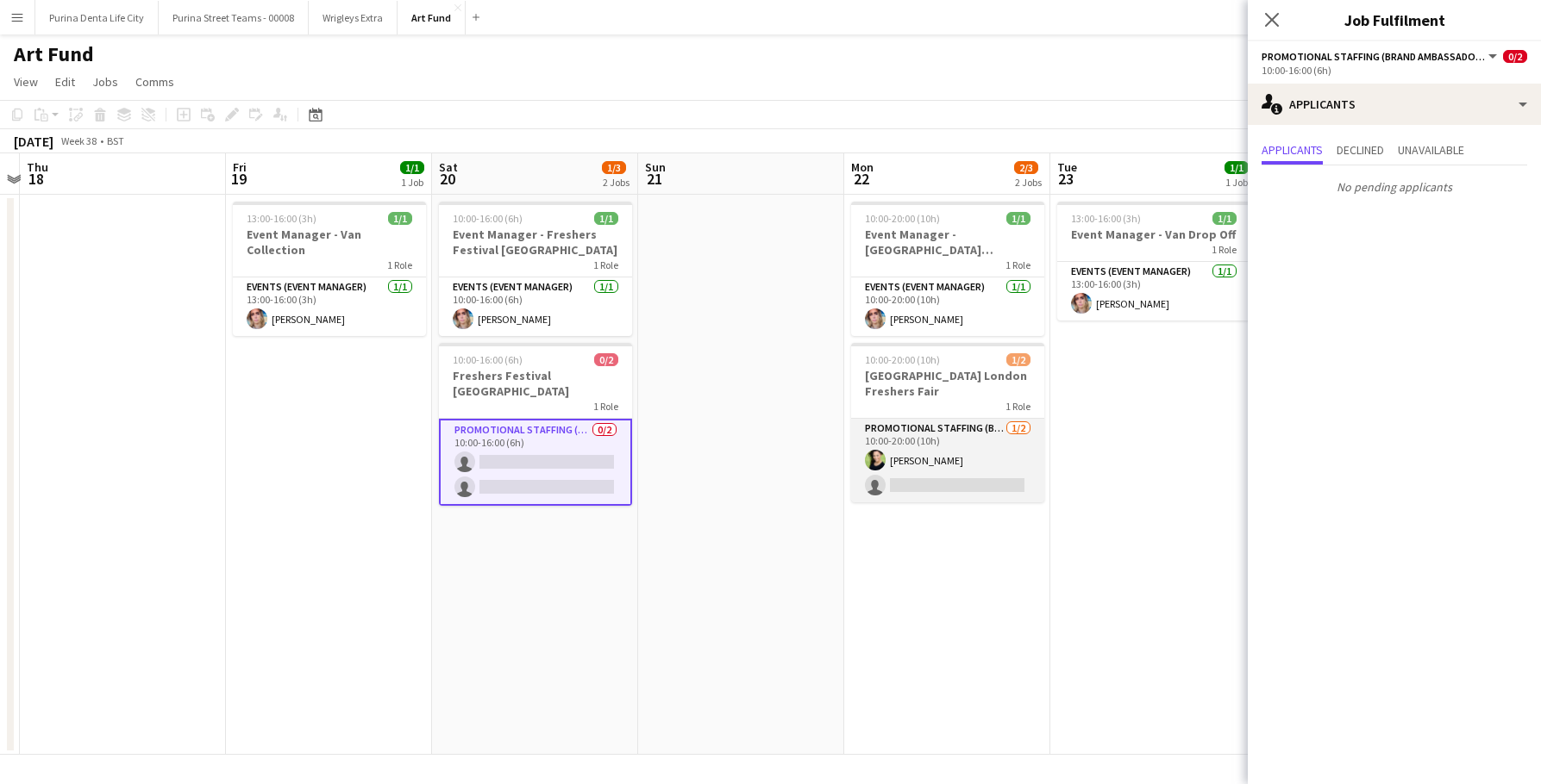
click at [1014, 459] on app-card-role "Promotional Staffing (Brand Ambassadors) [DATE] 10:00-20:00 (10h) [PERSON_NAME]…" at bounding box center [948, 460] width 194 height 84
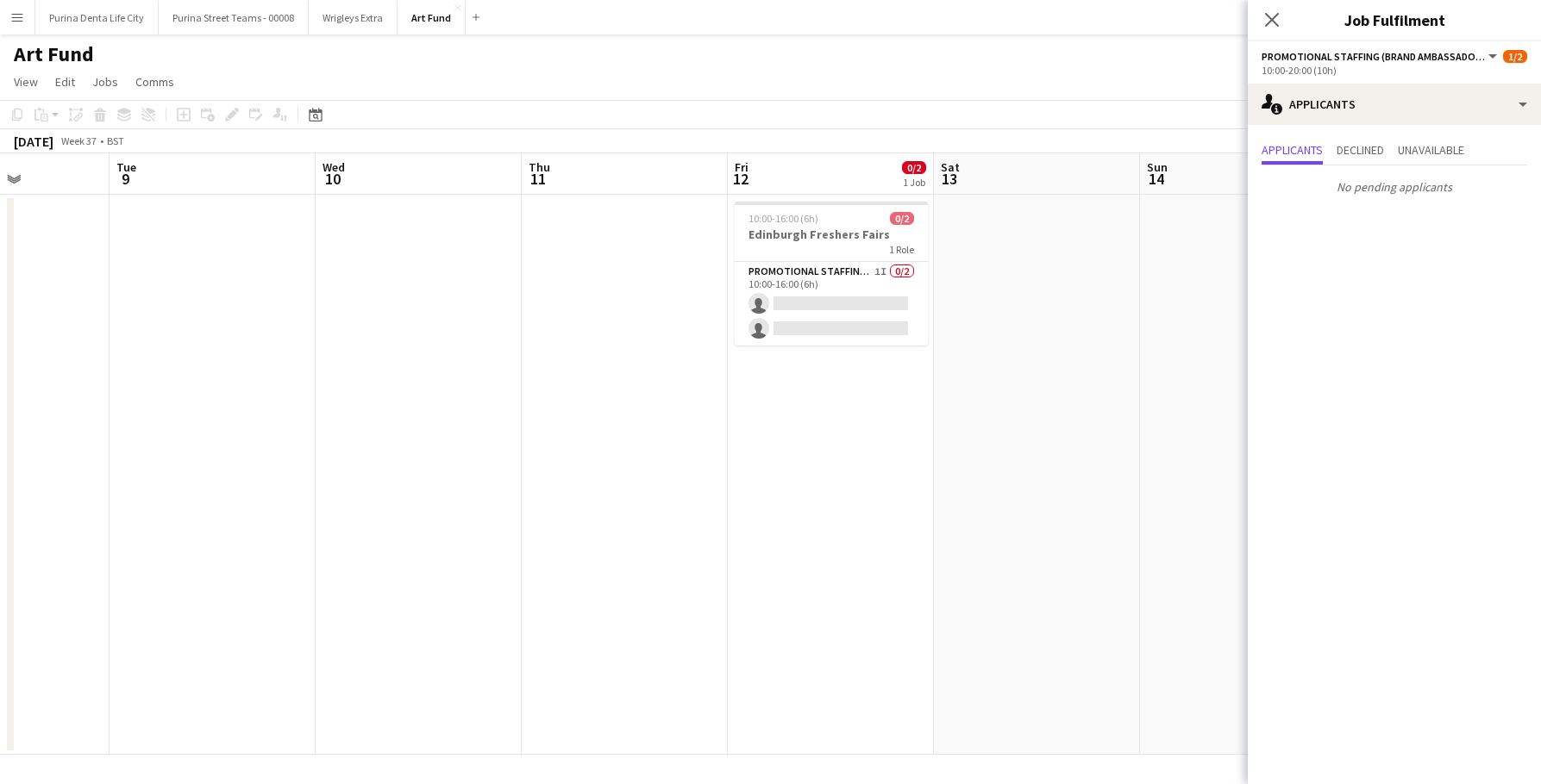
scroll to position [0, 515]
click at [783, 303] on app-card-role "Promotional Staffing (Brand Ambassadors) 1I 0/2 10:00-16:00 (6h) single-neutral…" at bounding box center [826, 303] width 194 height 84
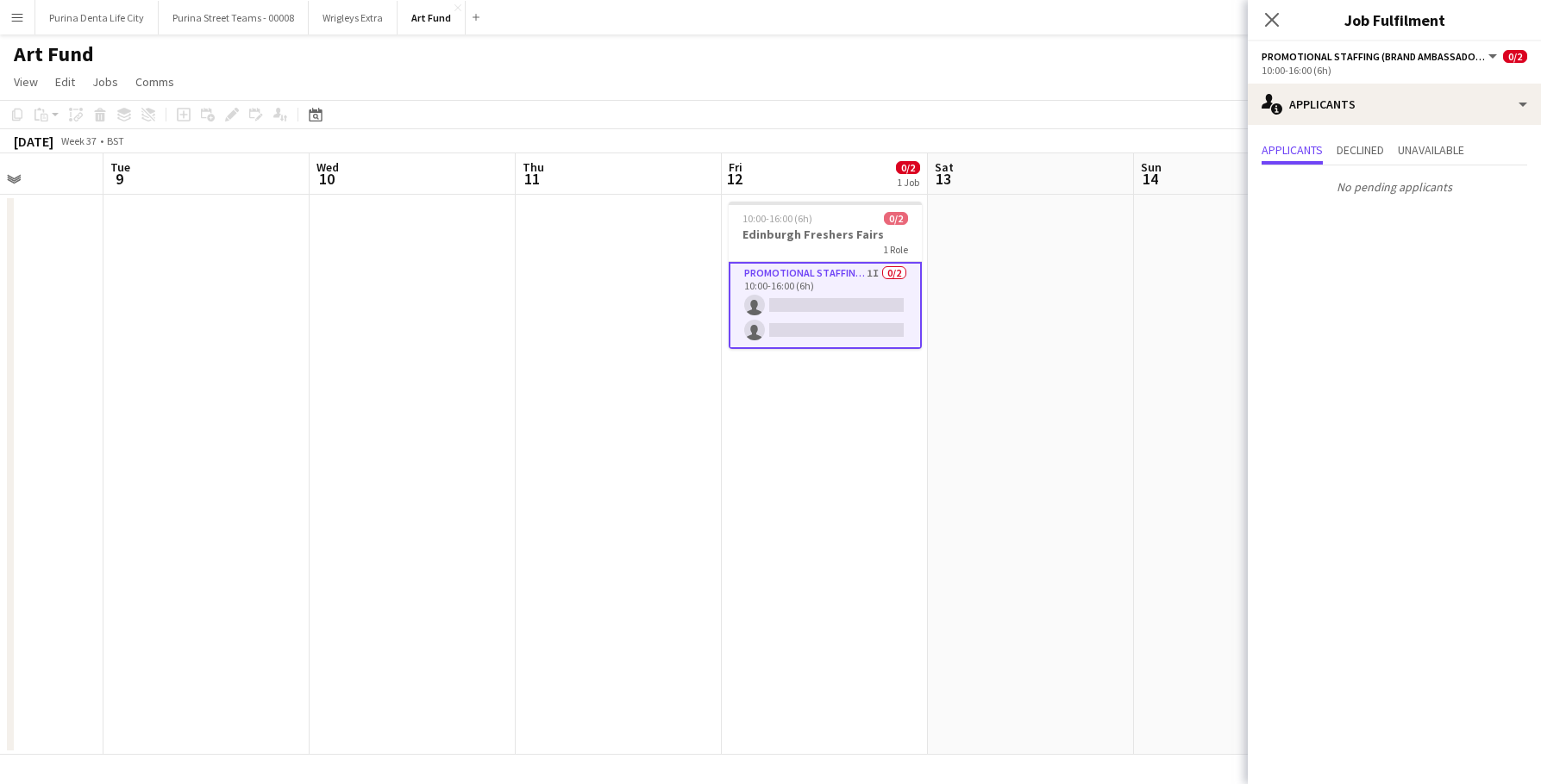
click at [1000, 68] on app-page-menu "View Day view expanded Day view collapsed Month view Date picker Jump to [DATE]…" at bounding box center [770, 83] width 1541 height 33
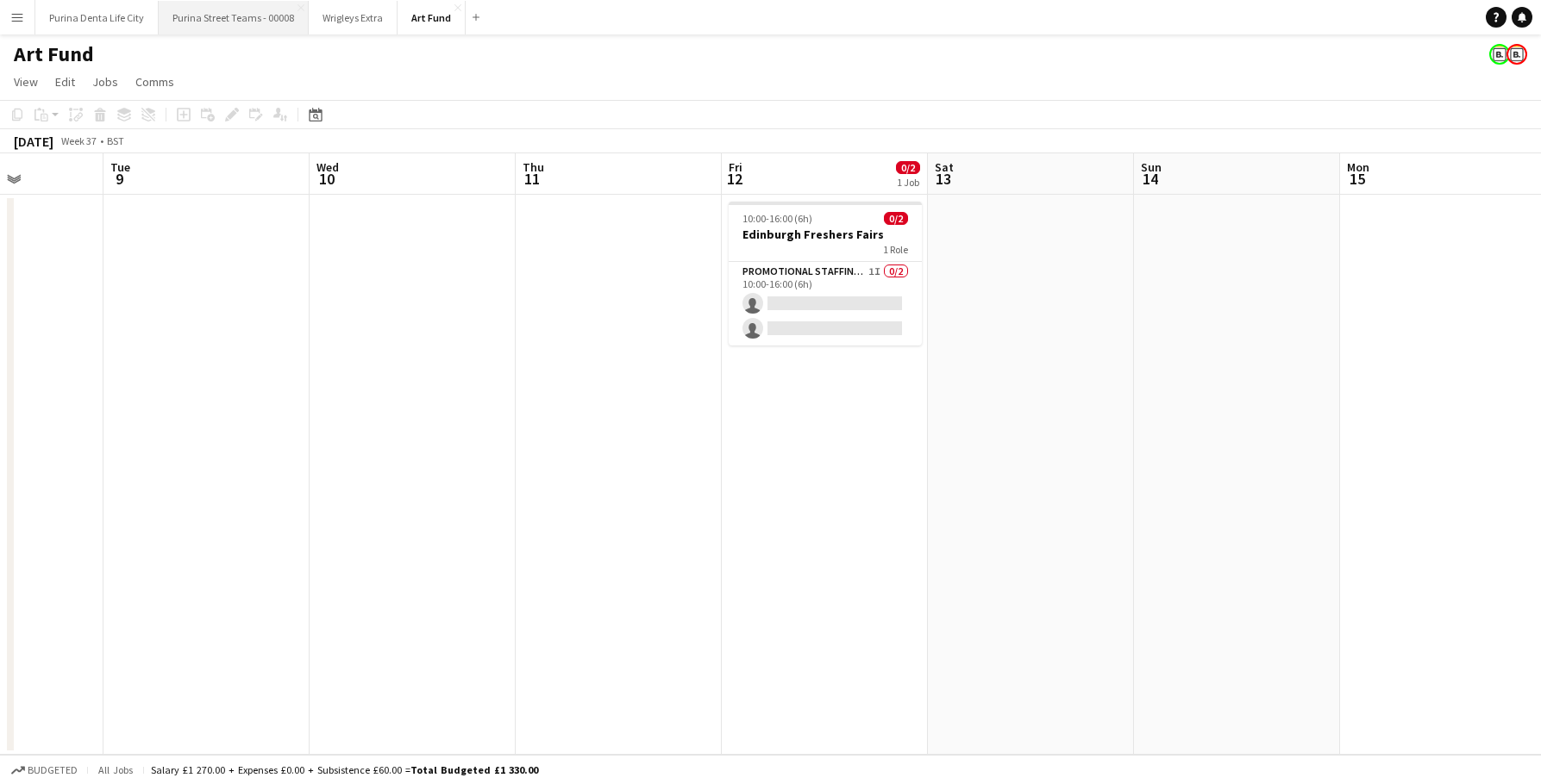
click at [256, 24] on button "Purina Street Teams - 00008 Close" at bounding box center [234, 18] width 150 height 34
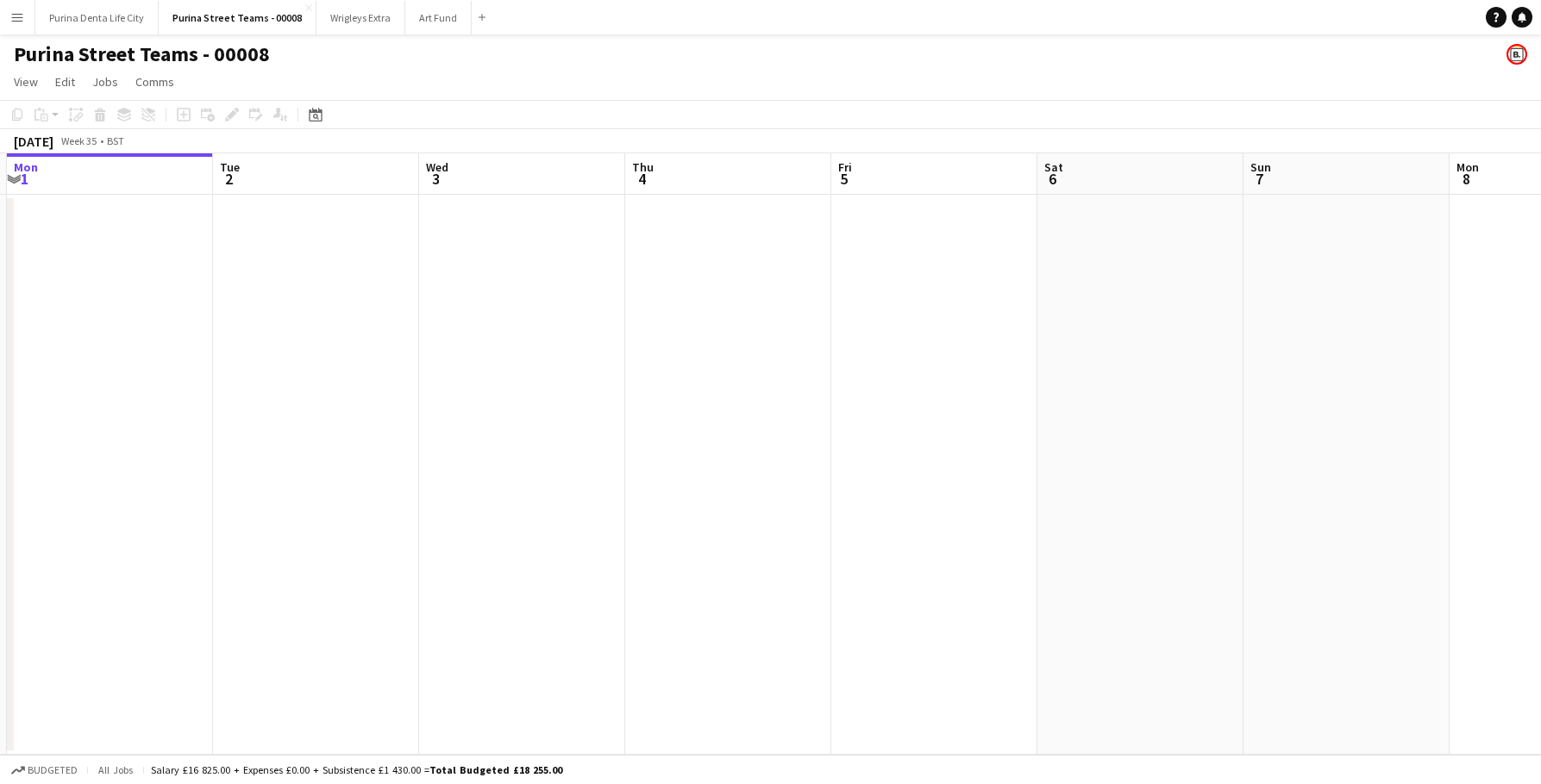
scroll to position [0, 404]
click at [96, 23] on button "Purina Denta Life City Close" at bounding box center [97, 18] width 123 height 34
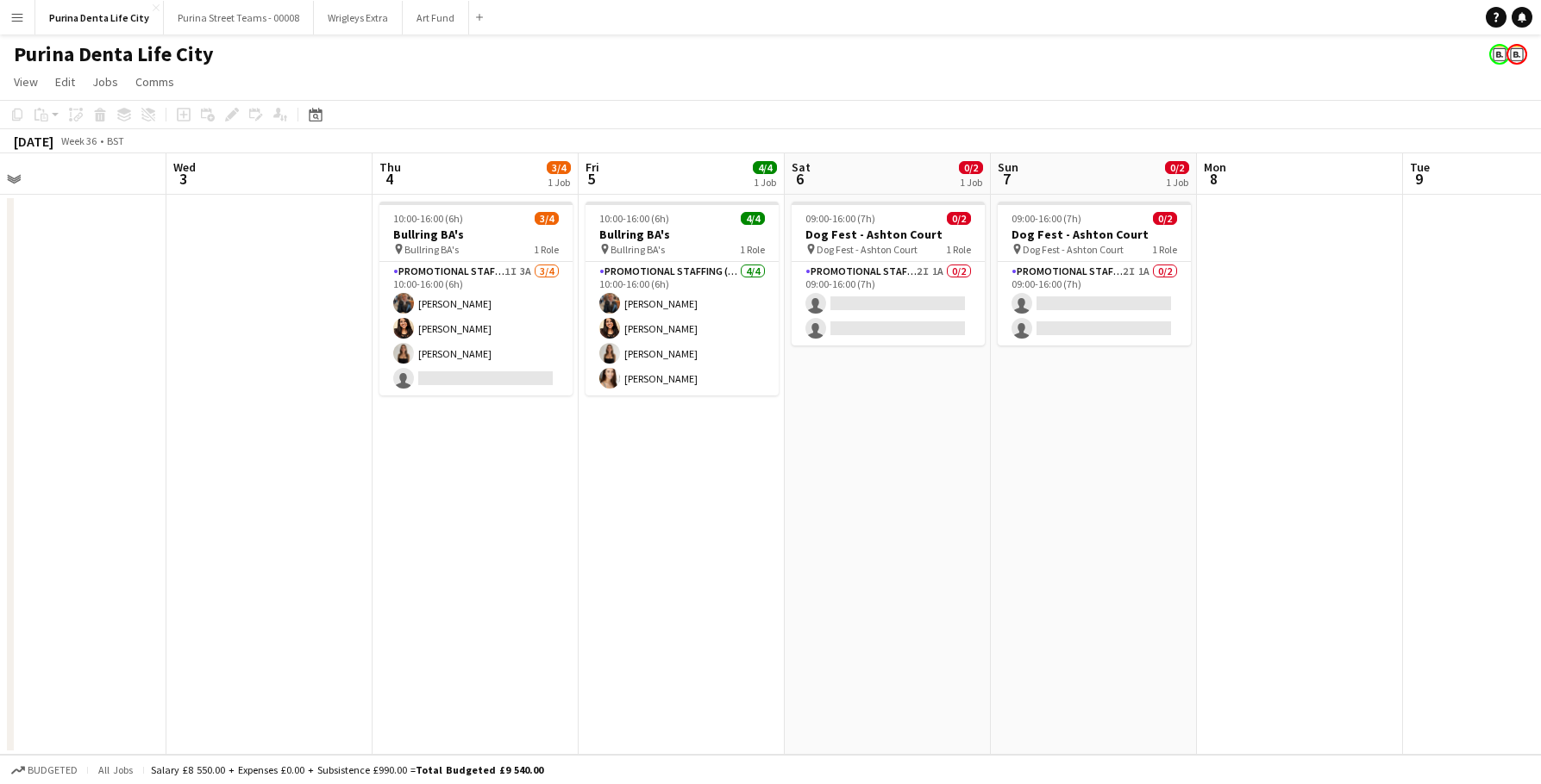
scroll to position [0, 682]
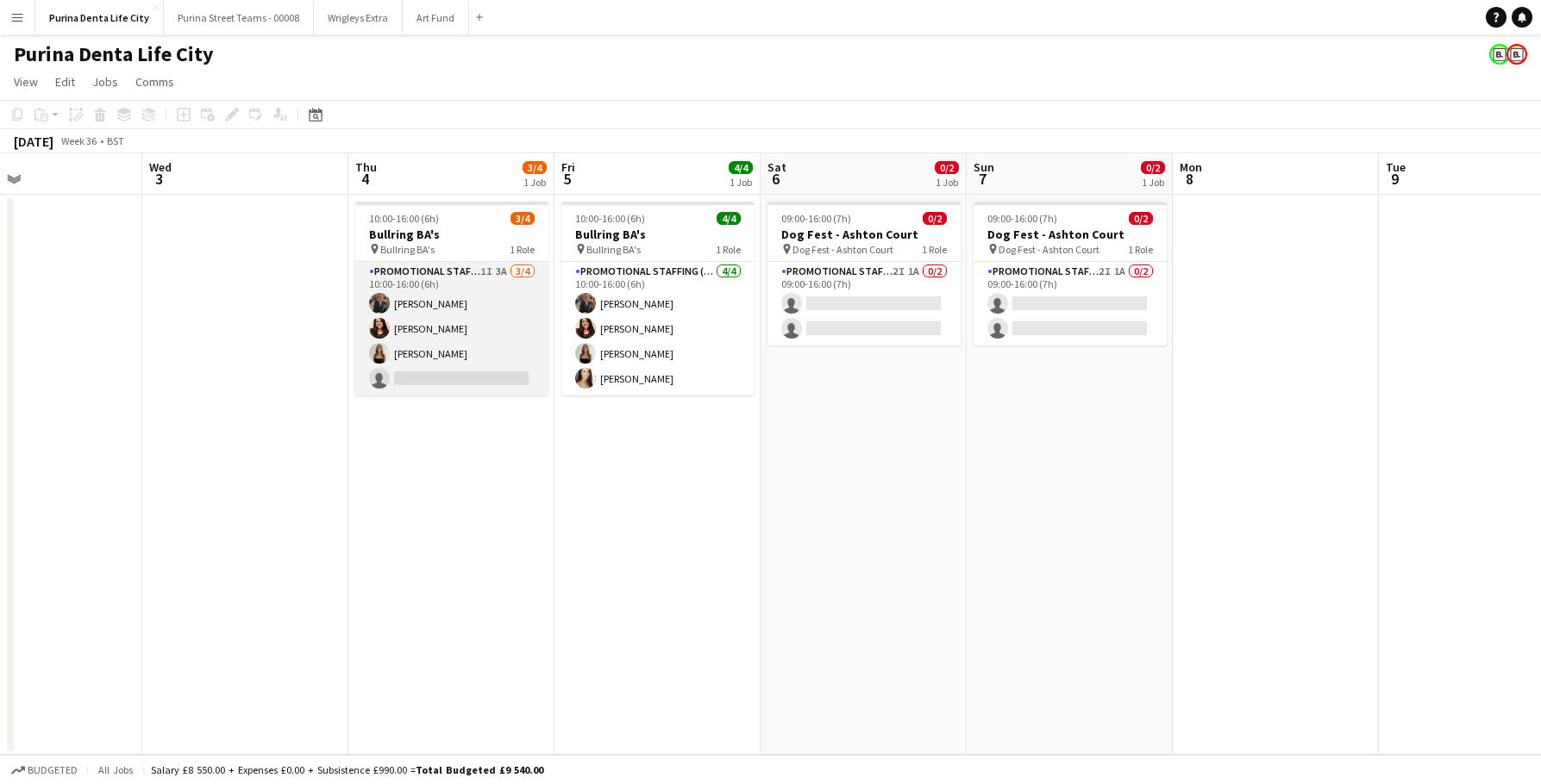
click at [476, 386] on app-card-role "Promotional Staffing (Brand Ambassadors) 1I 3A [DATE] 10:00-16:00 (6h) [PERSON_…" at bounding box center [452, 328] width 194 height 133
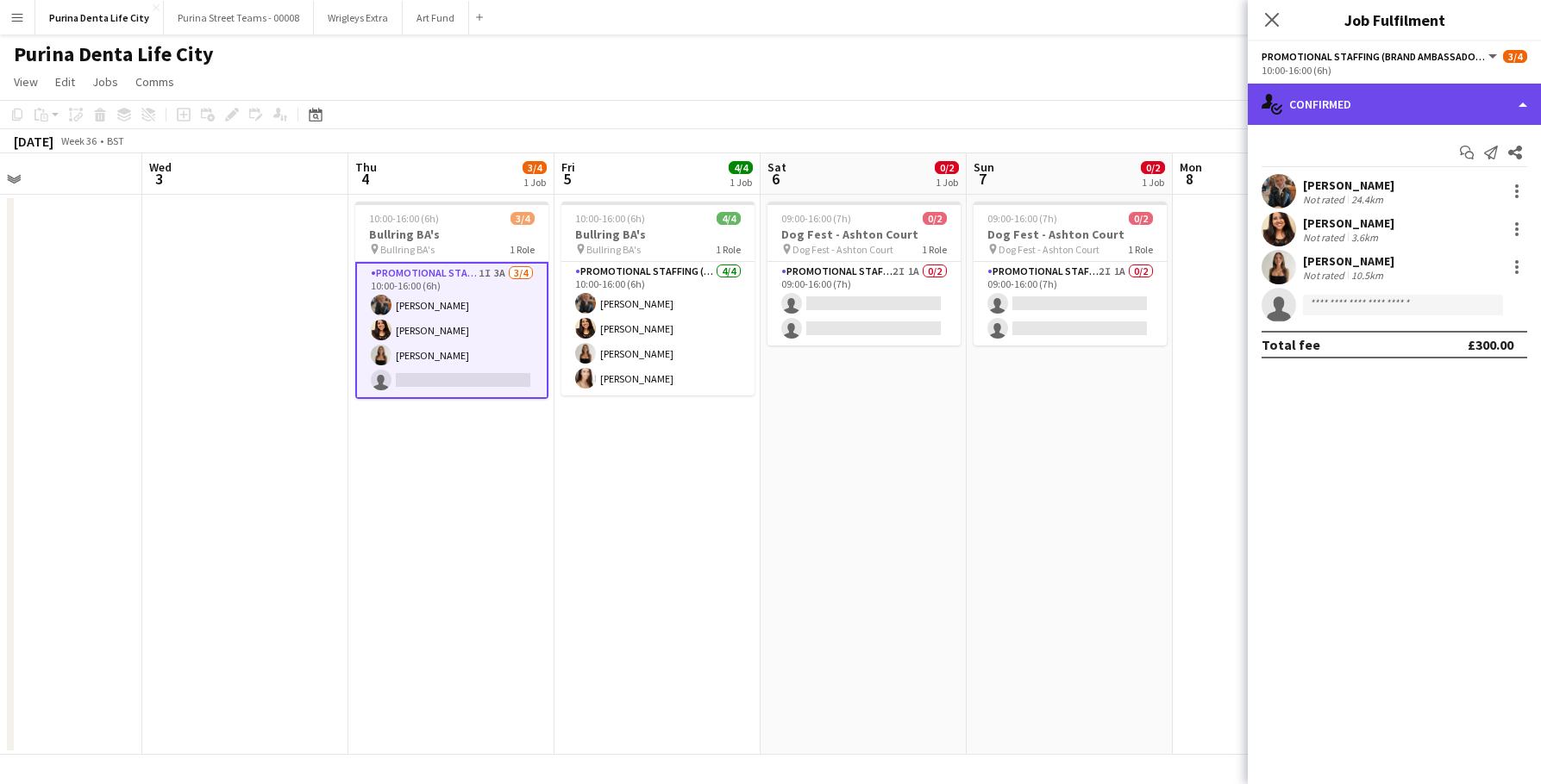
click at [1400, 118] on div "single-neutral-actions-check-2 Confirmed" at bounding box center [1394, 105] width 293 height 41
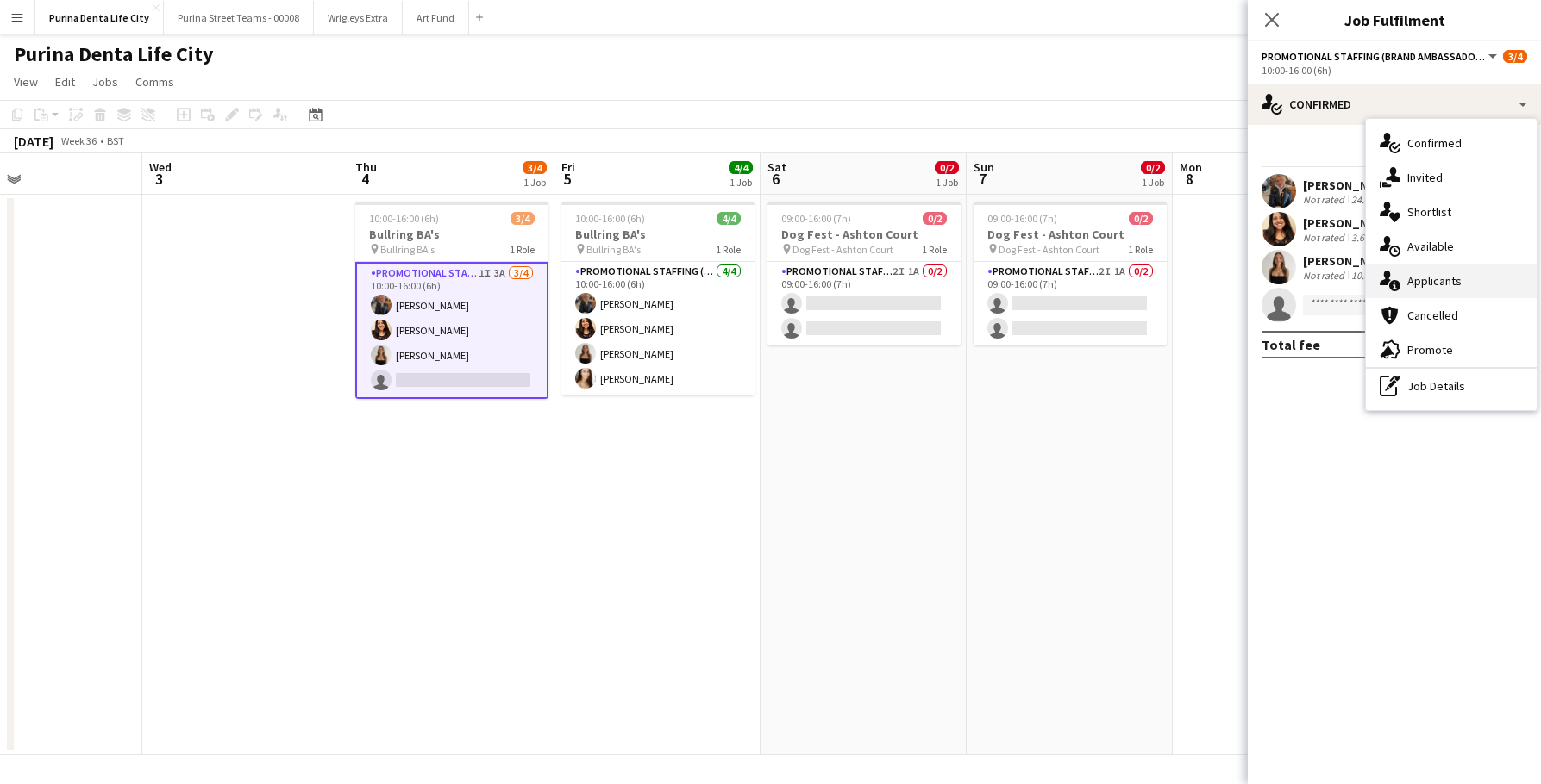
click at [1470, 296] on div "single-neutral-actions-information Applicants" at bounding box center [1451, 280] width 171 height 35
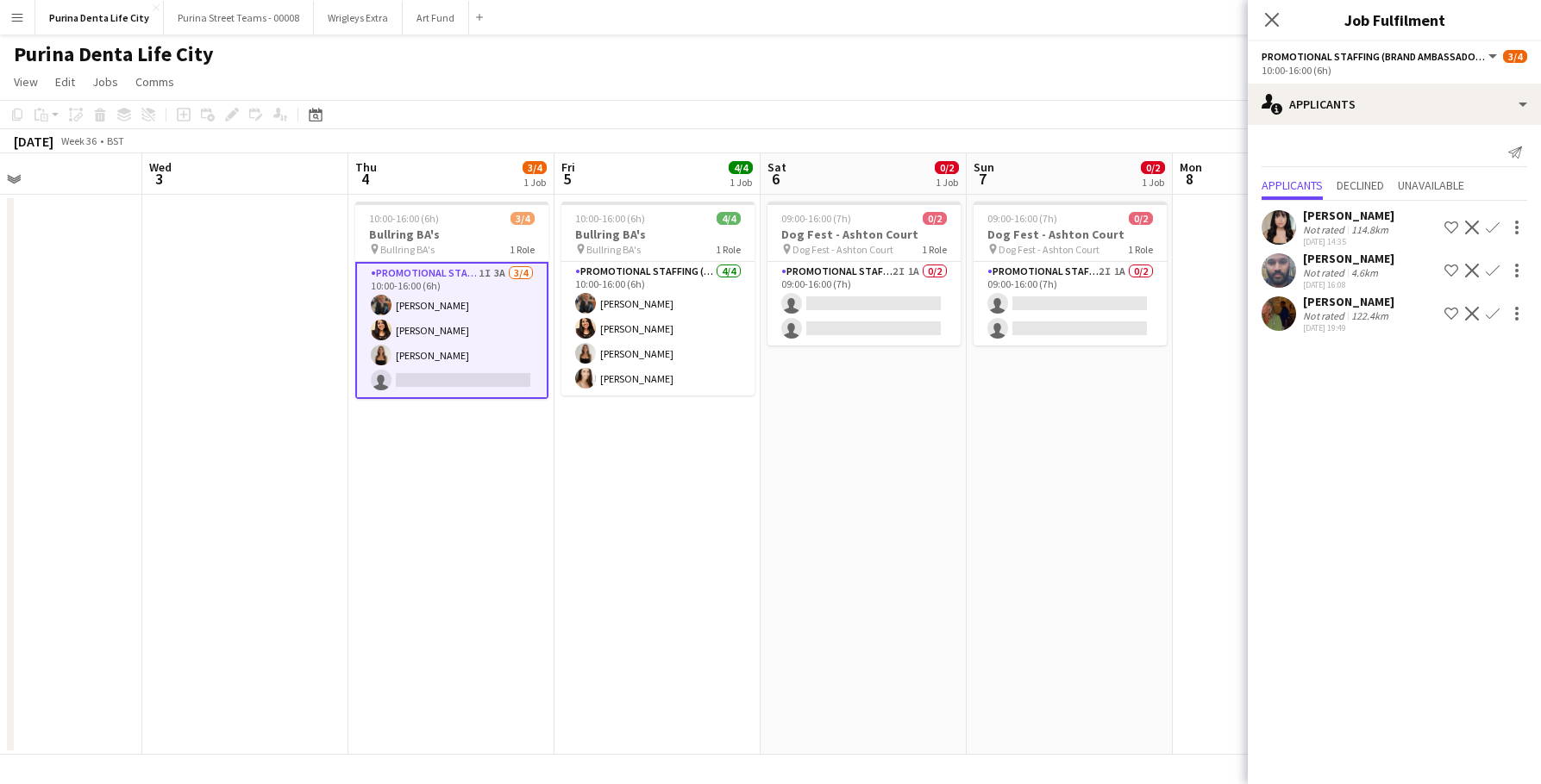
click at [1279, 314] on app-user-avatar at bounding box center [1278, 313] width 35 height 35
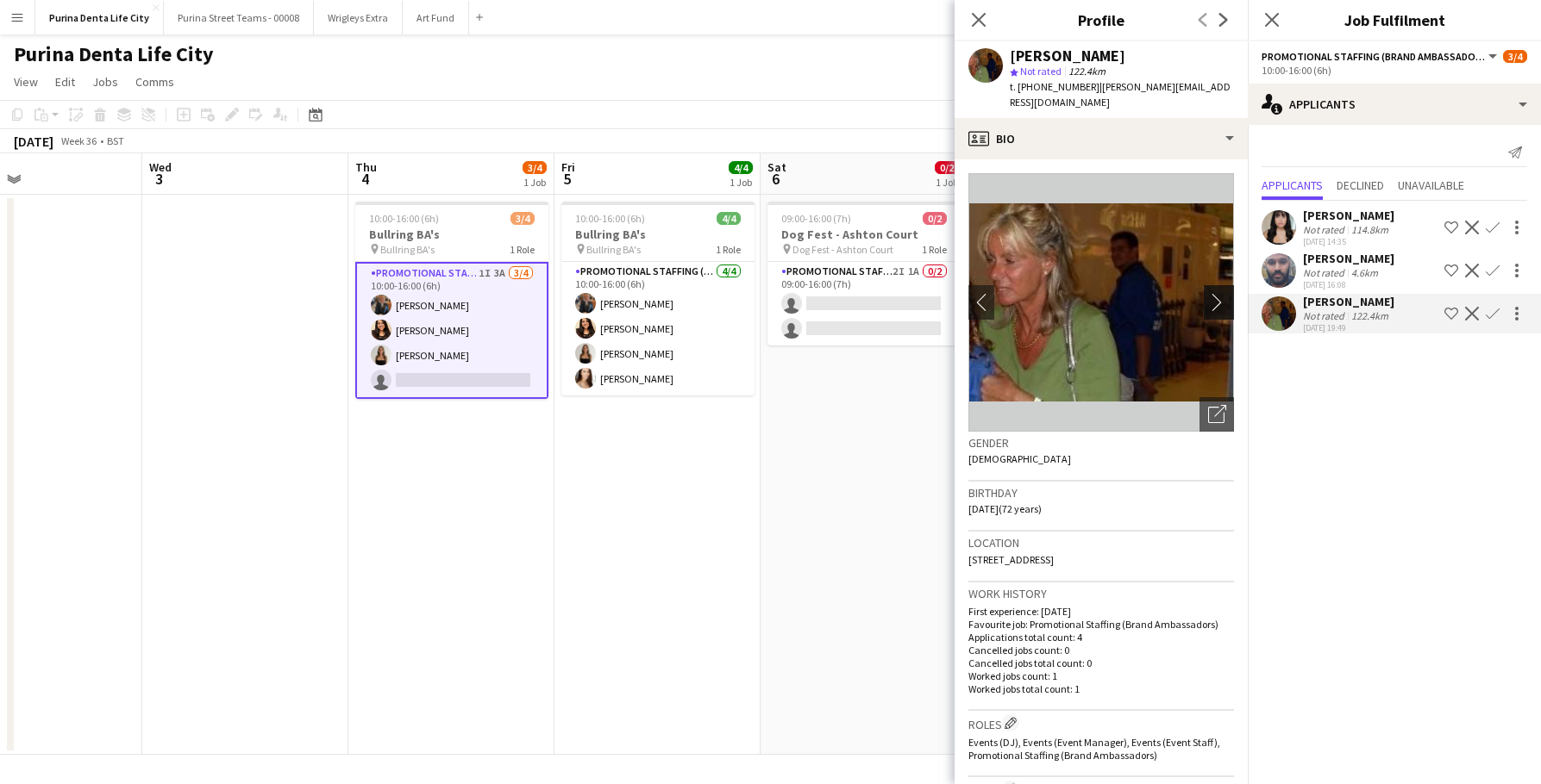
click at [1229, 293] on app-icon "chevron-right" at bounding box center [1221, 302] width 27 height 18
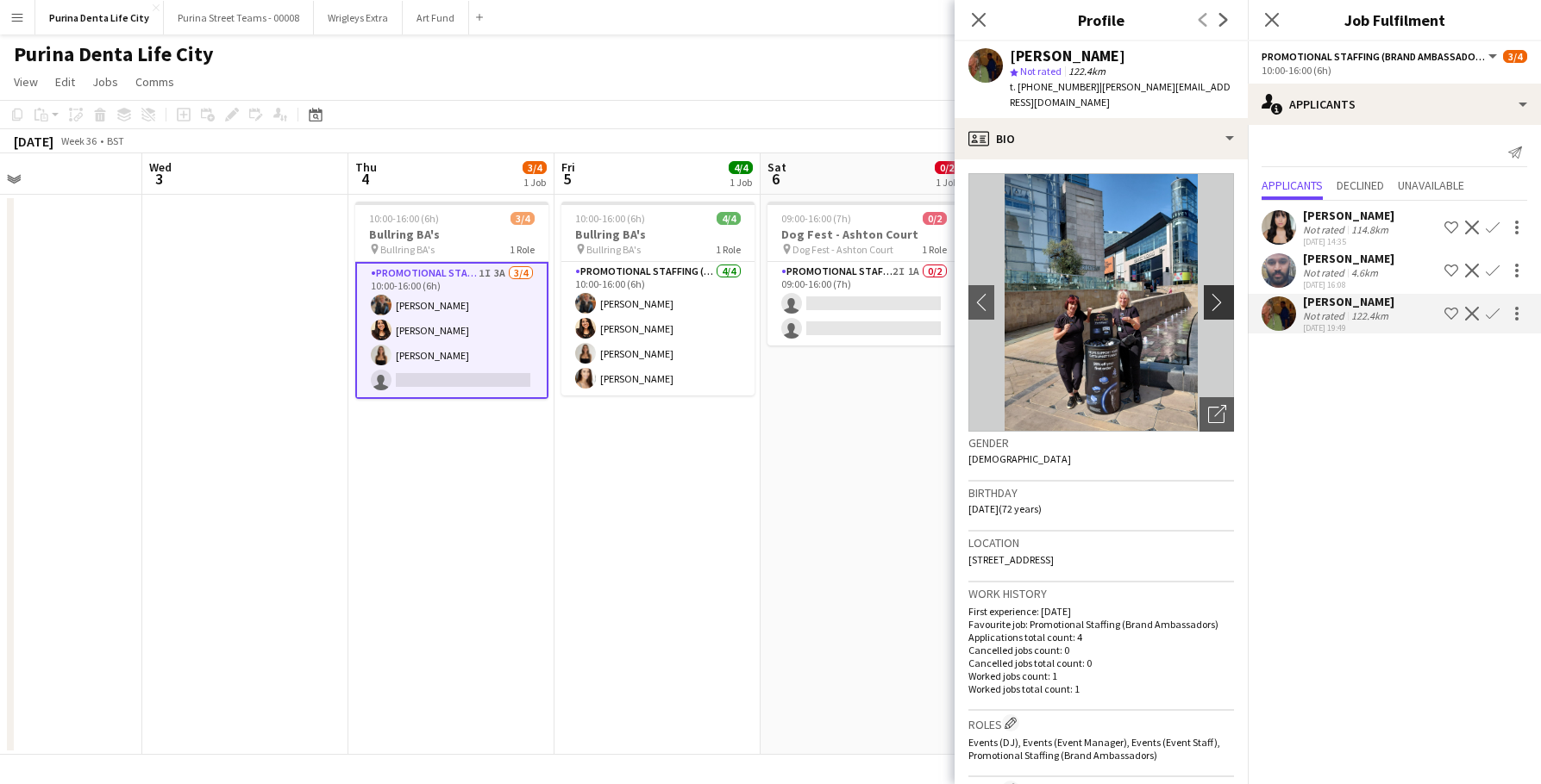
click at [1228, 293] on app-icon "chevron-right" at bounding box center [1221, 302] width 27 height 18
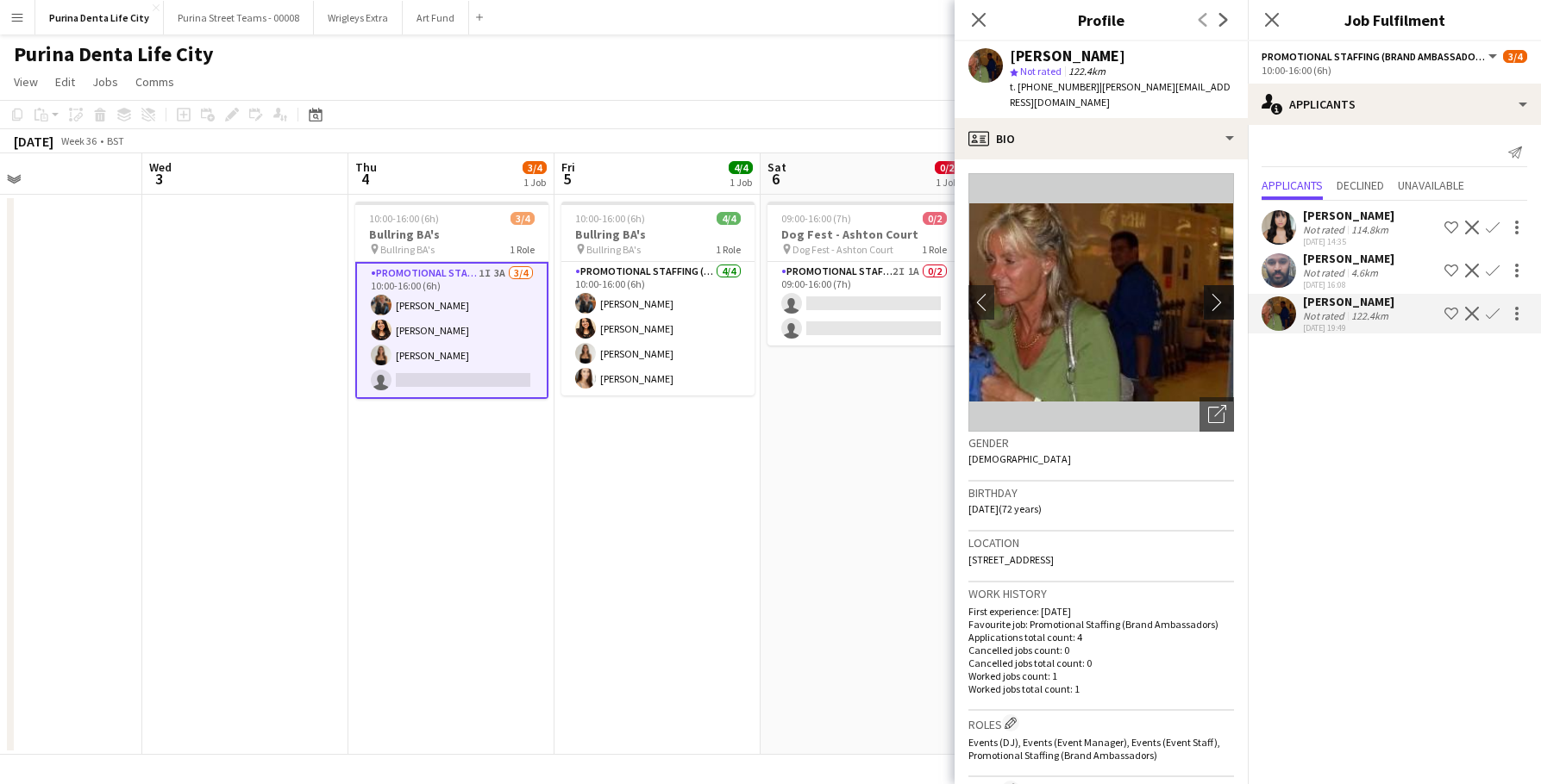
click at [1227, 293] on app-icon "chevron-right" at bounding box center [1221, 302] width 27 height 18
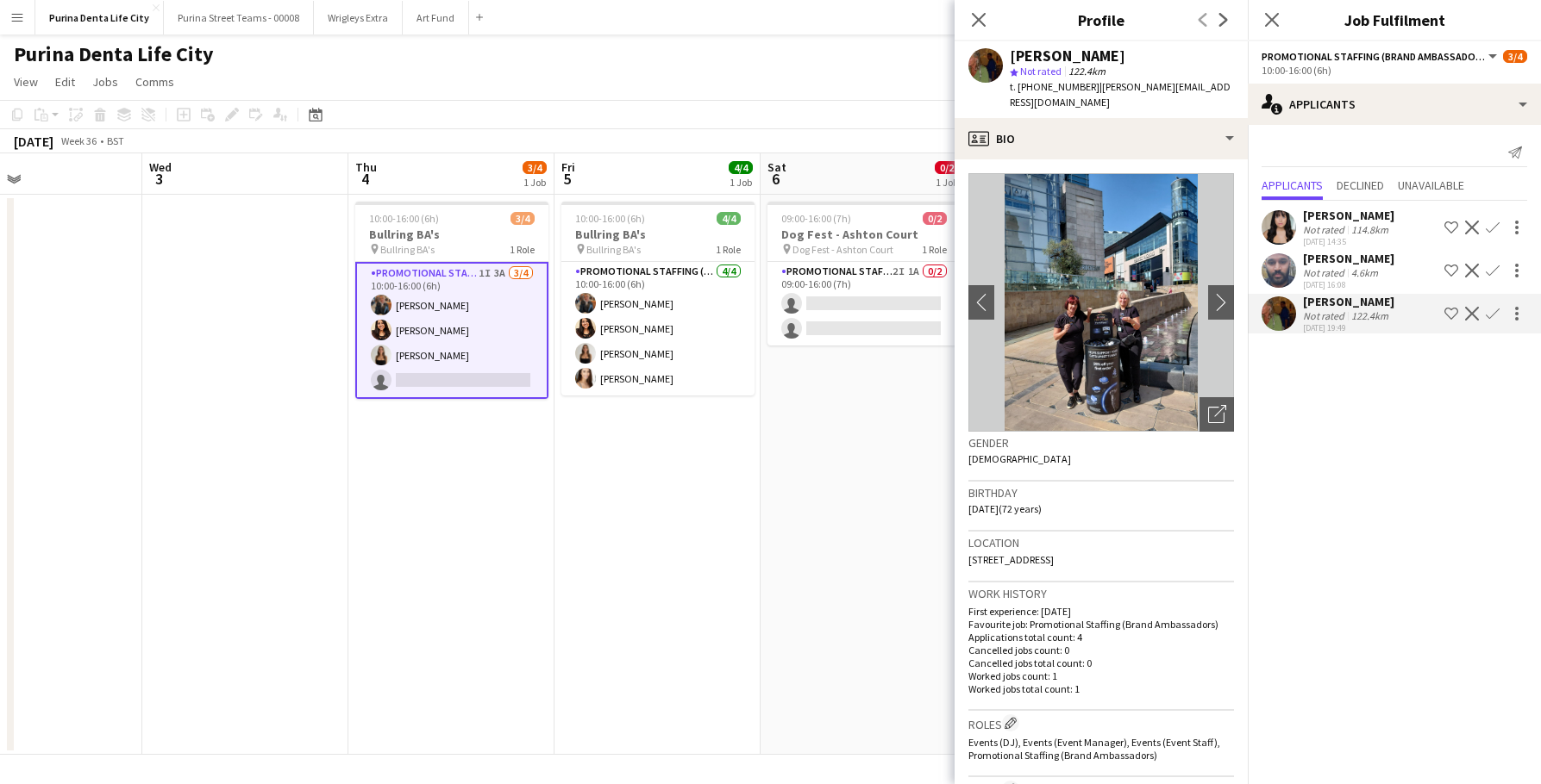
click at [855, 466] on app-date-cell "09:00-16:00 (7h) 0/2 Dog Fest - Ashton Court pin Dog Fest - Ashton Court 1 Role…" at bounding box center [863, 474] width 206 height 560
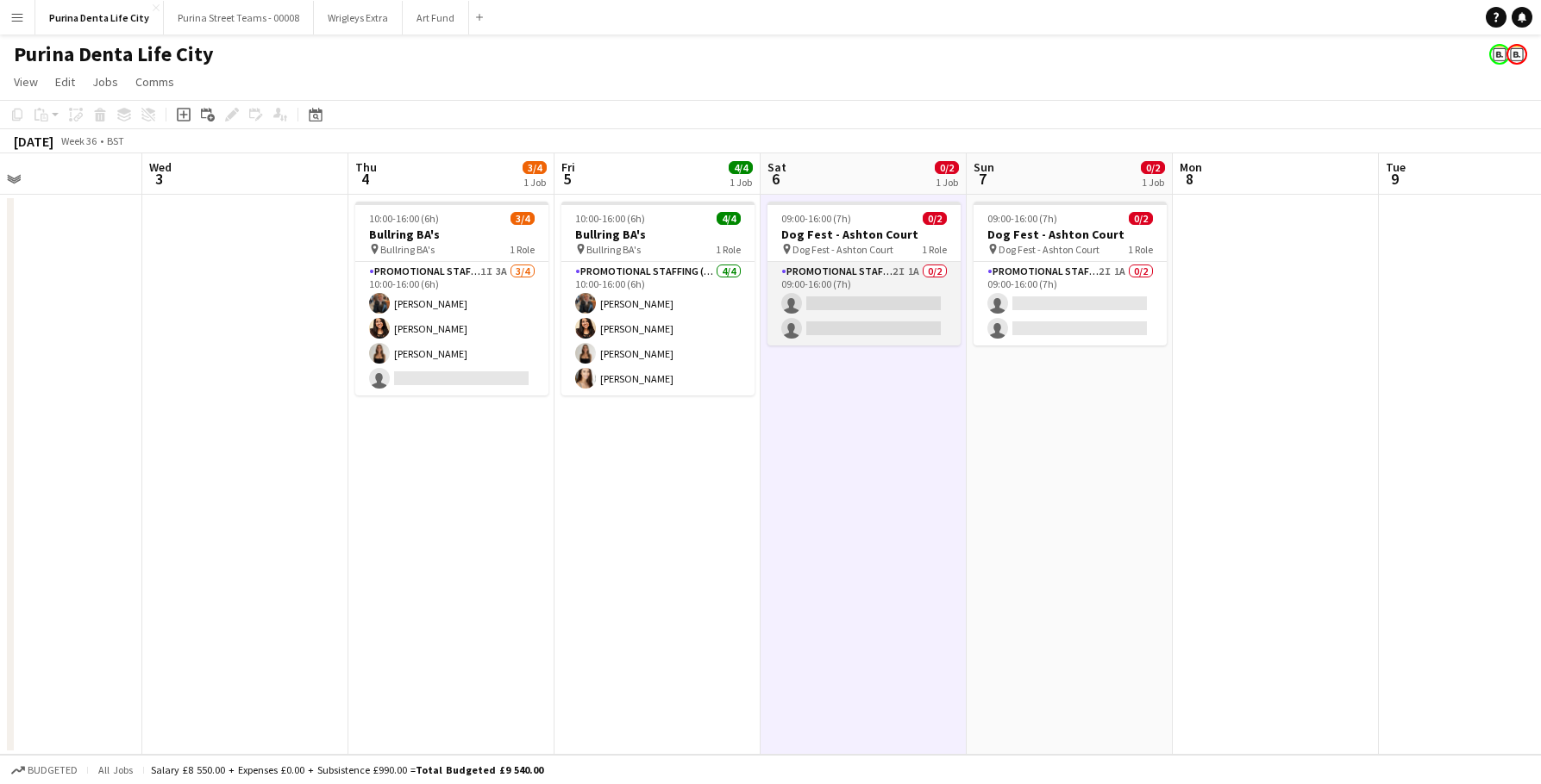
click at [842, 323] on app-card-role "Promotional Staffing (Brand Ambassadors) 2I 1A 0/2 09:00-16:00 (7h) single-neut…" at bounding box center [864, 303] width 194 height 84
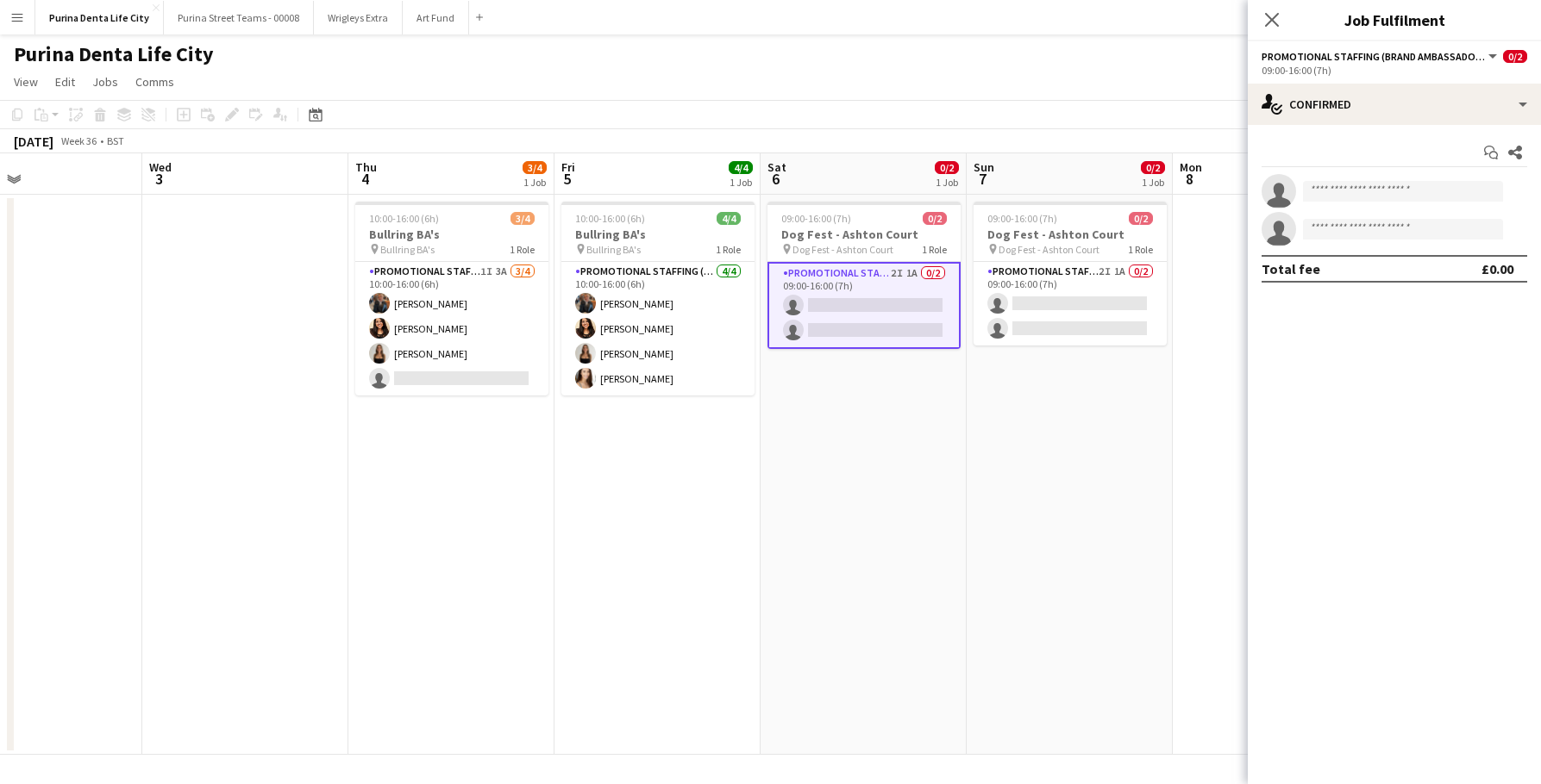
click at [1470, 69] on div "09:00-16:00 (7h)" at bounding box center [1394, 70] width 266 height 13
click at [1458, 89] on div "single-neutral-actions-check-2 Confirmed" at bounding box center [1394, 105] width 293 height 41
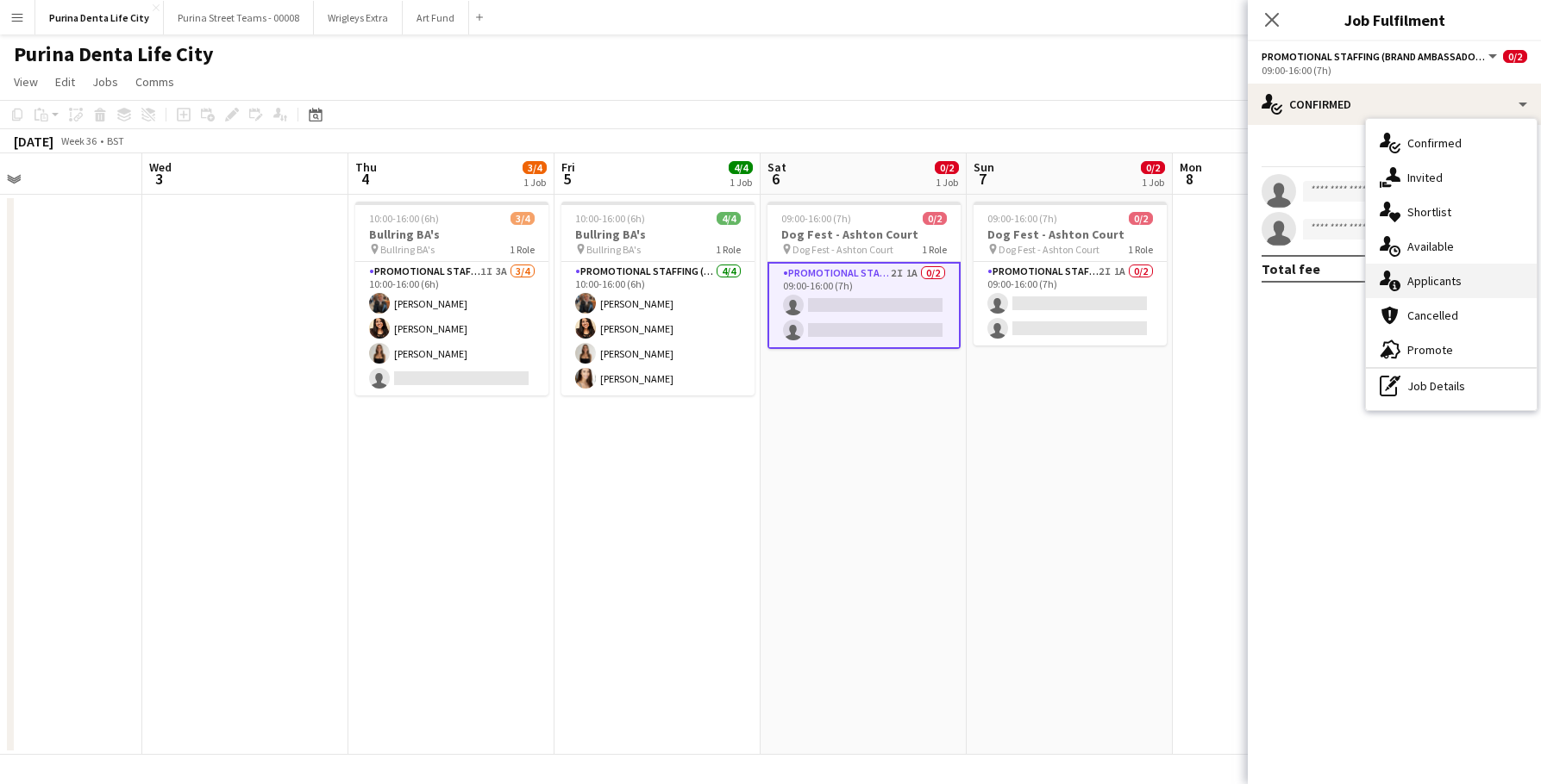
click at [1471, 294] on div "single-neutral-actions-information Applicants" at bounding box center [1451, 280] width 171 height 35
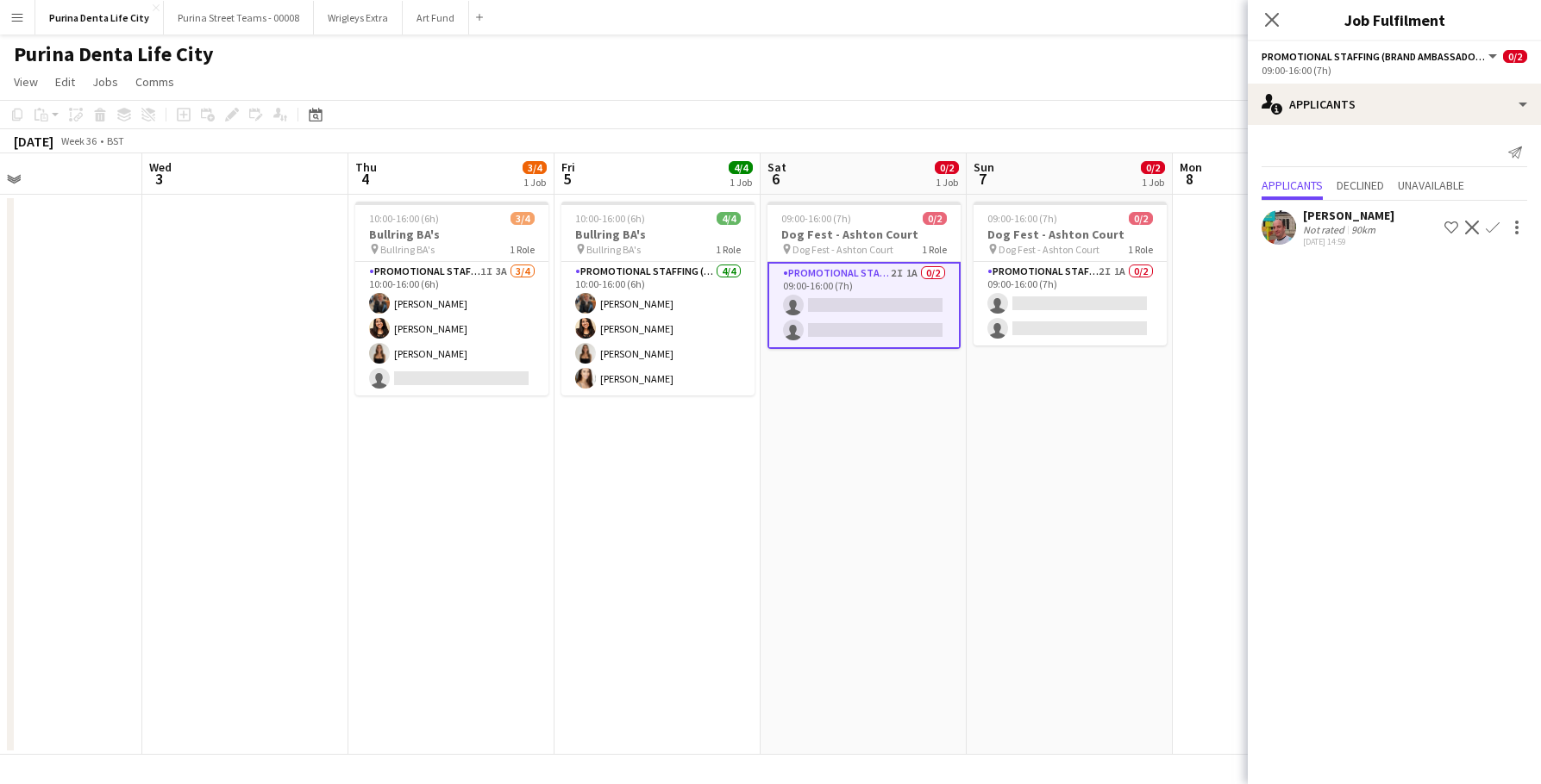
click at [1012, 356] on app-date-cell "09:00-16:00 (7h) 0/2 Dog Fest - Ashton Court pin Dog Fest - Ashton Court 1 Role…" at bounding box center [1070, 474] width 206 height 560
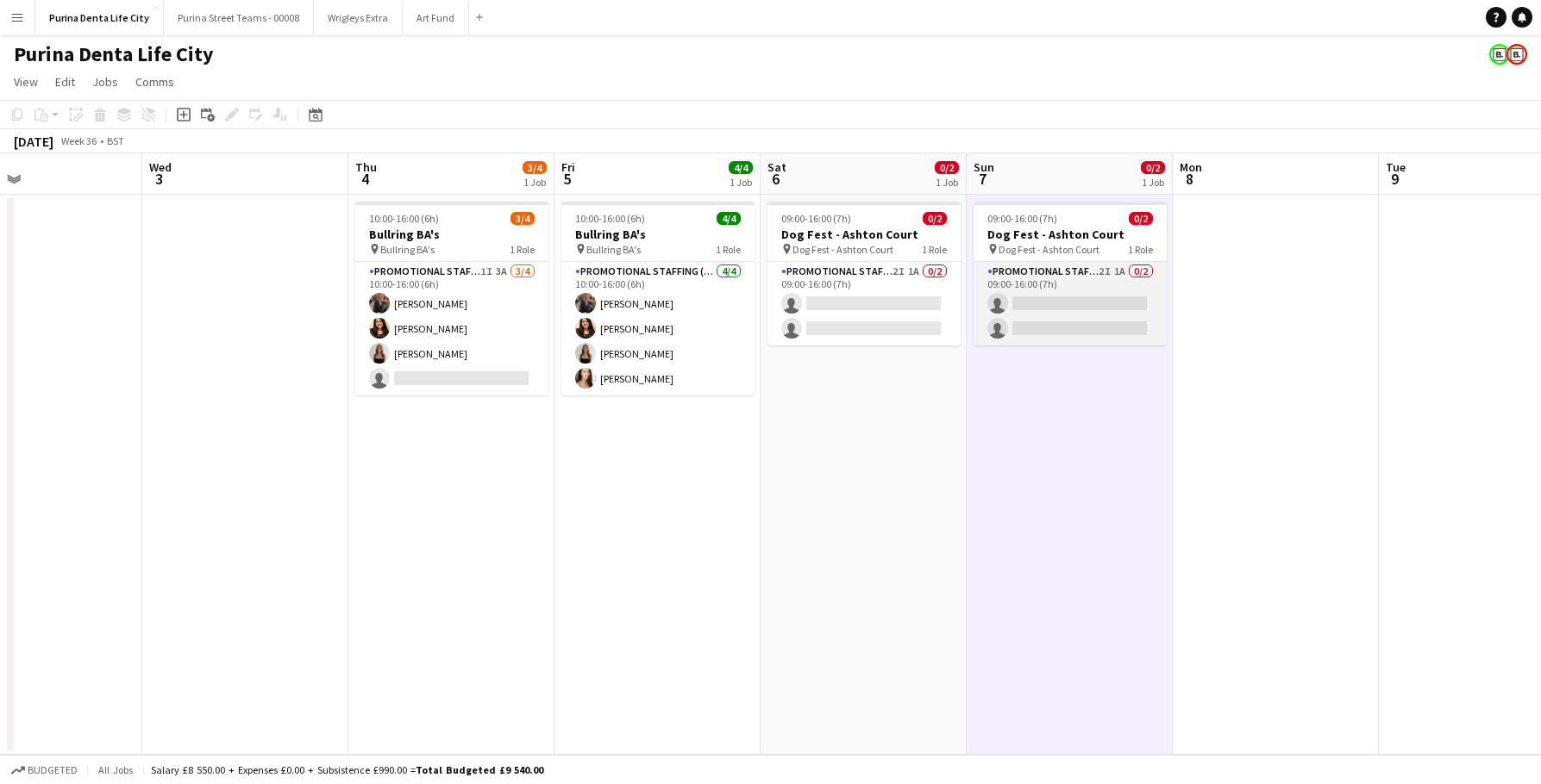
click at [1022, 317] on app-card-role "Promotional Staffing (Brand Ambassadors) 2I 1A 0/2 09:00-16:00 (7h) single-neut…" at bounding box center [1071, 303] width 194 height 84
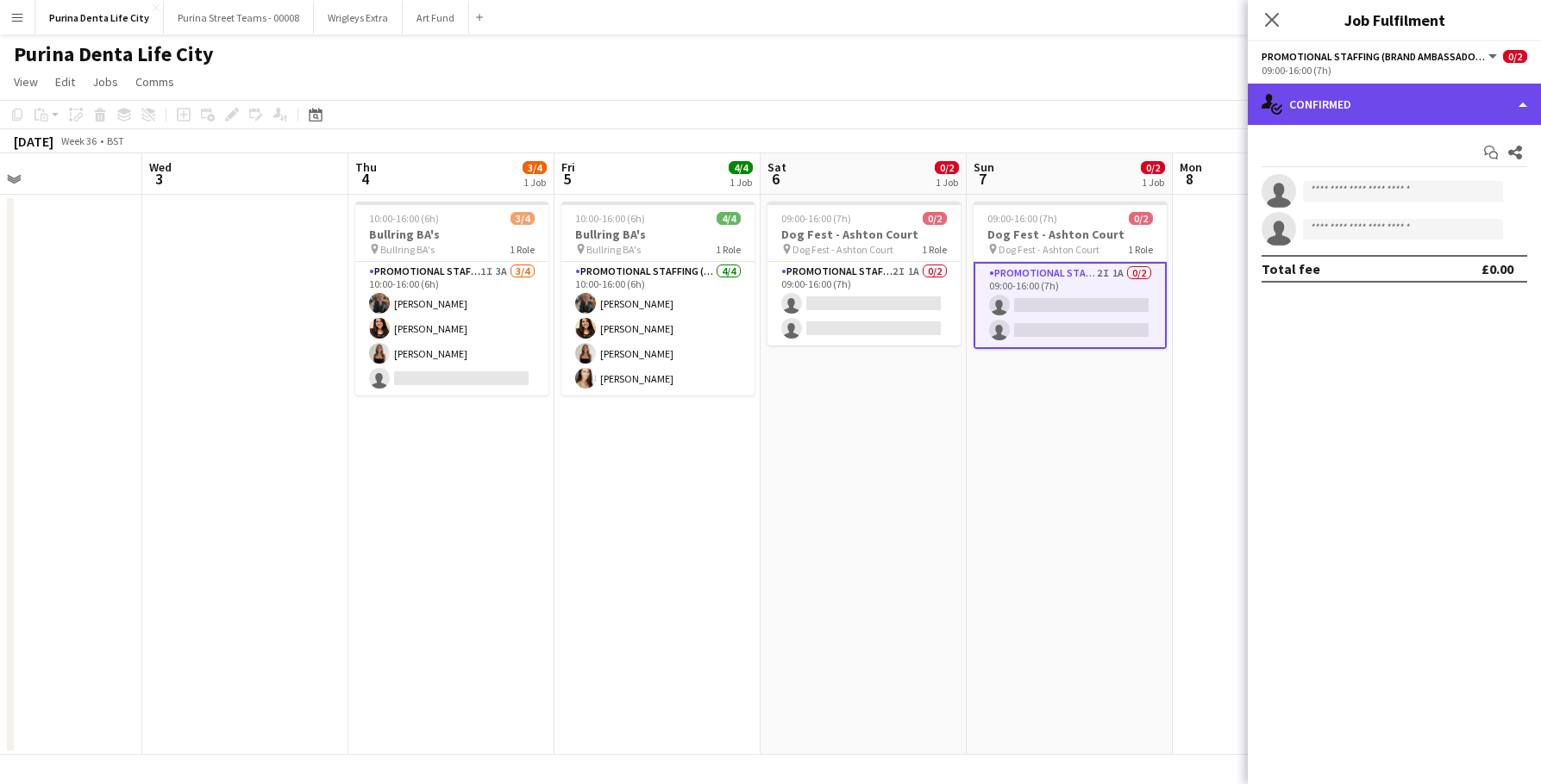
click at [1415, 100] on div "single-neutral-actions-check-2 Confirmed" at bounding box center [1394, 105] width 293 height 41
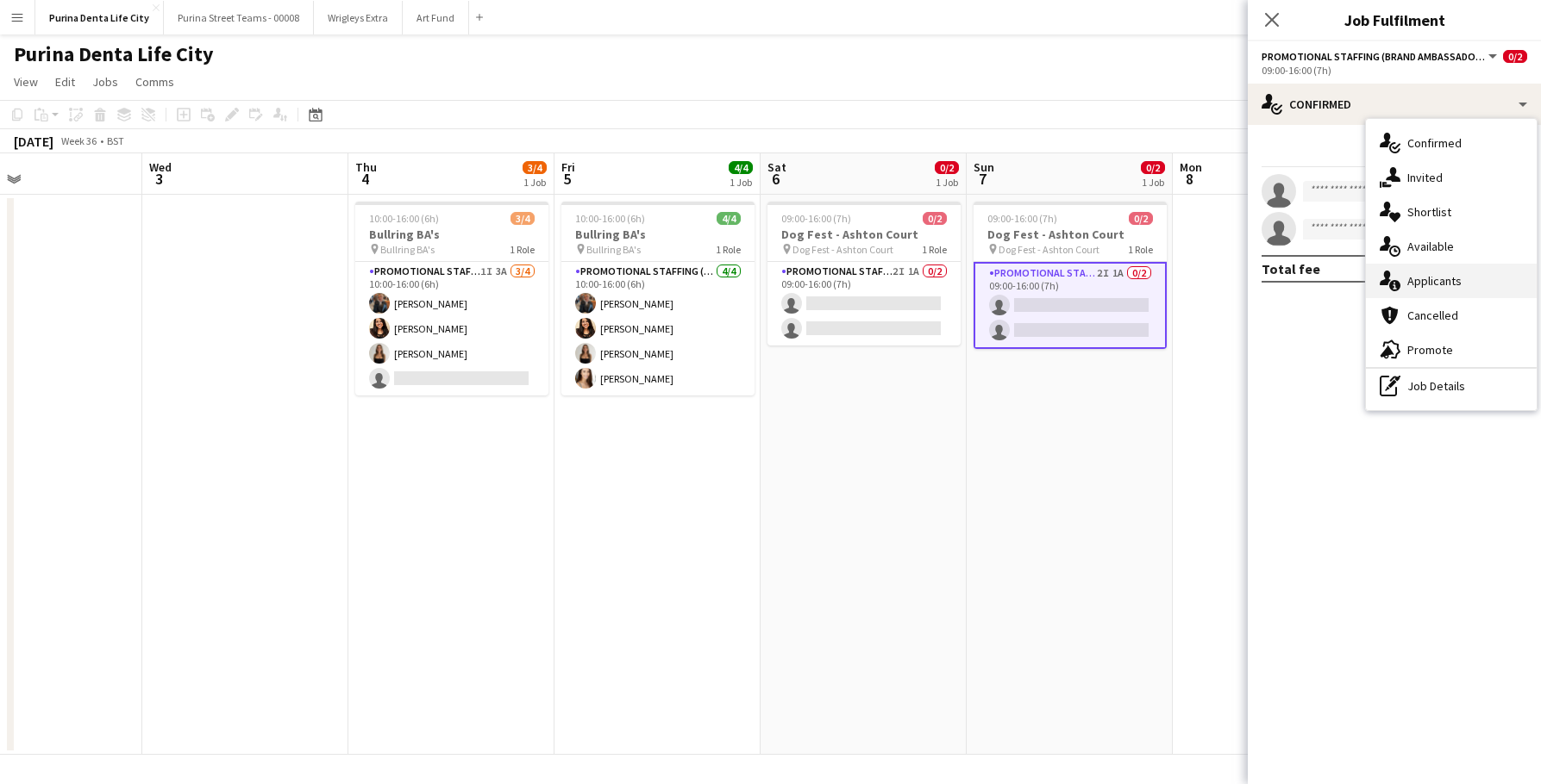
click at [1447, 278] on div "single-neutral-actions-information Applicants" at bounding box center [1451, 280] width 171 height 35
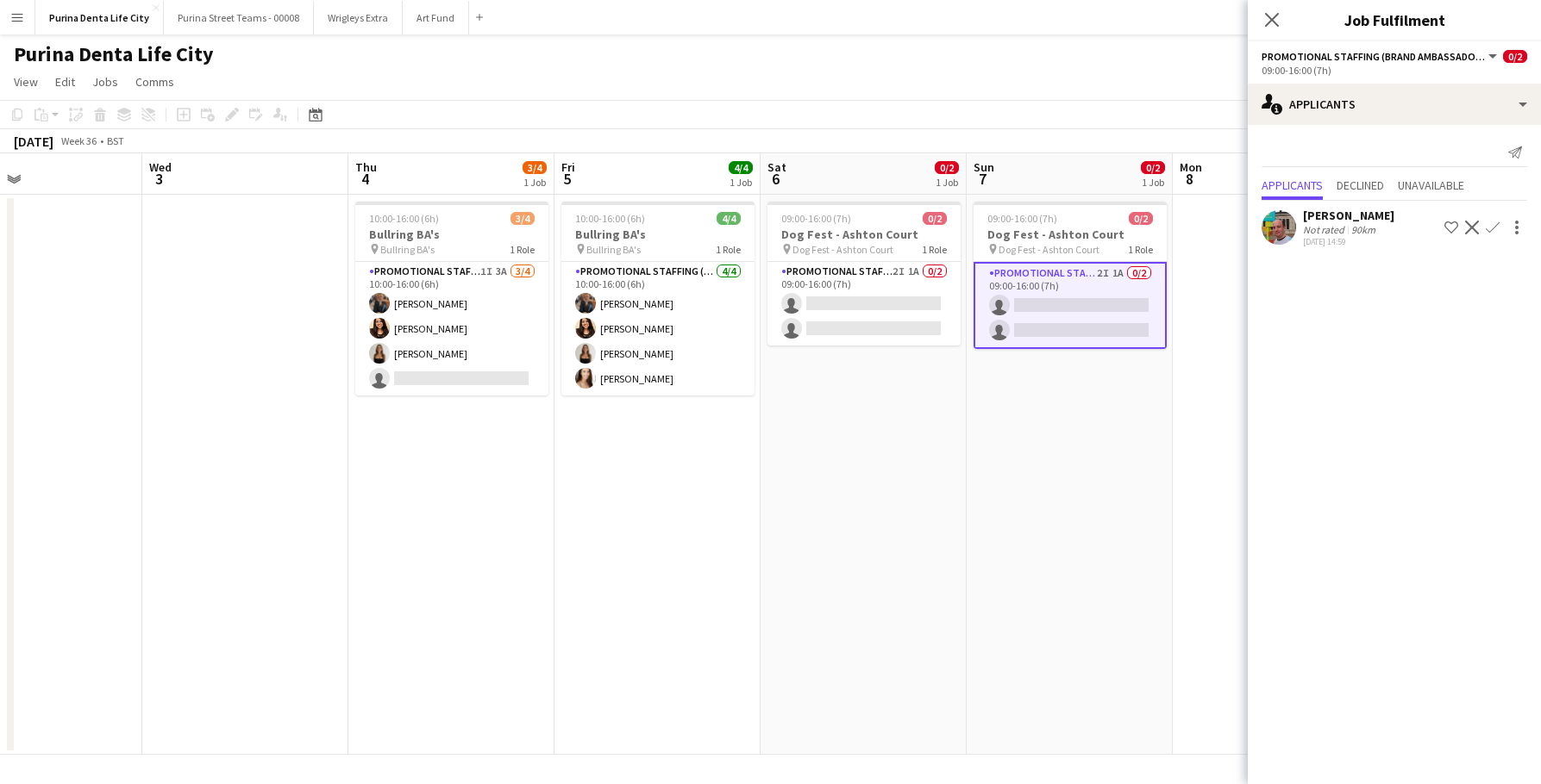
click at [1021, 494] on app-date-cell "09:00-16:00 (7h) 0/2 Dog Fest - Ashton Court pin Dog Fest - Ashton Court 1 Role…" at bounding box center [1070, 474] width 206 height 560
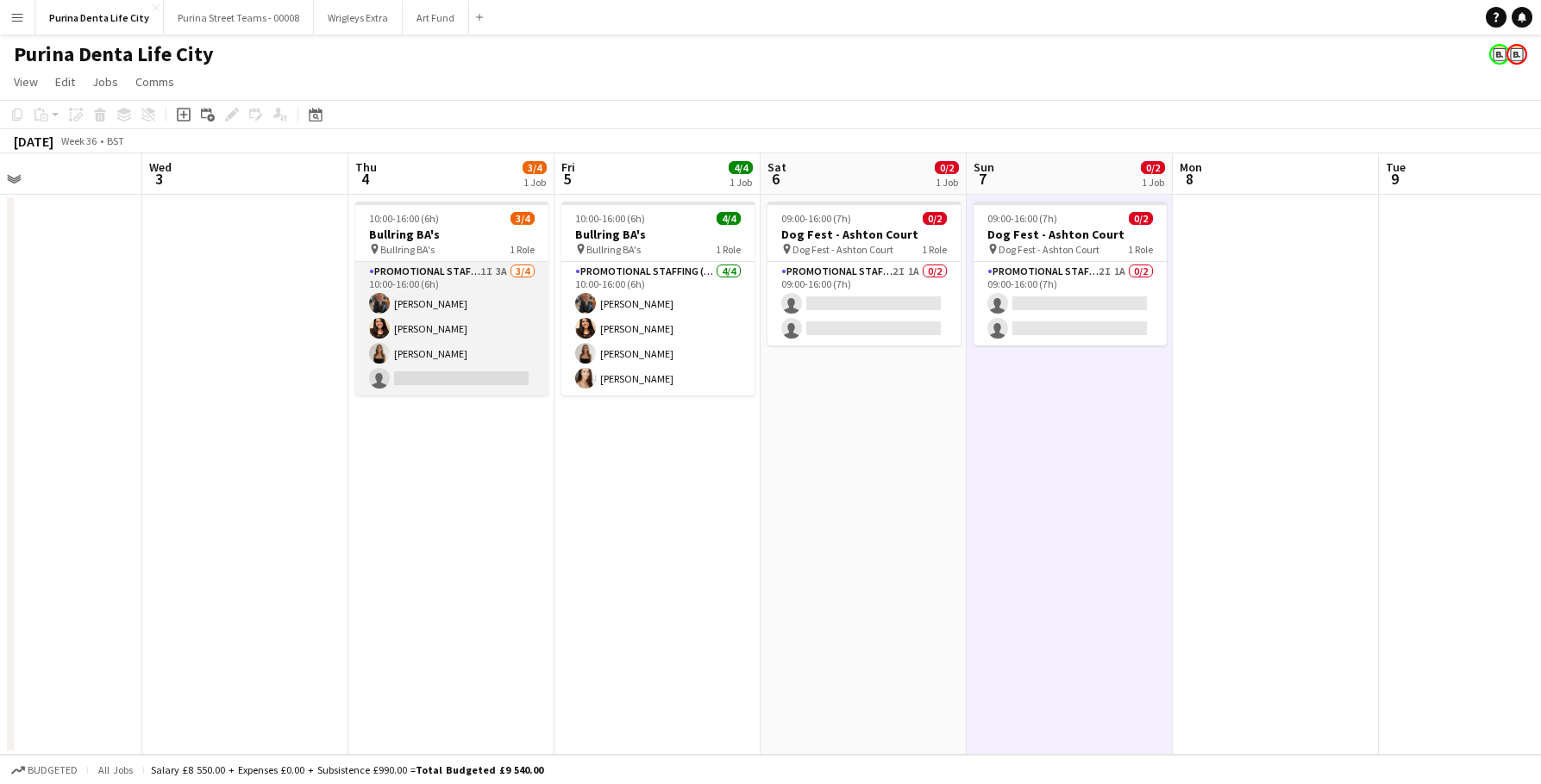
click at [411, 309] on app-card-role "Promotional Staffing (Brand Ambassadors) 1I 3A [DATE] 10:00-16:00 (6h) [PERSON_…" at bounding box center [452, 328] width 194 height 133
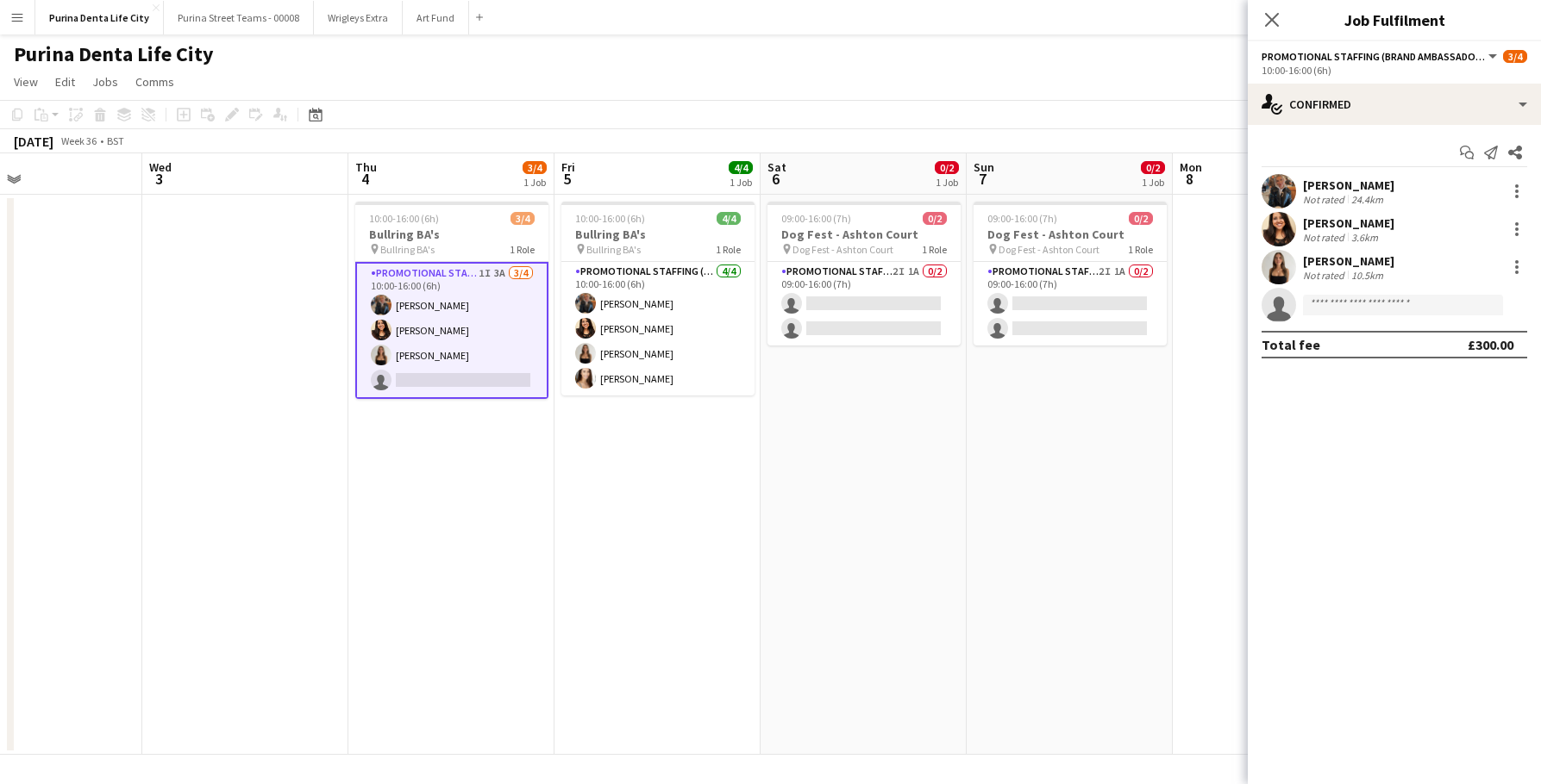
click at [1277, 198] on app-user-avatar at bounding box center [1278, 191] width 35 height 35
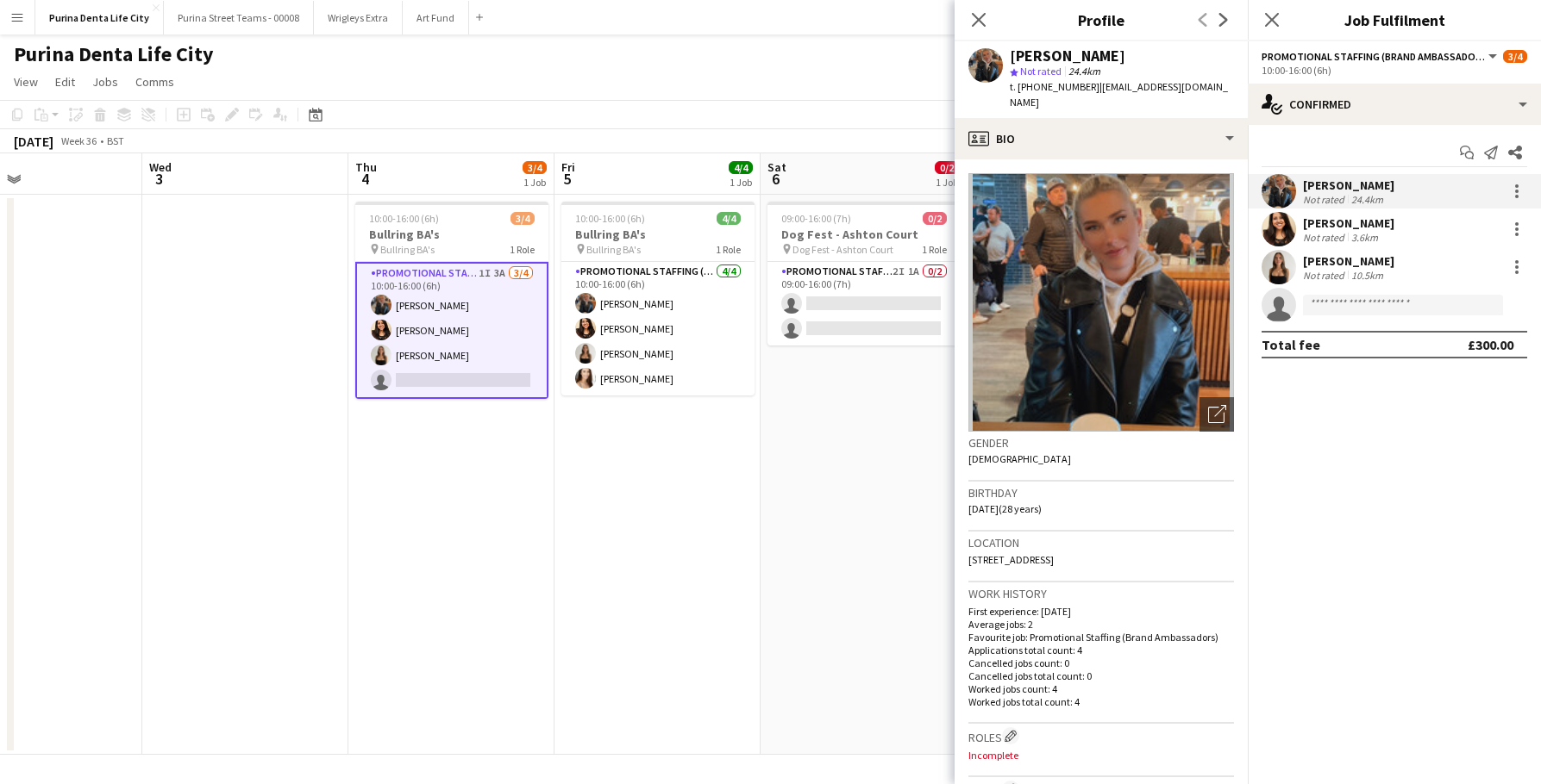
click at [636, 432] on app-date-cell "10:00-16:00 (6h) 4/4 Bullring BA's pin Bullring BA's 1 Role Promotional Staffin…" at bounding box center [657, 474] width 206 height 560
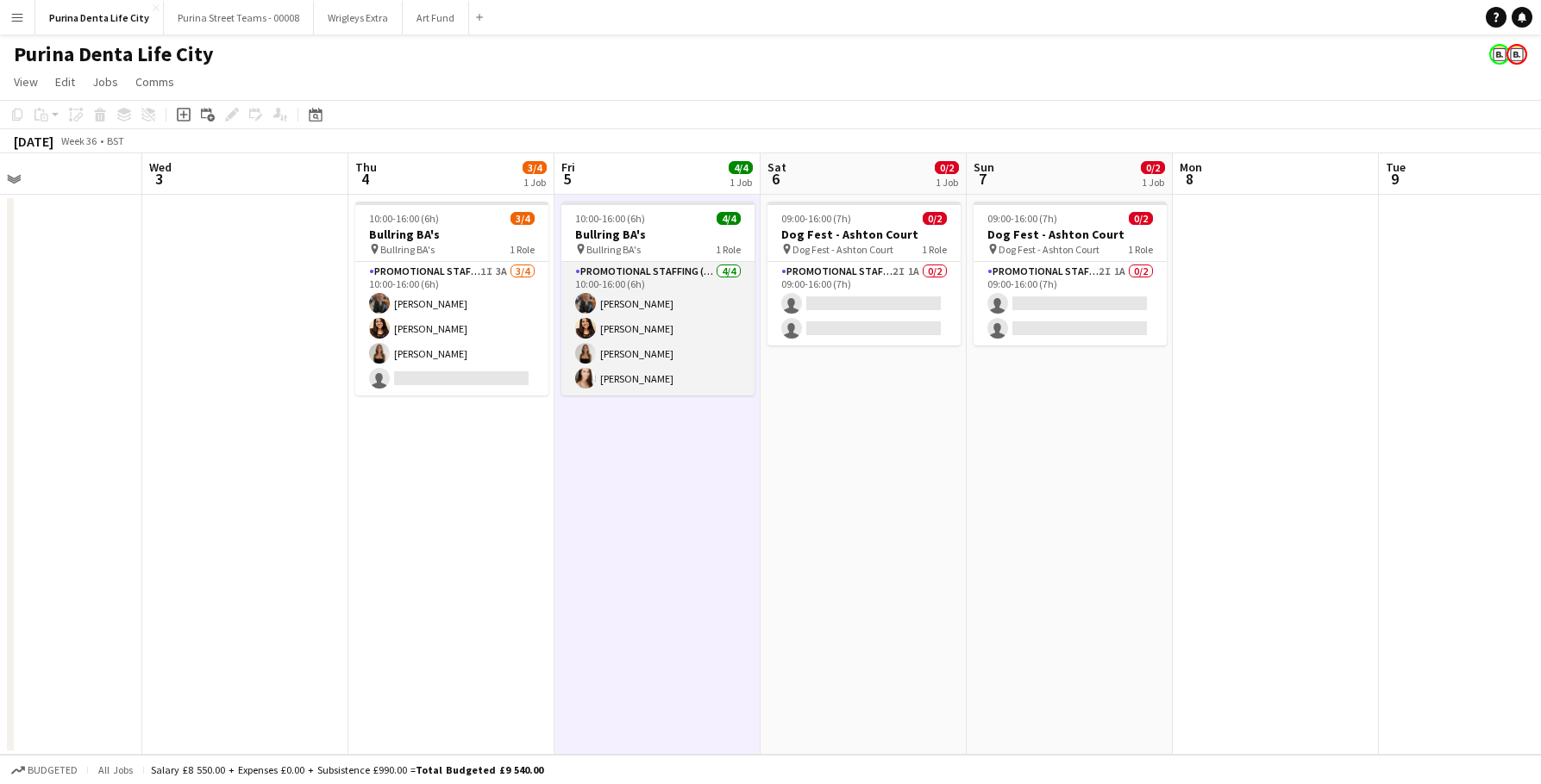
click at [629, 318] on app-card-role "Promotional Staffing (Brand Ambassadors) [DATE] 10:00-16:00 (6h) [PERSON_NAME] …" at bounding box center [658, 328] width 194 height 133
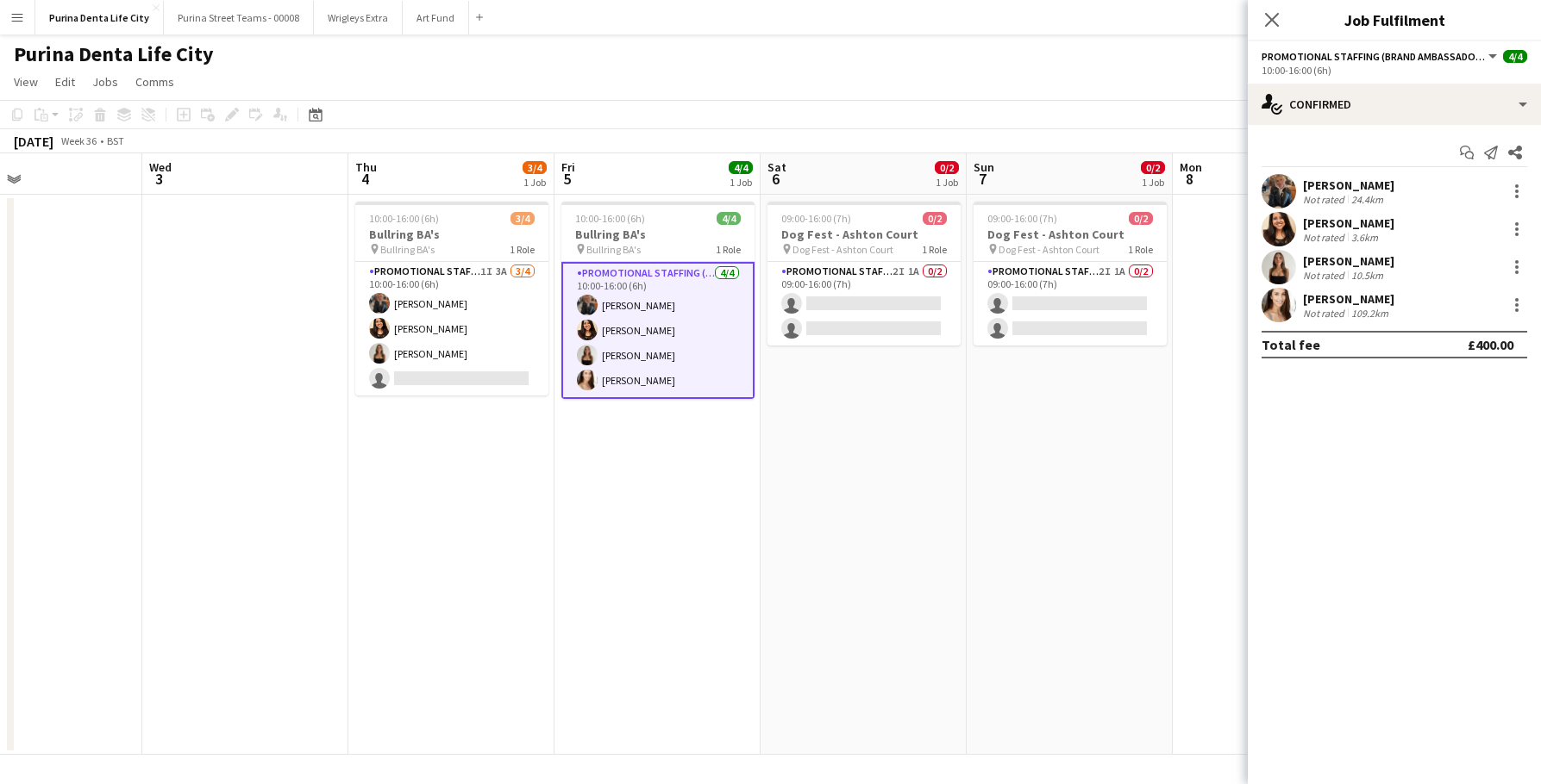
click at [1282, 192] on app-user-avatar at bounding box center [1278, 191] width 35 height 35
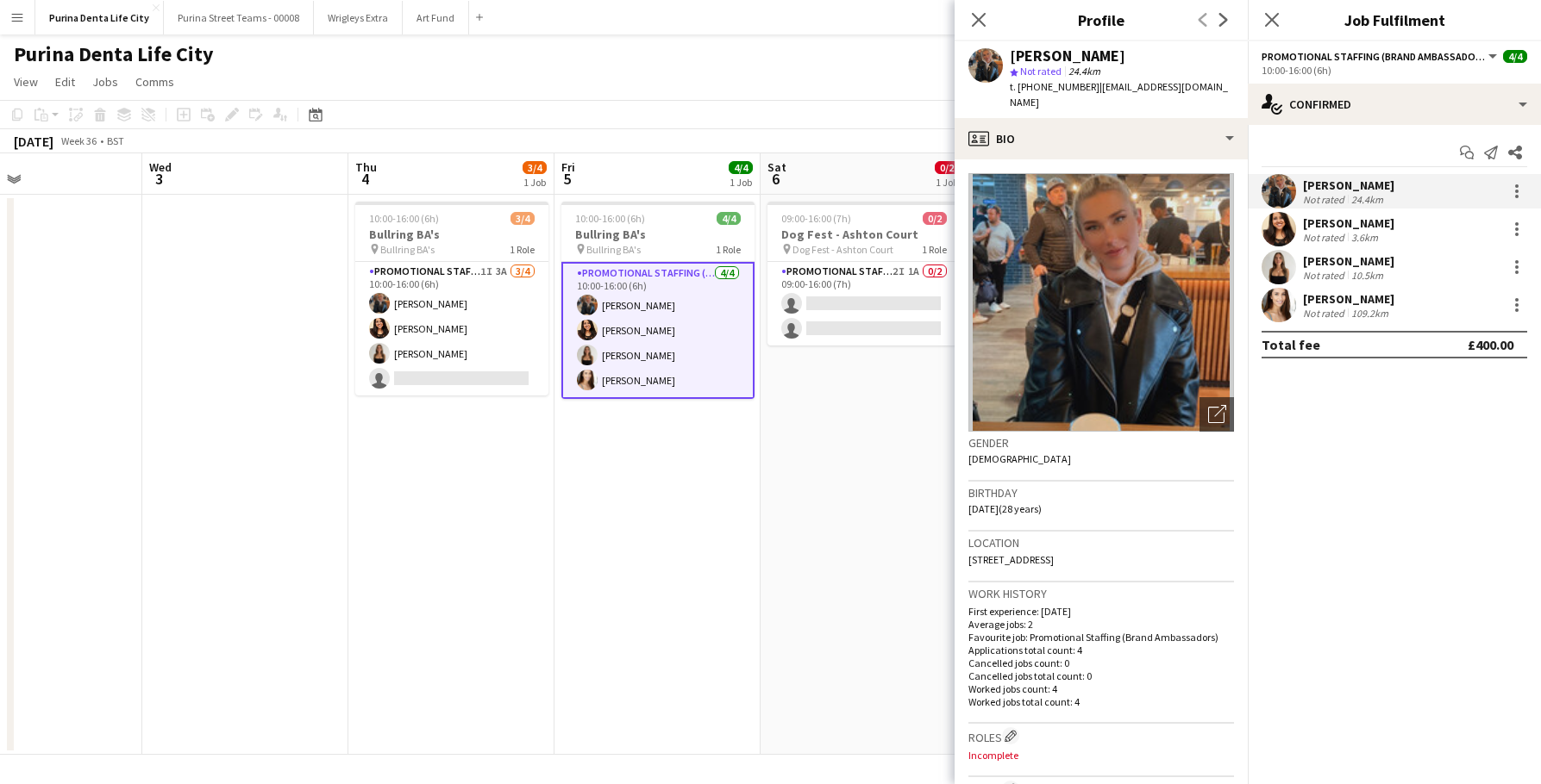
click at [747, 589] on app-date-cell "10:00-16:00 (6h) 4/4 Bullring BA's pin Bullring BA's 1 Role Promotional Staffin…" at bounding box center [657, 474] width 206 height 560
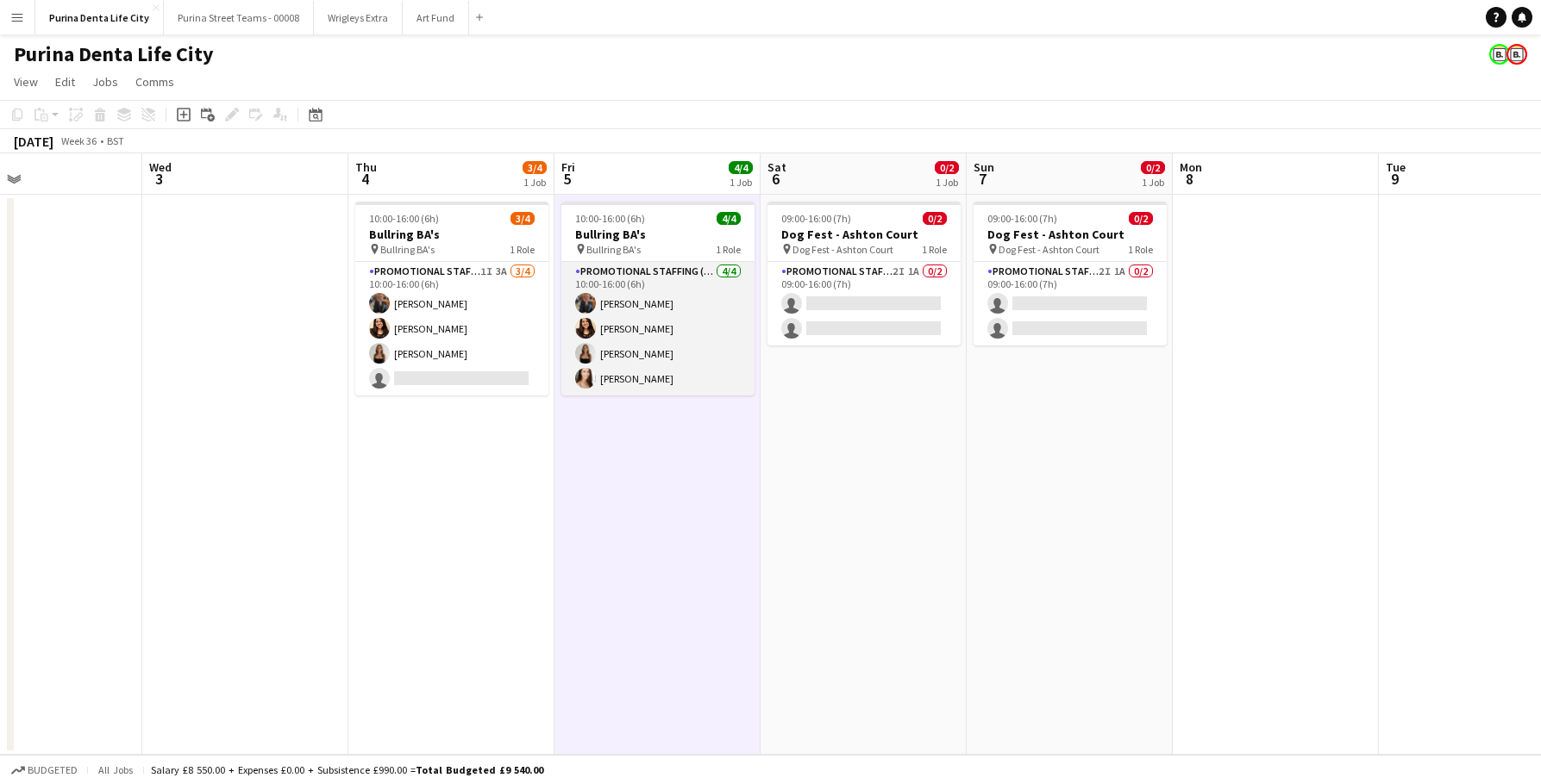
click at [703, 315] on app-card-role "Promotional Staffing (Brand Ambassadors) [DATE] 10:00-16:00 (6h) [PERSON_NAME] …" at bounding box center [658, 328] width 194 height 133
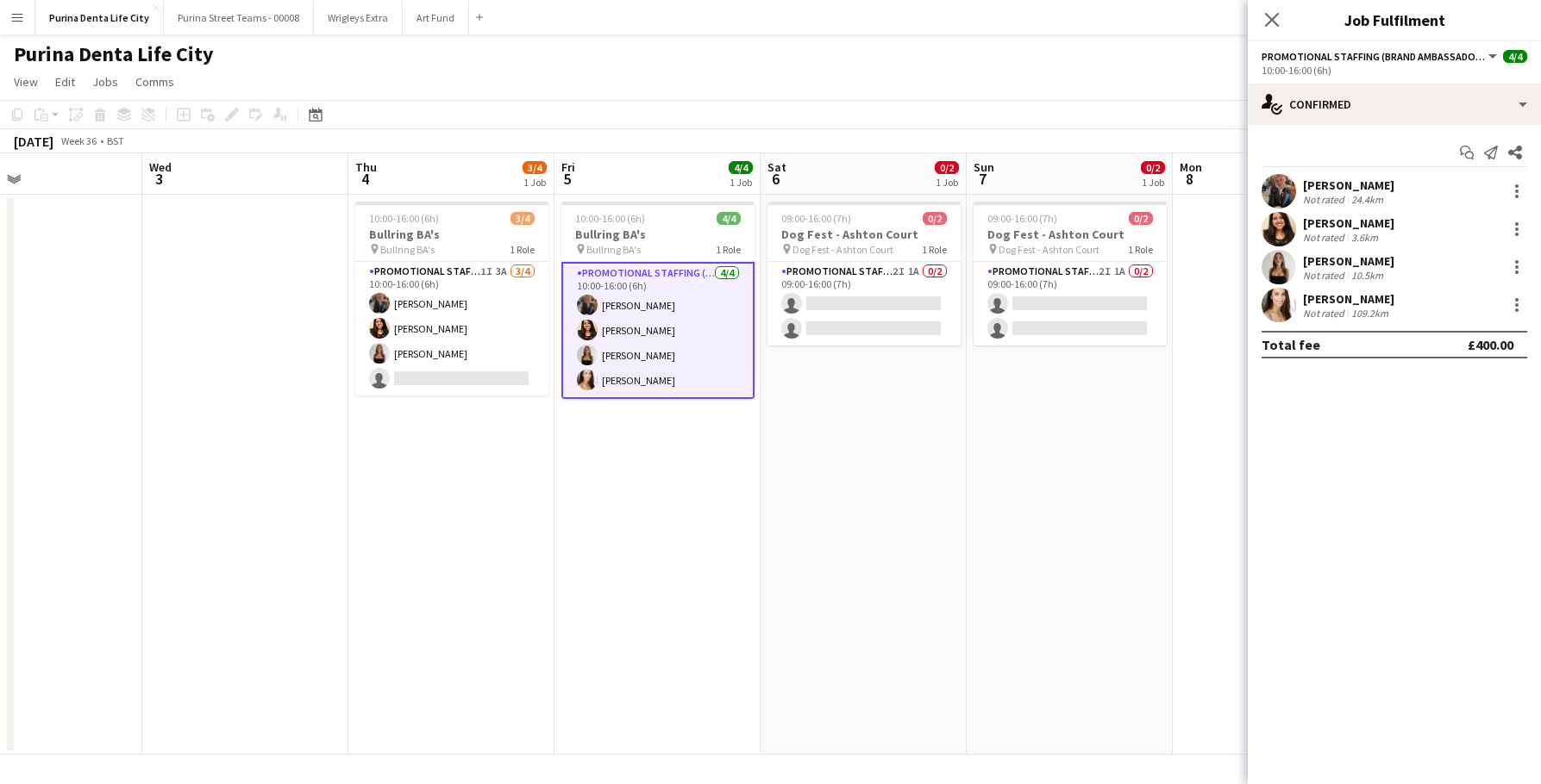
click at [1285, 199] on app-user-avatar at bounding box center [1278, 191] width 35 height 35
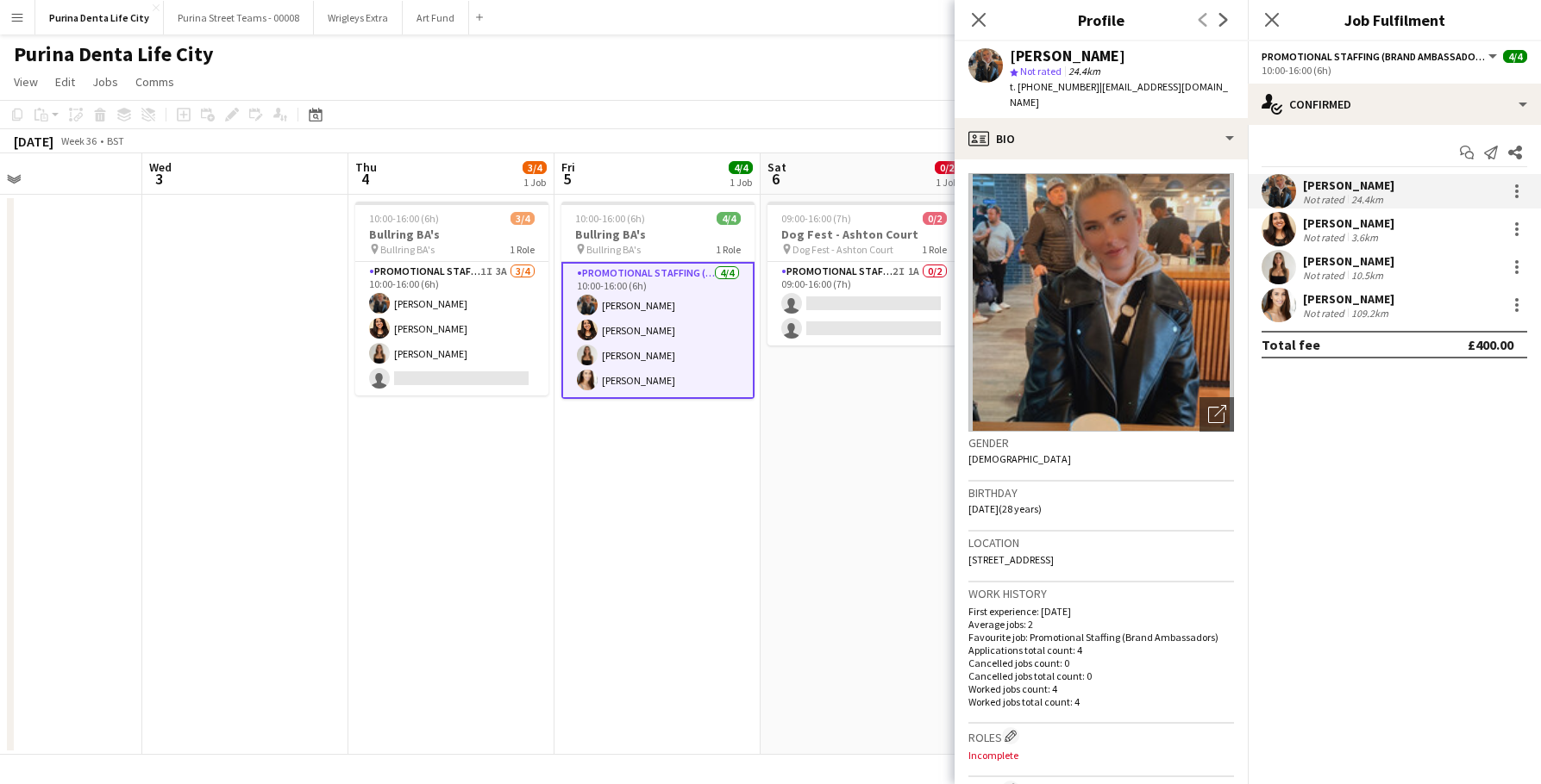
click at [894, 442] on app-date-cell "09:00-16:00 (7h) 0/2 Dog Fest - Ashton Court pin Dog Fest - Ashton Court 1 Role…" at bounding box center [863, 474] width 206 height 560
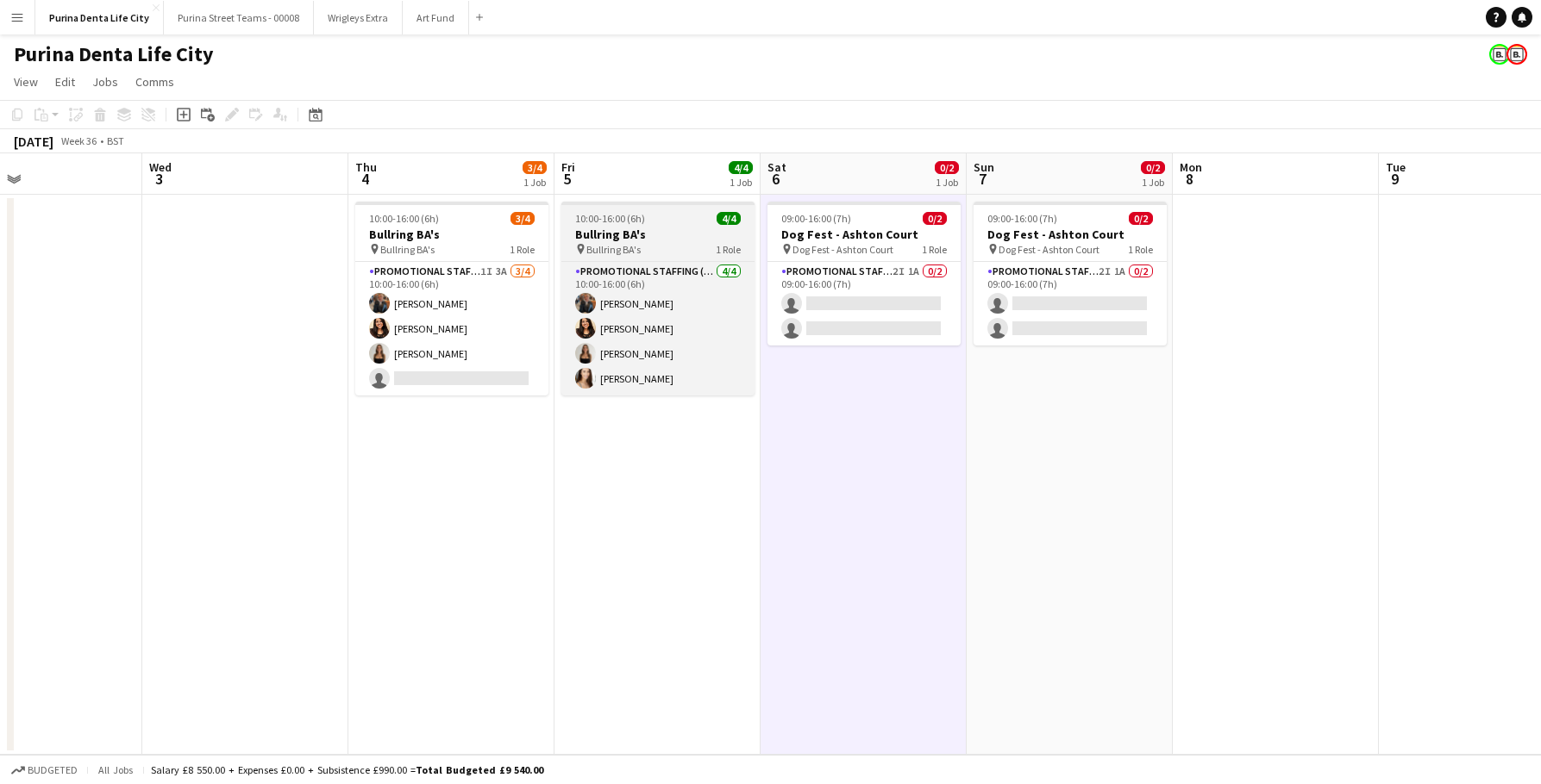
click at [743, 243] on div "pin Bullring BA's 1 Role" at bounding box center [658, 249] width 194 height 14
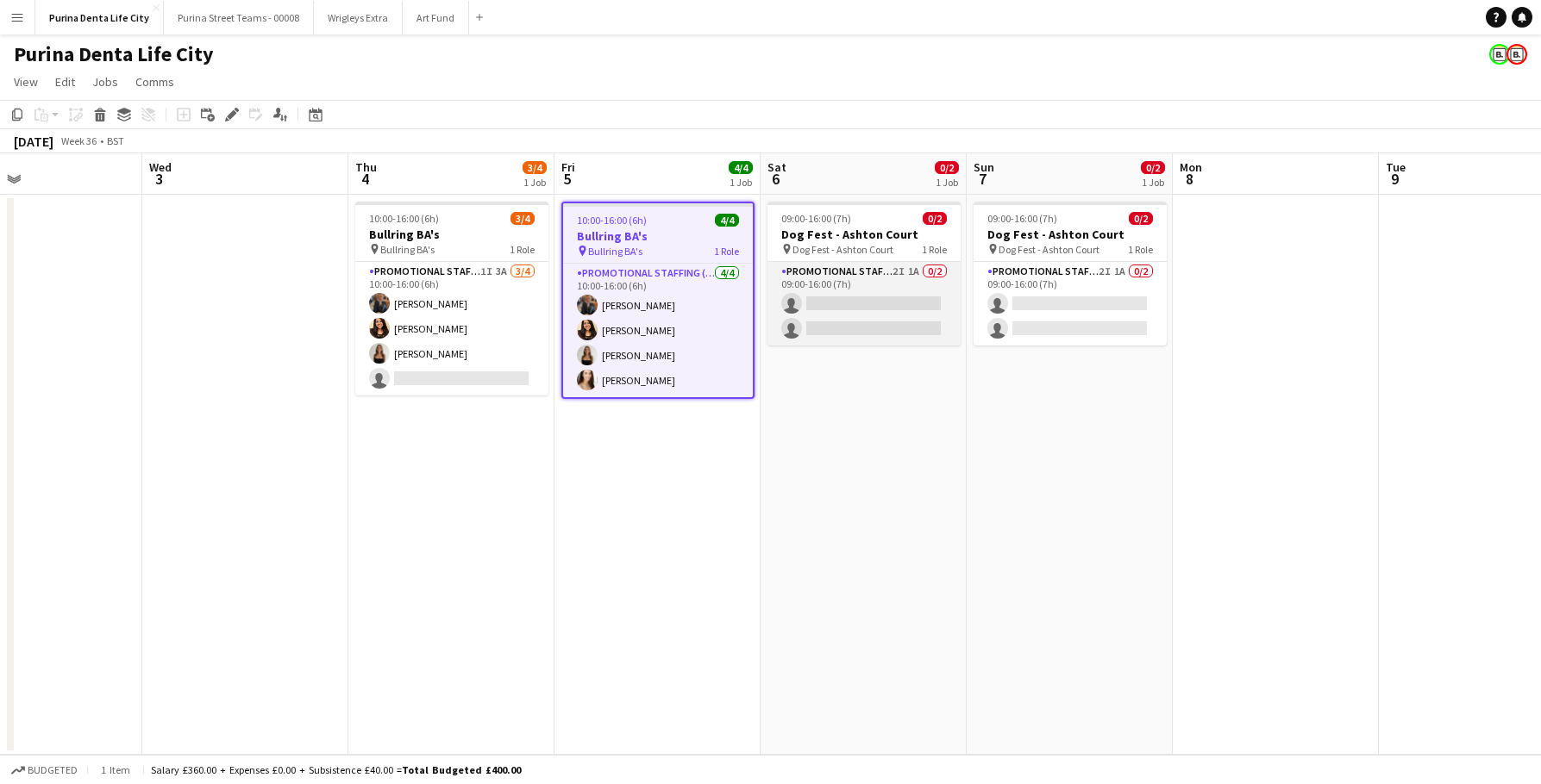
click at [864, 319] on app-card-role "Promotional Staffing (Brand Ambassadors) 2I 1A 0/2 09:00-16:00 (7h) single-neut…" at bounding box center [864, 303] width 194 height 84
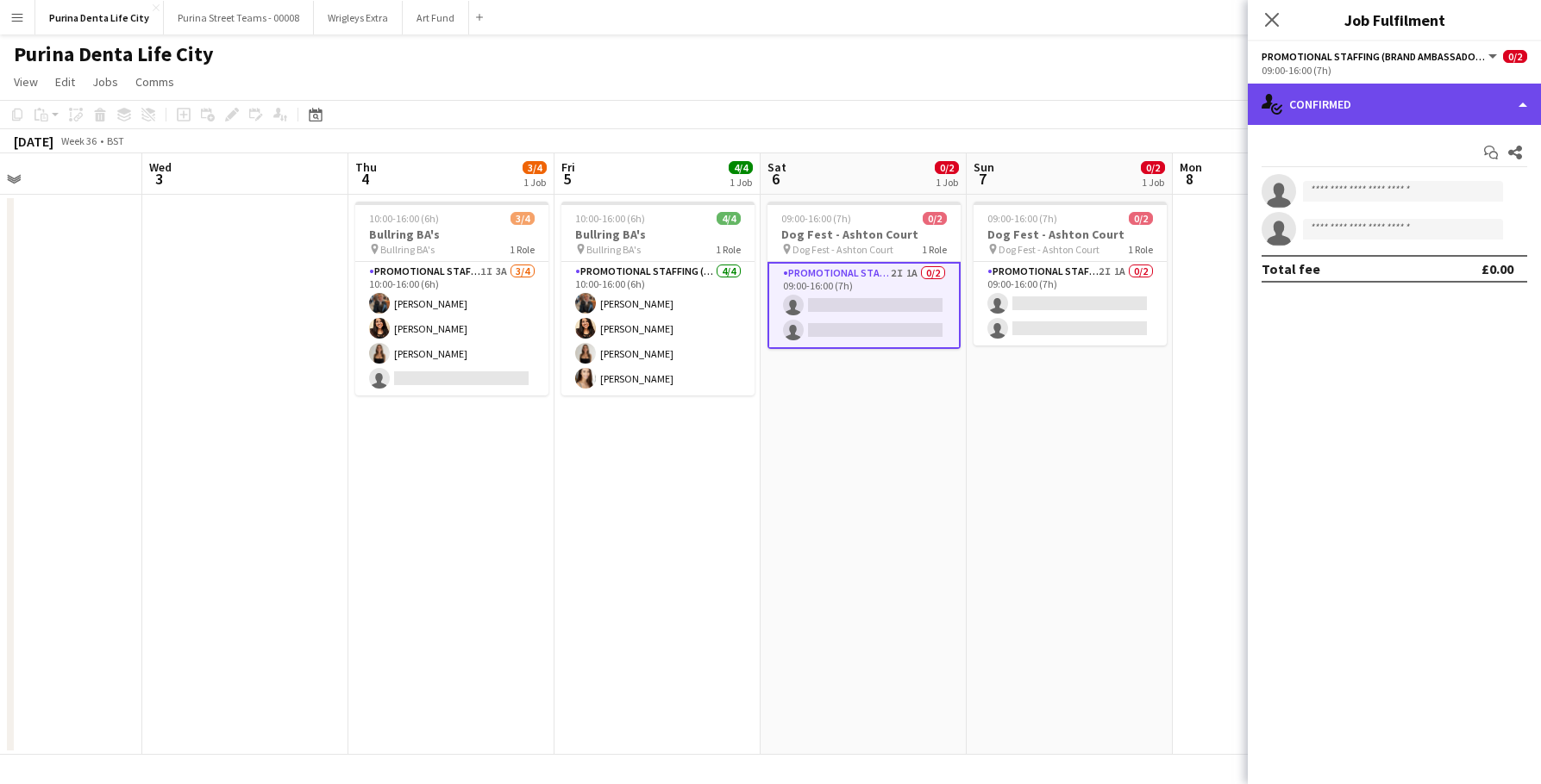
click at [1426, 119] on div "single-neutral-actions-check-2 Confirmed" at bounding box center [1394, 105] width 293 height 41
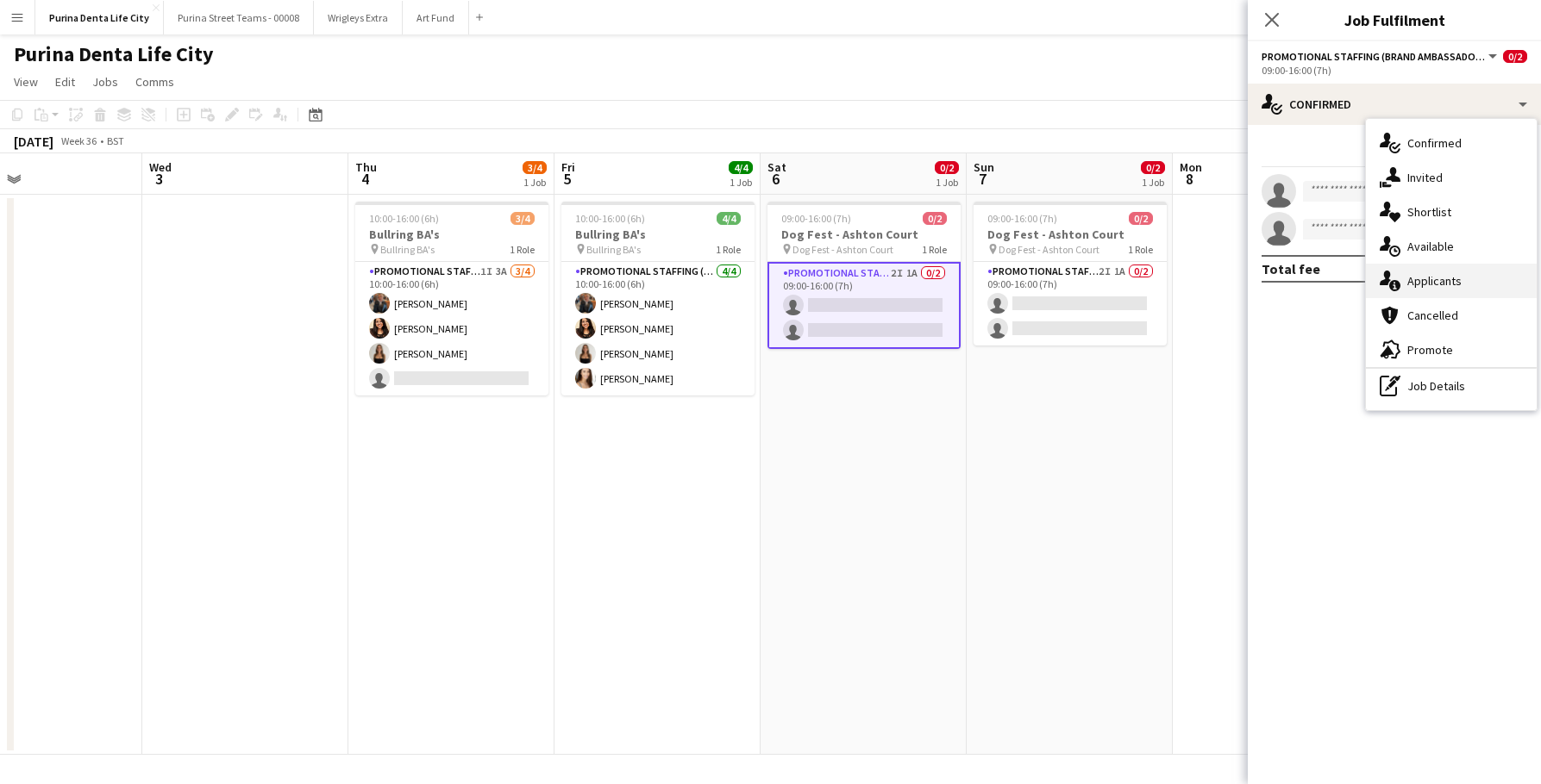
click at [1472, 286] on div "single-neutral-actions-information Applicants" at bounding box center [1451, 280] width 171 height 35
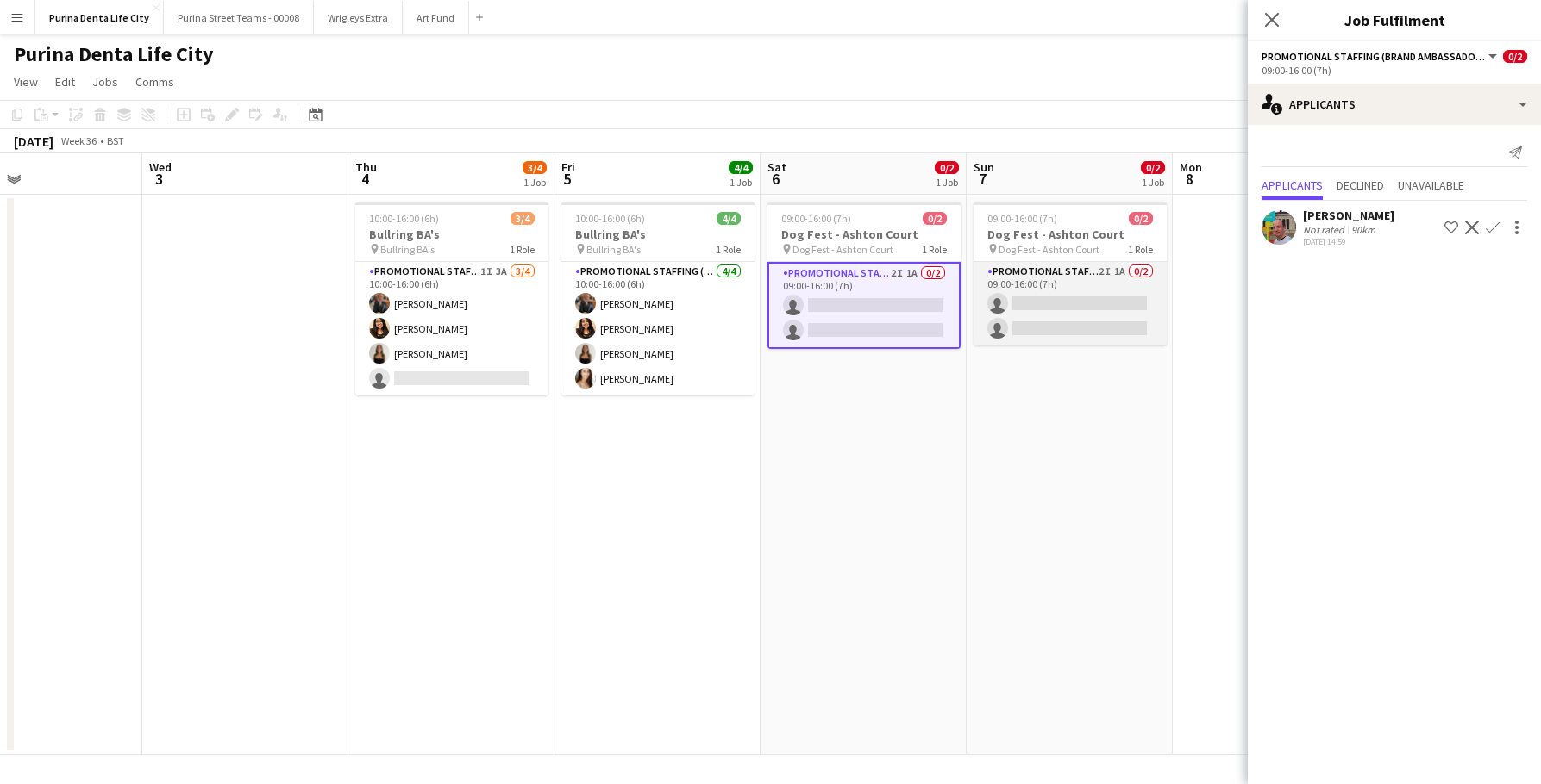
click at [1068, 311] on app-card-role "Promotional Staffing (Brand Ambassadors) 2I 1A 0/2 09:00-16:00 (7h) single-neut…" at bounding box center [1071, 303] width 194 height 84
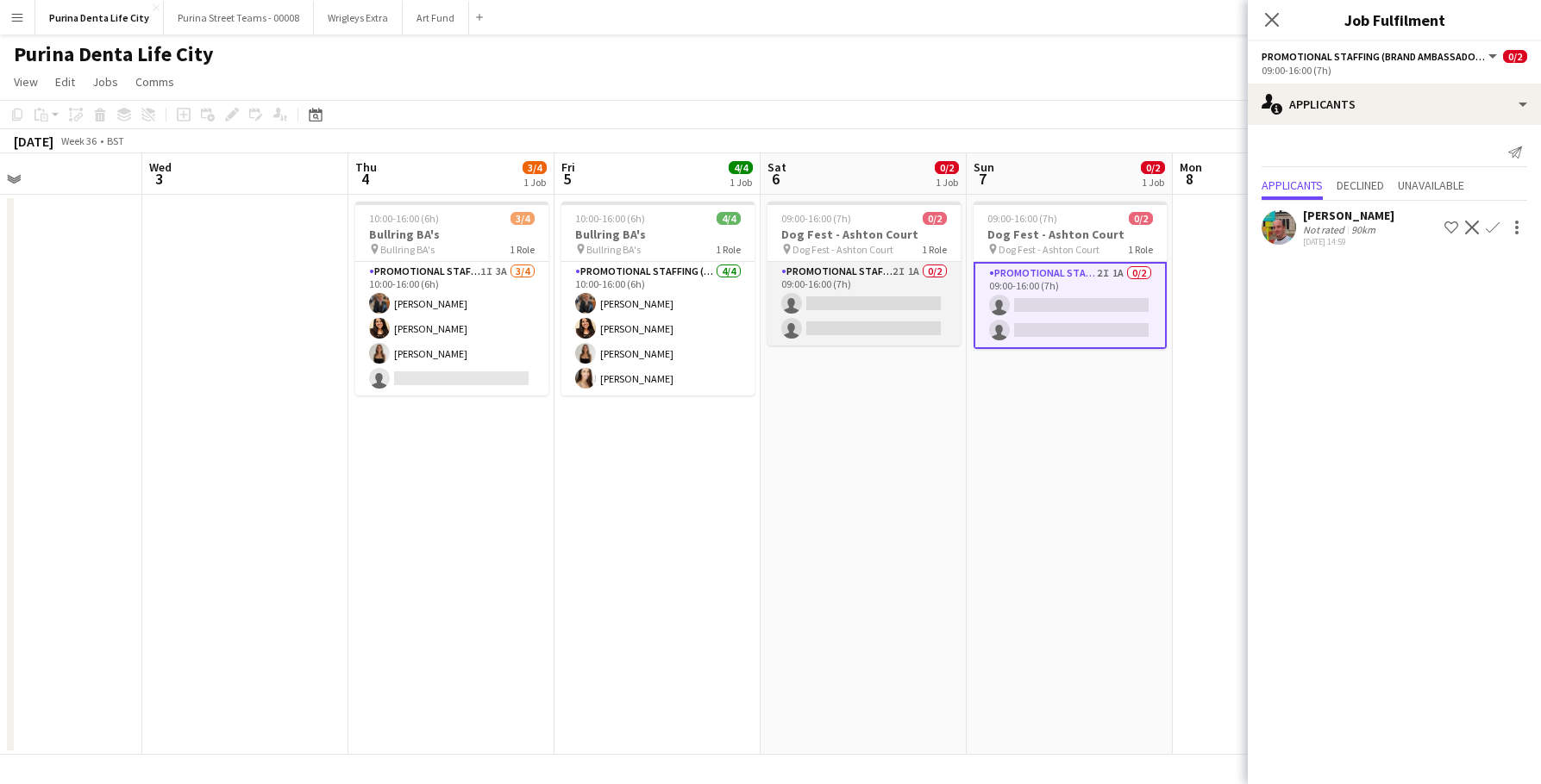
click at [900, 336] on app-card-role "Promotional Staffing (Brand Ambassadors) 2I 1A 0/2 09:00-16:00 (7h) single-neut…" at bounding box center [864, 303] width 194 height 84
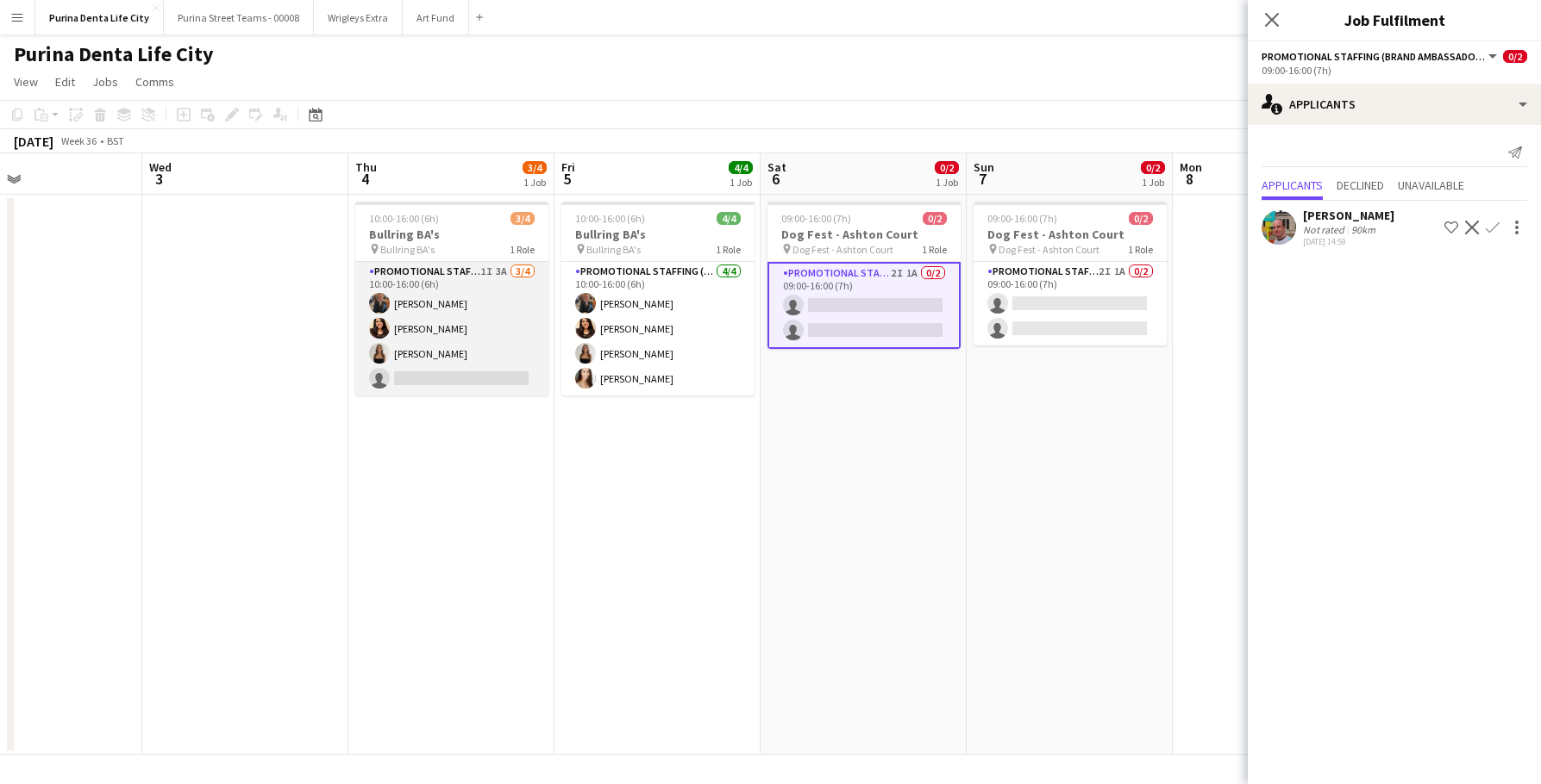
click at [391, 356] on app-card-role "Promotional Staffing (Brand Ambassadors) 1I 3A [DATE] 10:00-16:00 (6h) [PERSON_…" at bounding box center [452, 328] width 194 height 133
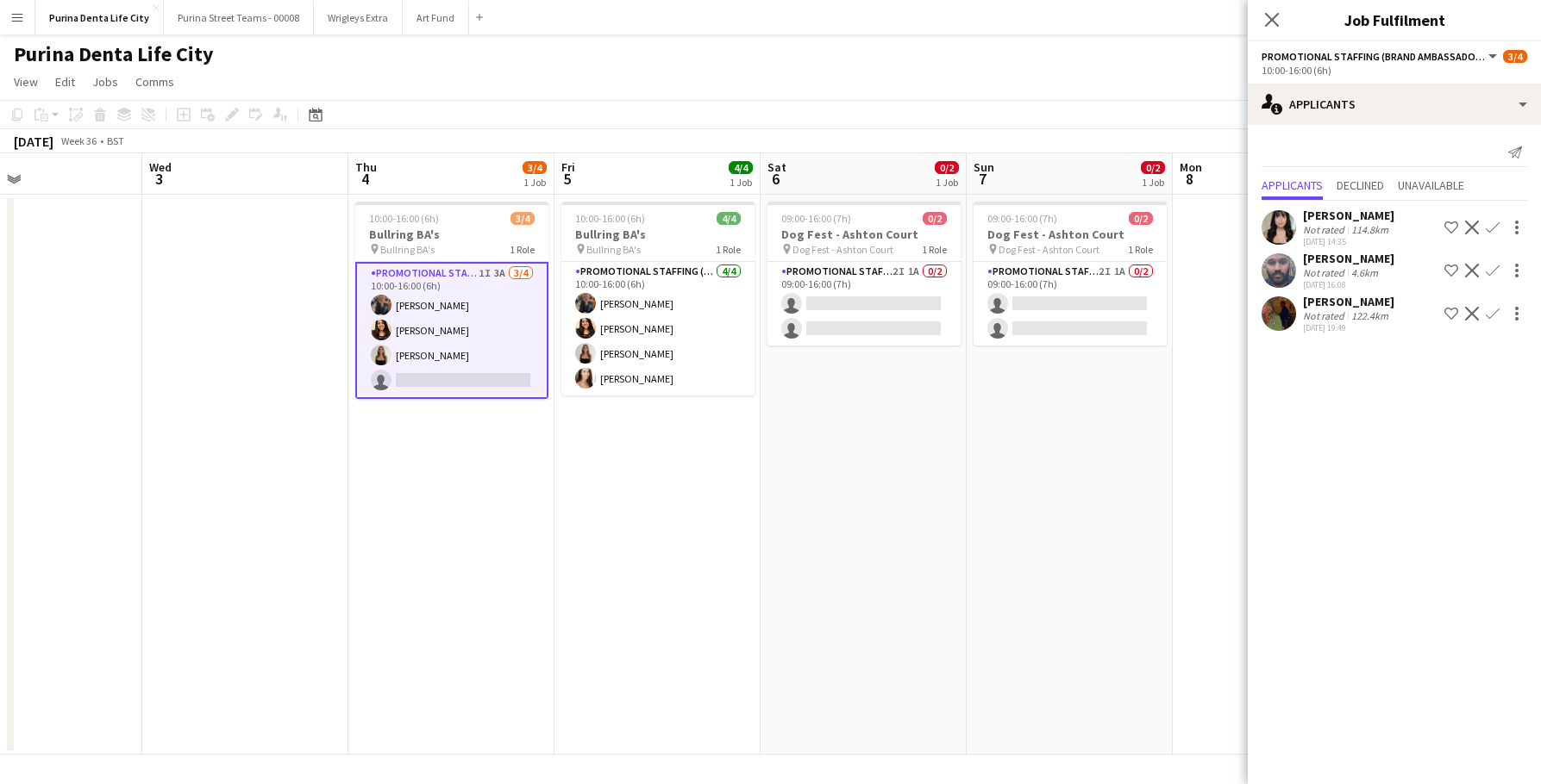
click at [700, 501] on app-date-cell "10:00-16:00 (6h) 4/4 Bullring BA's pin Bullring BA's 1 Role Promotional Staffin…" at bounding box center [657, 474] width 206 height 560
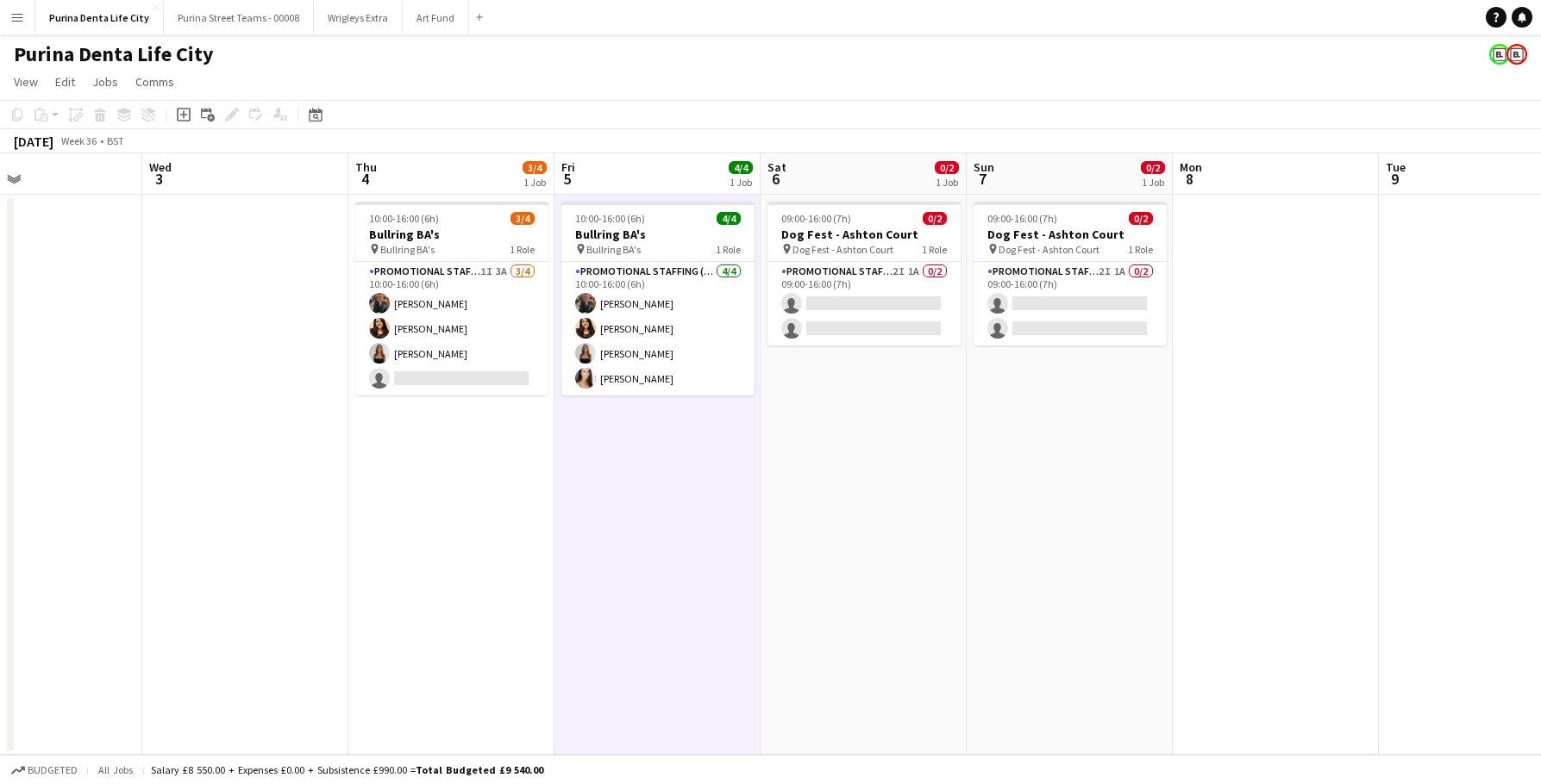
click at [18, 18] on app-icon "Menu" at bounding box center [17, 17] width 14 height 14
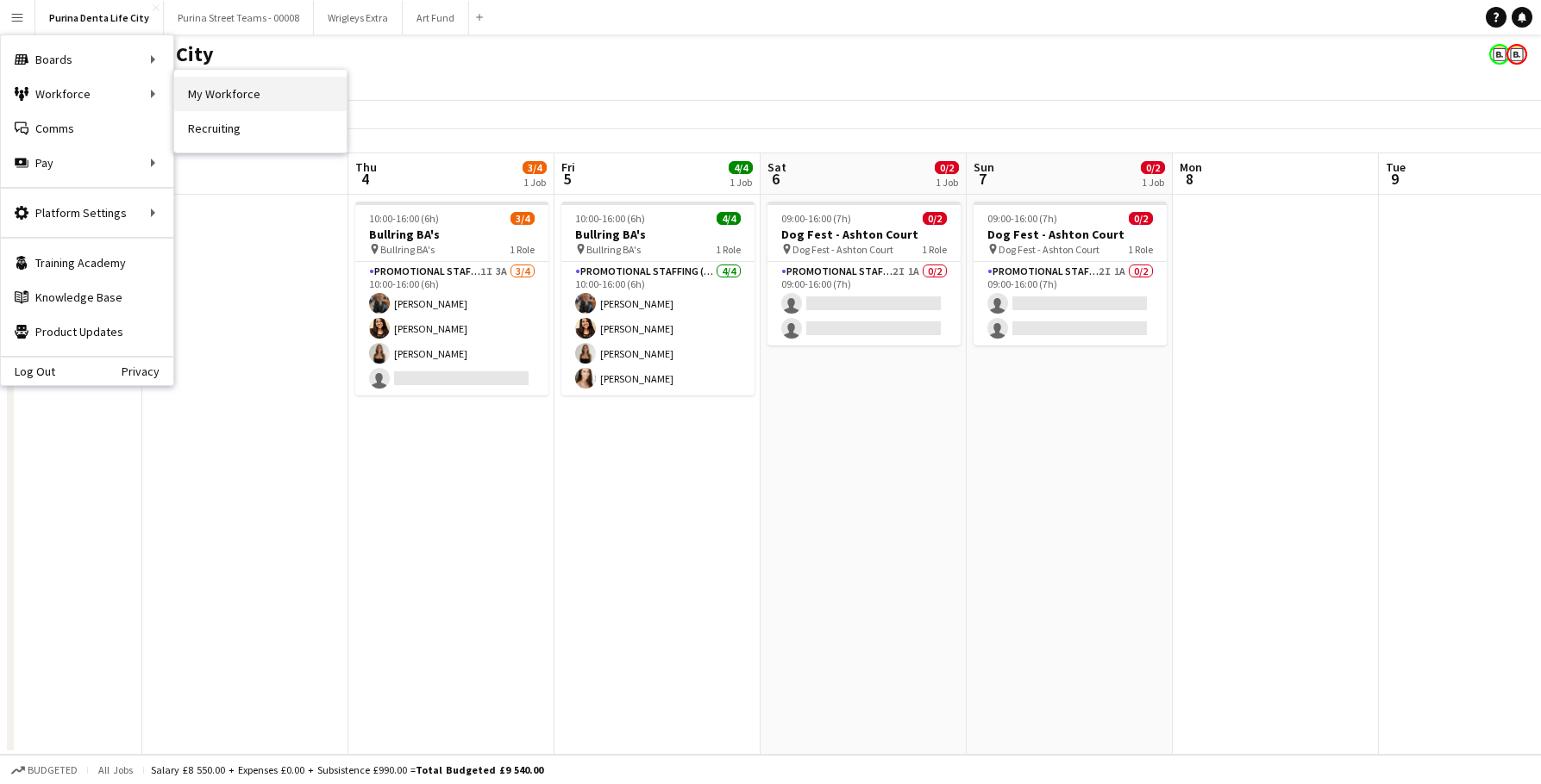
click at [204, 108] on link "My Workforce" at bounding box center [260, 94] width 173 height 35
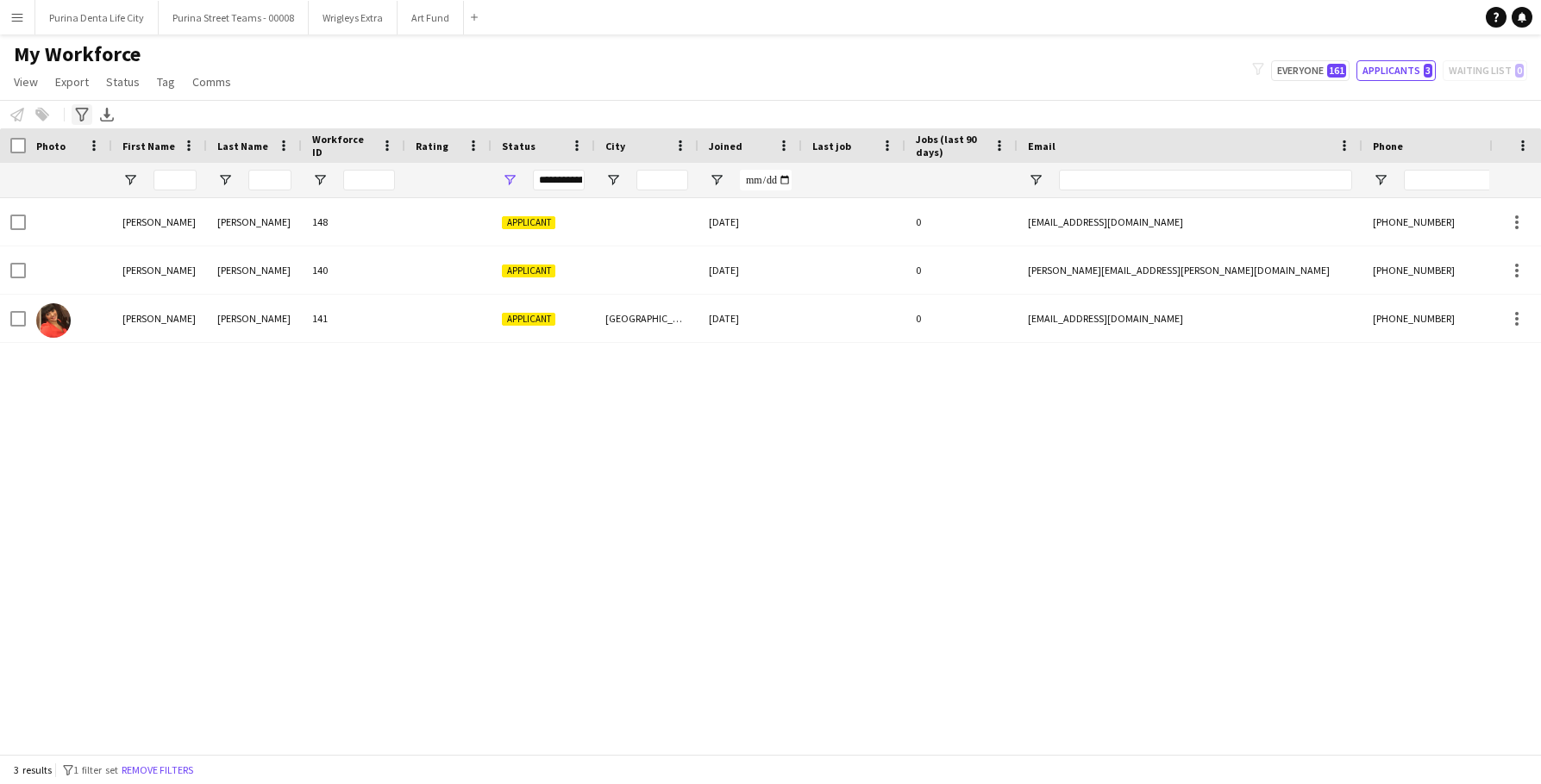
click at [87, 115] on icon "Advanced filters" at bounding box center [82, 115] width 14 height 14
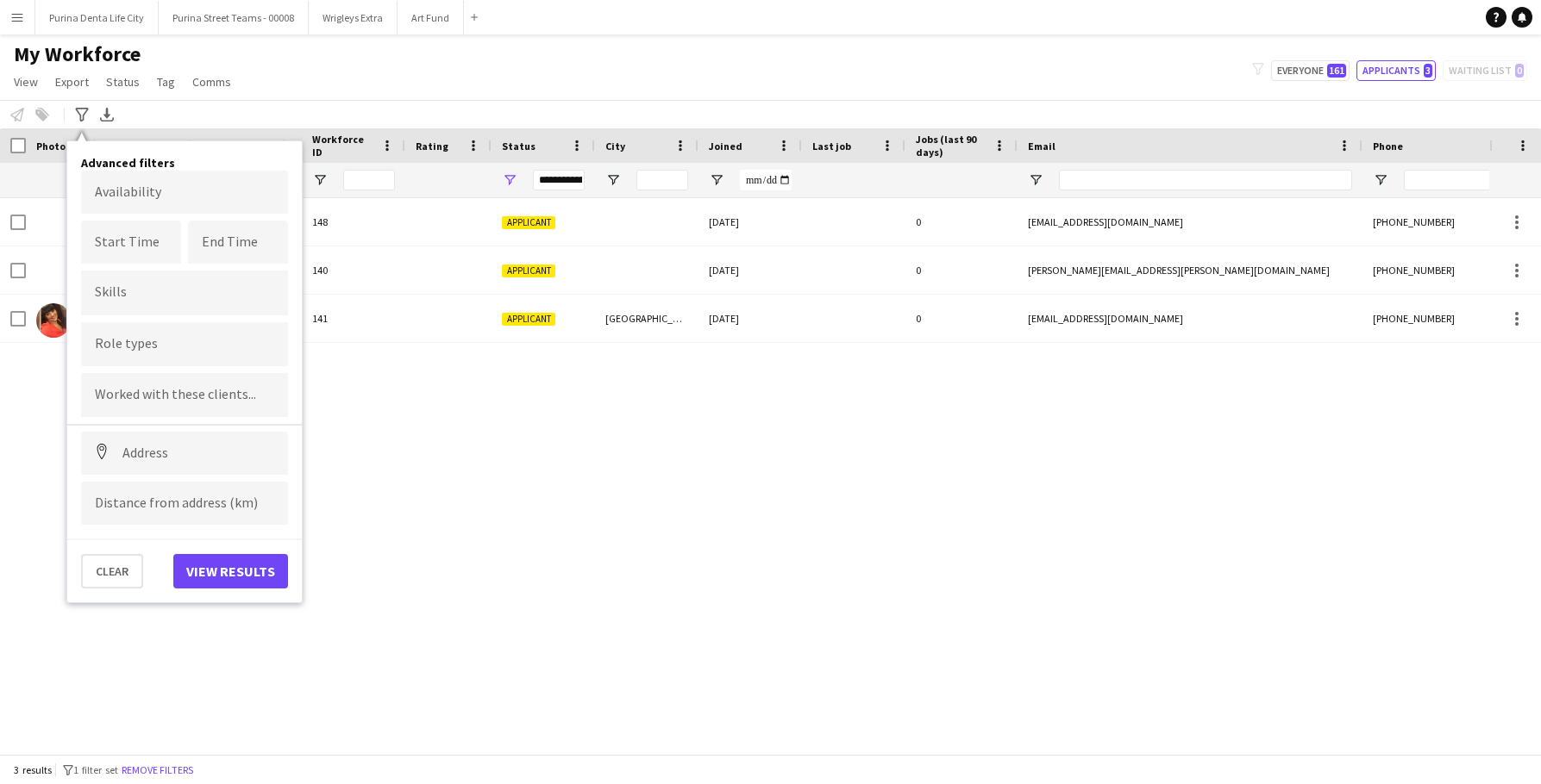
click at [1319, 52] on div "My Workforce View Views Default view New view Update view Delete view Edit name…" at bounding box center [770, 70] width 1541 height 58
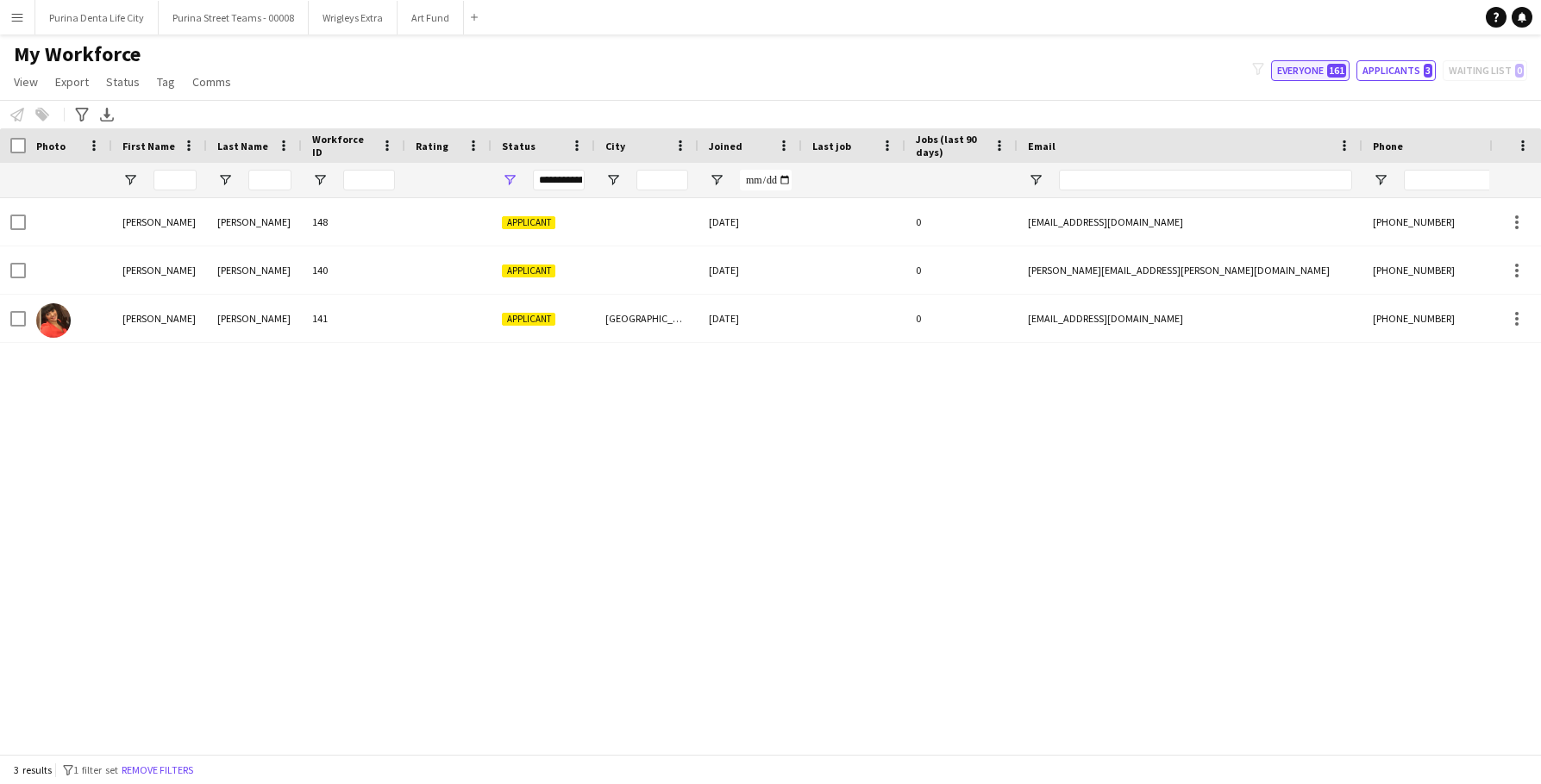
click at [1313, 63] on button "Everyone 161" at bounding box center [1310, 70] width 78 height 21
type input "**********"
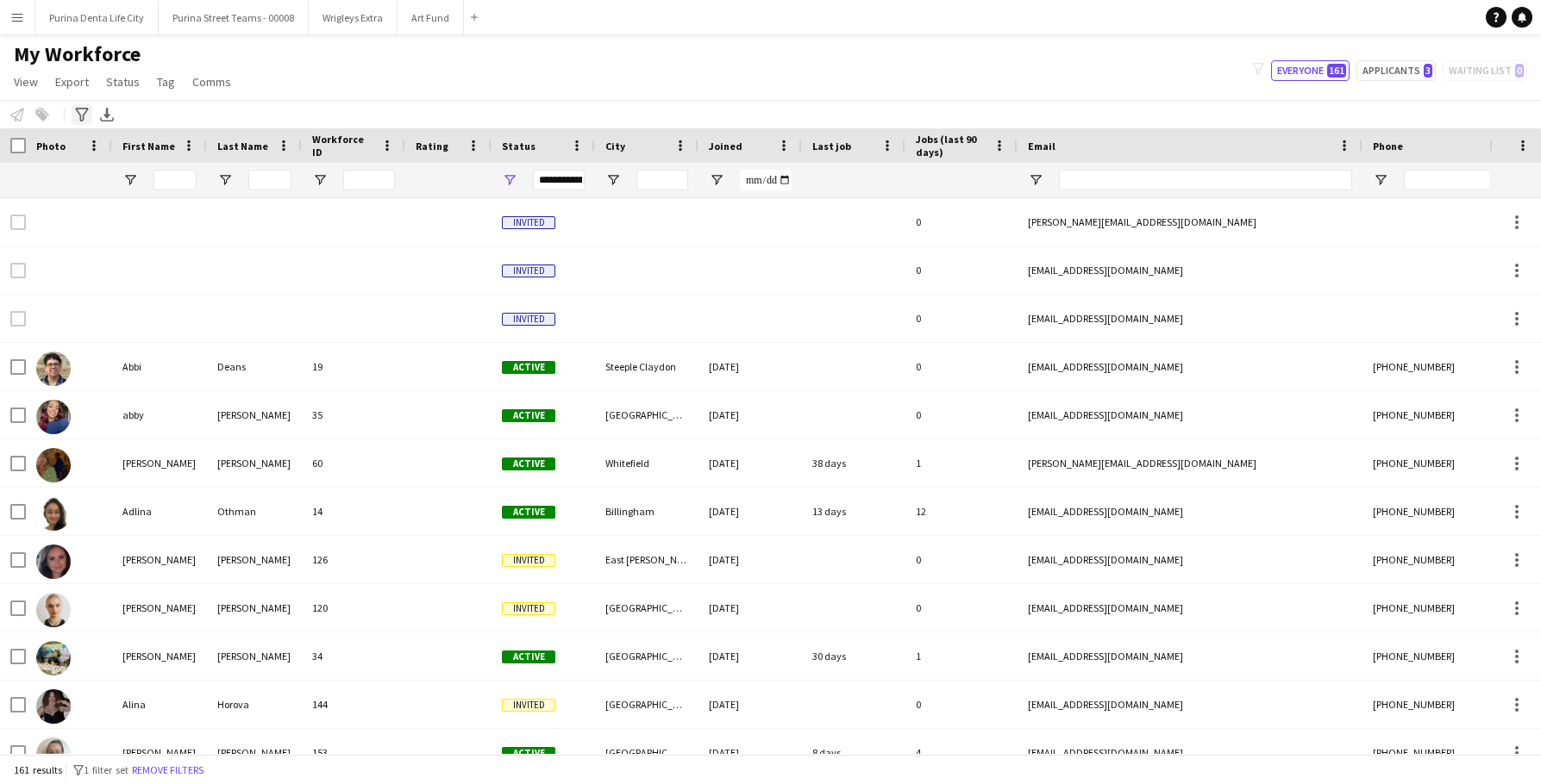
click at [88, 115] on icon "Advanced filters" at bounding box center [82, 115] width 14 height 14
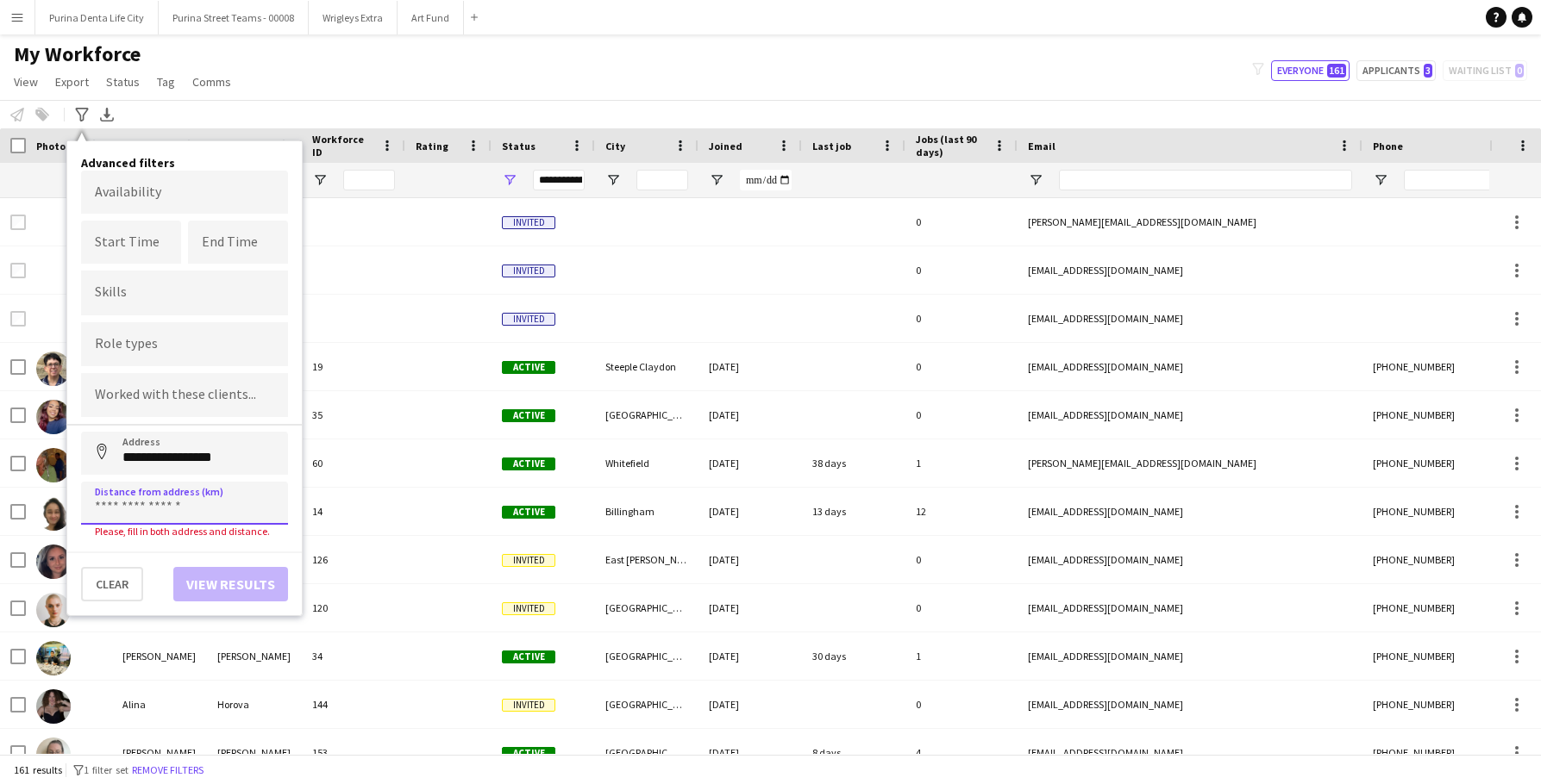
drag, startPoint x: 157, startPoint y: 509, endPoint x: 176, endPoint y: 490, distance: 26.9
click at [205, 464] on input "**********" at bounding box center [185, 453] width 207 height 43
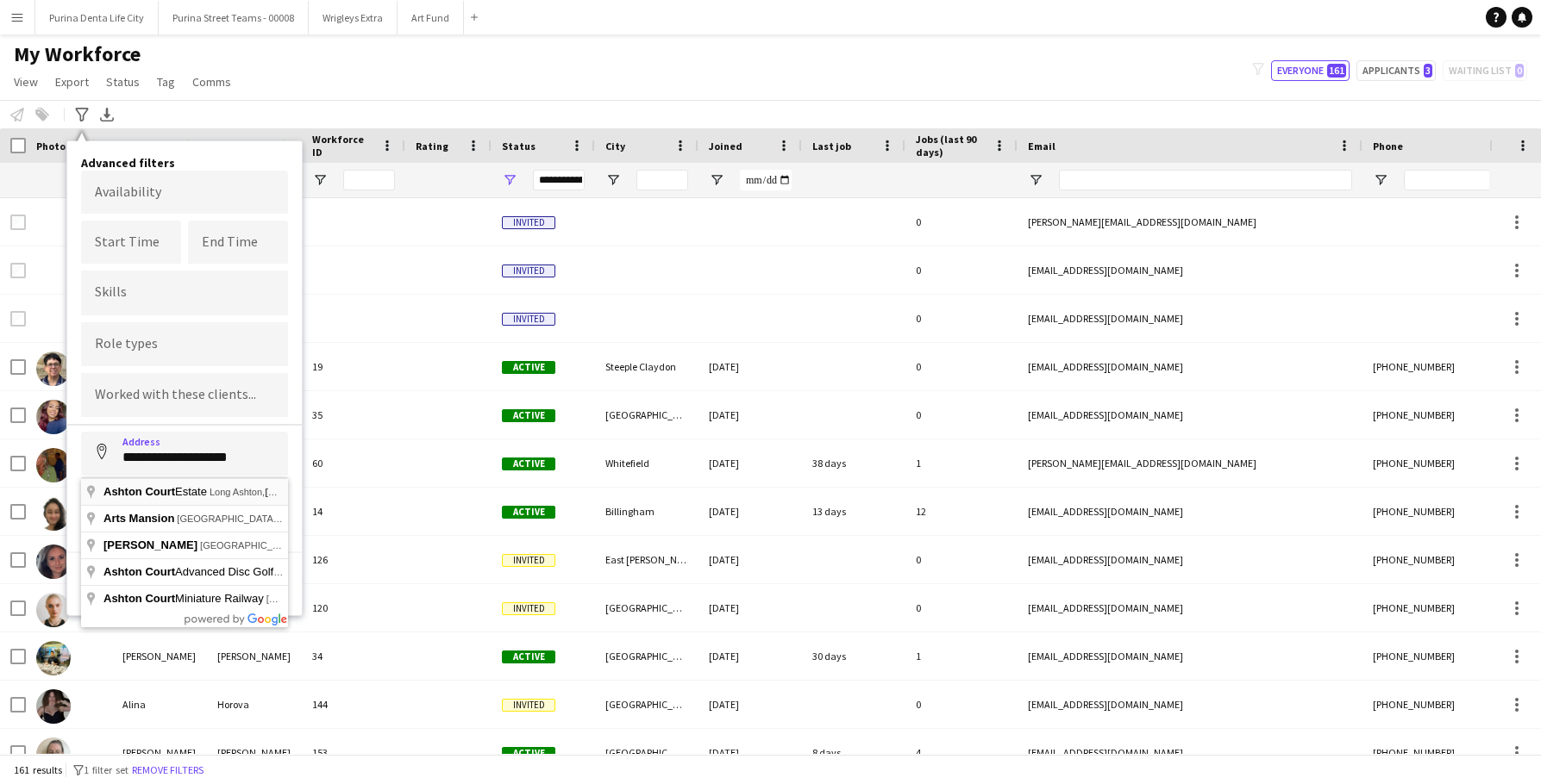
type input "**********"
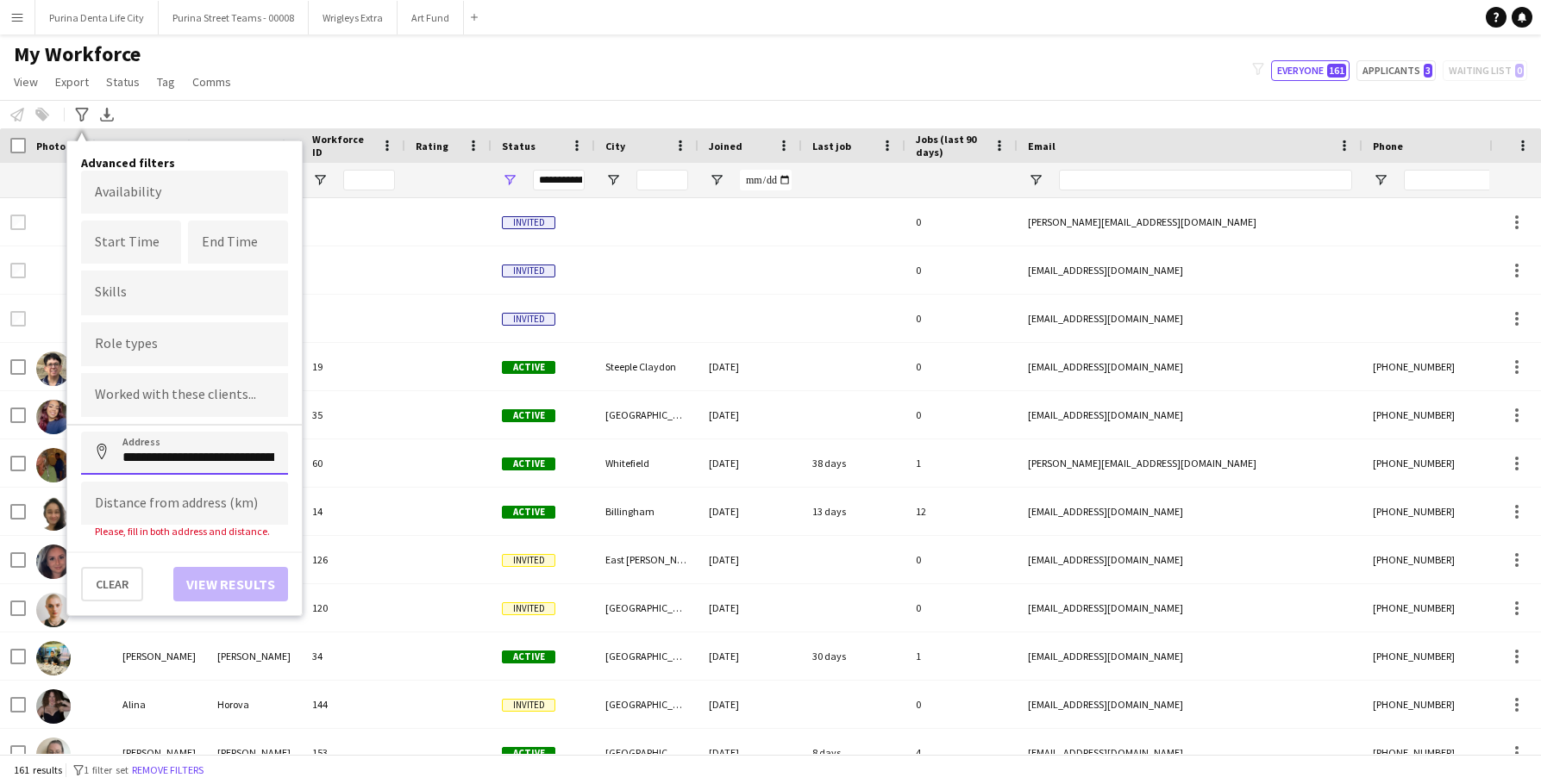
click at [240, 463] on input "**********" at bounding box center [185, 453] width 207 height 43
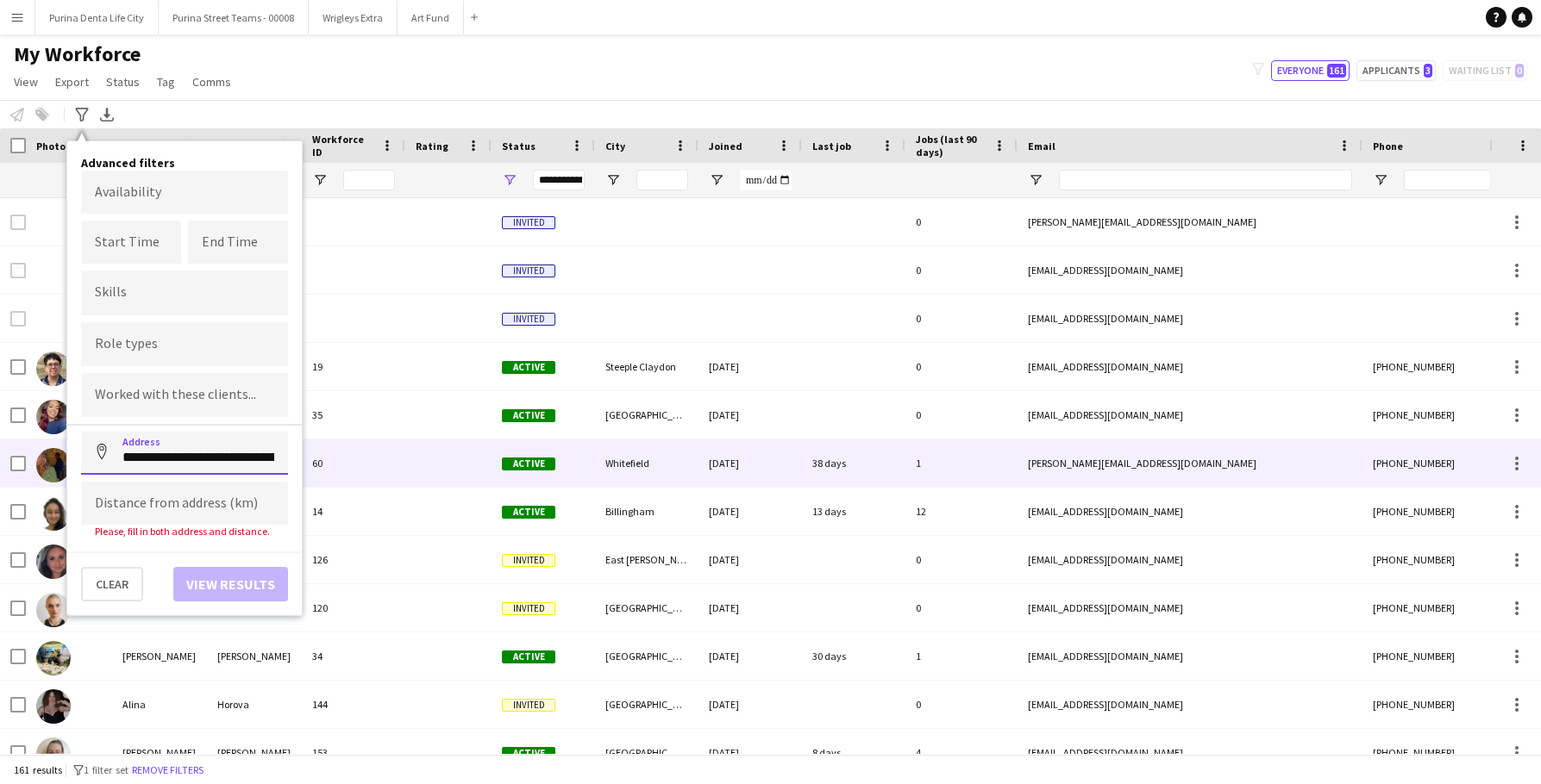
drag, startPoint x: 220, startPoint y: 454, endPoint x: 345, endPoint y: 454, distance: 125.0
click at [345, 454] on main "**********" at bounding box center [770, 398] width 1541 height 727
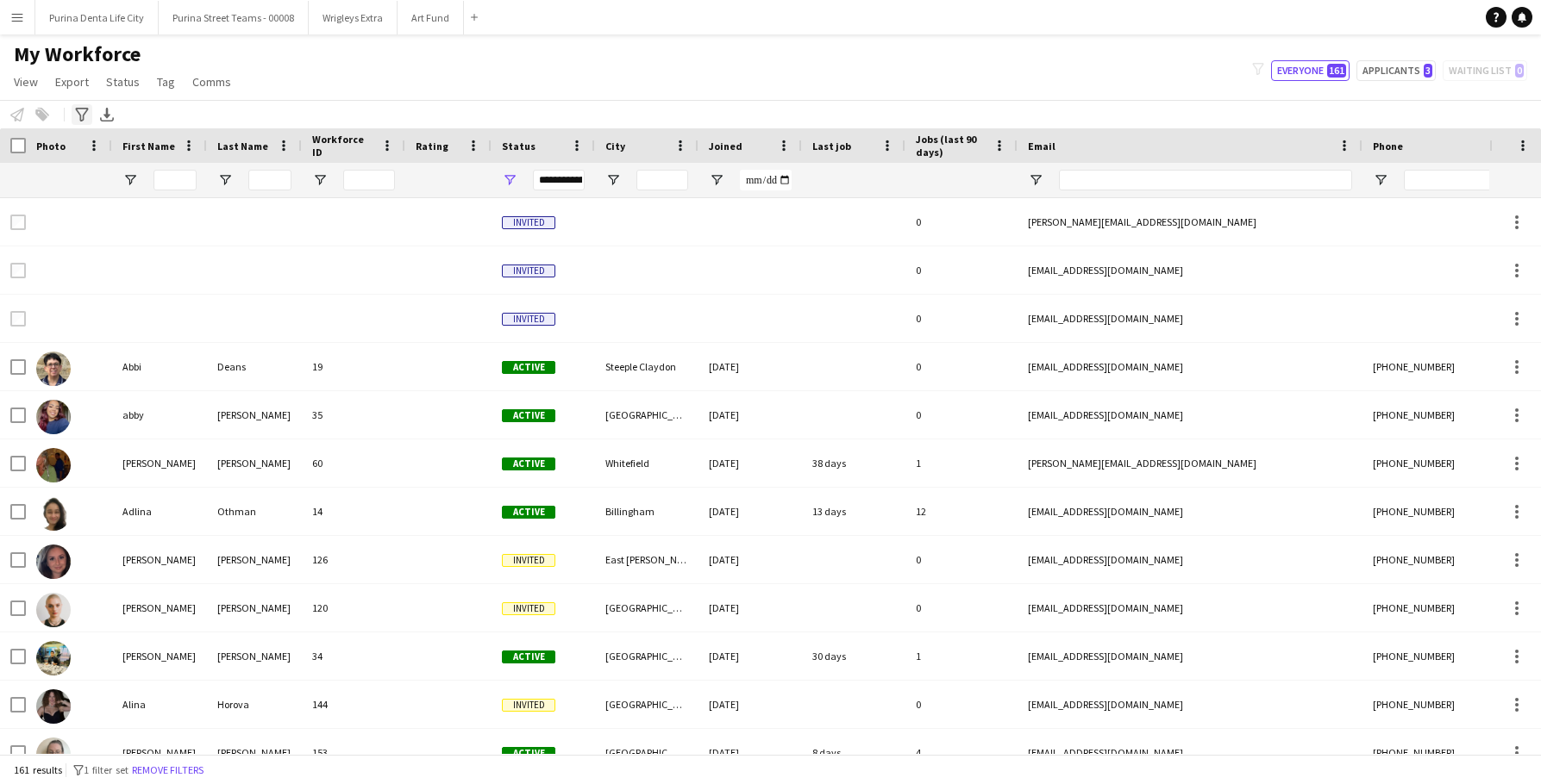
click at [83, 109] on icon at bounding box center [81, 115] width 13 height 14
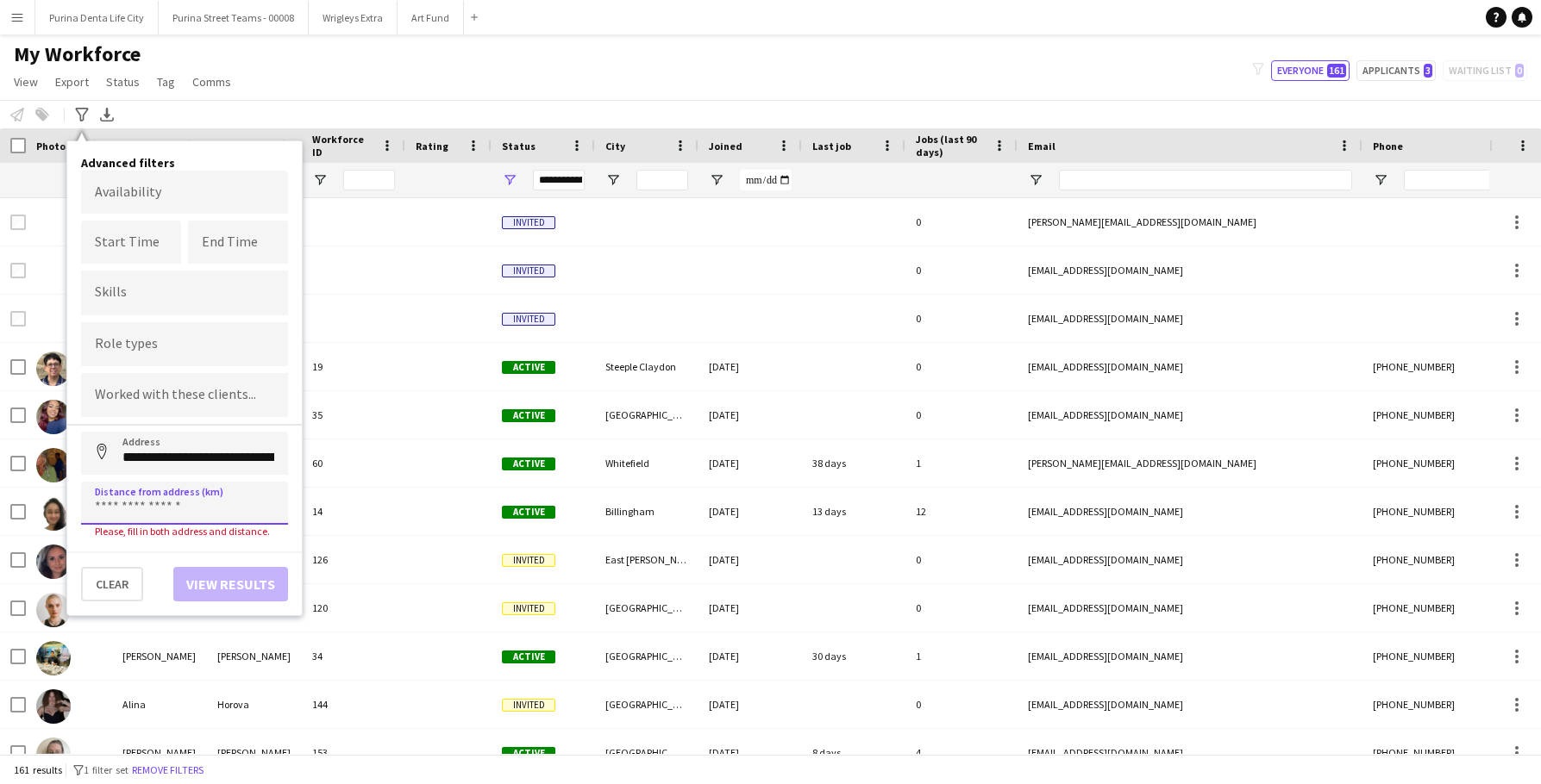
click at [227, 510] on input at bounding box center [185, 504] width 207 height 43
click at [102, 454] on button "Address" at bounding box center [102, 452] width 41 height 41
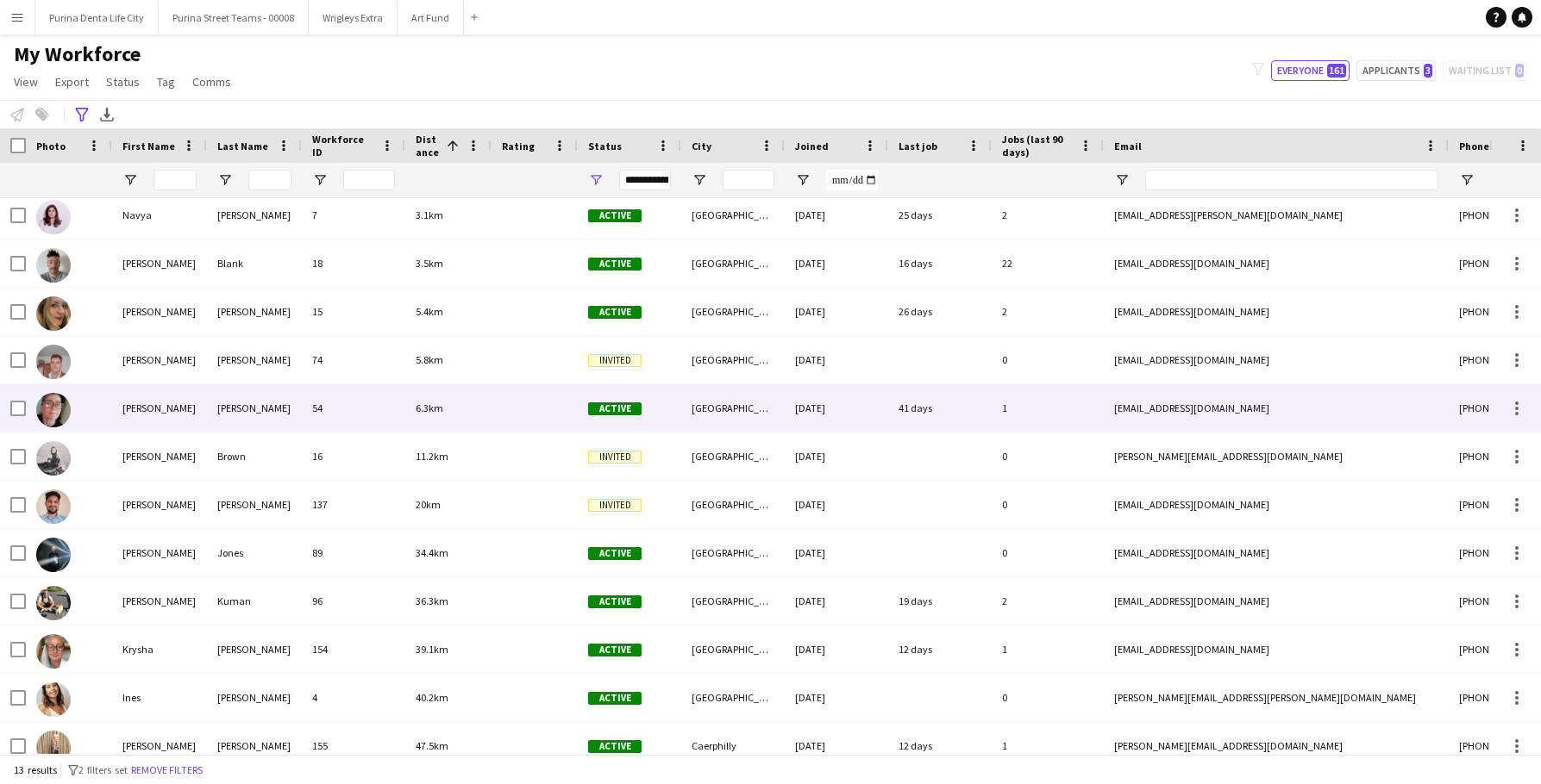
scroll to position [9, 0]
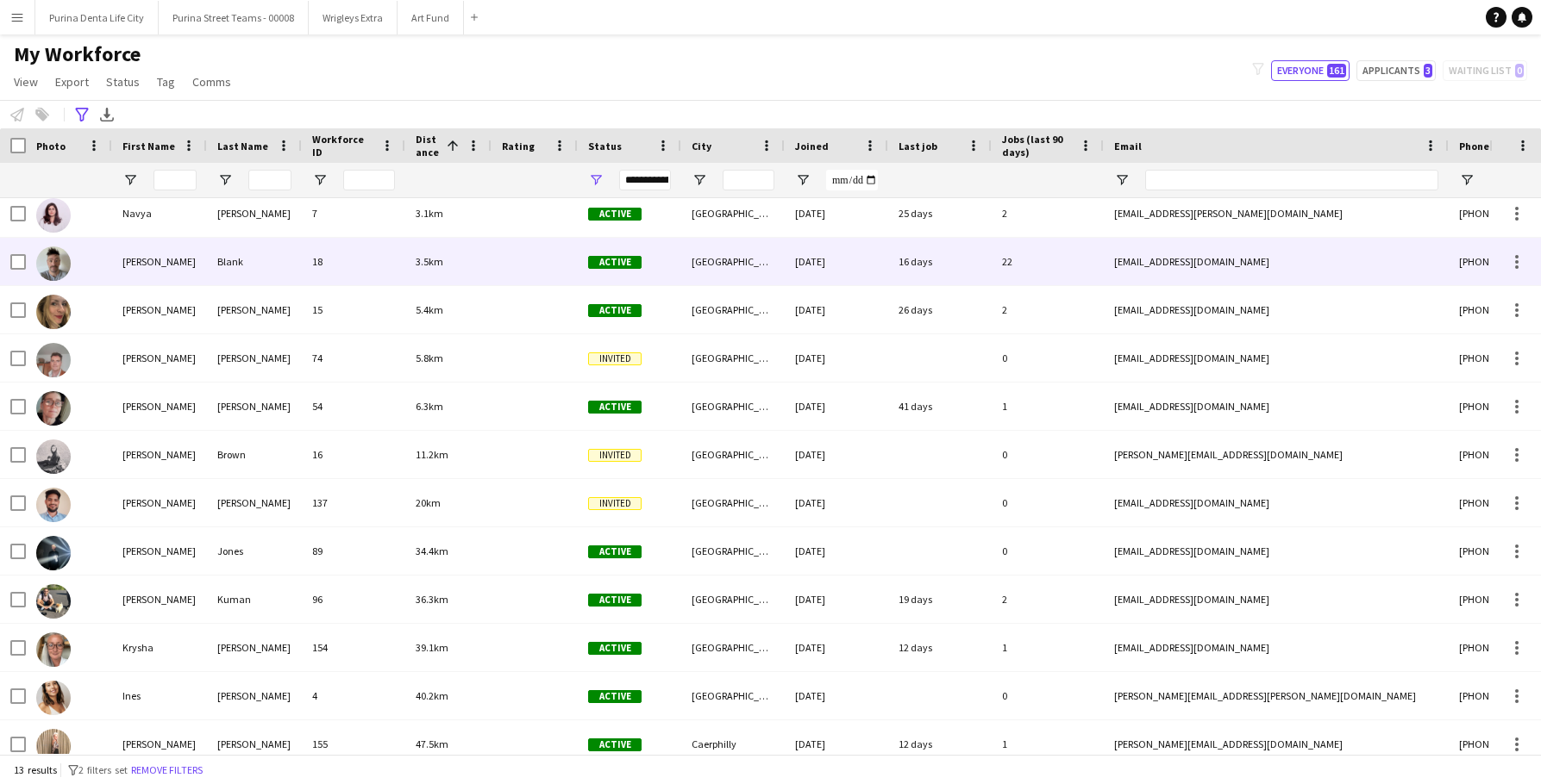
click at [403, 248] on div "18" at bounding box center [354, 262] width 104 height 47
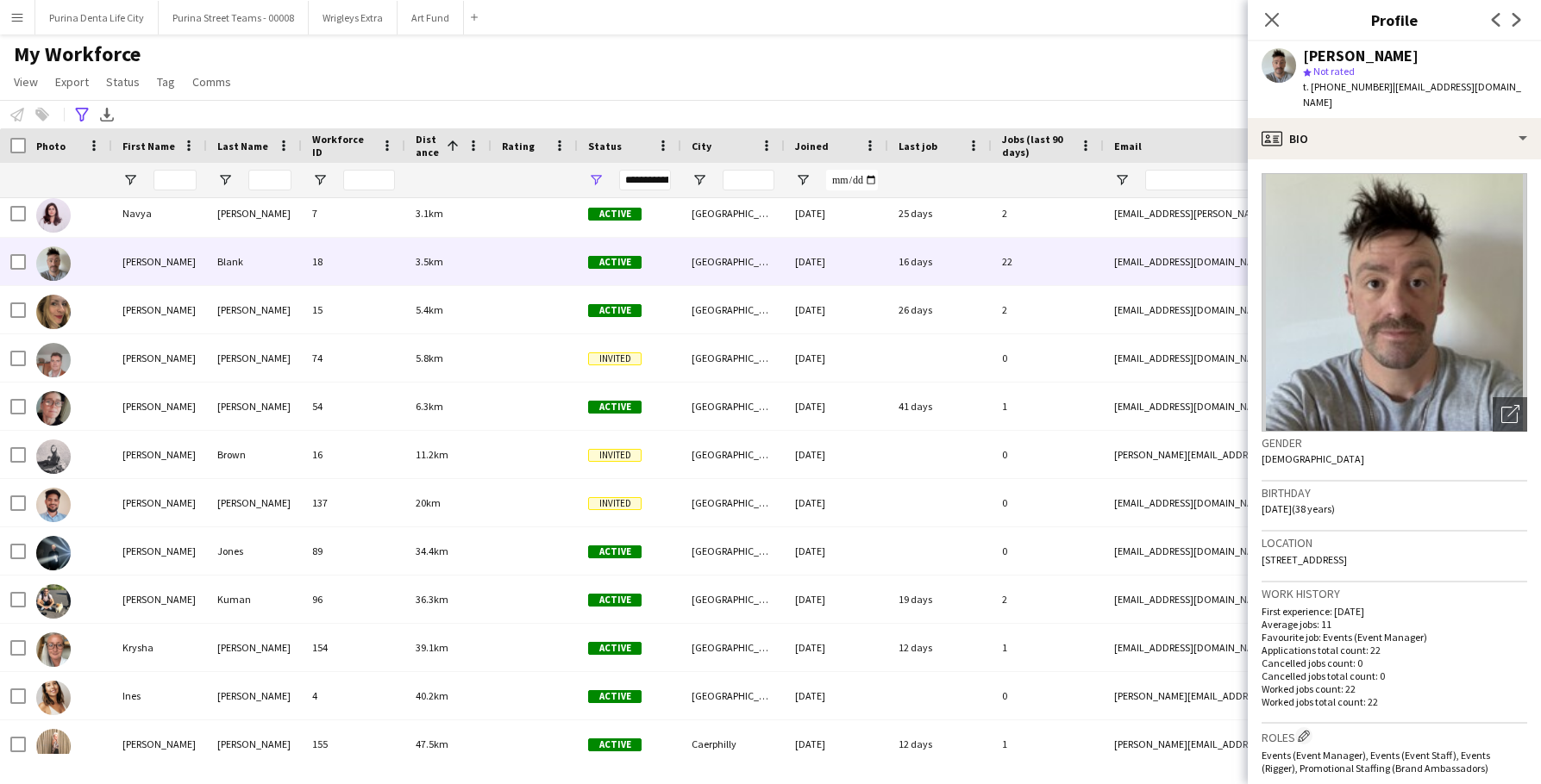
click at [558, 80] on div "My Workforce View Views Default view New view Update view Delete view Edit name…" at bounding box center [770, 70] width 1541 height 58
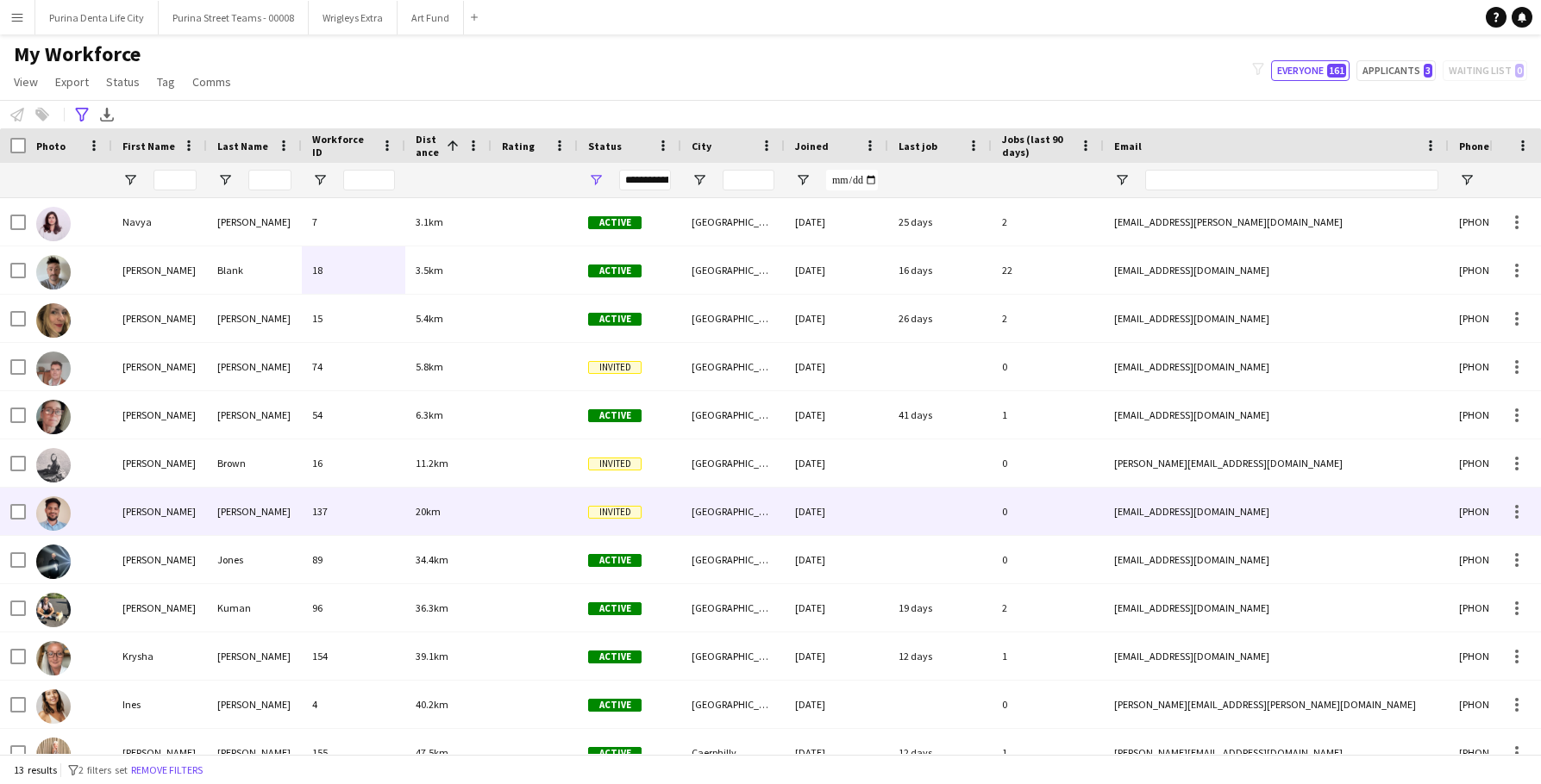
scroll to position [0, 0]
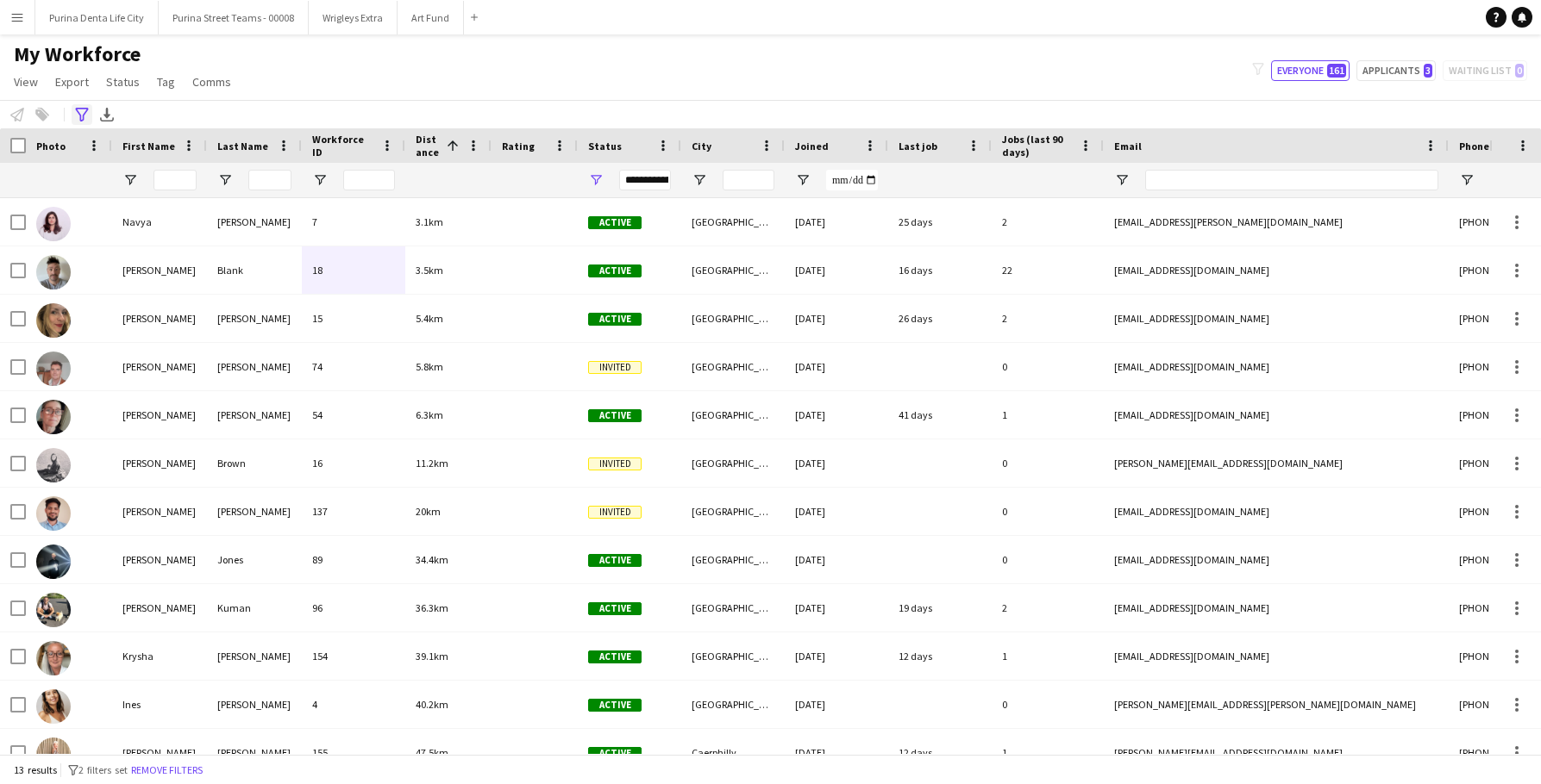
click at [79, 111] on icon "Advanced filters" at bounding box center [82, 115] width 14 height 14
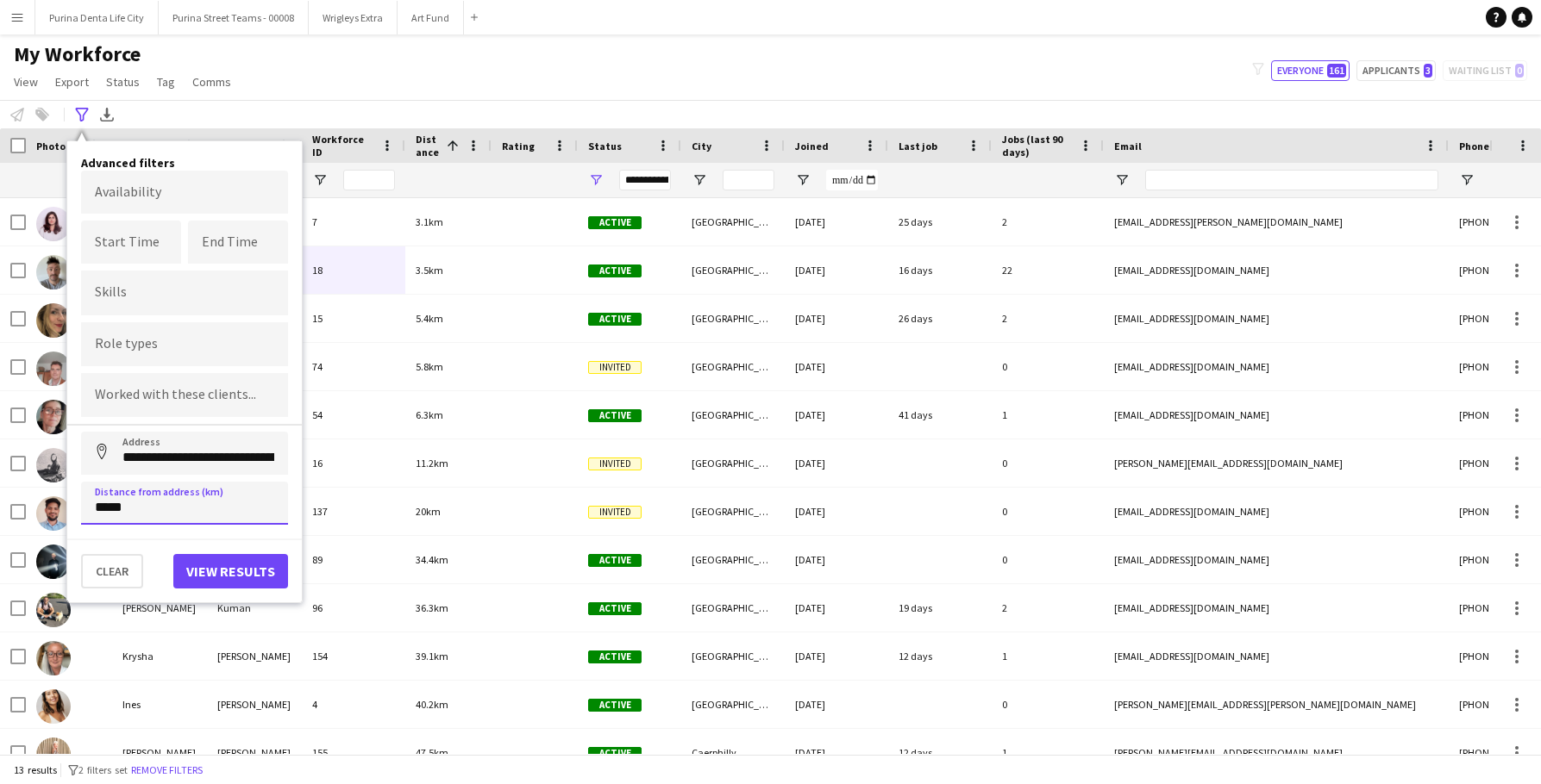
click at [99, 510] on input "*****" at bounding box center [185, 504] width 207 height 43
type input "****"
type input "*****"
click at [102, 454] on button "Address" at bounding box center [102, 452] width 41 height 41
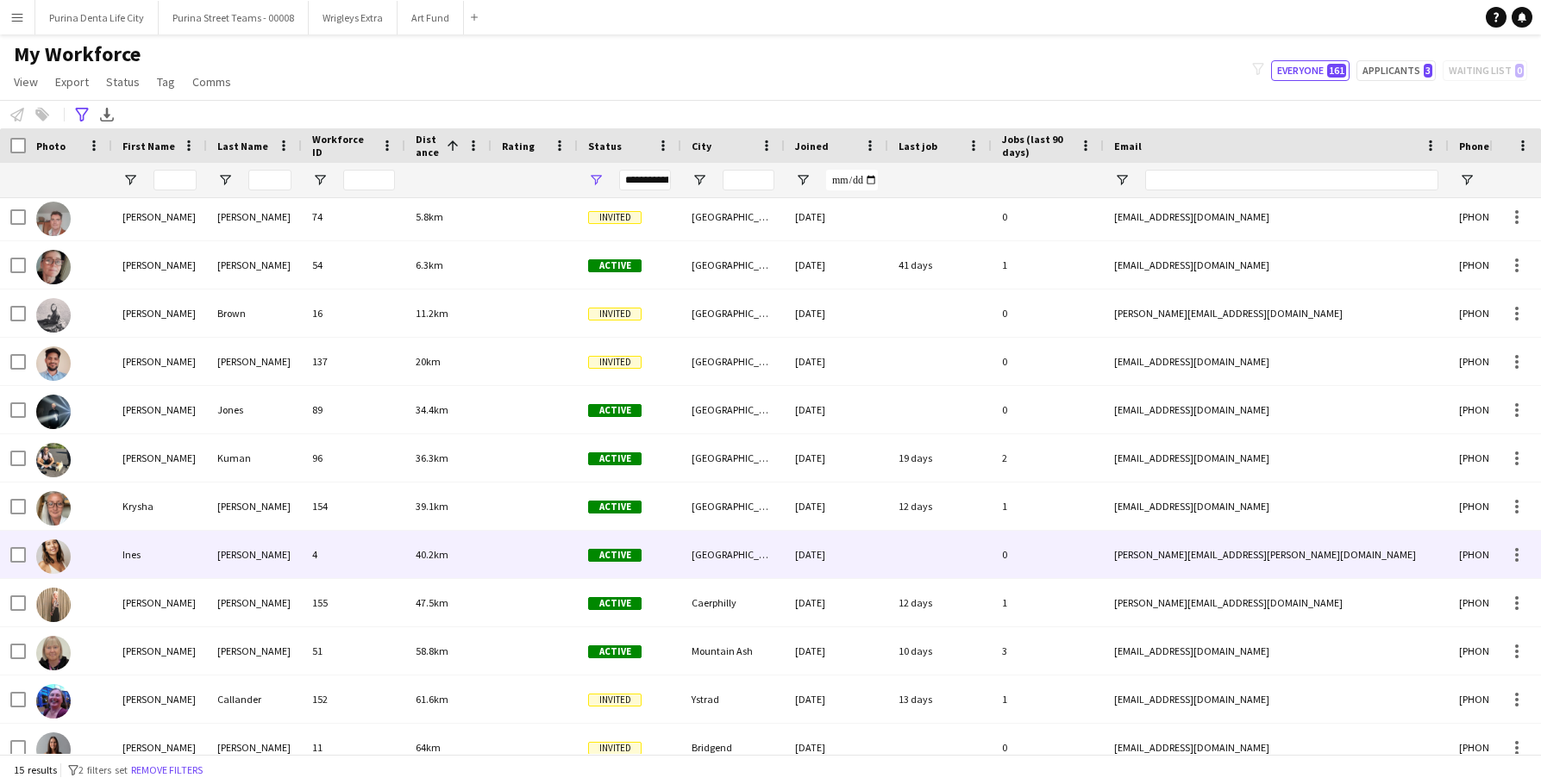
click at [524, 557] on div at bounding box center [534, 555] width 86 height 47
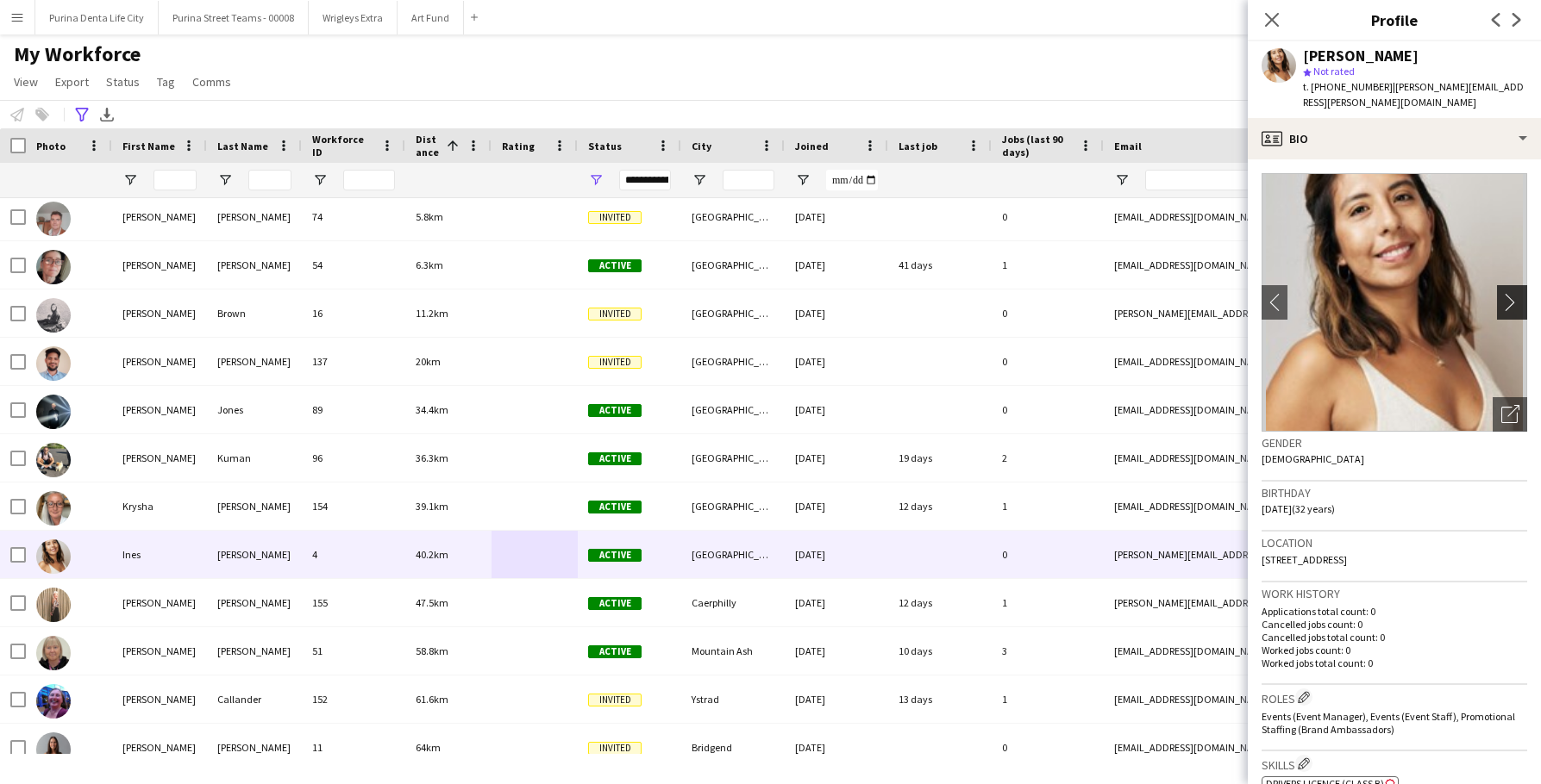
click at [1514, 293] on app-icon "chevron-right" at bounding box center [1514, 302] width 27 height 18
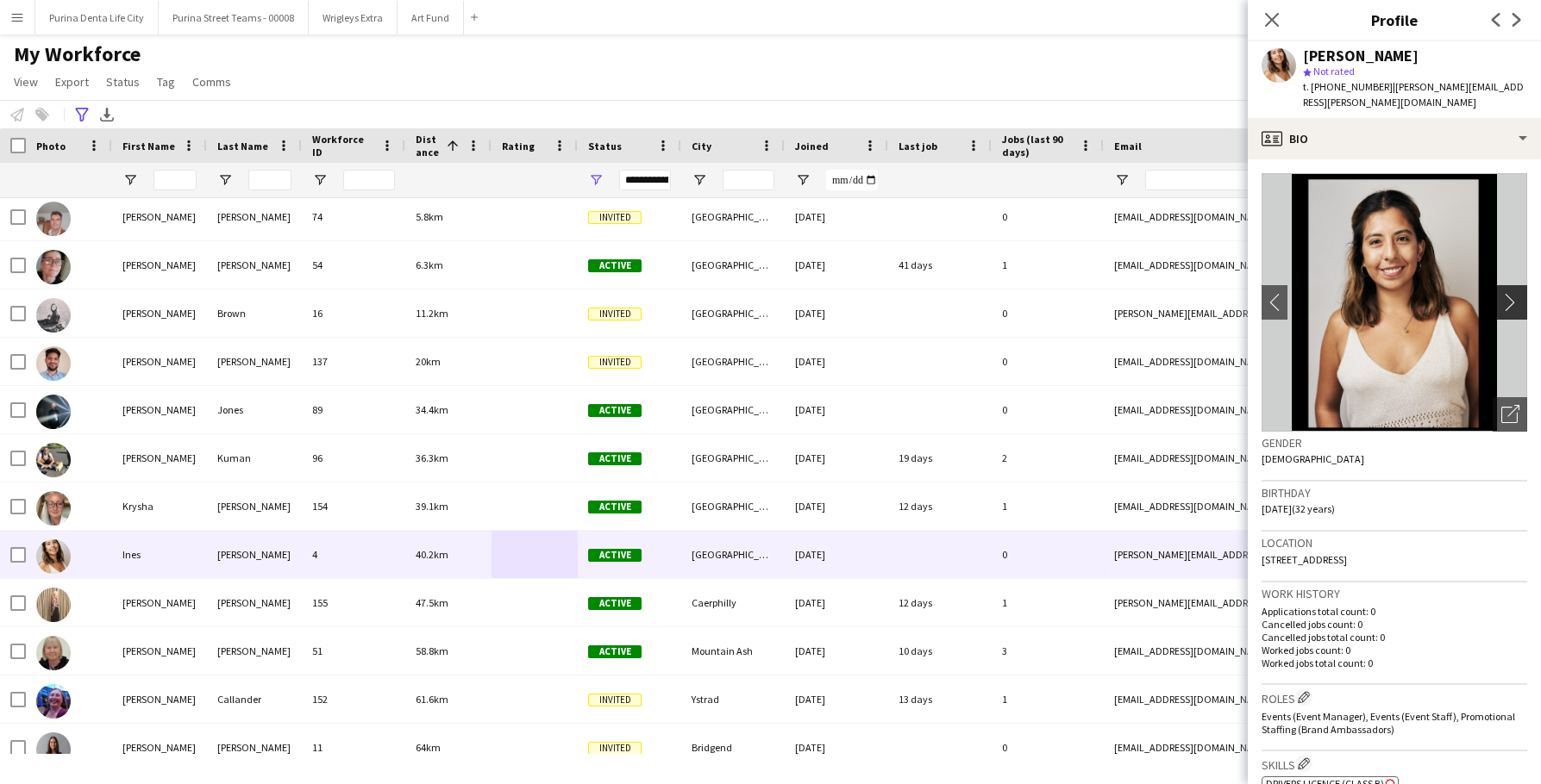
click at [1514, 293] on app-icon "chevron-right" at bounding box center [1514, 302] width 27 height 18
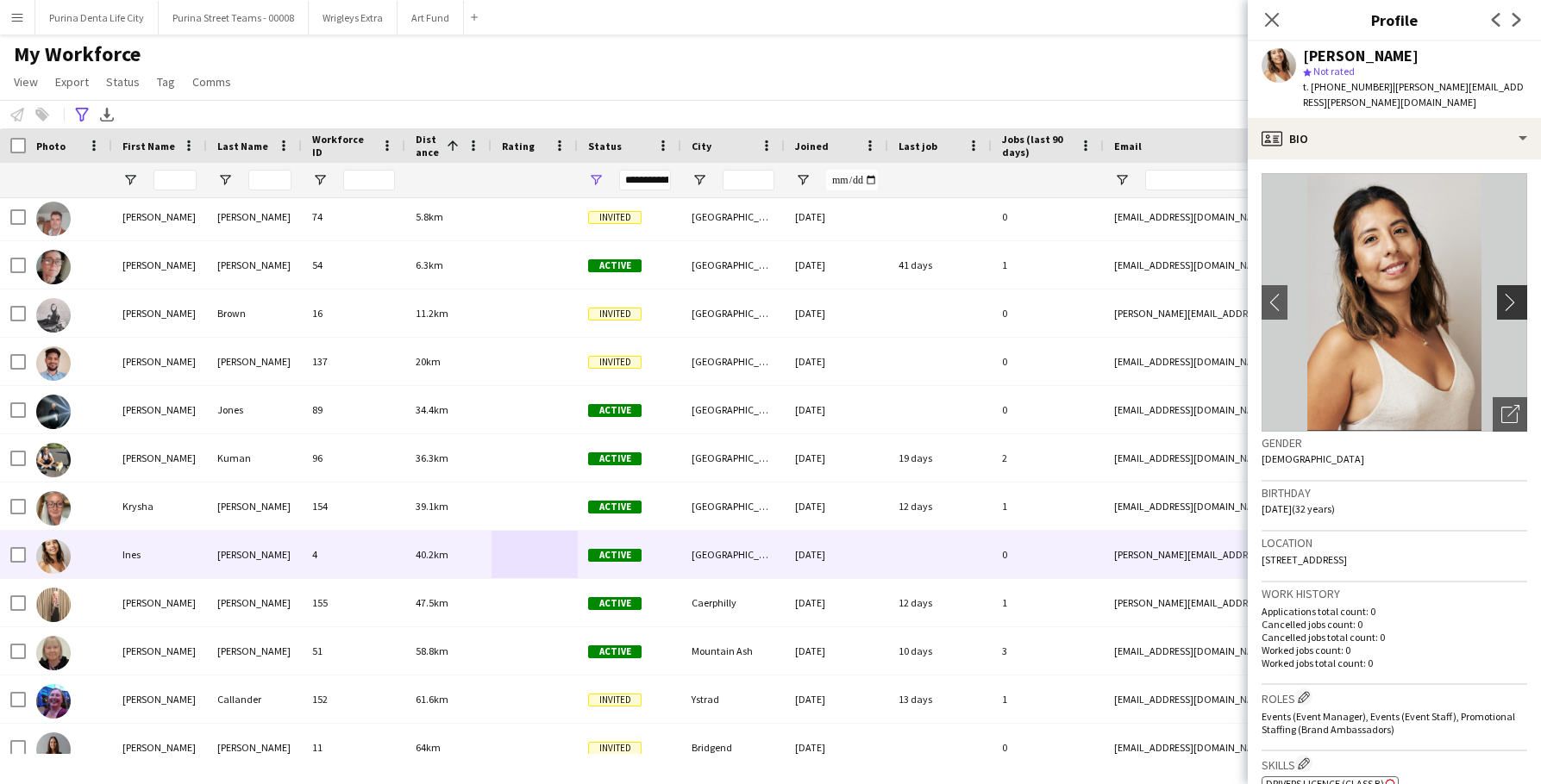
click at [1514, 293] on app-icon "chevron-right" at bounding box center [1514, 302] width 27 height 18
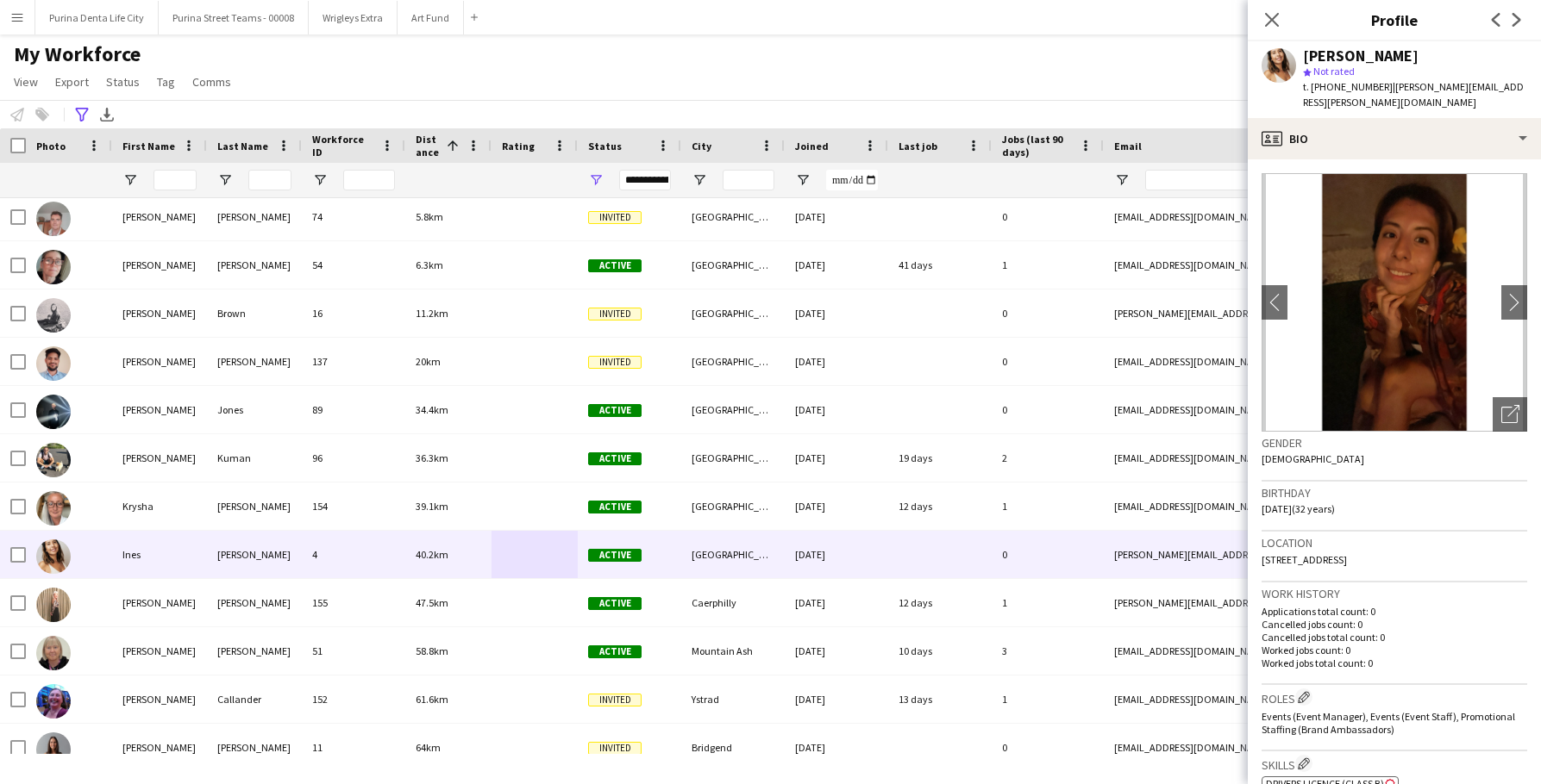
click at [683, 118] on div "**********" at bounding box center [770, 114] width 1541 height 29
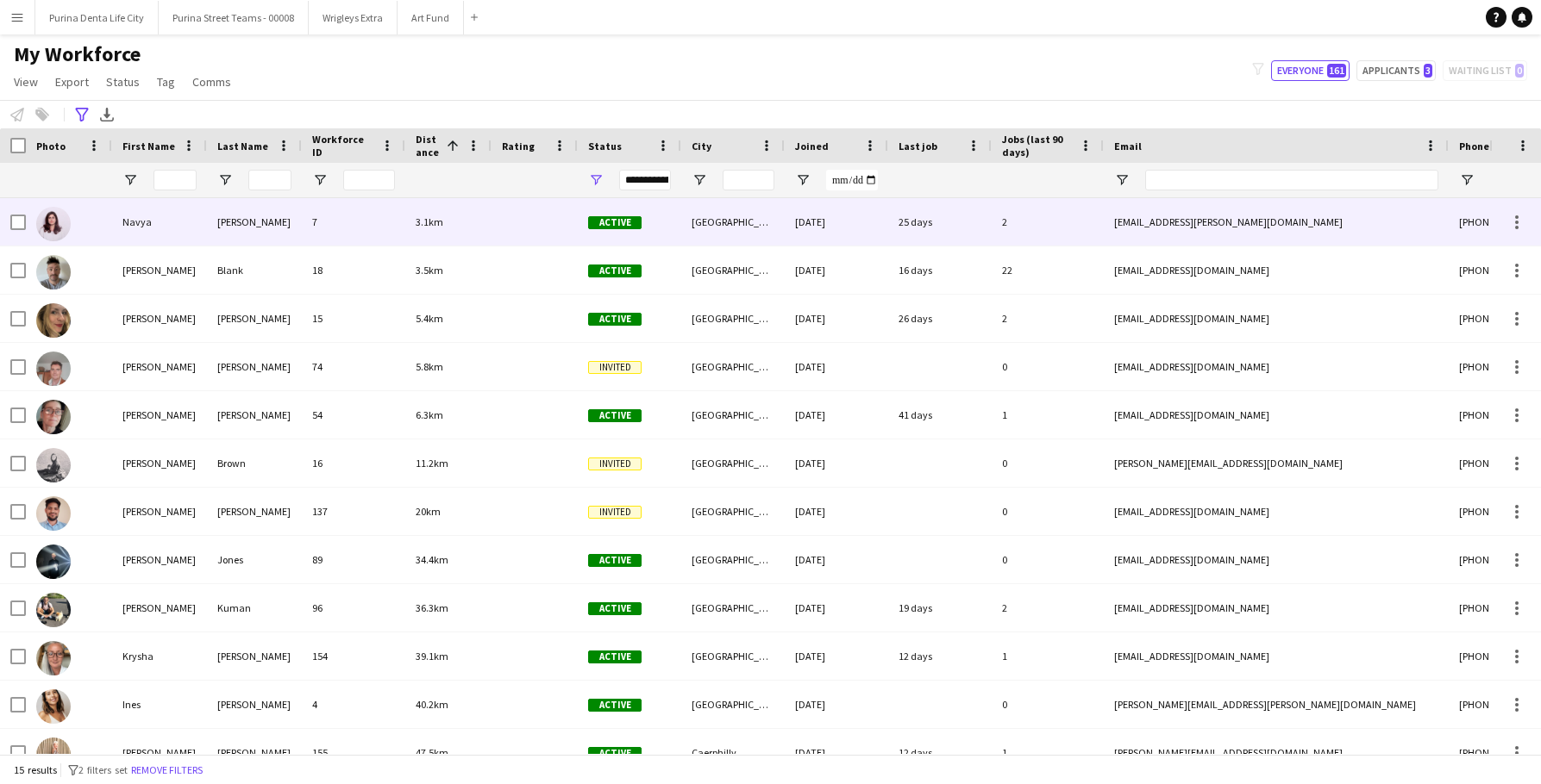
click at [582, 221] on div "Active" at bounding box center [629, 222] width 104 height 47
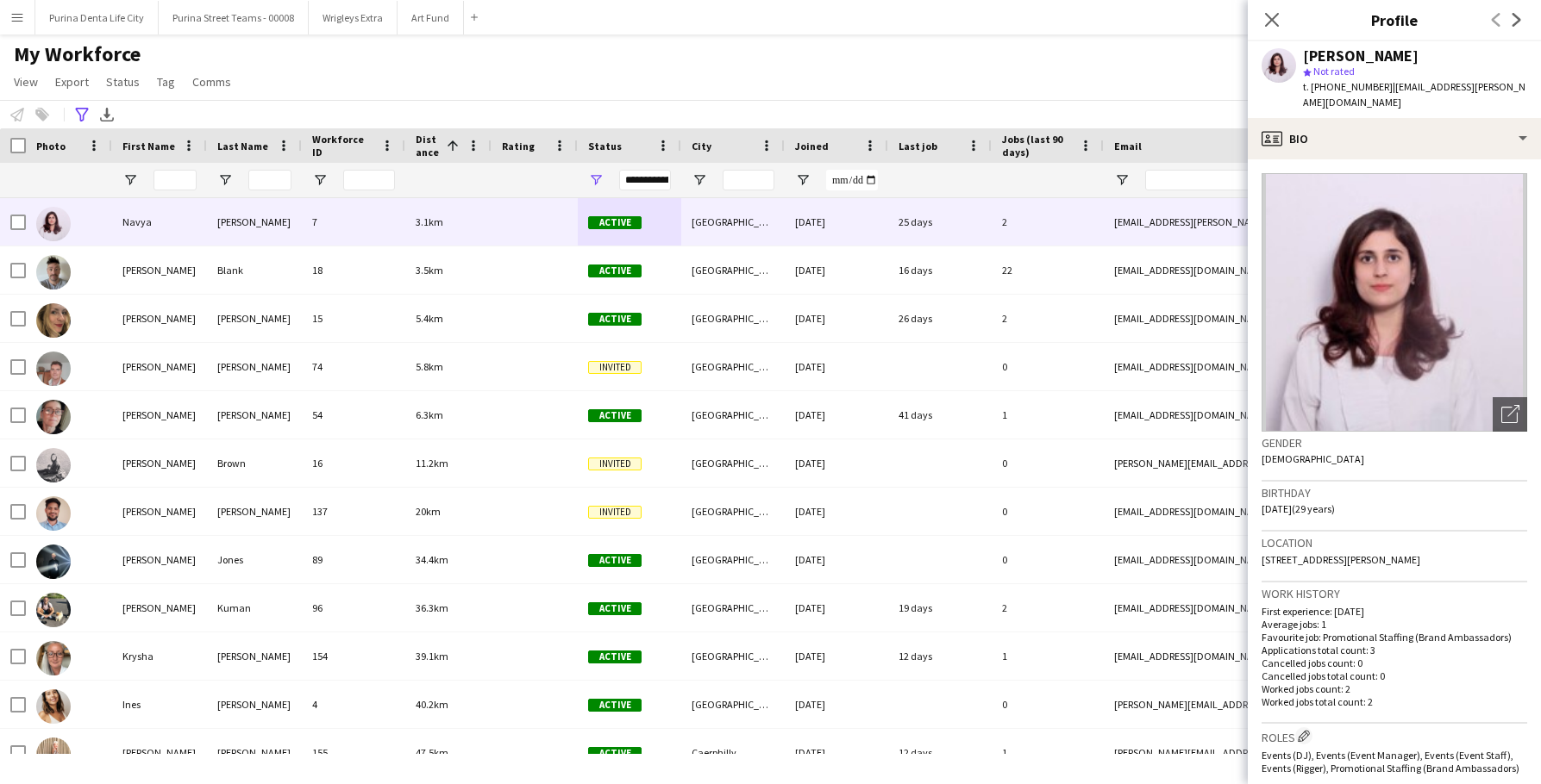
click at [1047, 100] on div "**********" at bounding box center [770, 114] width 1541 height 29
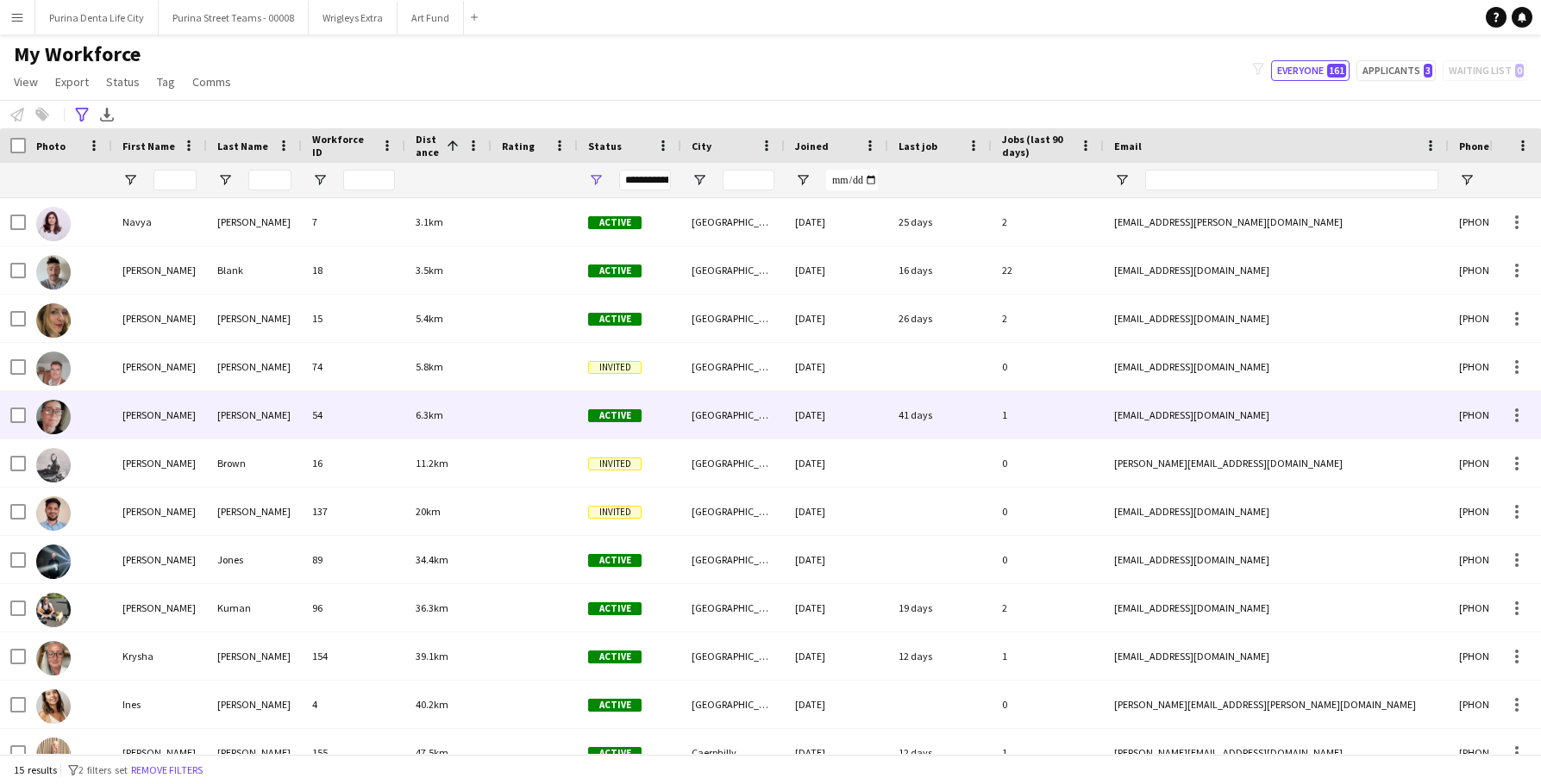
click at [479, 420] on div "6.3km" at bounding box center [447, 415] width 86 height 47
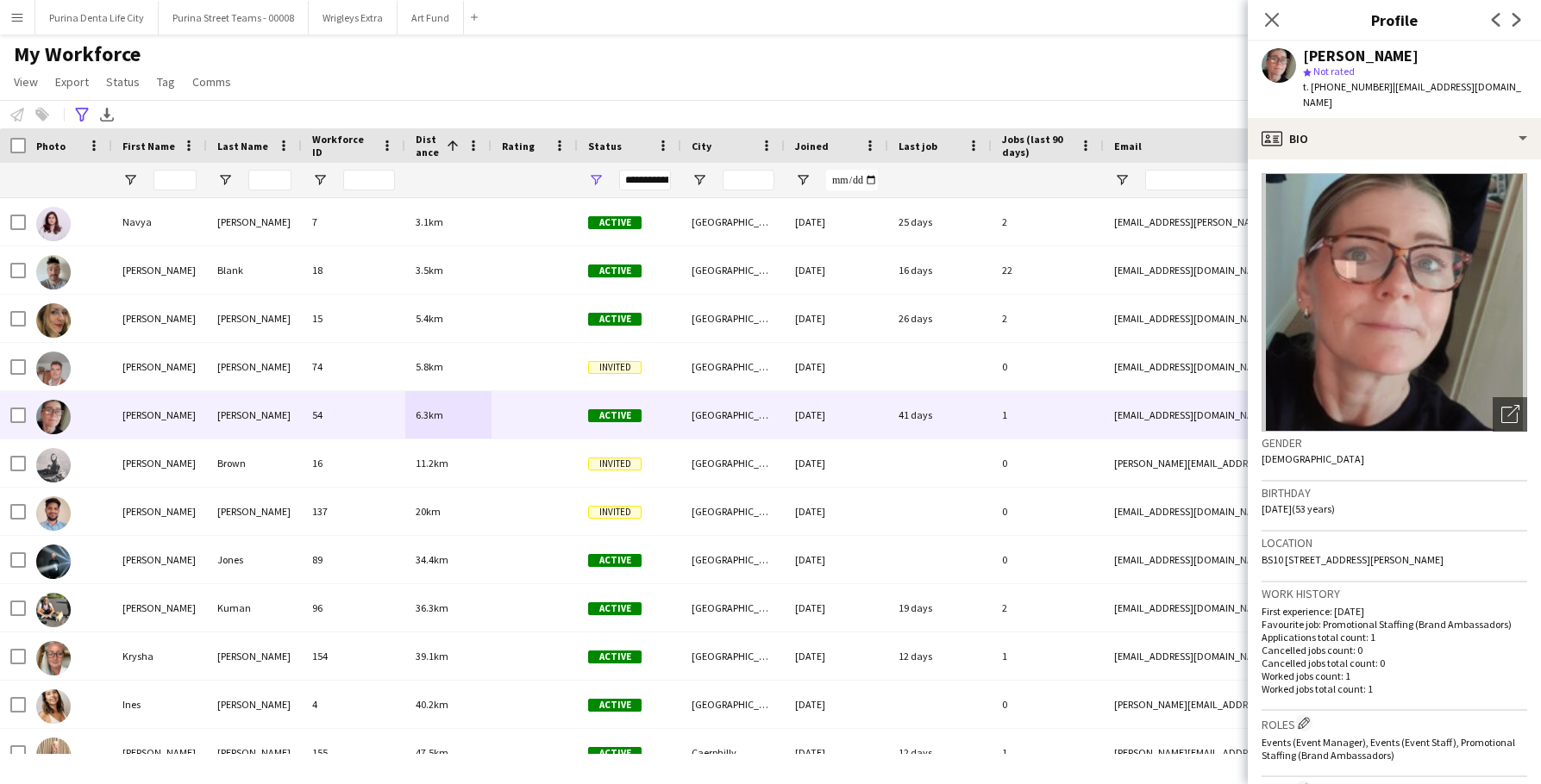
click at [861, 80] on div "My Workforce View Views Default view New view Update view Delete view Edit name…" at bounding box center [770, 70] width 1541 height 58
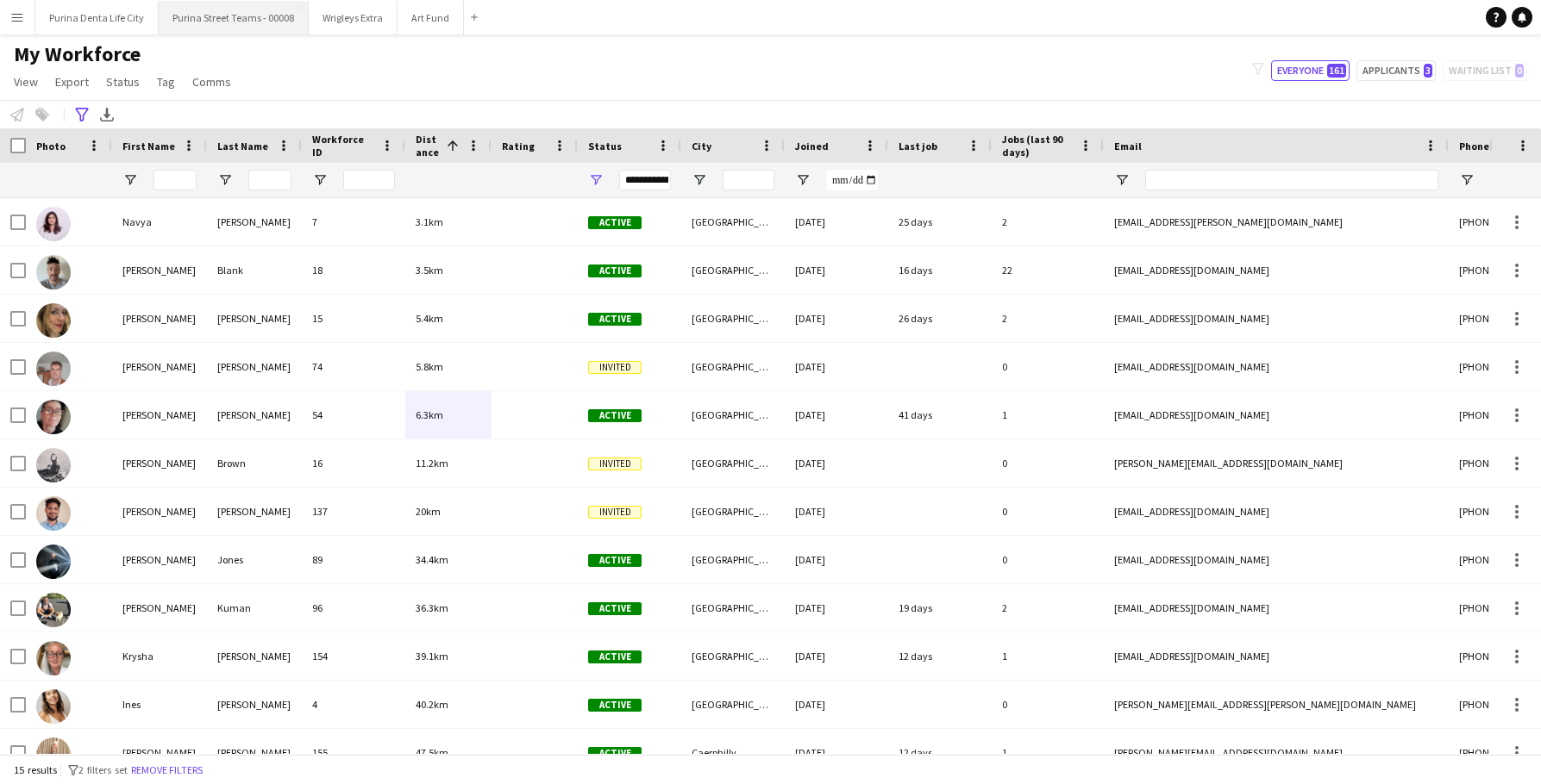
click at [207, 16] on button "Purina Street Teams - 00008 Close" at bounding box center [234, 18] width 150 height 34
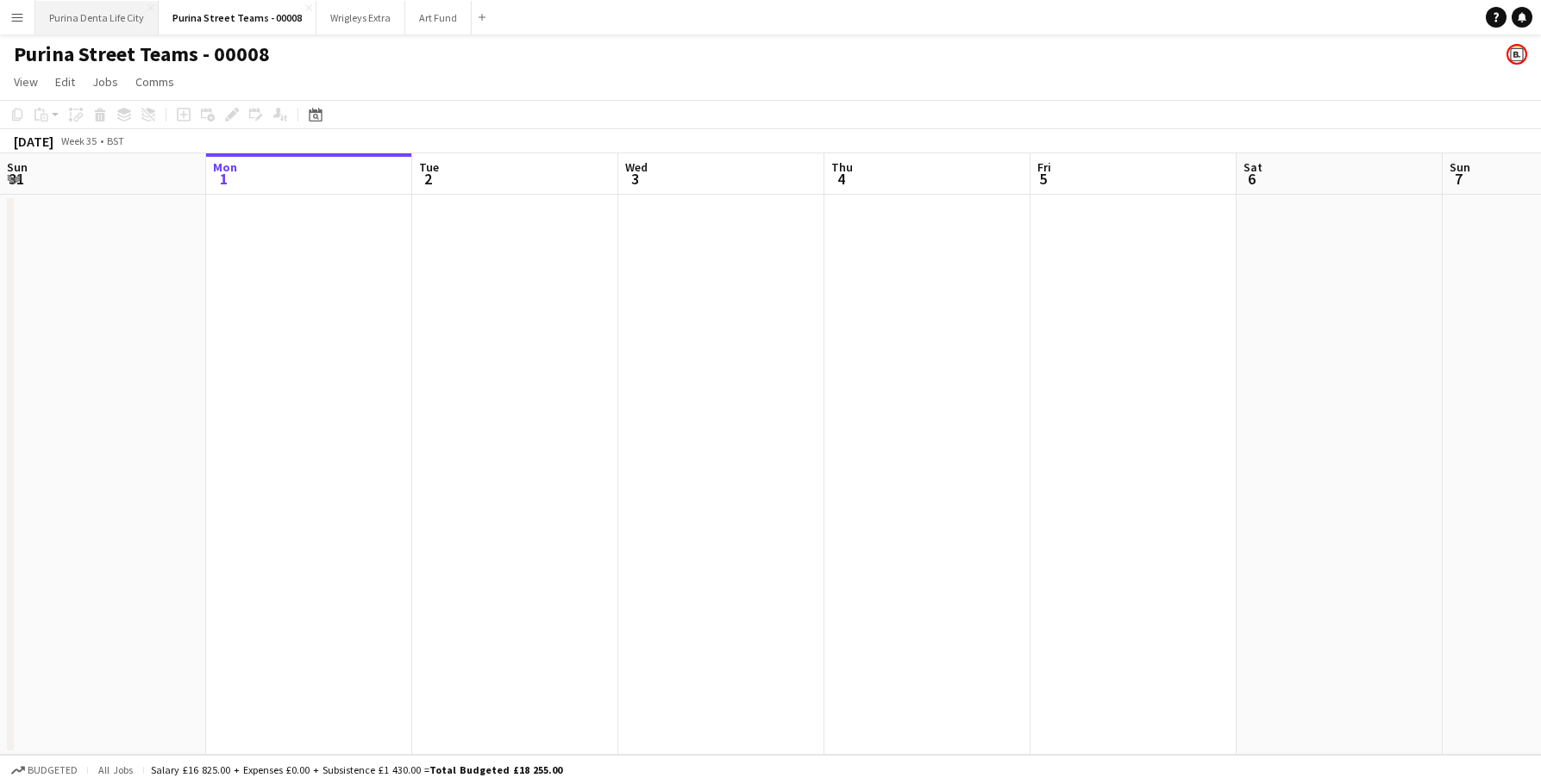
click at [87, 17] on button "Purina Denta Life City Close" at bounding box center [97, 18] width 123 height 34
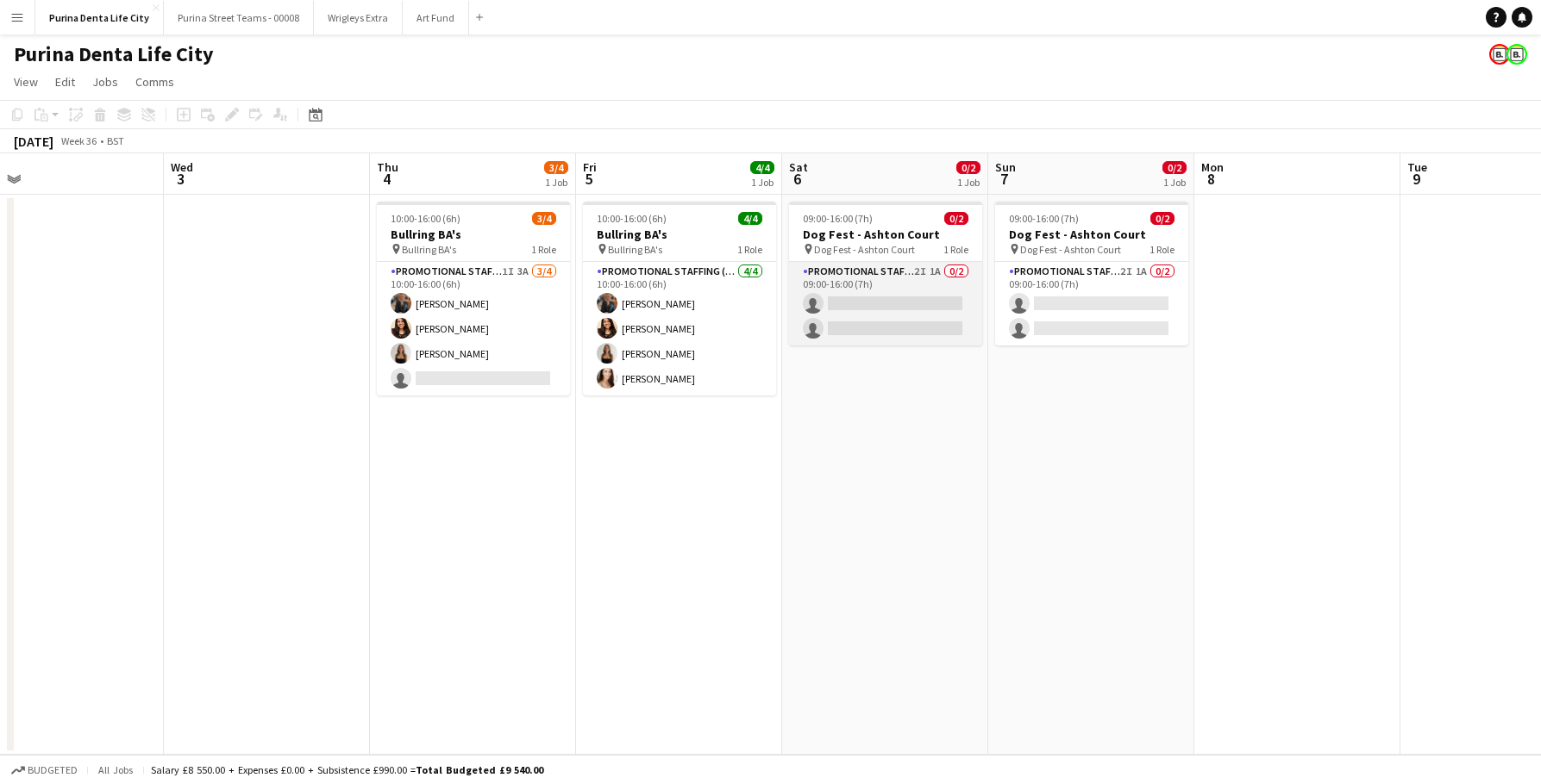
click at [912, 318] on app-card-role "Promotional Staffing (Brand Ambassadors) 2I 1A 0/2 09:00-16:00 (7h) single-neut…" at bounding box center [886, 303] width 194 height 84
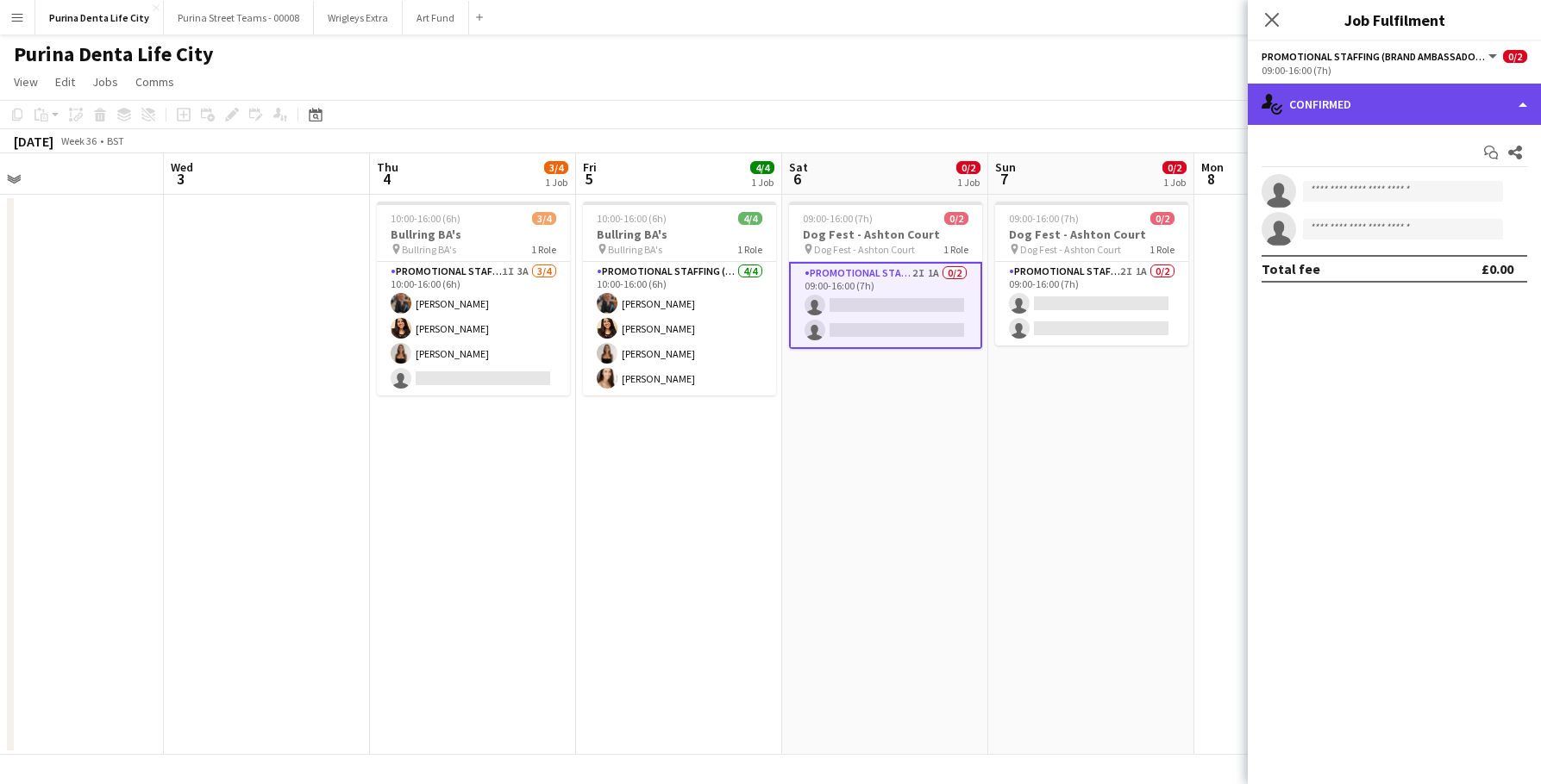
click at [1357, 109] on div "single-neutral-actions-check-2 Confirmed" at bounding box center [1394, 105] width 293 height 41
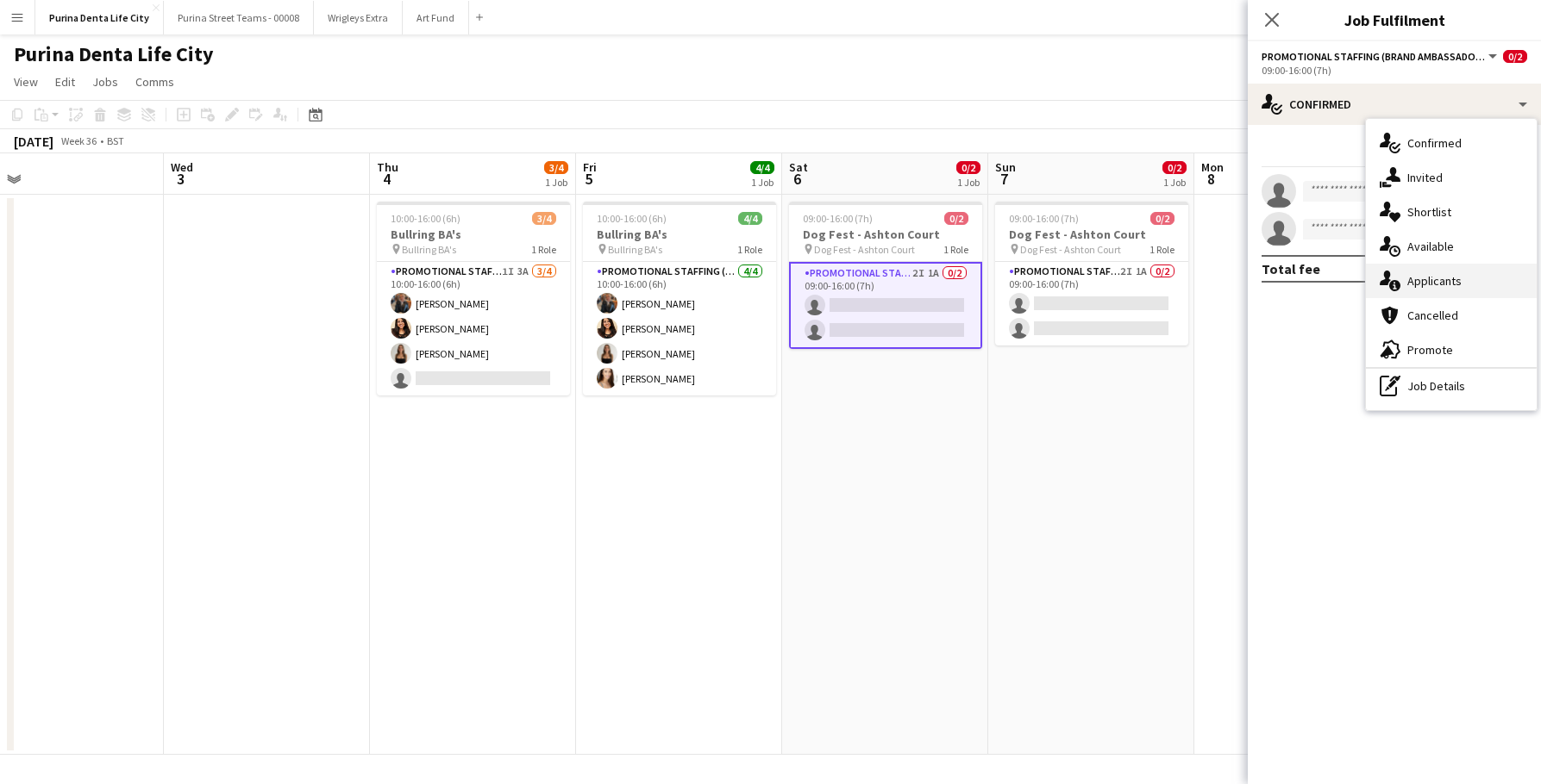
click at [1443, 286] on div "single-neutral-actions-information Applicants" at bounding box center [1451, 280] width 171 height 35
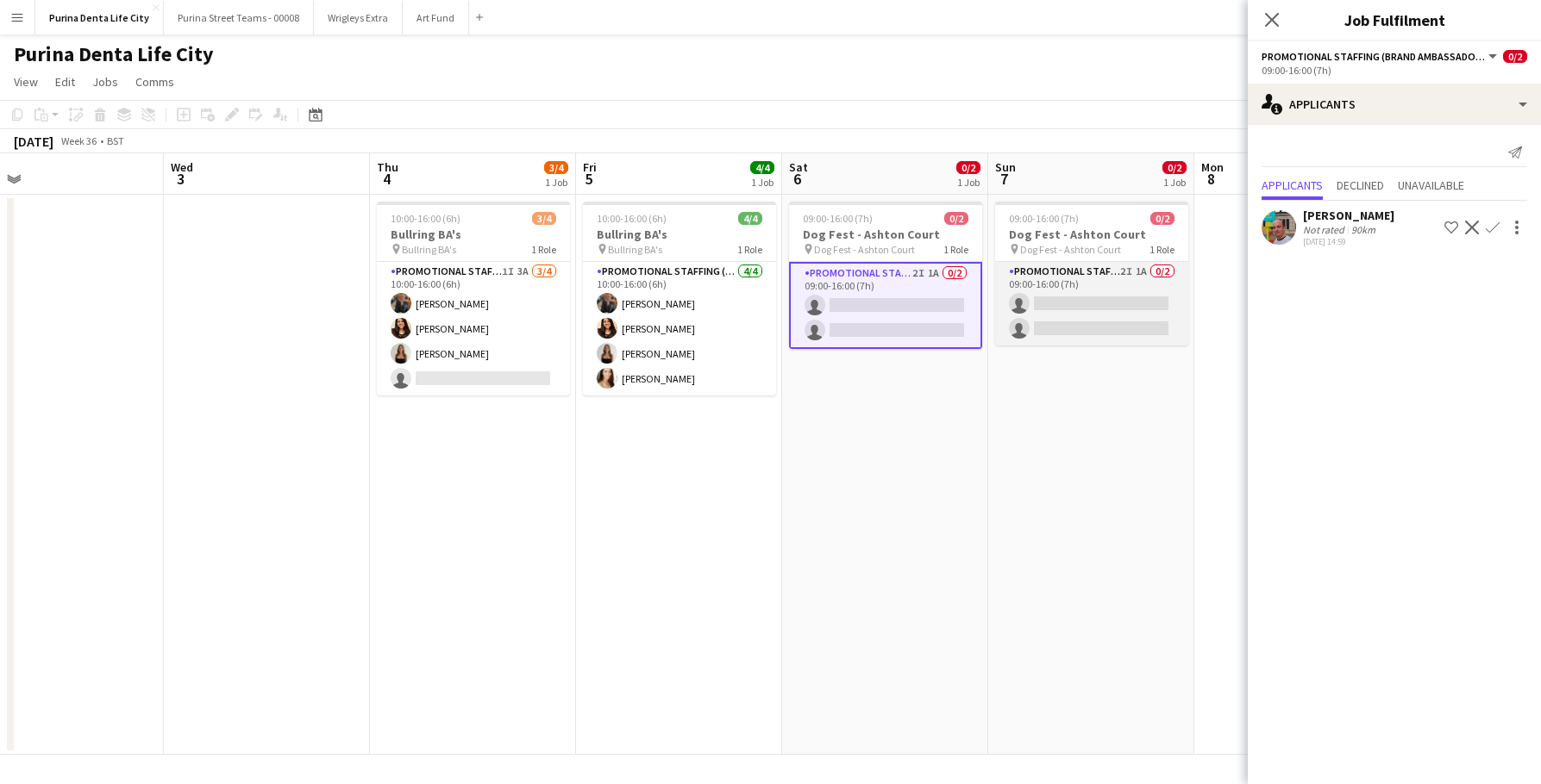
click at [1074, 329] on app-card-role "Promotional Staffing (Brand Ambassadors) 2I 1A 0/2 09:00-16:00 (7h) single-neut…" at bounding box center [1092, 303] width 194 height 84
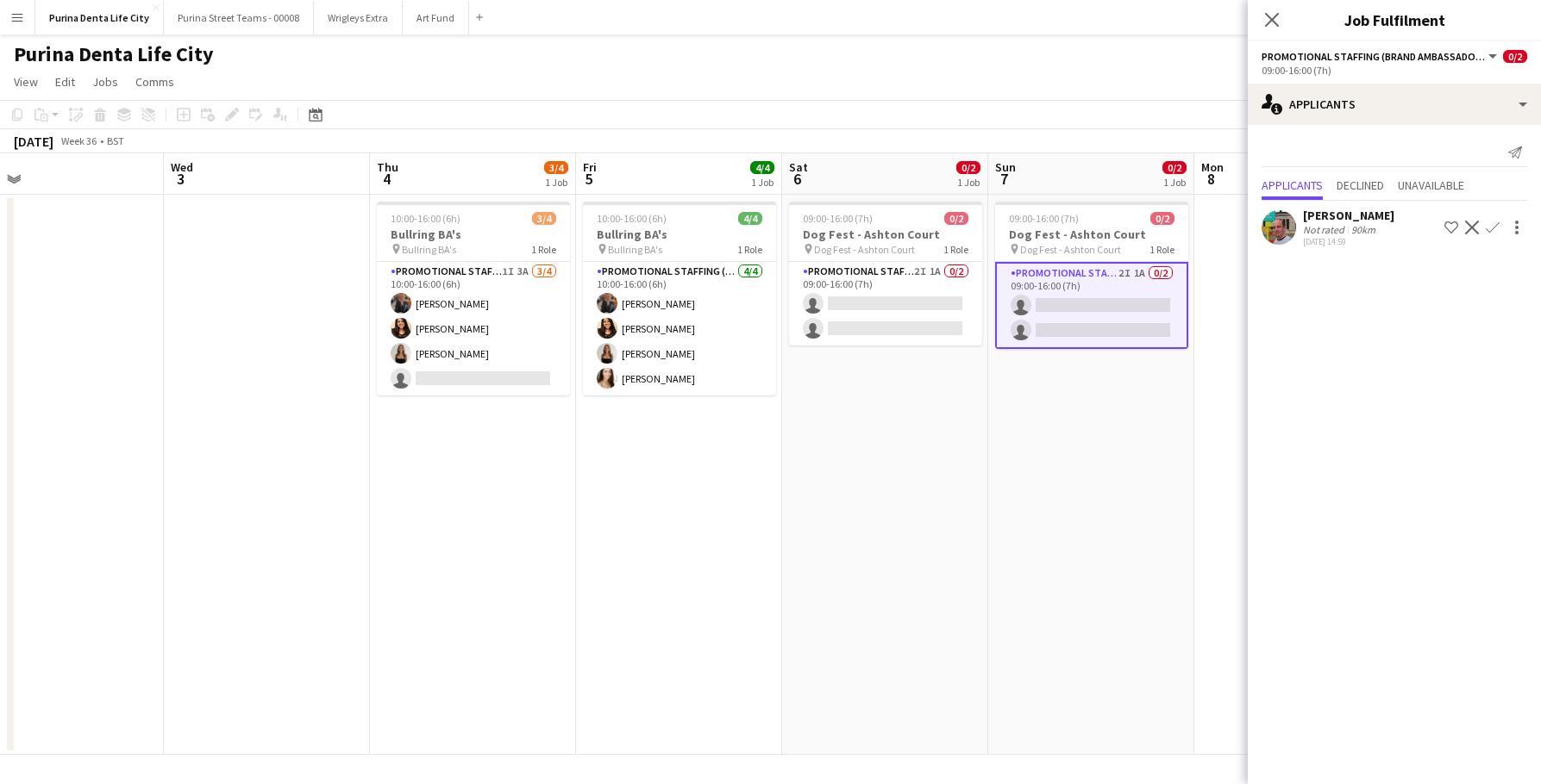
click at [966, 392] on app-date-cell "09:00-16:00 (7h) 0/2 Dog Fest - Ashton Court pin Dog Fest - Ashton Court 1 Role…" at bounding box center [885, 474] width 206 height 560
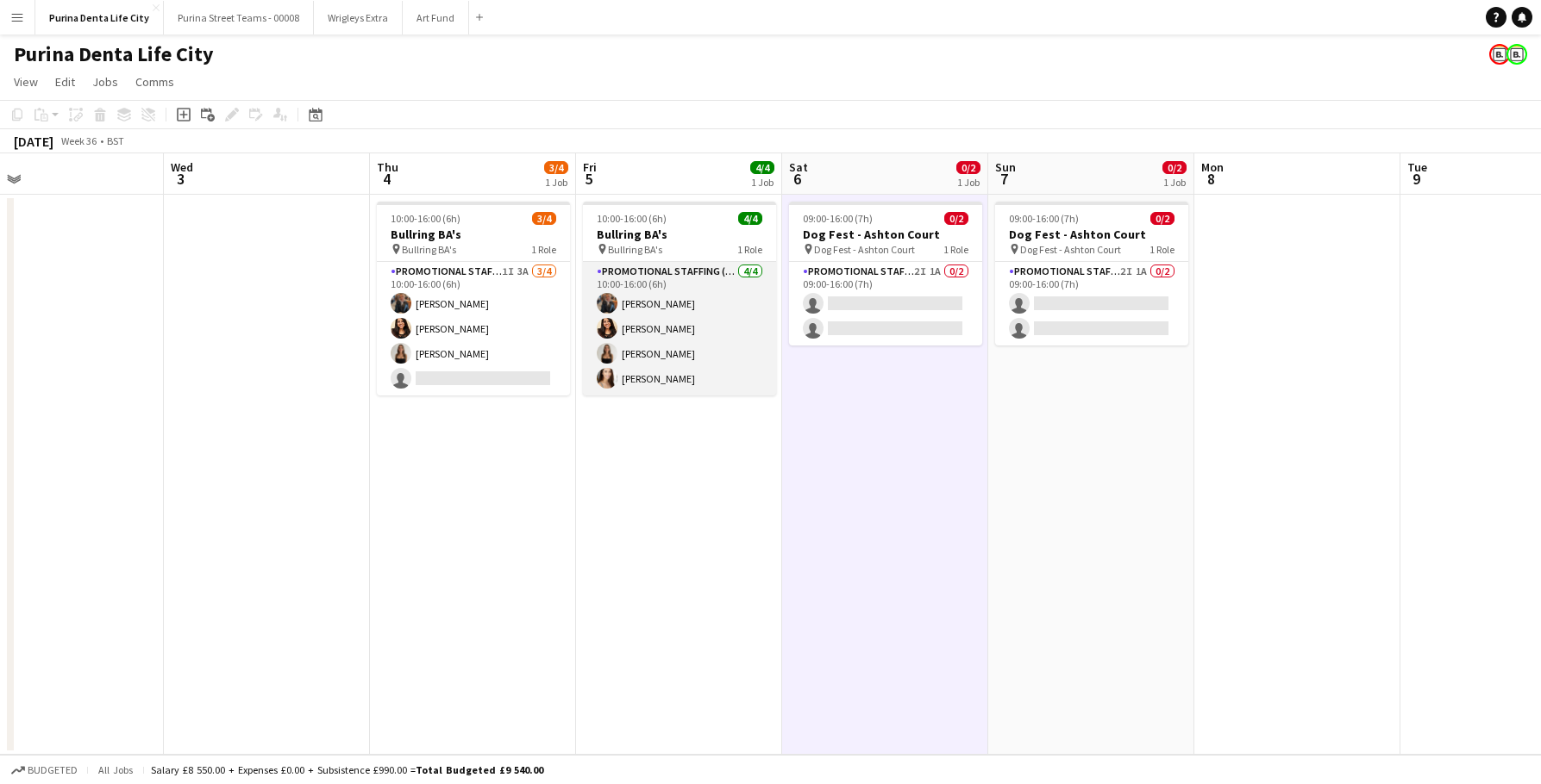
click at [732, 350] on app-card-role "Promotional Staffing (Brand Ambassadors) [DATE] 10:00-16:00 (6h) [PERSON_NAME] …" at bounding box center [680, 328] width 194 height 133
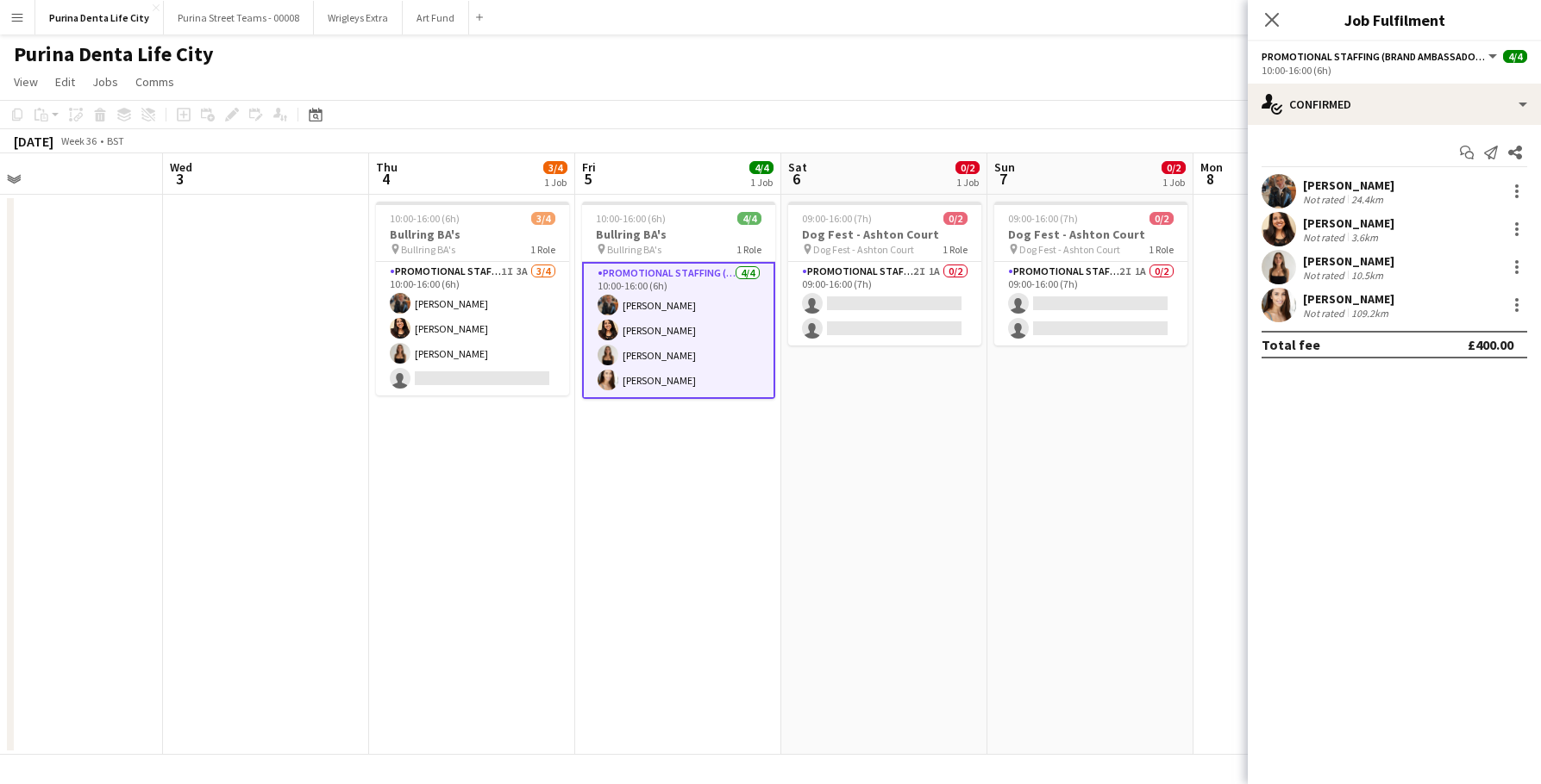
click at [1275, 259] on app-user-avatar at bounding box center [1278, 267] width 35 height 35
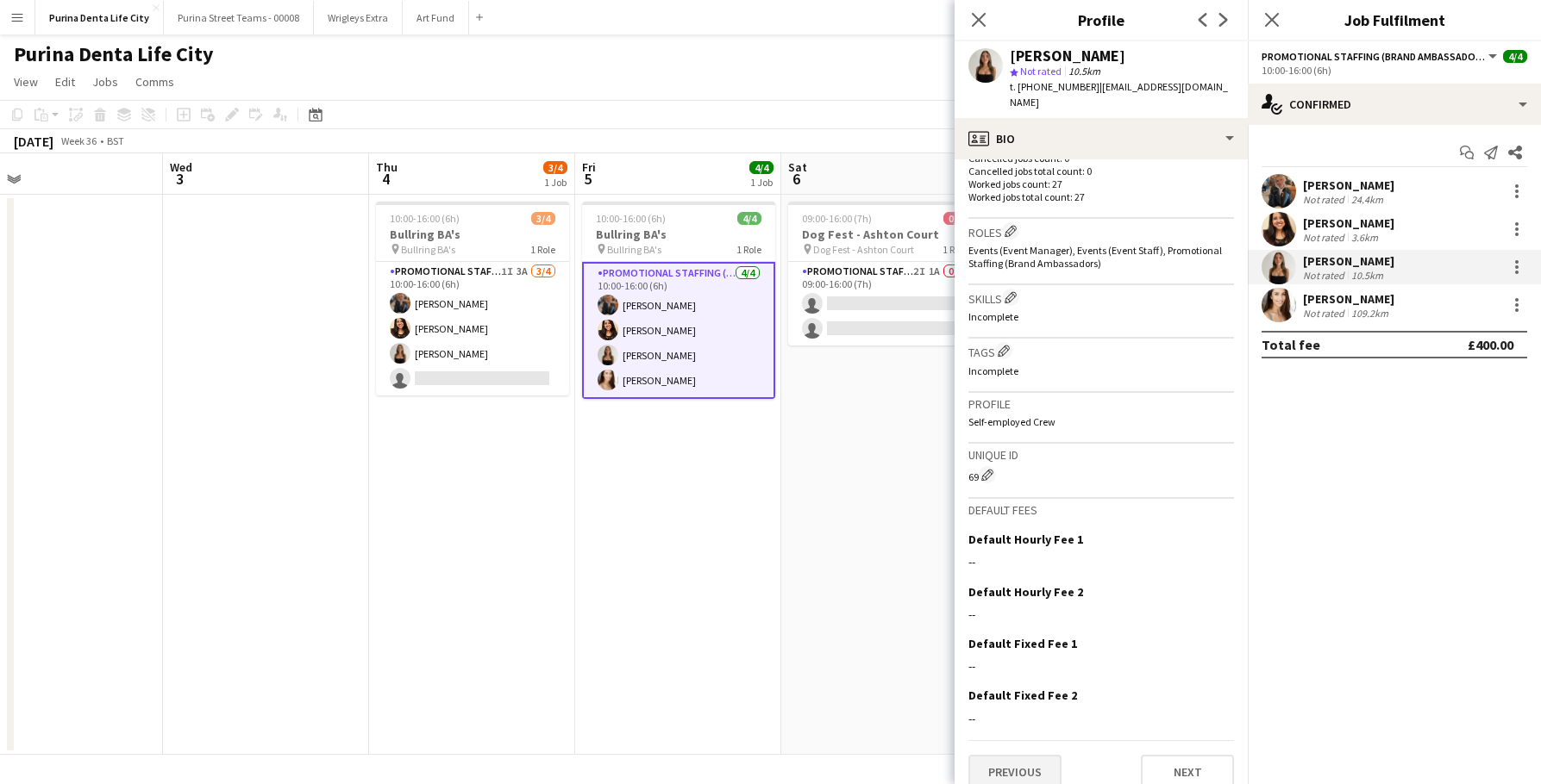
scroll to position [505, 0]
click at [1021, 756] on button "Previous" at bounding box center [1014, 773] width 93 height 35
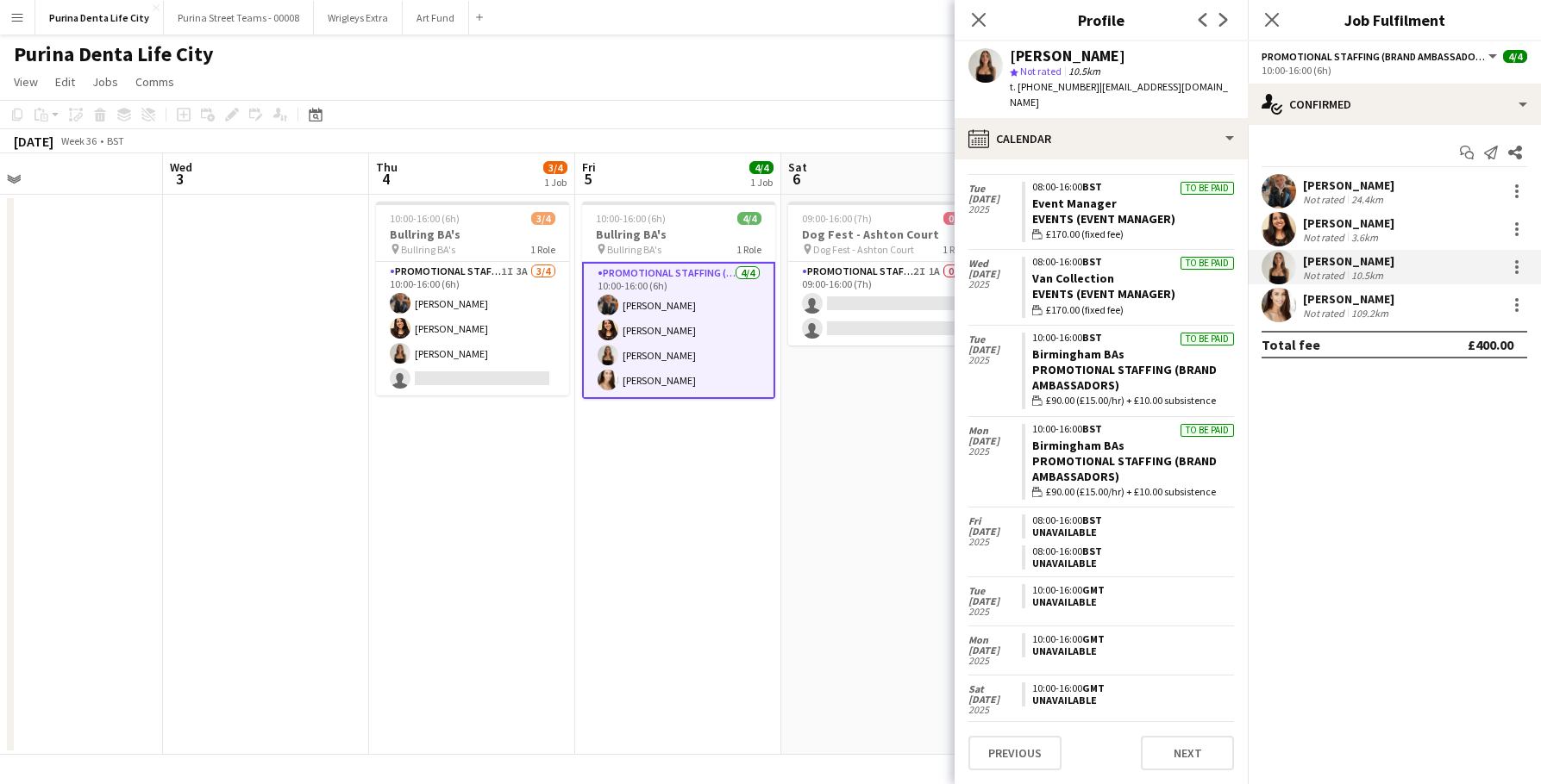
scroll to position [2791, 0]
click at [883, 586] on app-date-cell "09:00-16:00 (7h) 0/2 Dog Fest - Ashton Court pin Dog Fest - Ashton Court 1 Role…" at bounding box center [884, 474] width 206 height 560
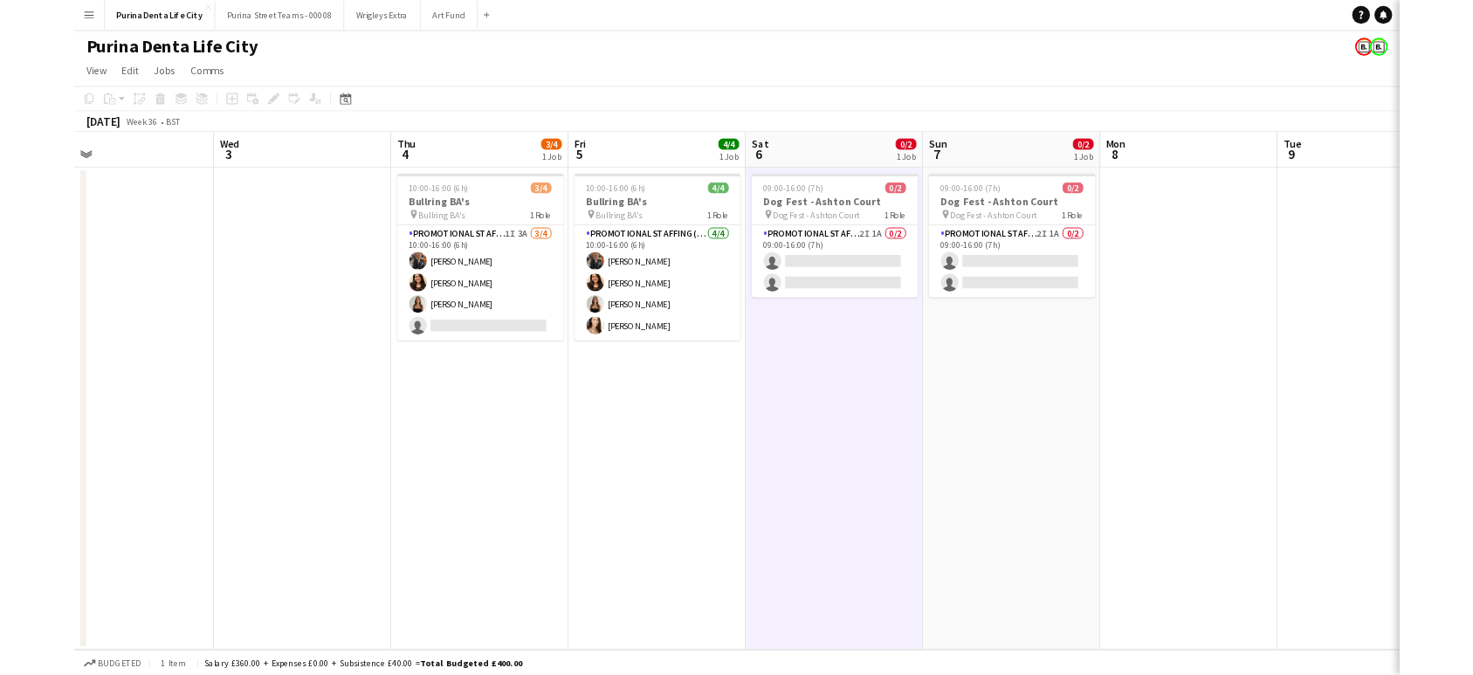
scroll to position [0, 670]
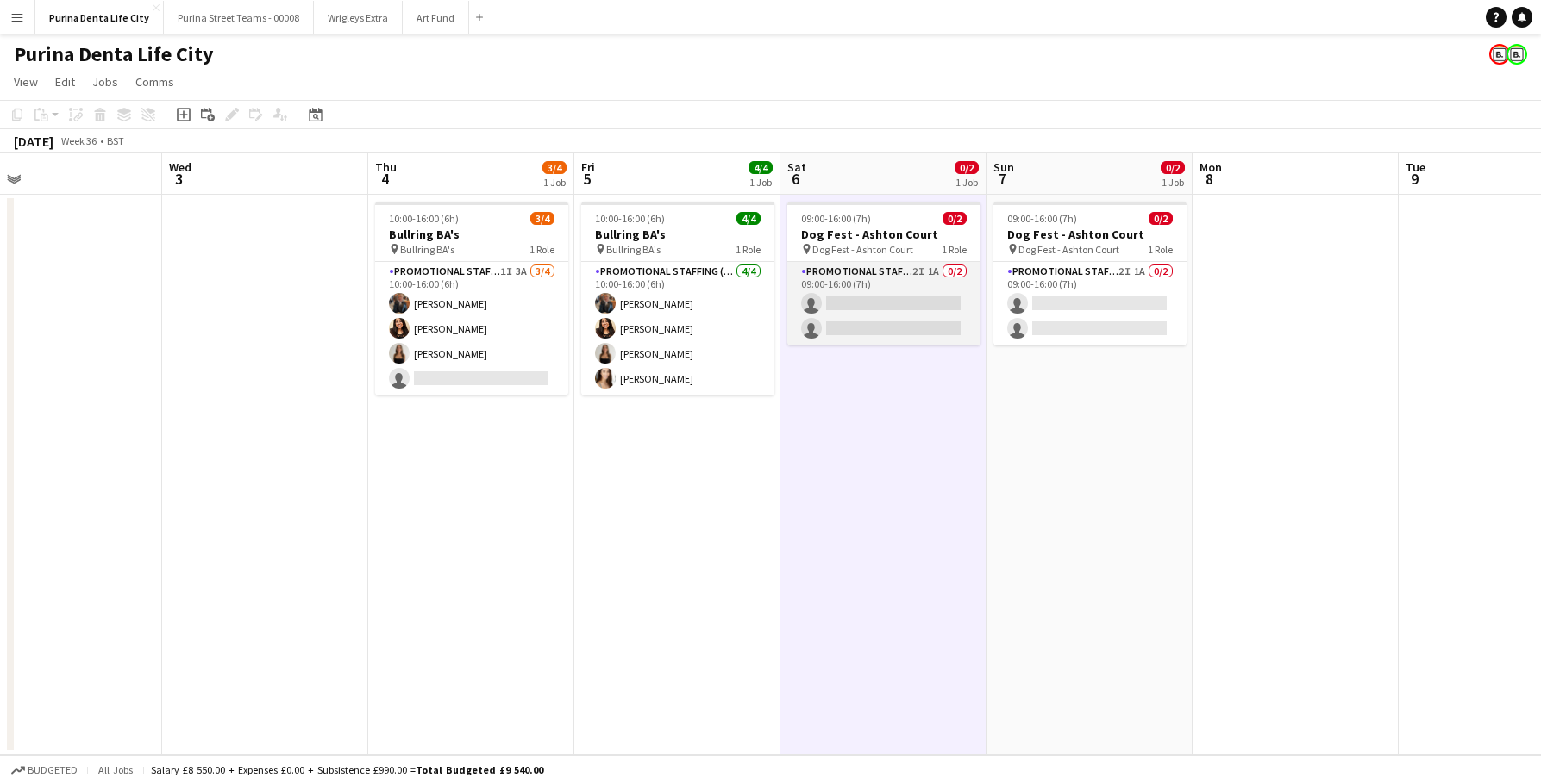
click at [877, 312] on app-card-role "Promotional Staffing (Brand Ambassadors) 2I 1A 0/2 09:00-16:00 (7h) single-neut…" at bounding box center [884, 303] width 194 height 84
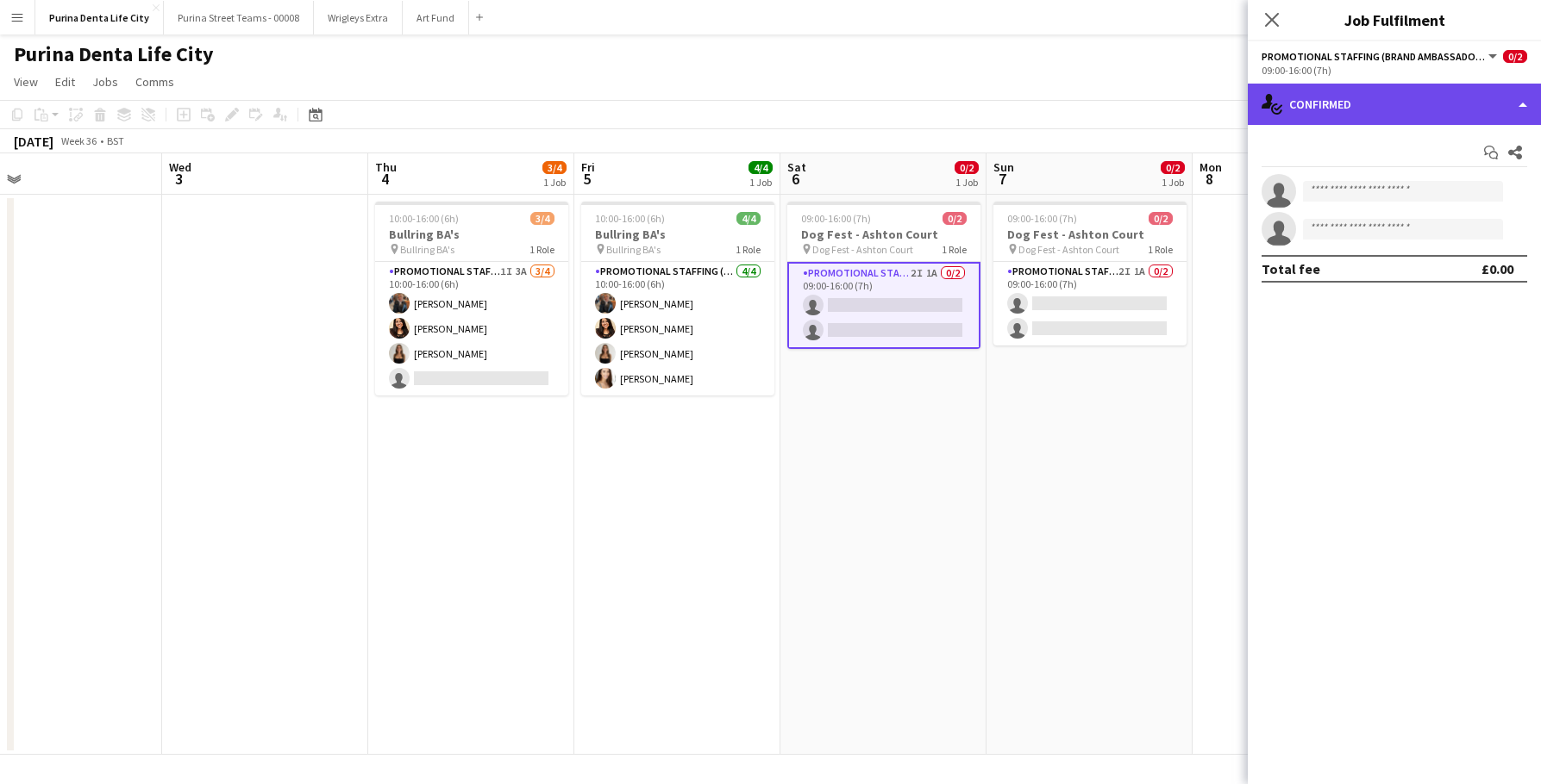
click at [1410, 105] on div "single-neutral-actions-check-2 Confirmed" at bounding box center [1394, 105] width 293 height 41
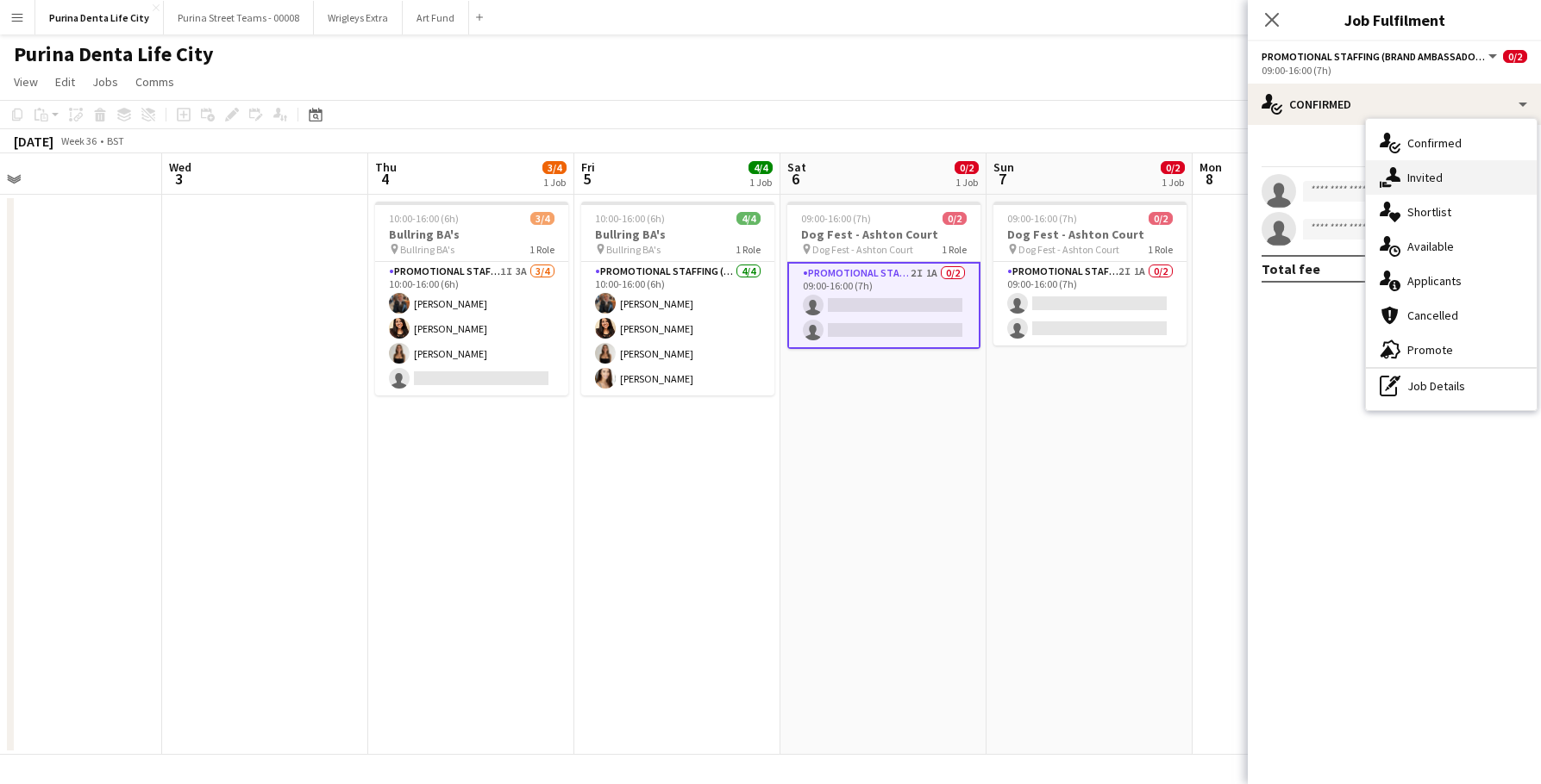
click at [1421, 168] on div "single-neutral-actions-share-1 Invited" at bounding box center [1451, 177] width 171 height 35
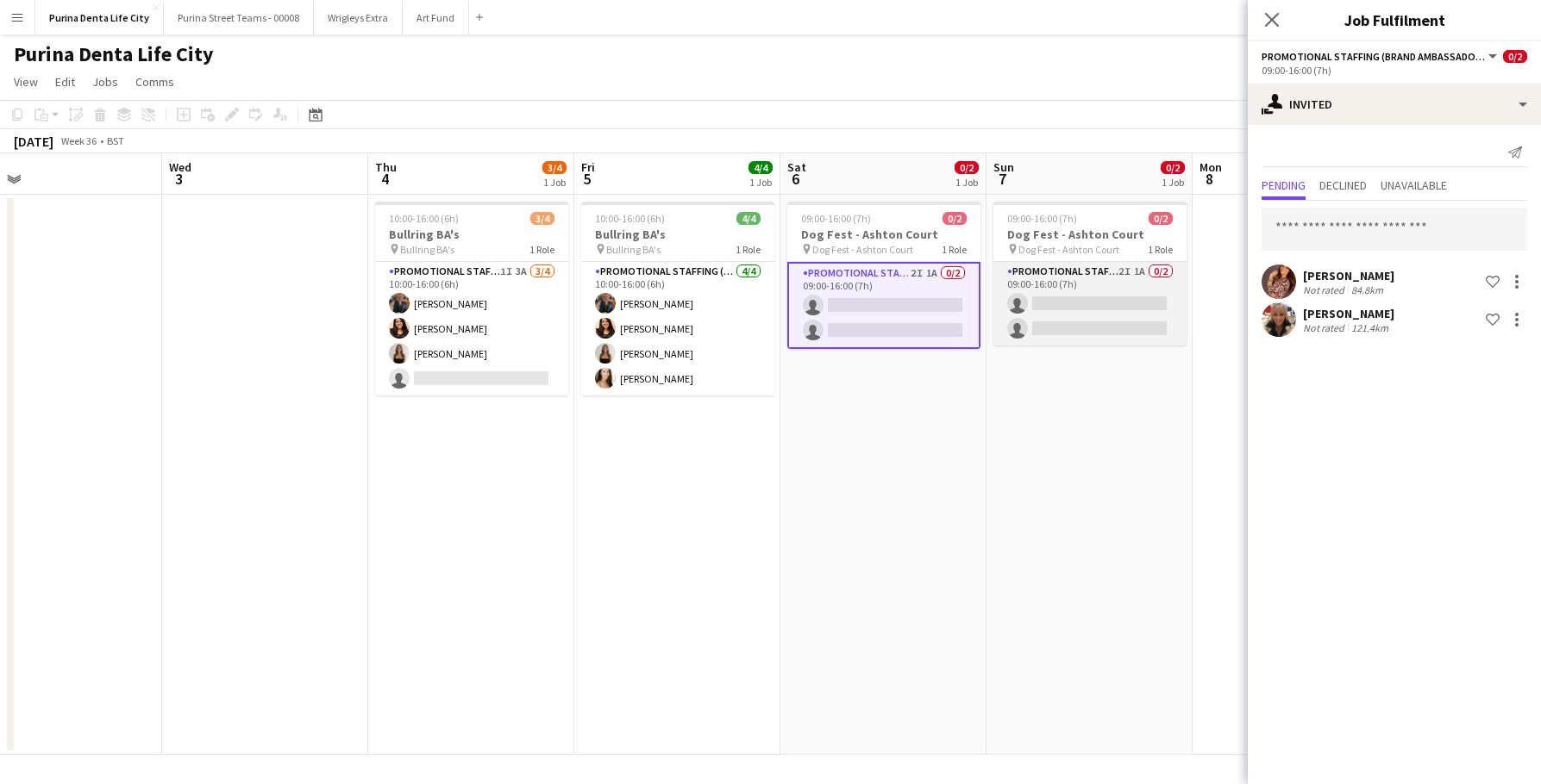
click at [1070, 279] on app-card-role "Promotional Staffing (Brand Ambassadors) 2I 1A 0/2 09:00-16:00 (7h) single-neut…" at bounding box center [1091, 303] width 194 height 84
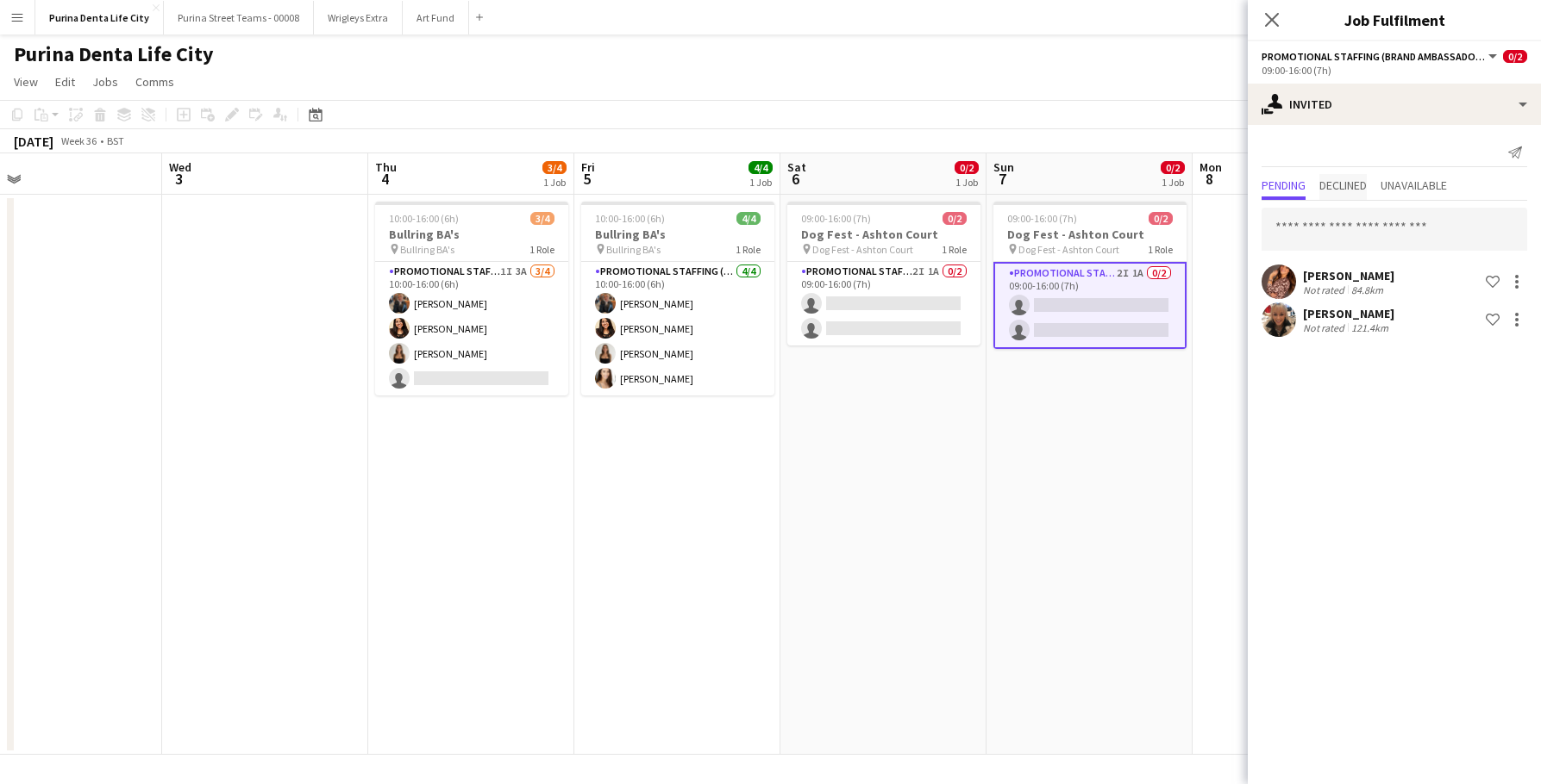
click at [1357, 190] on span "Declined" at bounding box center [1343, 186] width 47 height 12
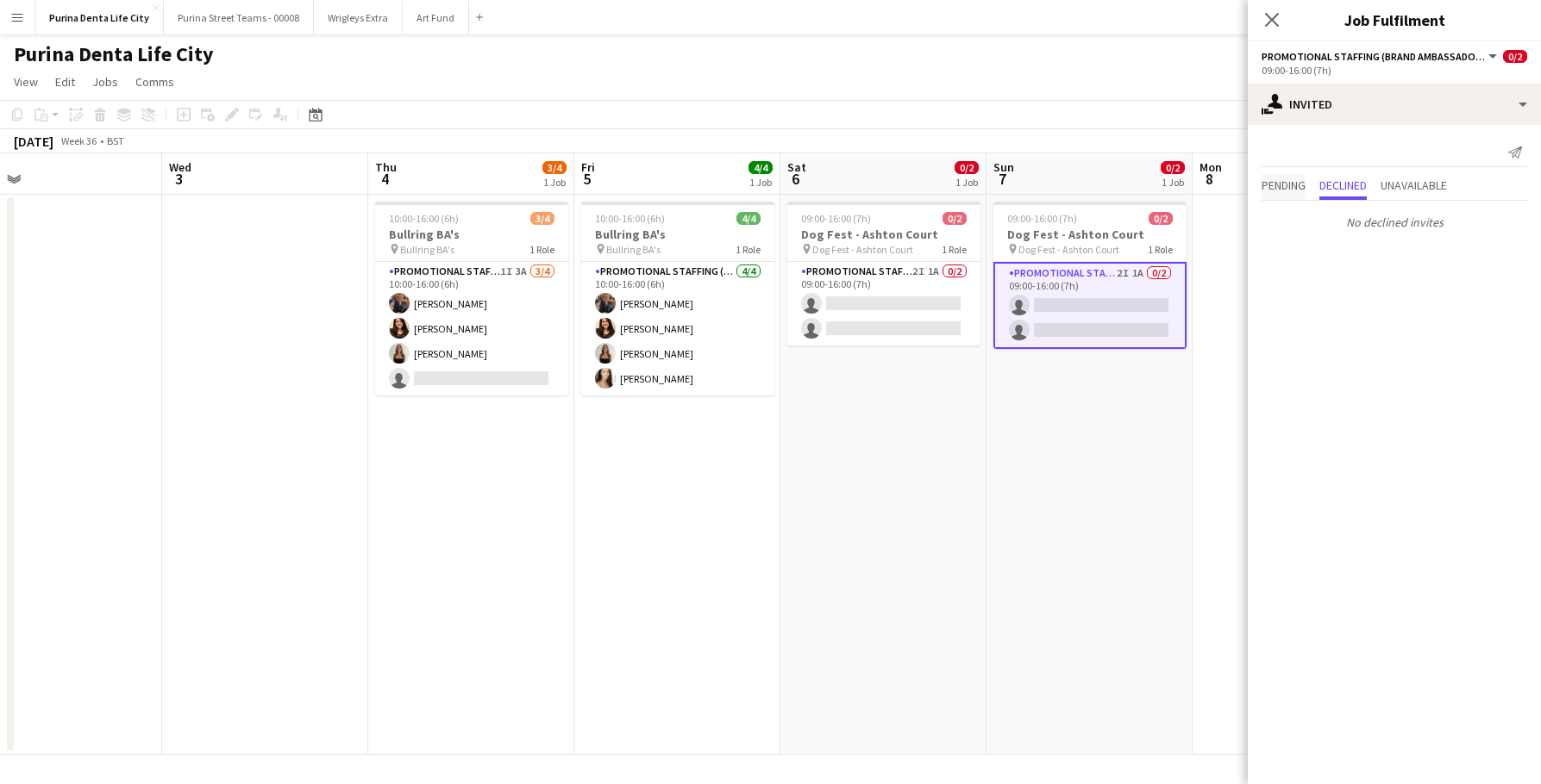
click at [1301, 180] on span "Pending" at bounding box center [1283, 186] width 44 height 12
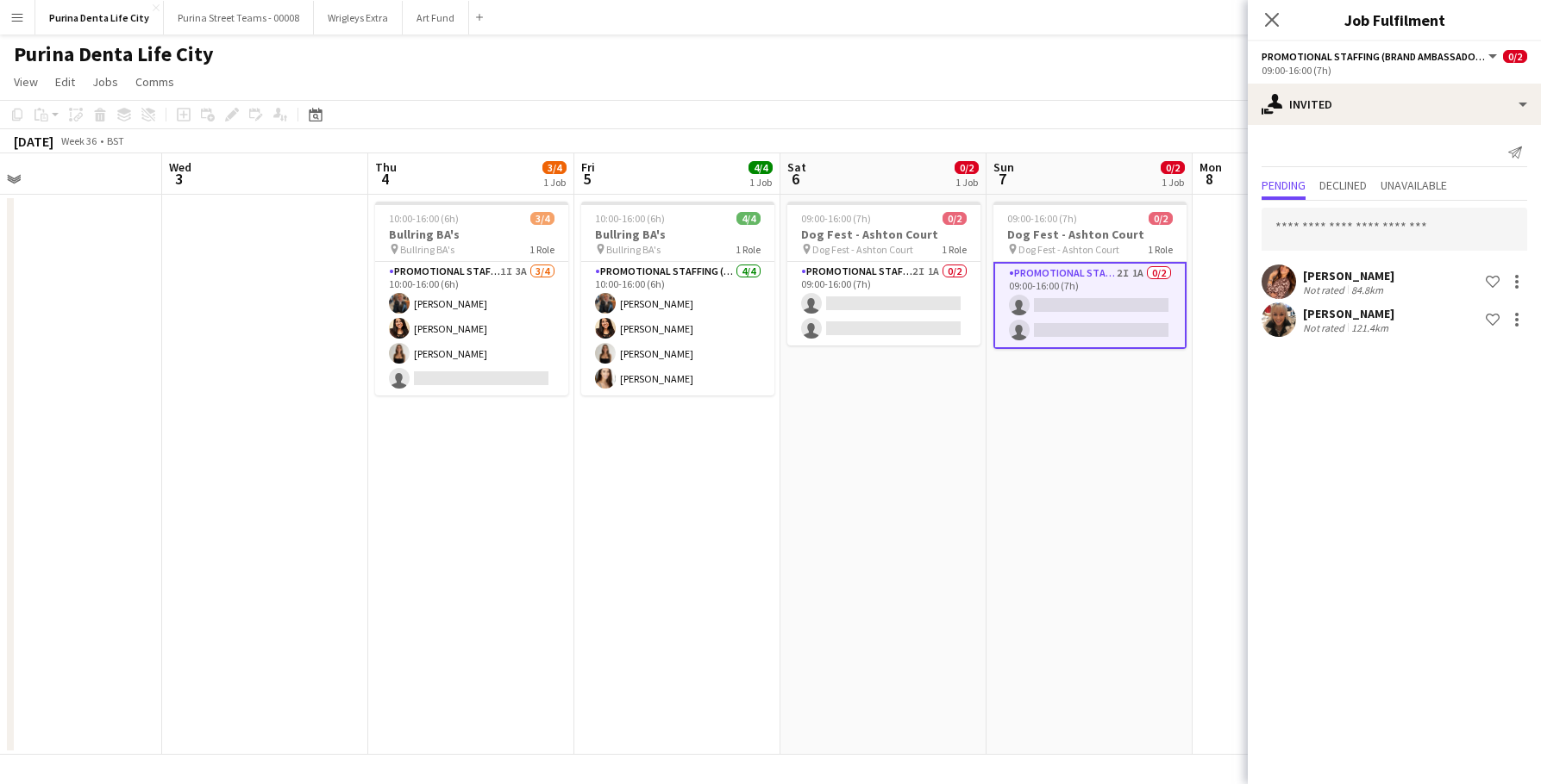
click at [995, 474] on app-date-cell "09:00-16:00 (7h) 0/2 Dog Fest - Ashton Court pin Dog Fest - Ashton Court 1 Role…" at bounding box center [1090, 474] width 206 height 560
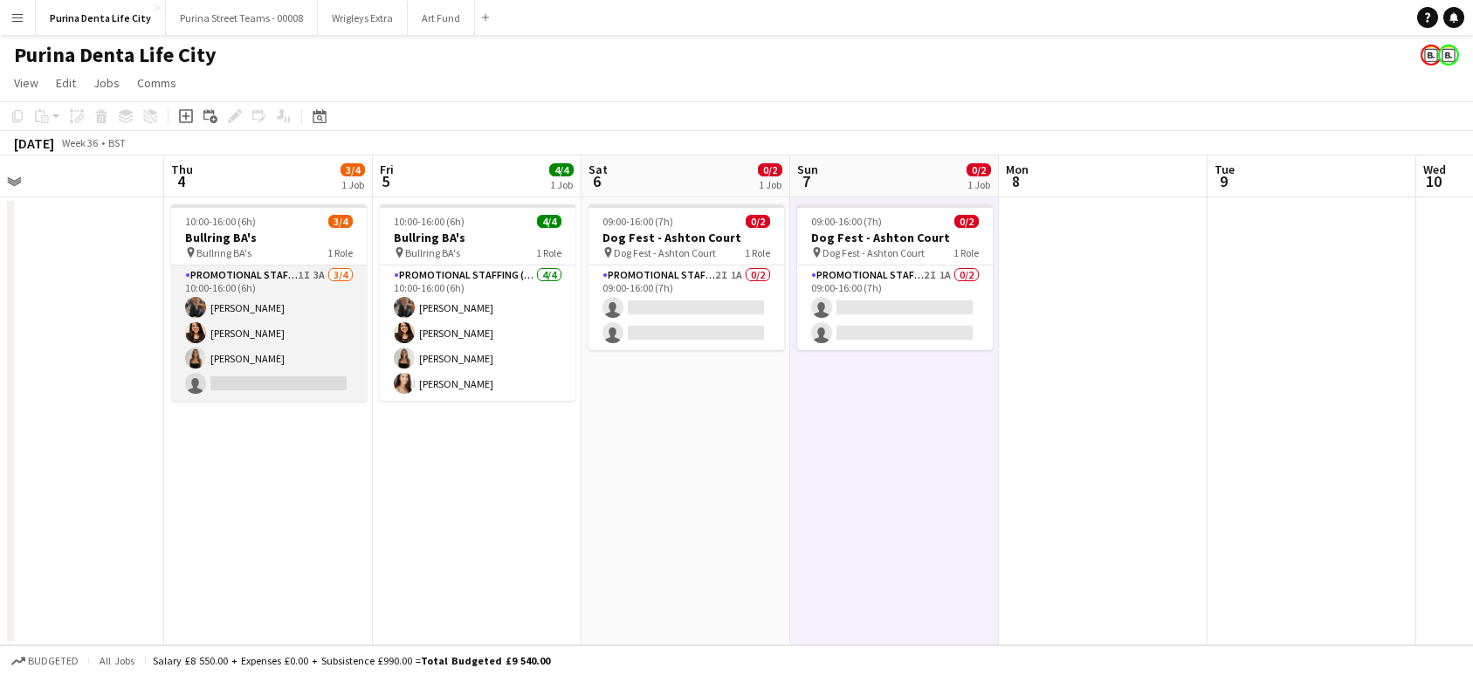
click at [230, 381] on app-card-role "Promotional Staffing (Brand Ambassadors) 1I 3A [DATE] 10:00-16:00 (6h) [PERSON_…" at bounding box center [269, 332] width 196 height 135
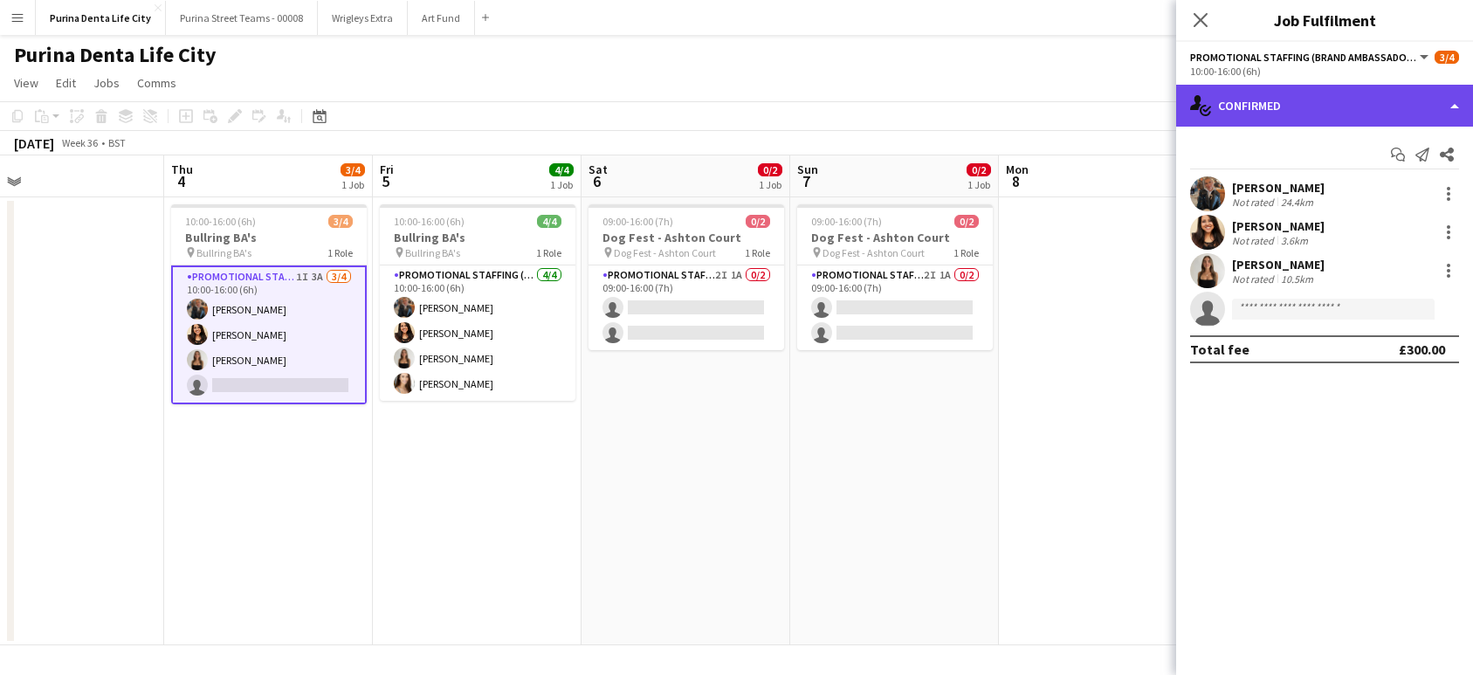
click at [1308, 93] on div "single-neutral-actions-check-2 Confirmed" at bounding box center [1324, 106] width 297 height 42
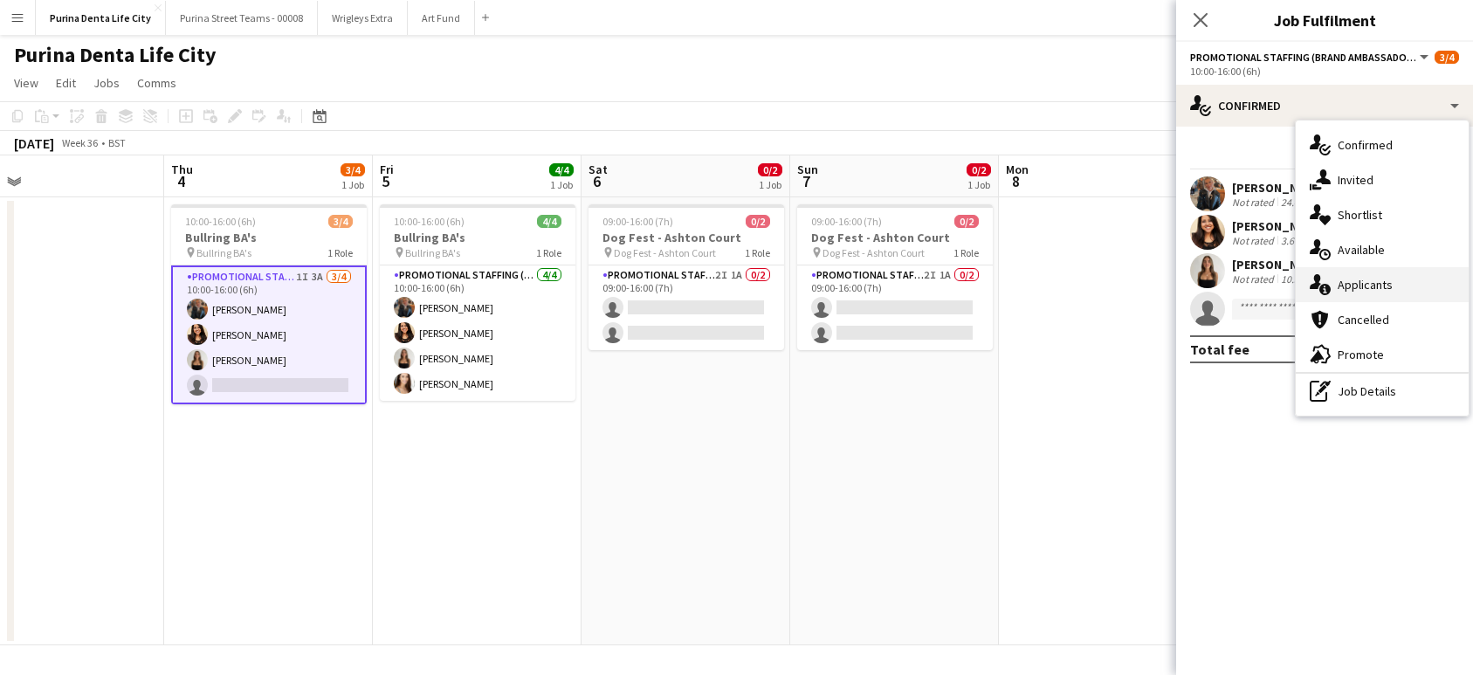
click at [1365, 284] on div "single-neutral-actions-information Applicants" at bounding box center [1381, 284] width 173 height 35
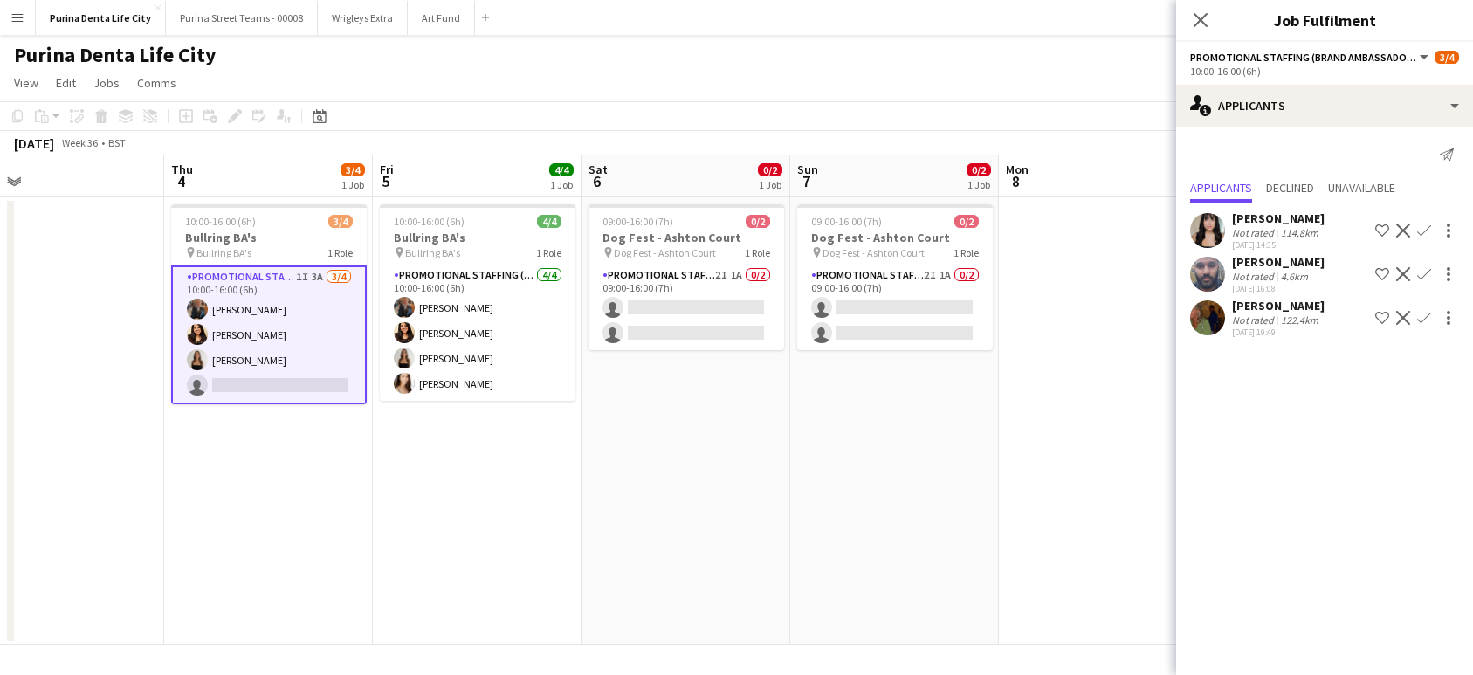
click at [907, 413] on app-date-cell "09:00-16:00 (7h) 0/2 Dog Fest - Ashton Court pin Dog Fest - Ashton Court 1 Role…" at bounding box center [894, 421] width 209 height 448
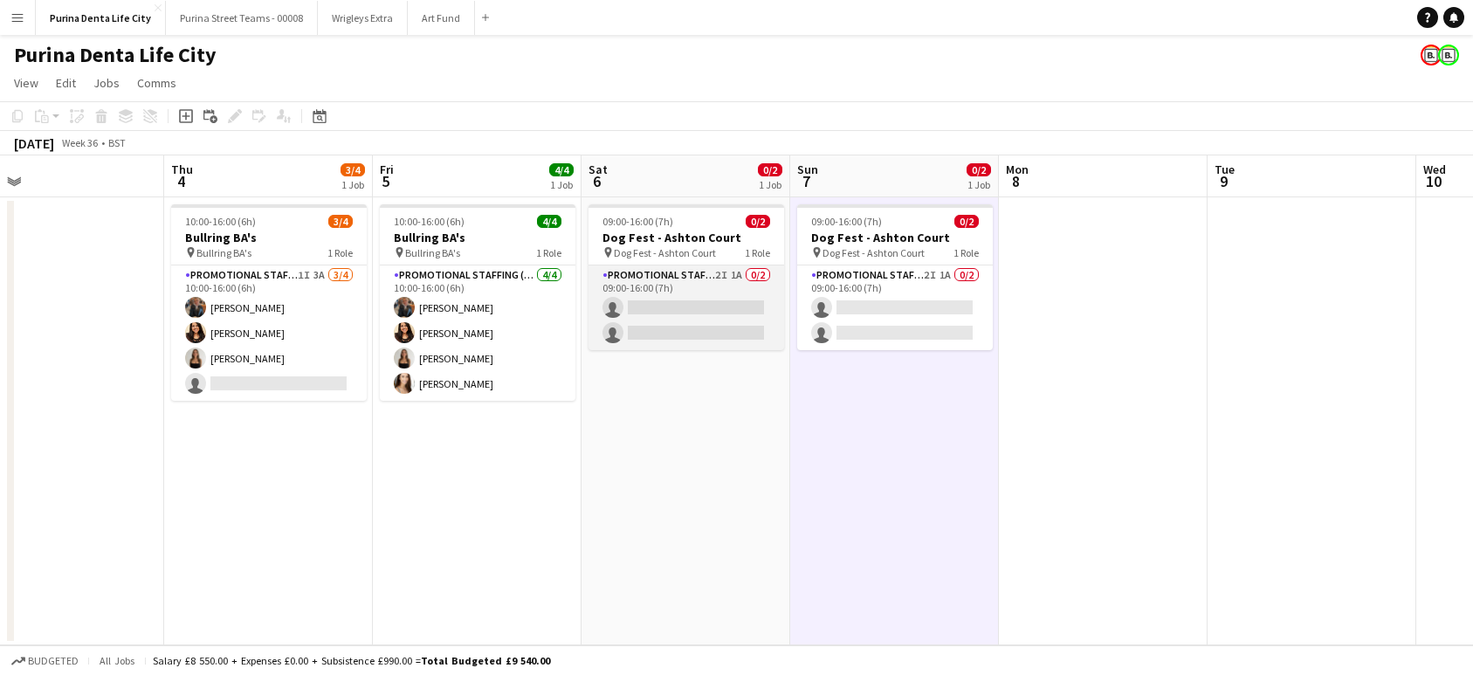
click at [732, 335] on app-card-role "Promotional Staffing (Brand Ambassadors) 2I 1A 0/2 09:00-16:00 (7h) single-neut…" at bounding box center [686, 307] width 196 height 85
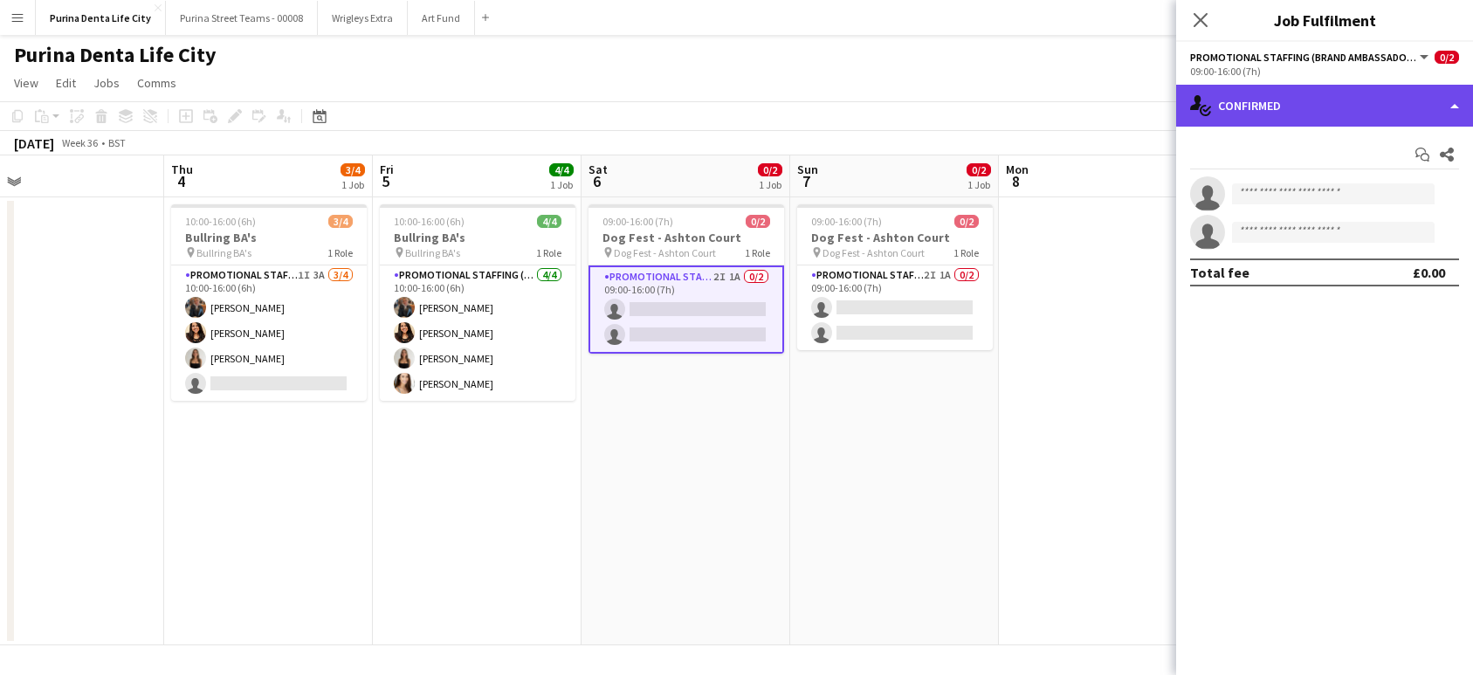
click at [1290, 100] on div "single-neutral-actions-check-2 Confirmed" at bounding box center [1324, 106] width 297 height 42
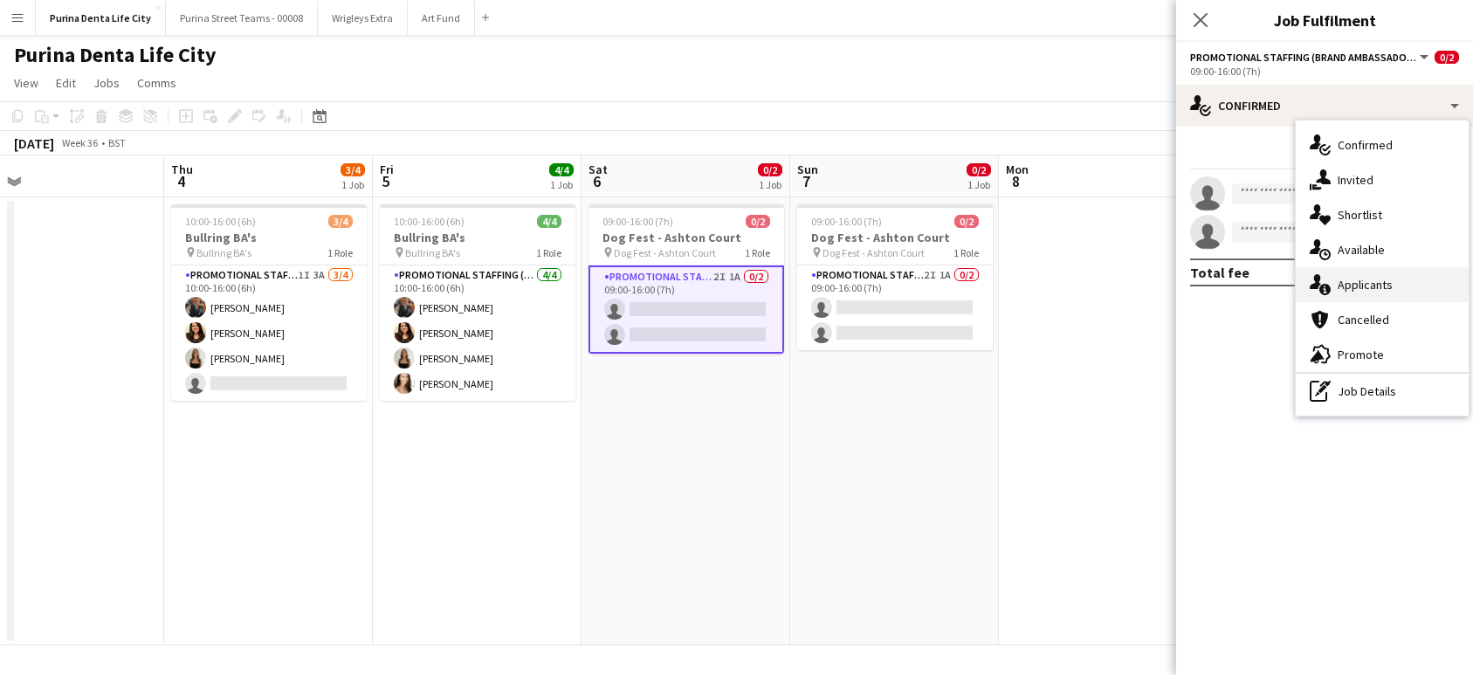
click at [1348, 293] on div "single-neutral-actions-information Applicants" at bounding box center [1381, 284] width 173 height 35
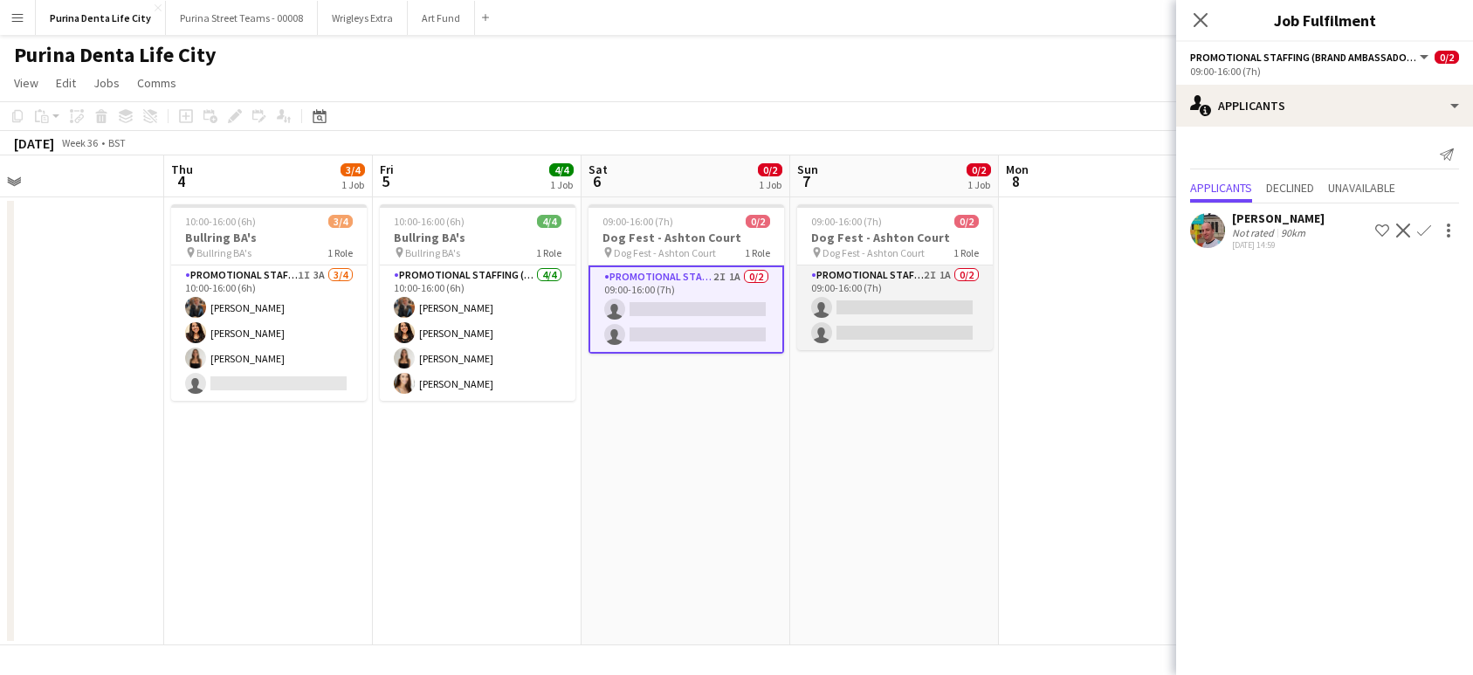
click at [940, 306] on app-card-role "Promotional Staffing (Brand Ambassadors) 2I 1A 0/2 09:00-16:00 (7h) single-neut…" at bounding box center [895, 307] width 196 height 85
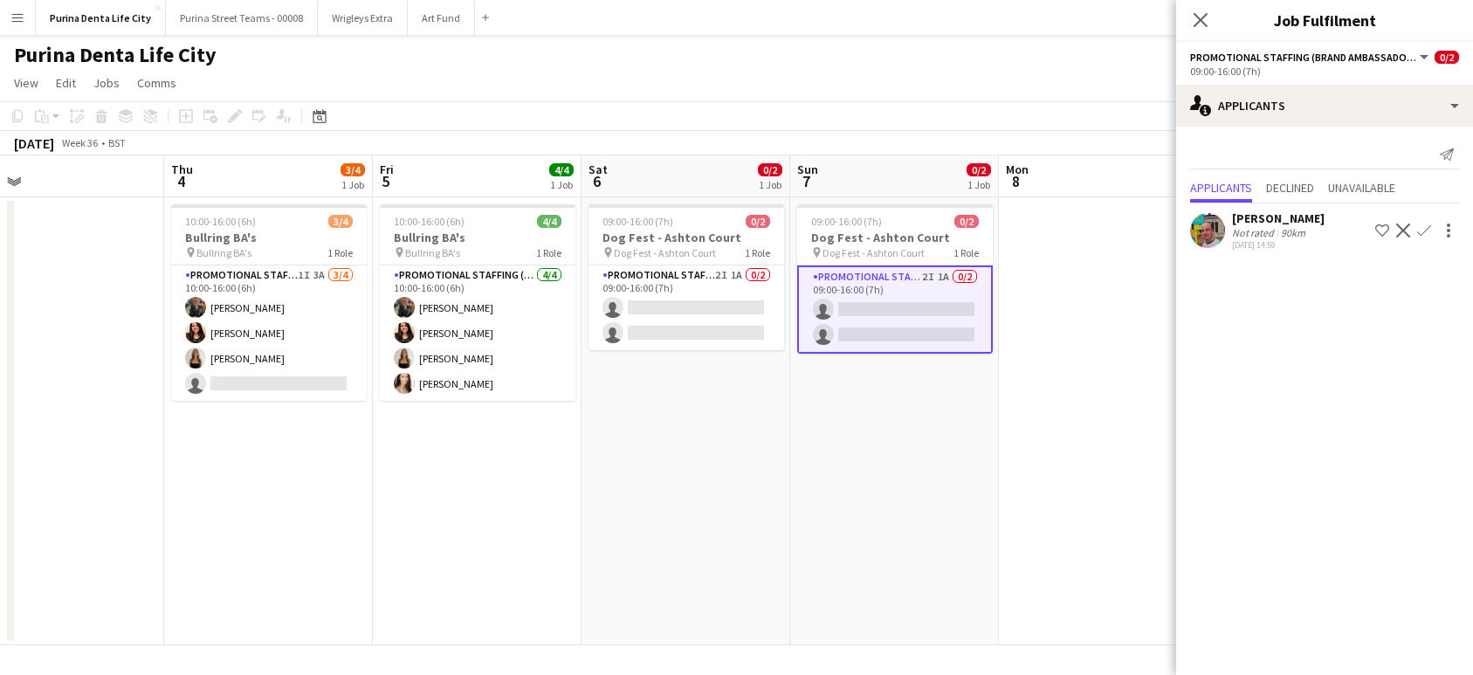
click at [834, 112] on app-toolbar "Copy Paste Paste Command V Paste with crew Command Shift V Paste linked Job [GE…" at bounding box center [736, 116] width 1473 height 30
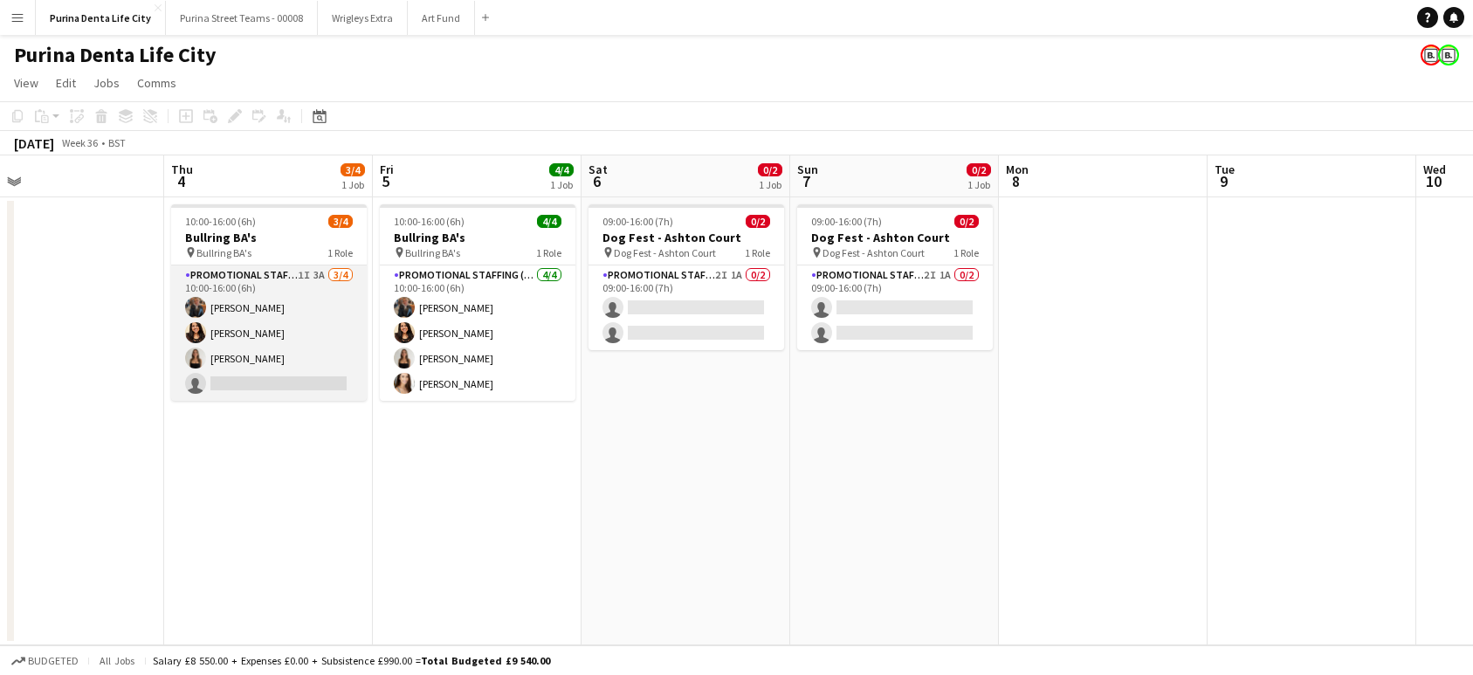
click at [296, 387] on app-card-role "Promotional Staffing (Brand Ambassadors) 1I 3A [DATE] 10:00-16:00 (6h) [PERSON_…" at bounding box center [269, 332] width 196 height 135
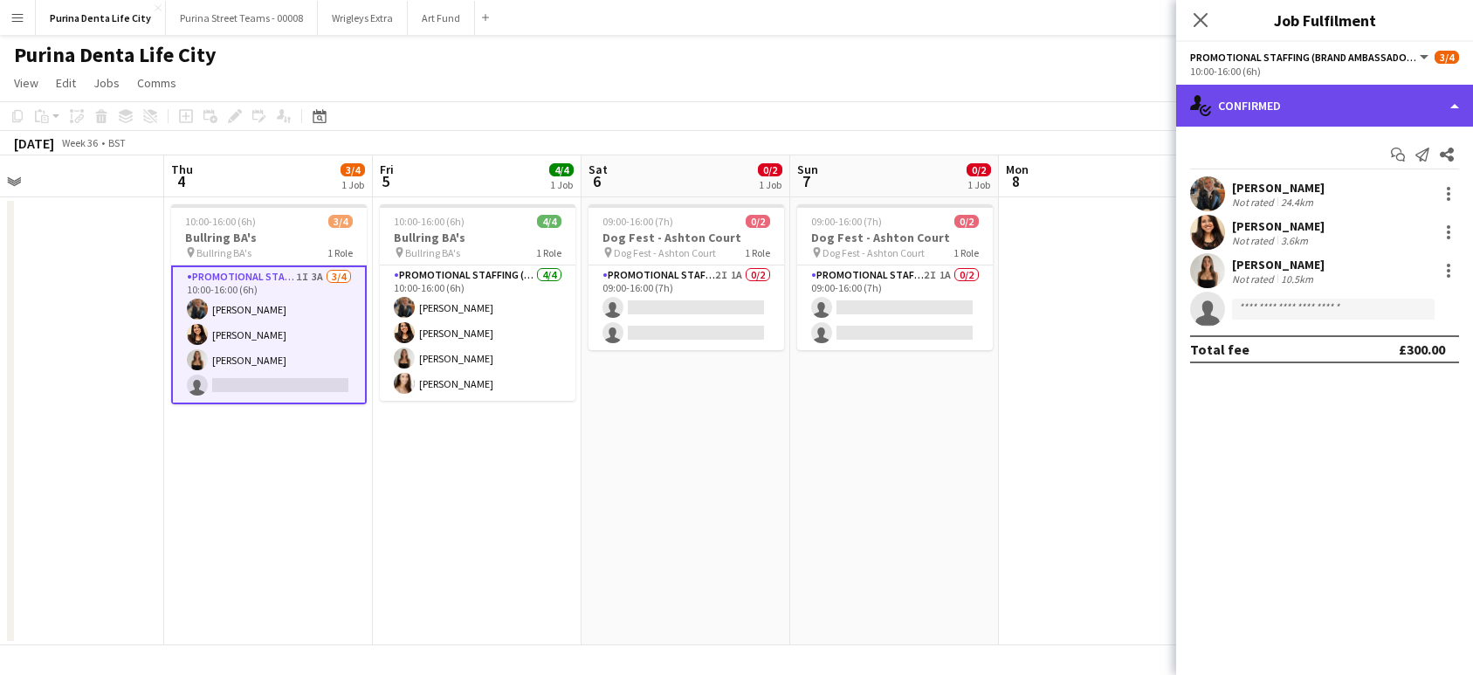
click at [1276, 110] on div "single-neutral-actions-check-2 Confirmed" at bounding box center [1324, 106] width 297 height 42
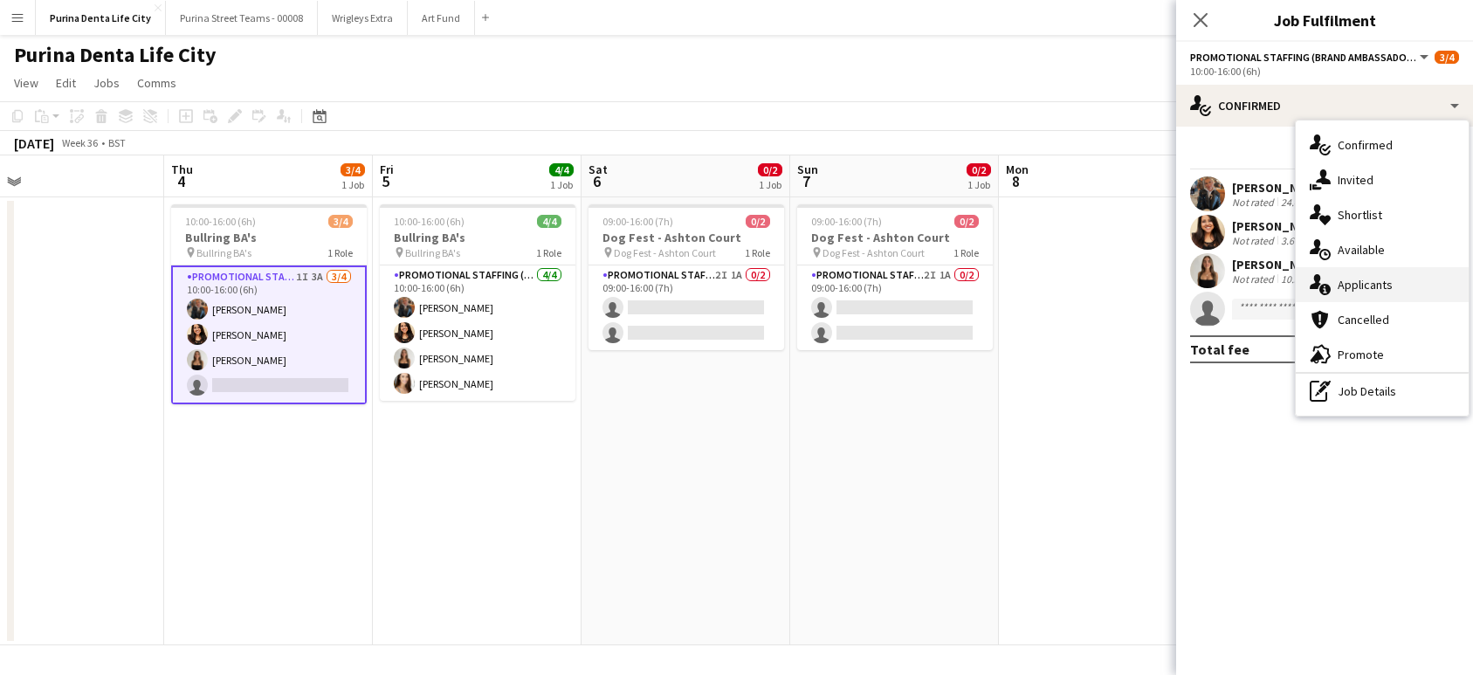
click at [1362, 285] on div "single-neutral-actions-information Applicants" at bounding box center [1381, 284] width 173 height 35
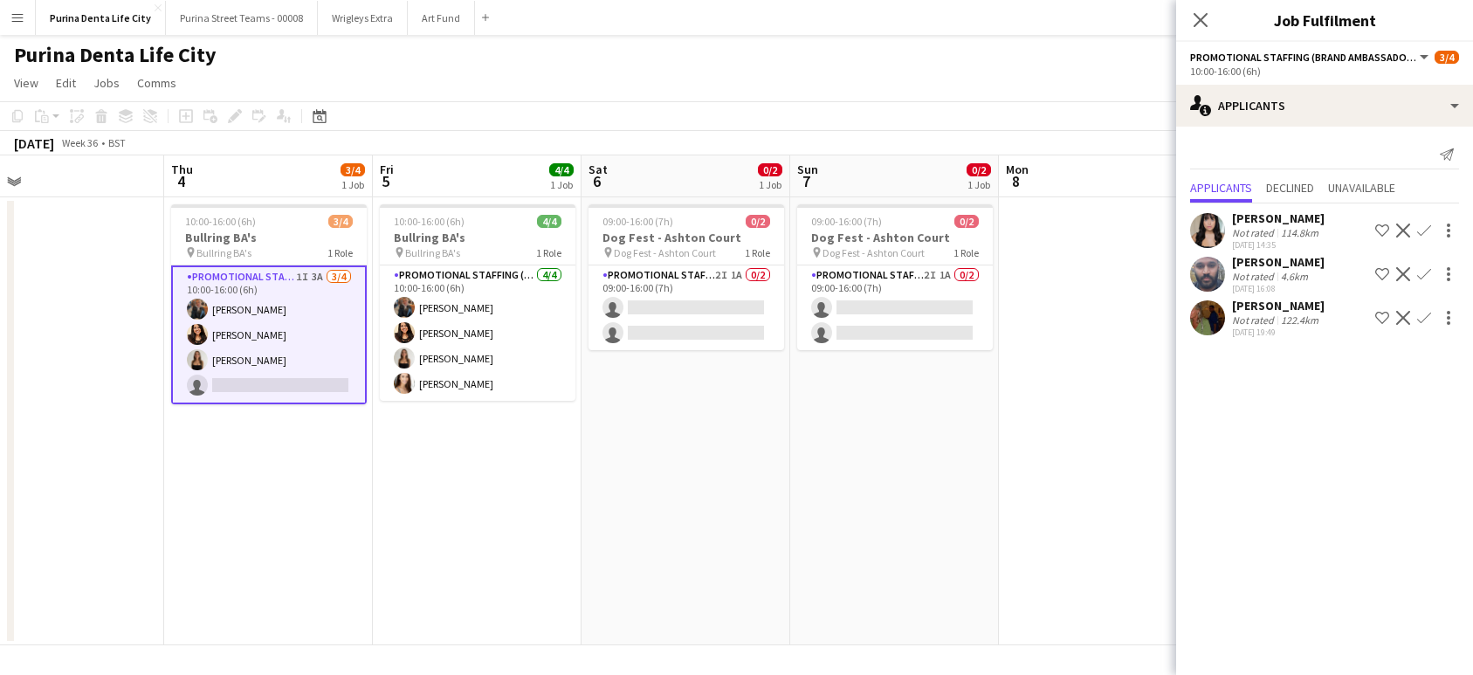
click at [1420, 234] on app-icon "Confirm" at bounding box center [1424, 230] width 14 height 14
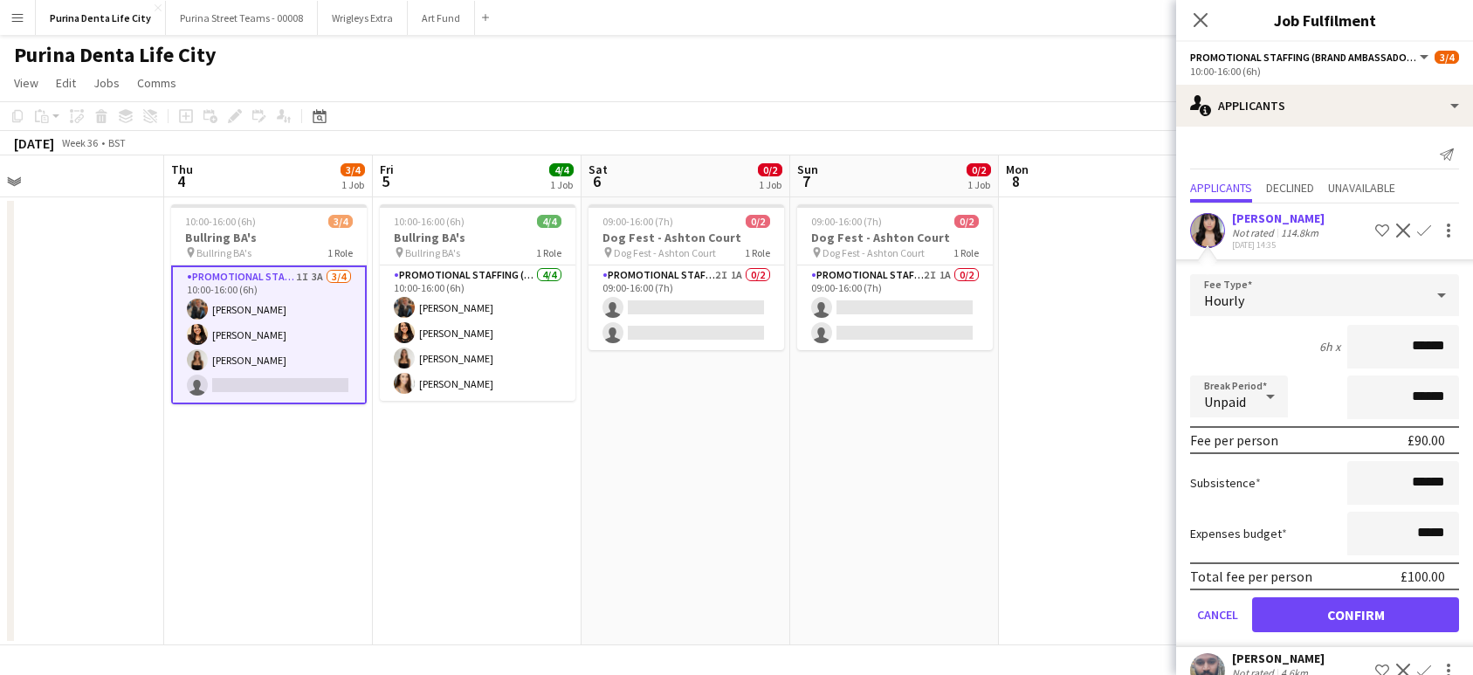
click at [1370, 630] on button "Confirm" at bounding box center [1355, 614] width 207 height 35
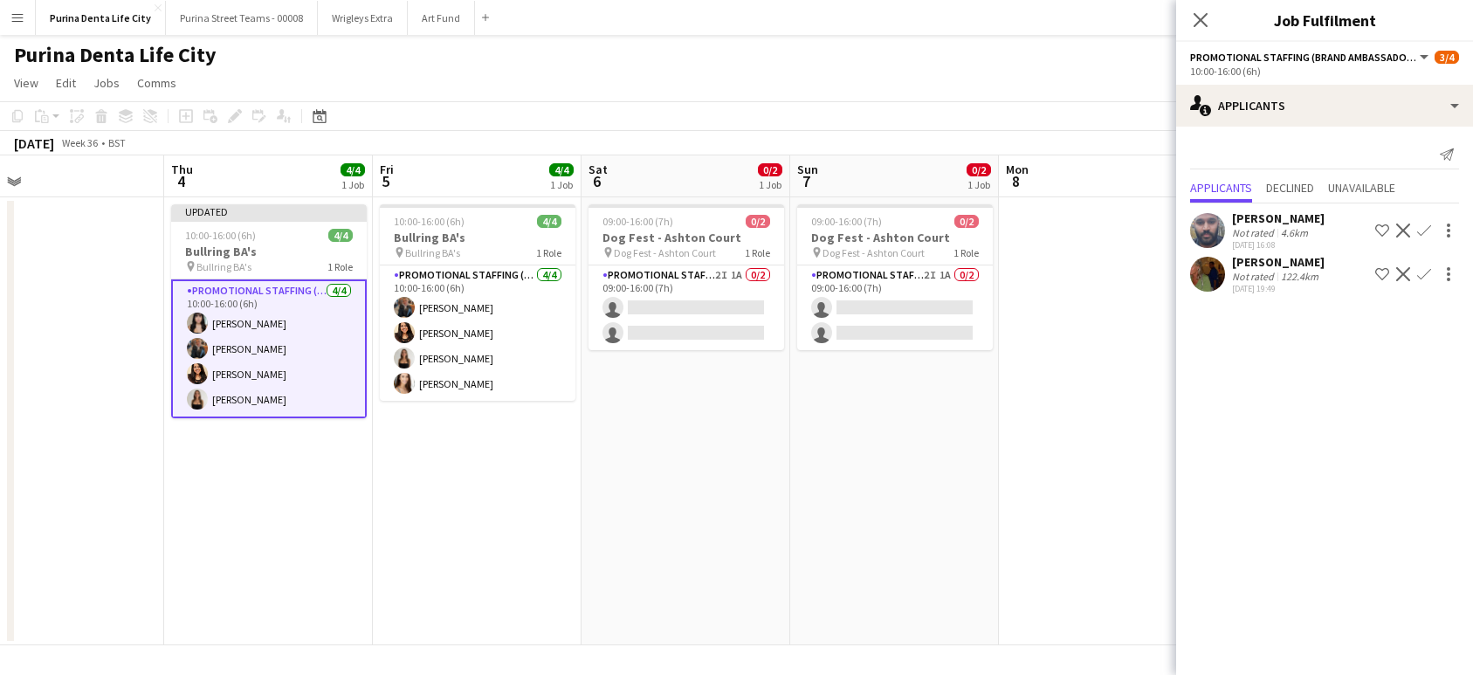
click at [1127, 546] on app-date-cell at bounding box center [1103, 421] width 209 height 448
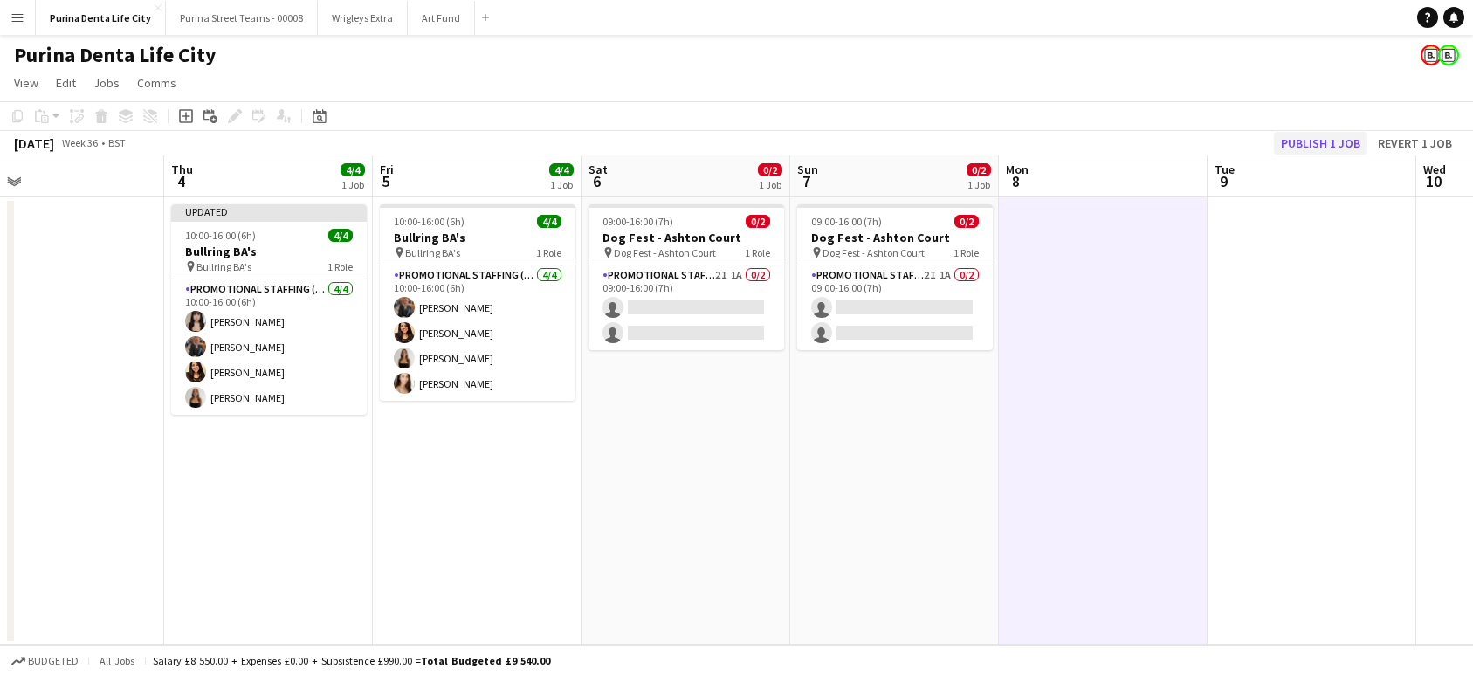
click at [1297, 139] on button "Publish 1 job" at bounding box center [1320, 143] width 93 height 23
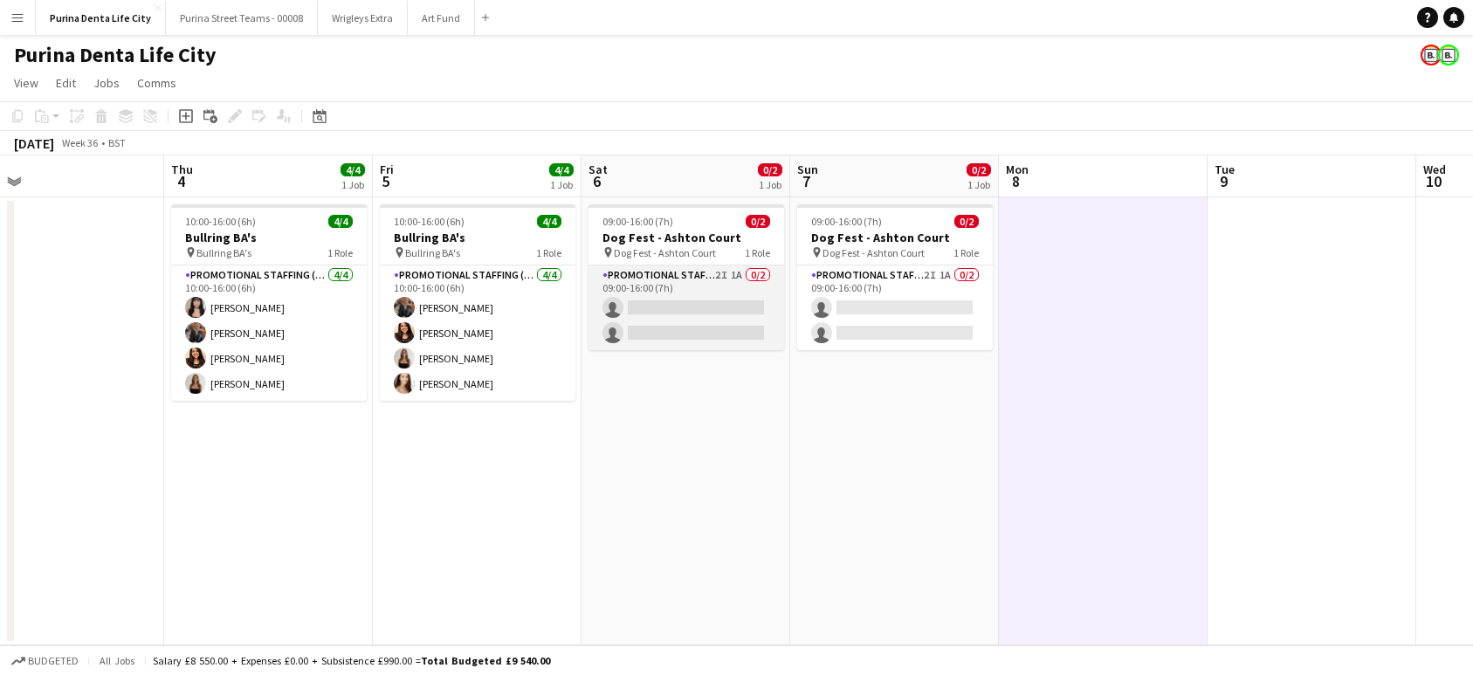
click at [697, 326] on app-card-role "Promotional Staffing (Brand Ambassadors) 2I 1A 0/2 09:00-16:00 (7h) single-neut…" at bounding box center [686, 307] width 196 height 85
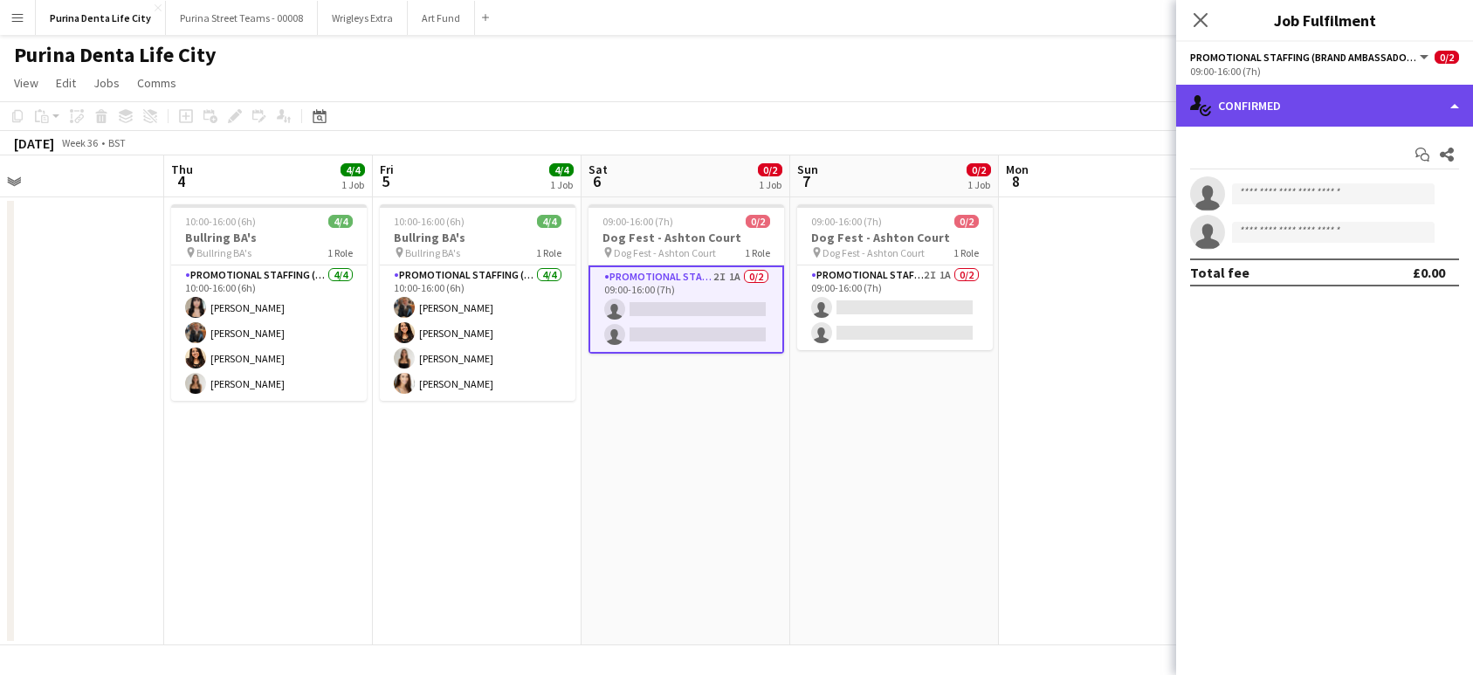
click at [1308, 113] on div "single-neutral-actions-check-2 Confirmed" at bounding box center [1324, 106] width 297 height 42
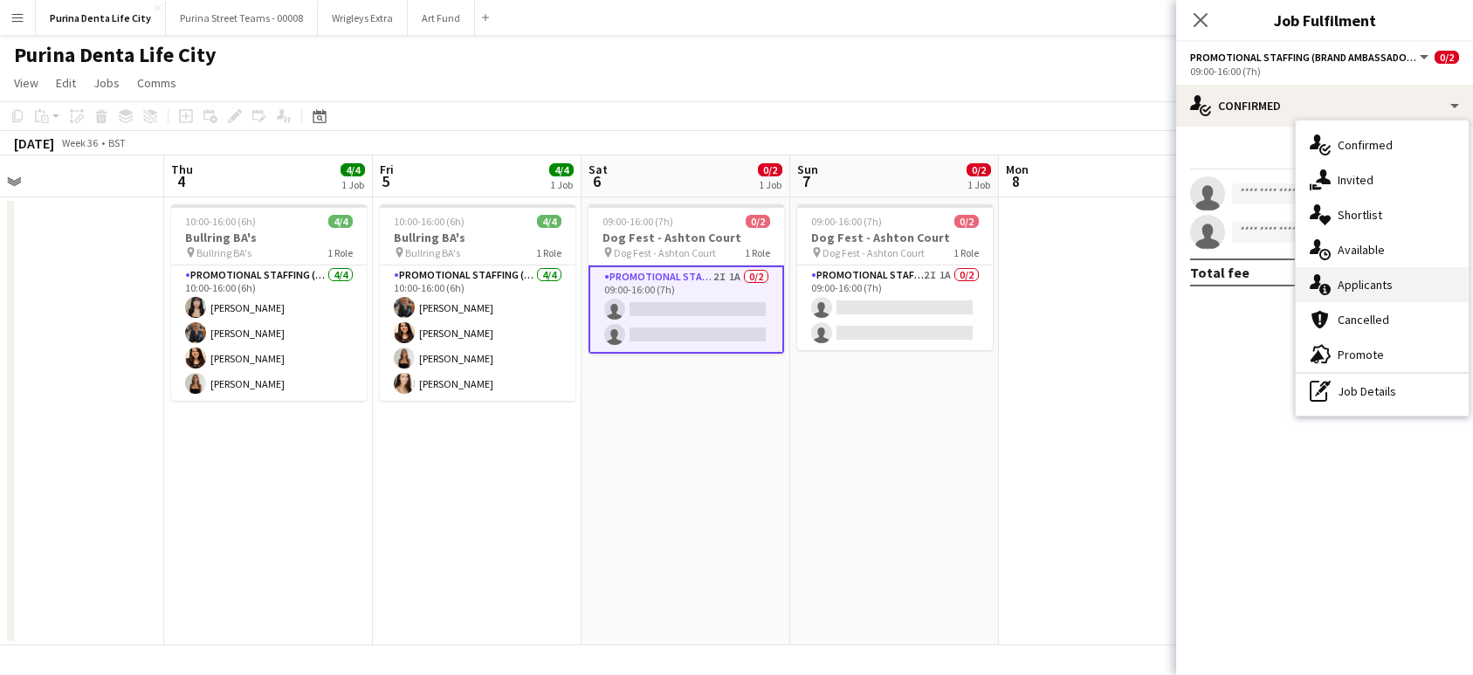
click at [1365, 275] on div "single-neutral-actions-information Applicants" at bounding box center [1381, 284] width 173 height 35
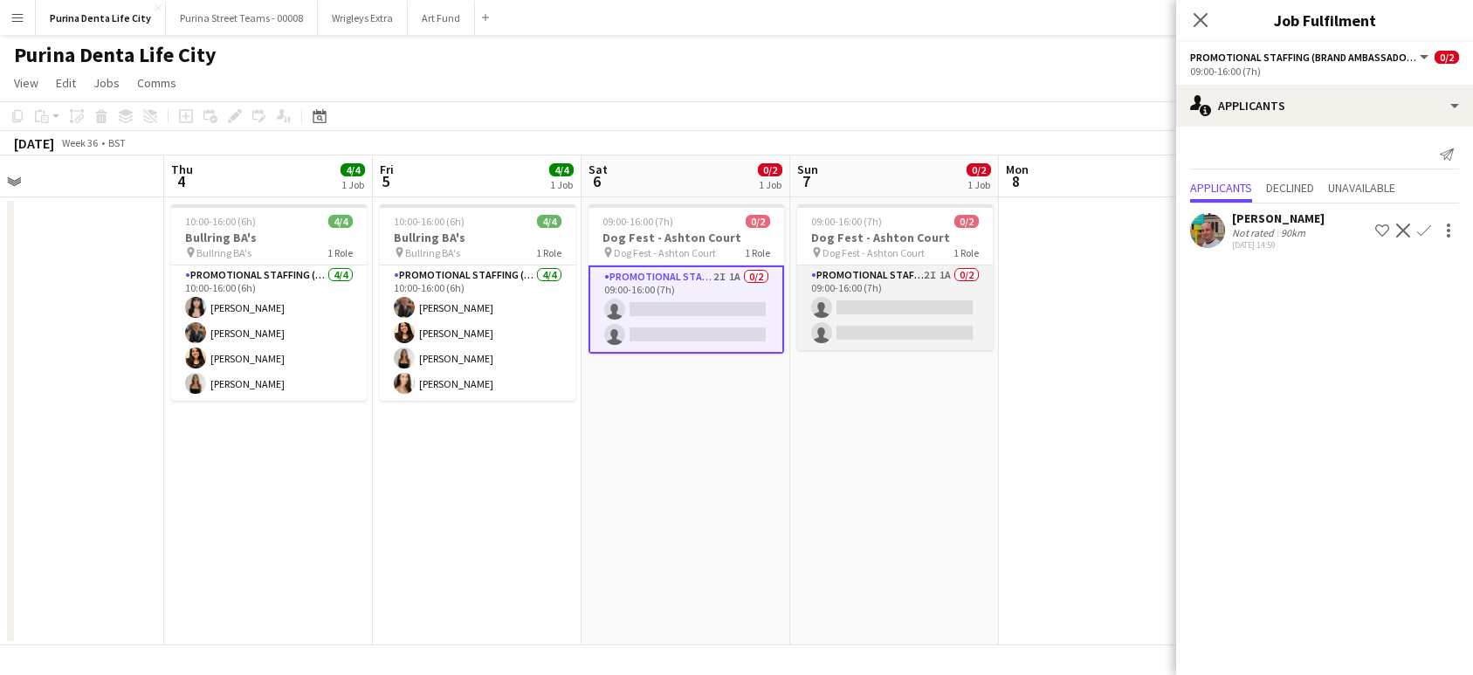
click at [842, 319] on app-card-role "Promotional Staffing (Brand Ambassadors) 2I 1A 0/2 09:00-16:00 (7h) single-neut…" at bounding box center [895, 307] width 196 height 85
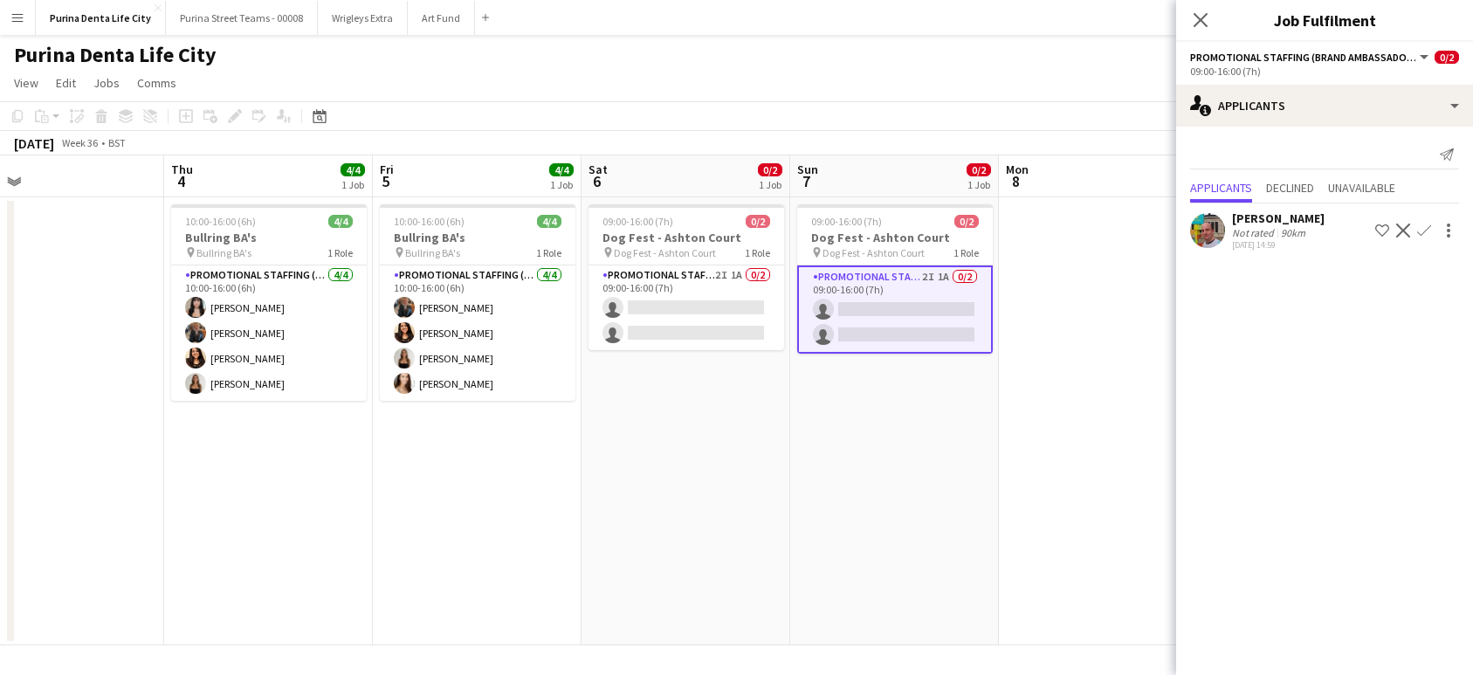
click at [861, 442] on app-date-cell "09:00-16:00 (7h) 0/2 Dog Fest - Ashton Court pin Dog Fest - Ashton Court 1 Role…" at bounding box center [894, 421] width 209 height 448
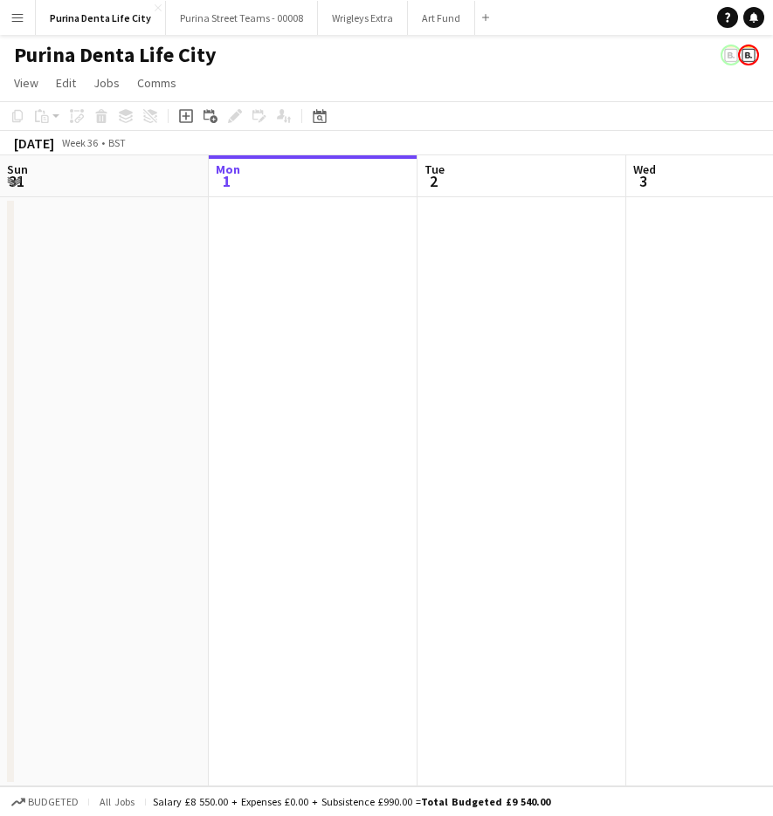
scroll to position [0, 737]
